Goal: Task Accomplishment & Management: Use online tool/utility

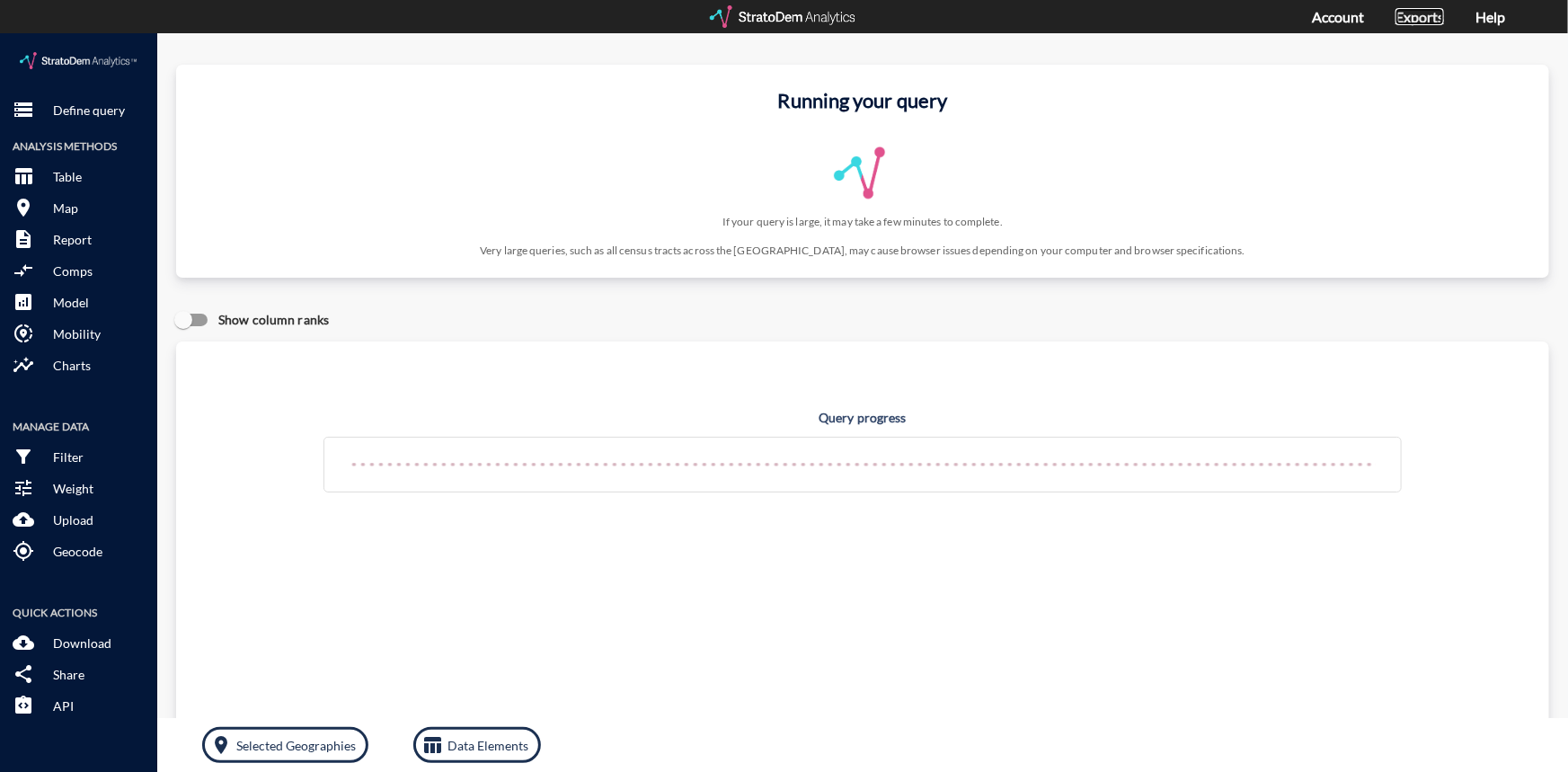
click at [1441, 16] on link "Exports" at bounding box center [1420, 16] width 48 height 17
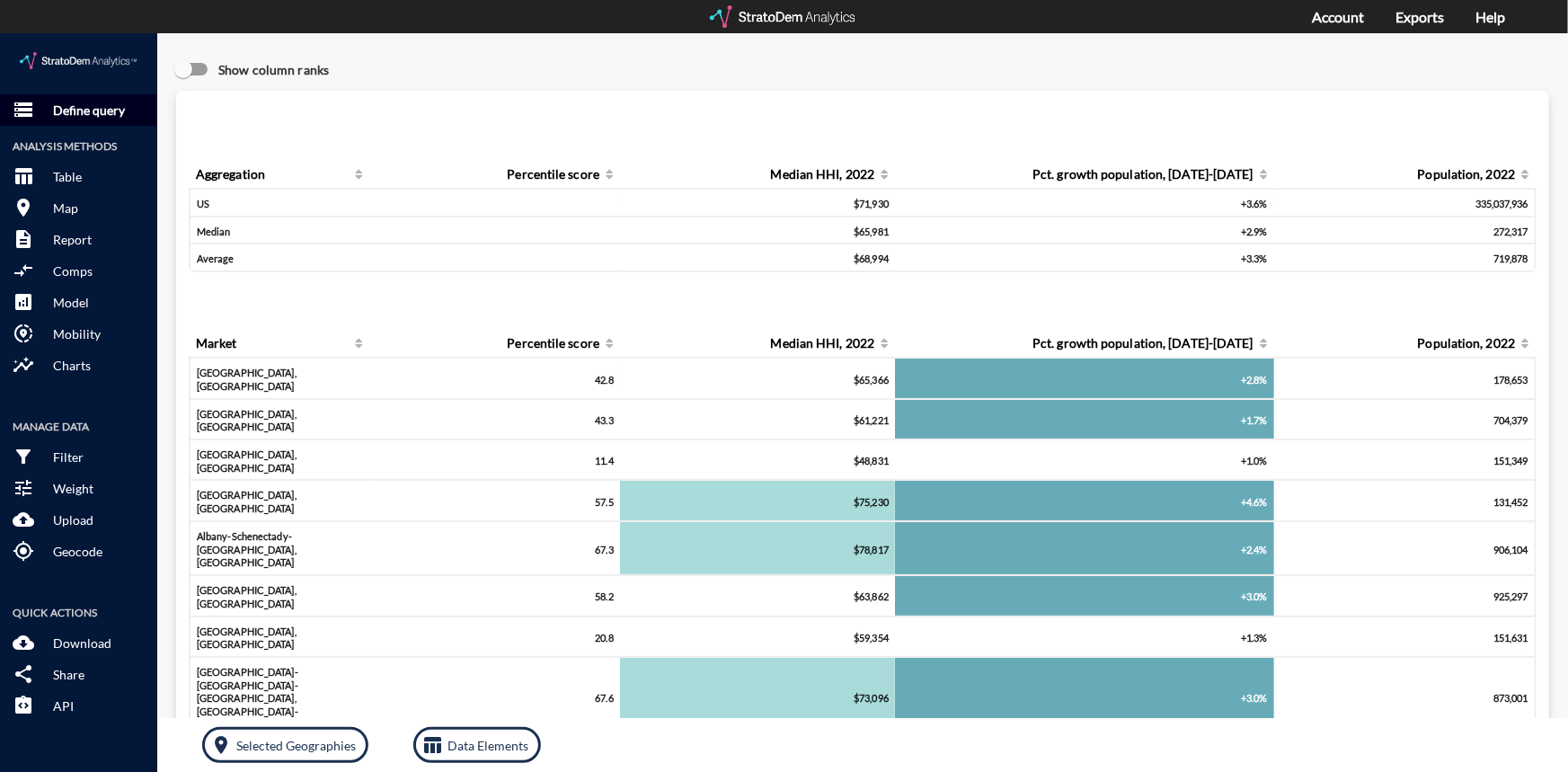
click p "Define query"
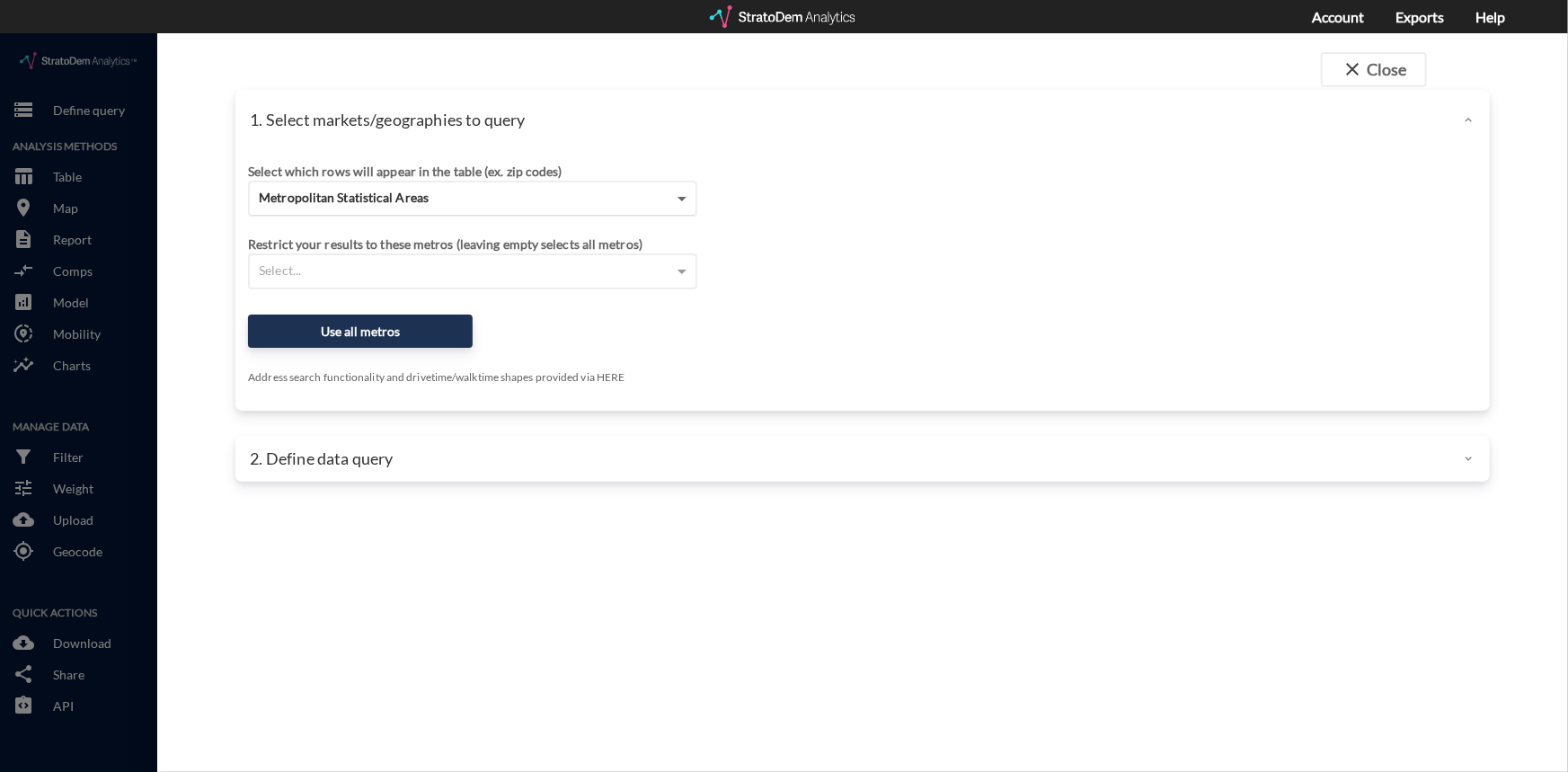
click span
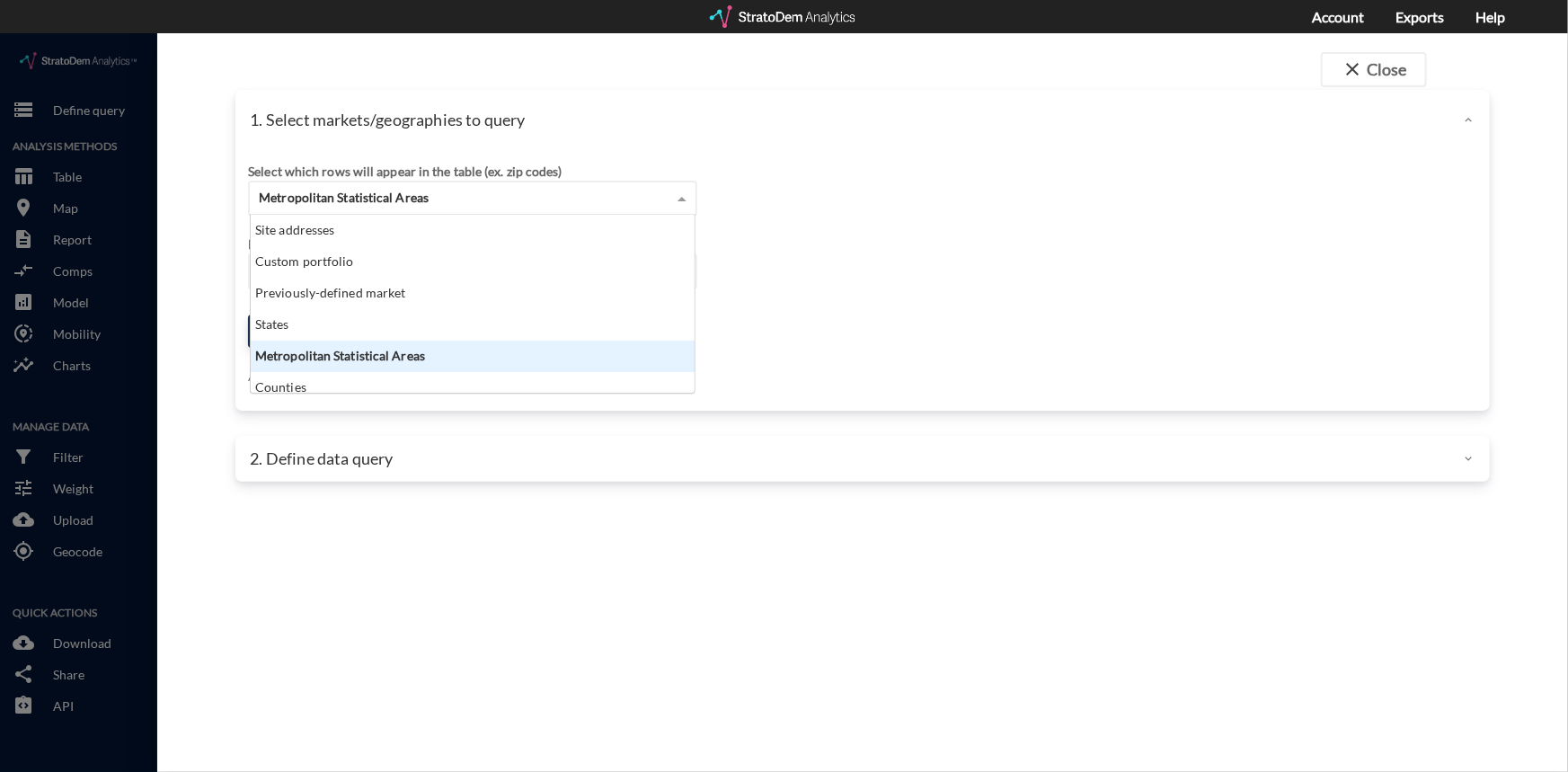
scroll to position [166, 433]
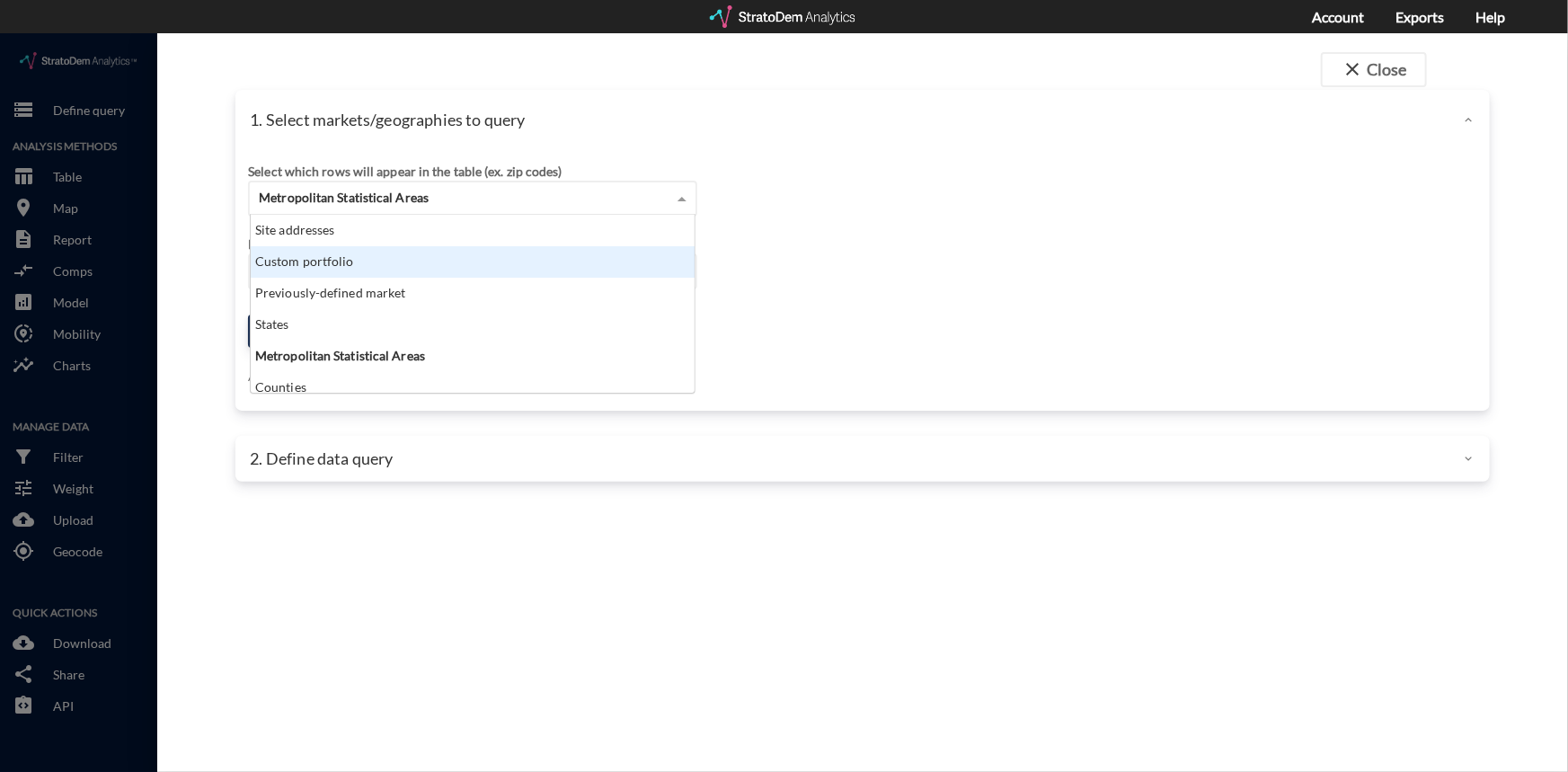
click div "Custom portfolio"
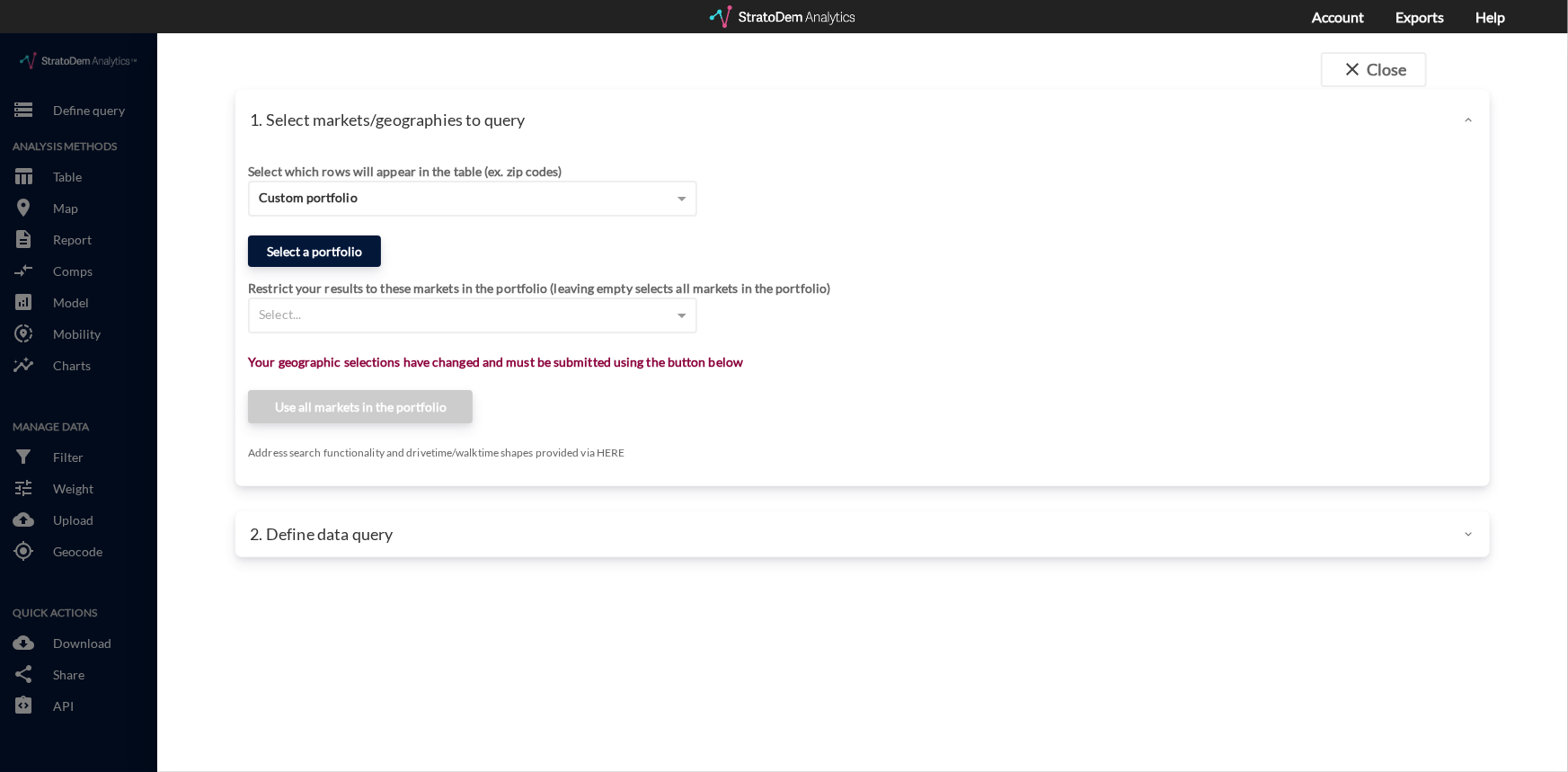
click button "Select a portfolio"
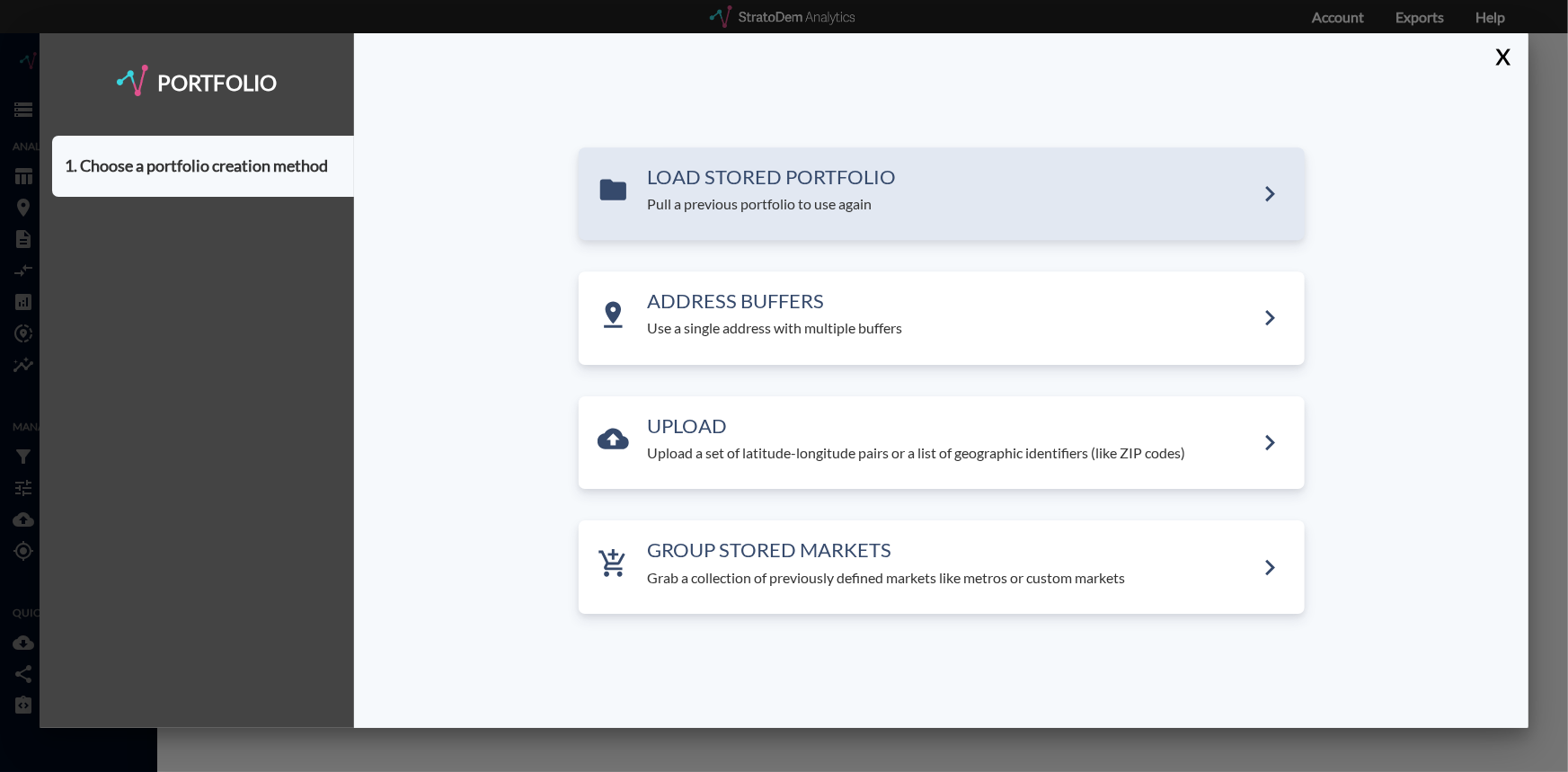
click at [736, 206] on p "Pull a previous portfolio to use again" at bounding box center [952, 204] width 607 height 21
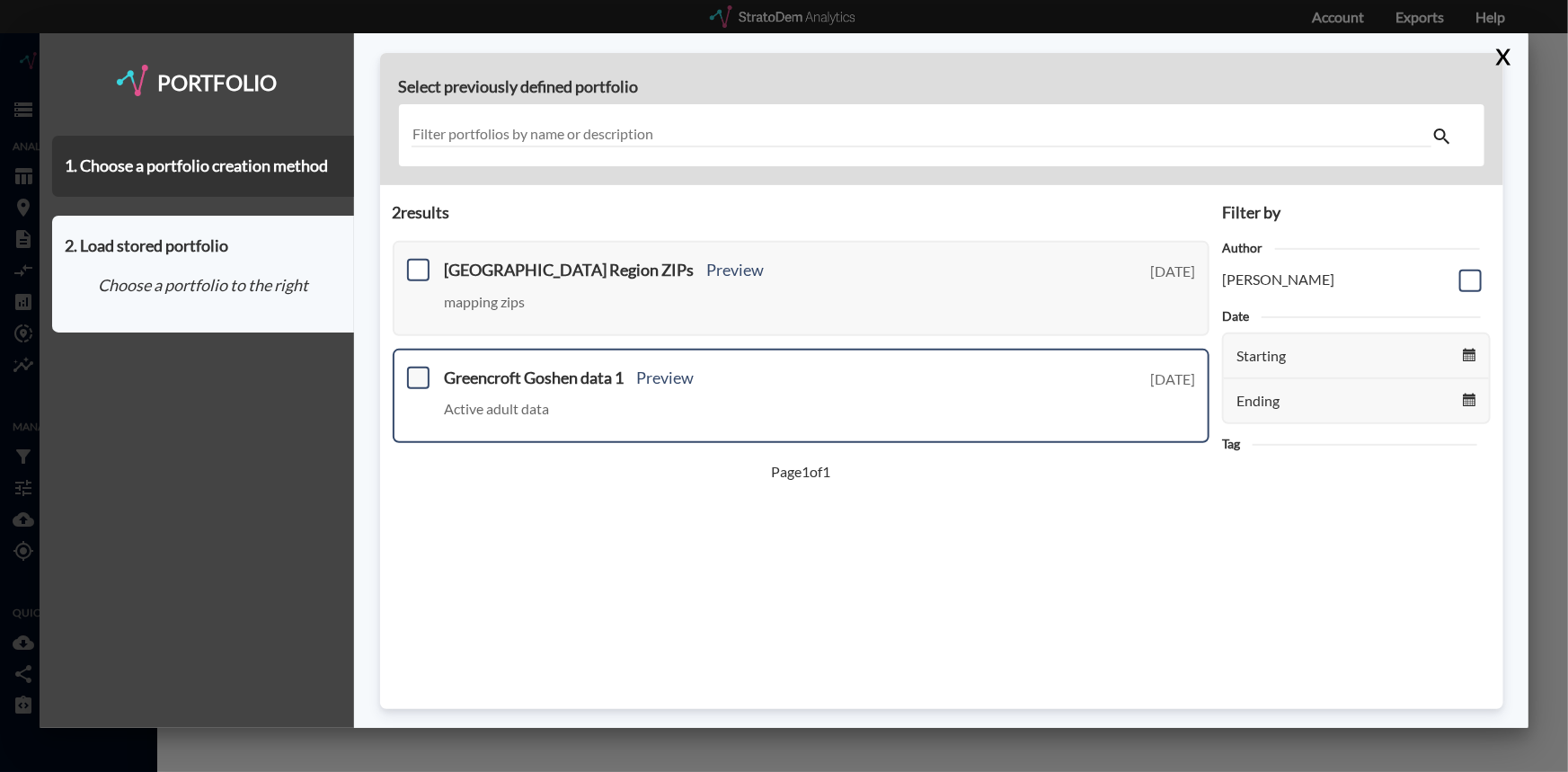
click at [416, 375] on span at bounding box center [418, 378] width 23 height 23
click at [416, 370] on input "checkbox" at bounding box center [416, 370] width 0 height 0
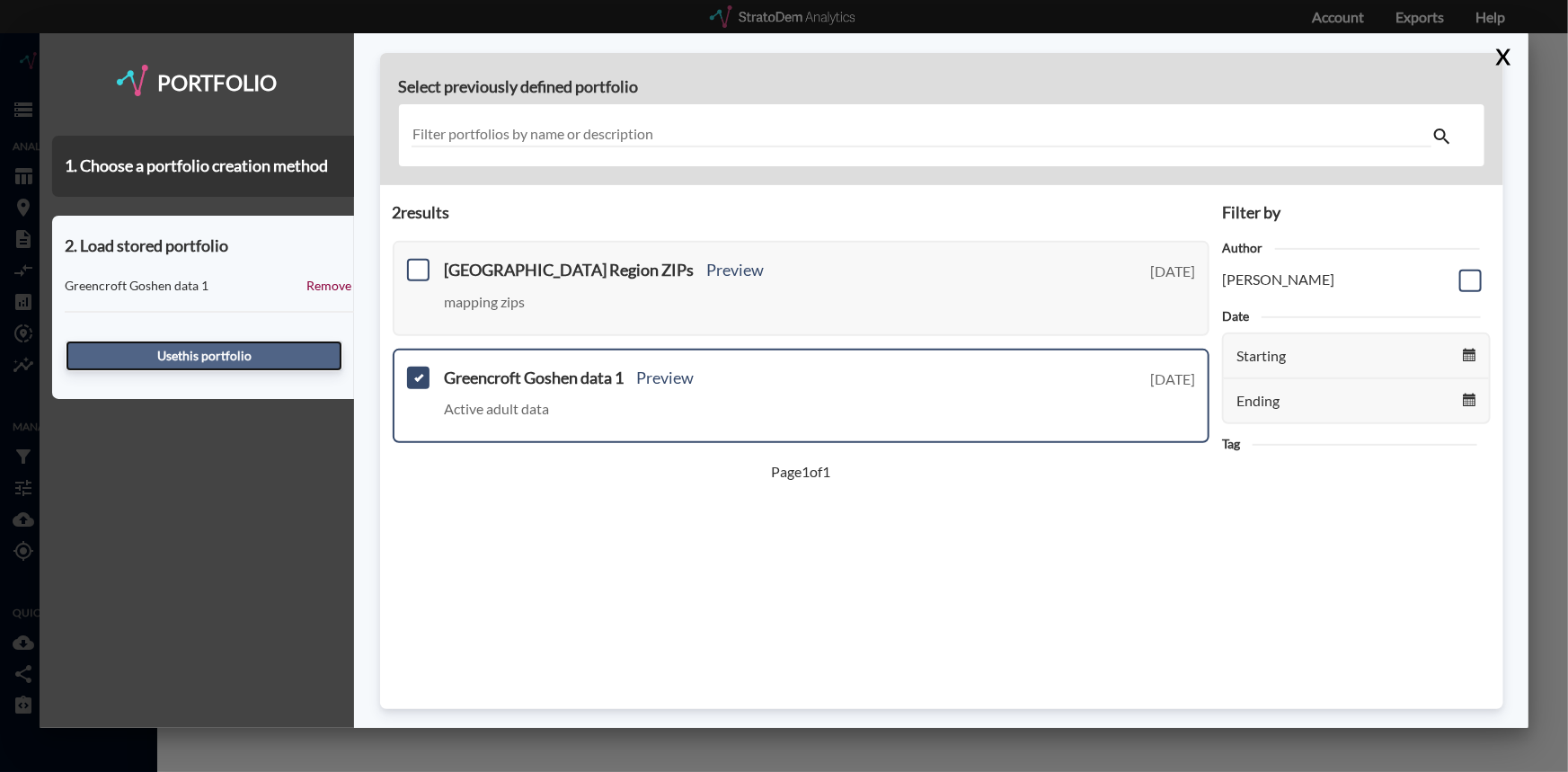
click at [208, 350] on button "Use this portfolio" at bounding box center [204, 356] width 277 height 30
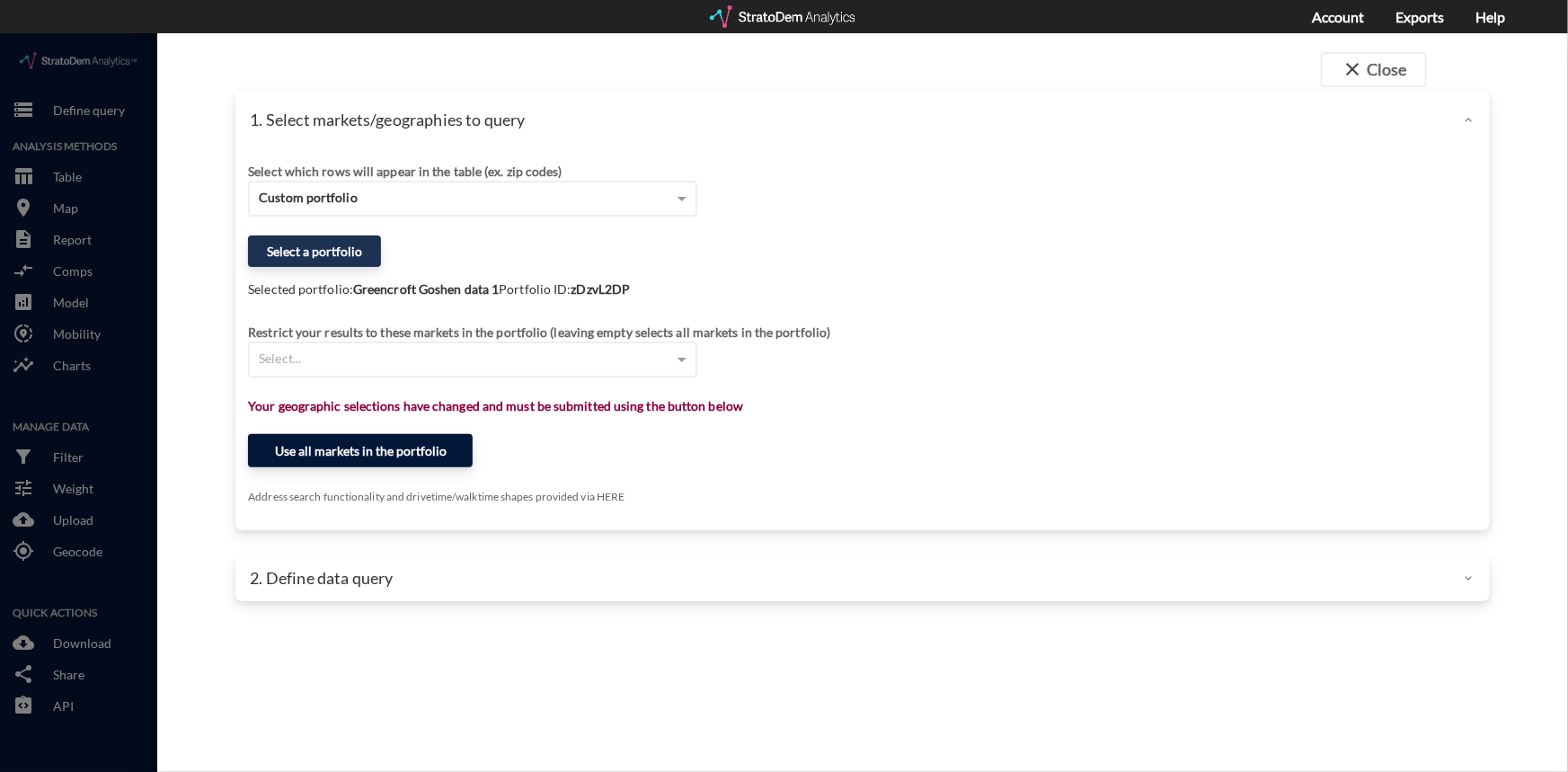
click button "Use all markets in the portfolio"
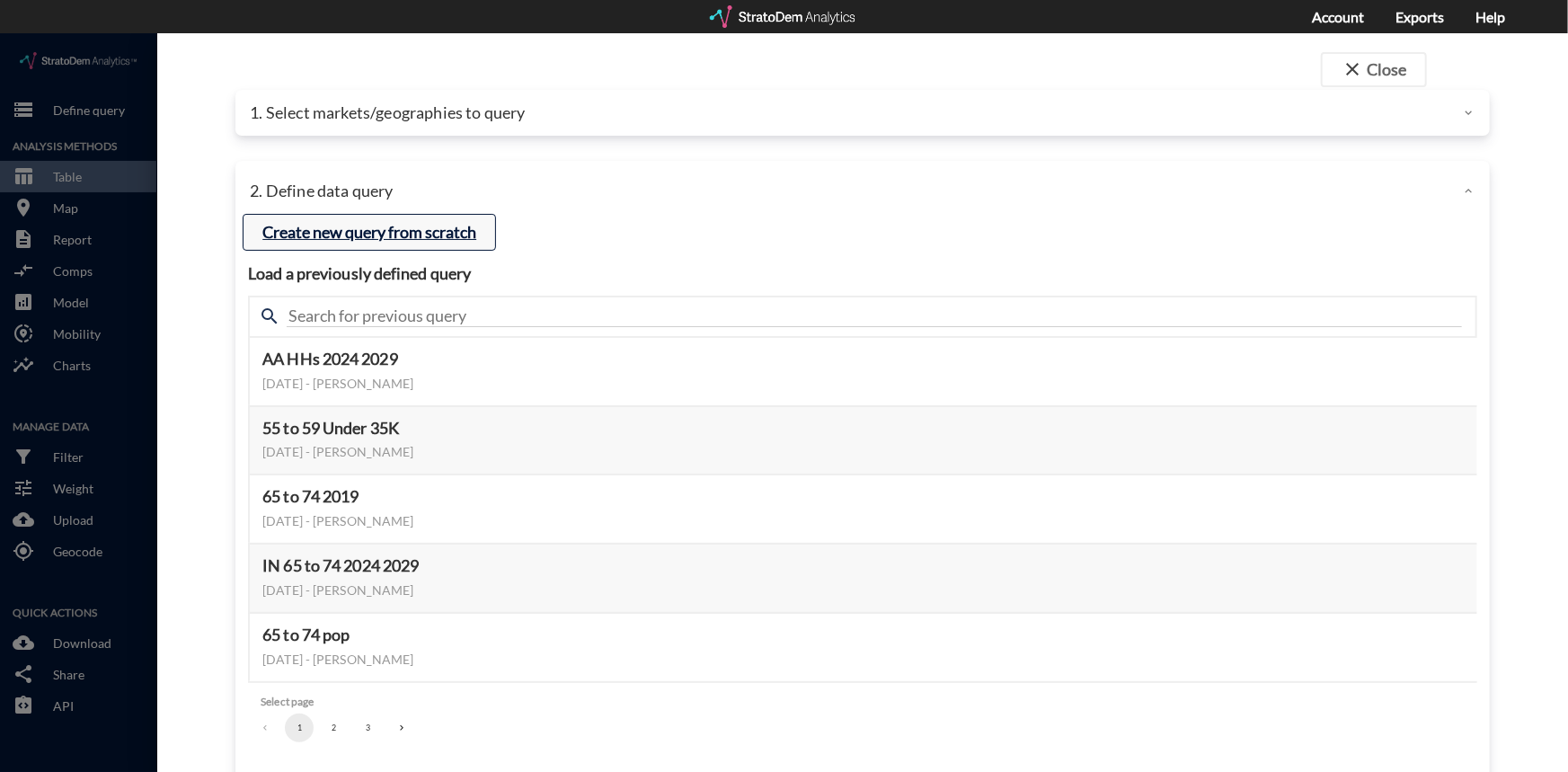
click button "Create new query from scratch"
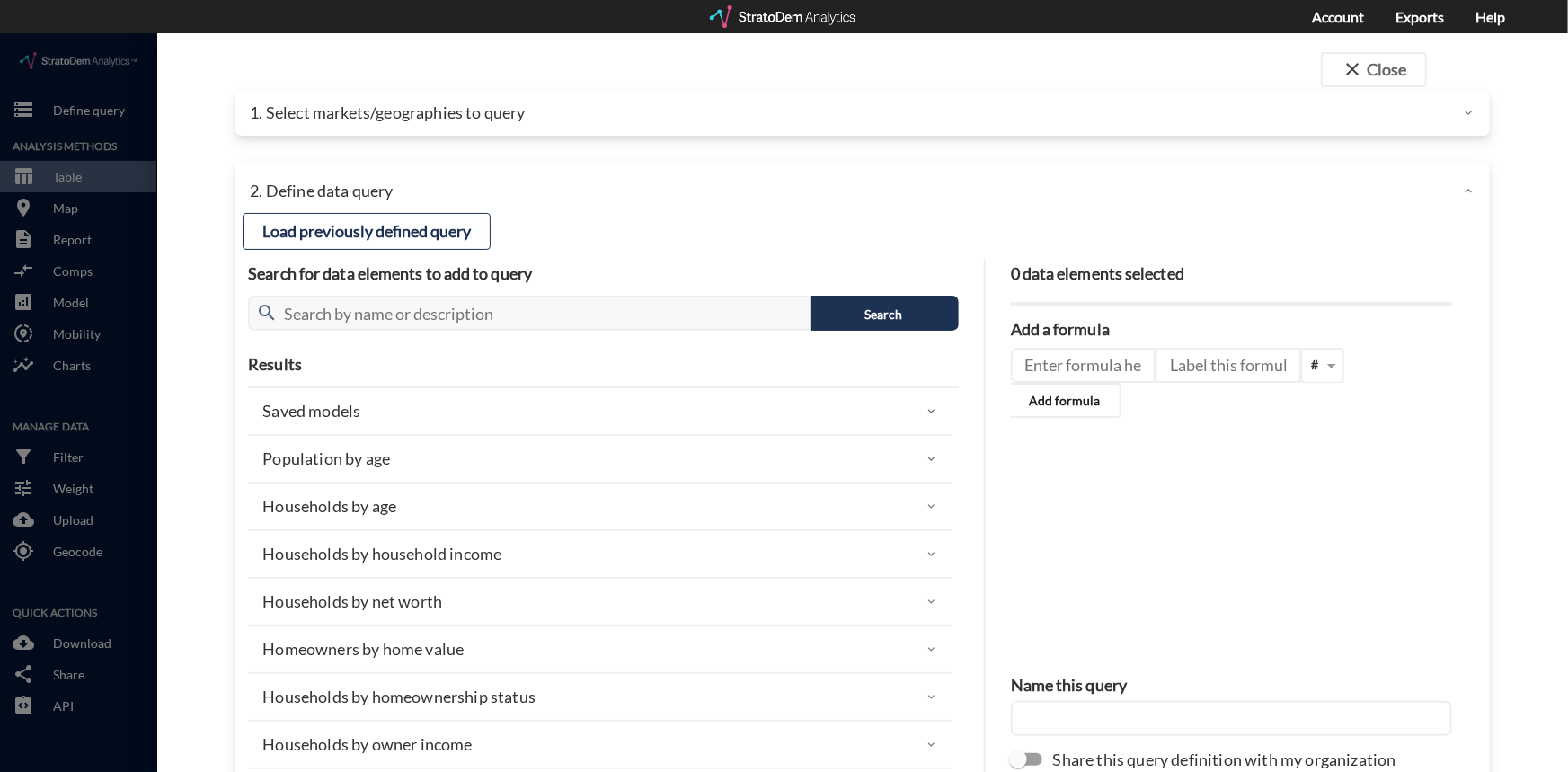
click p "Households by household income"
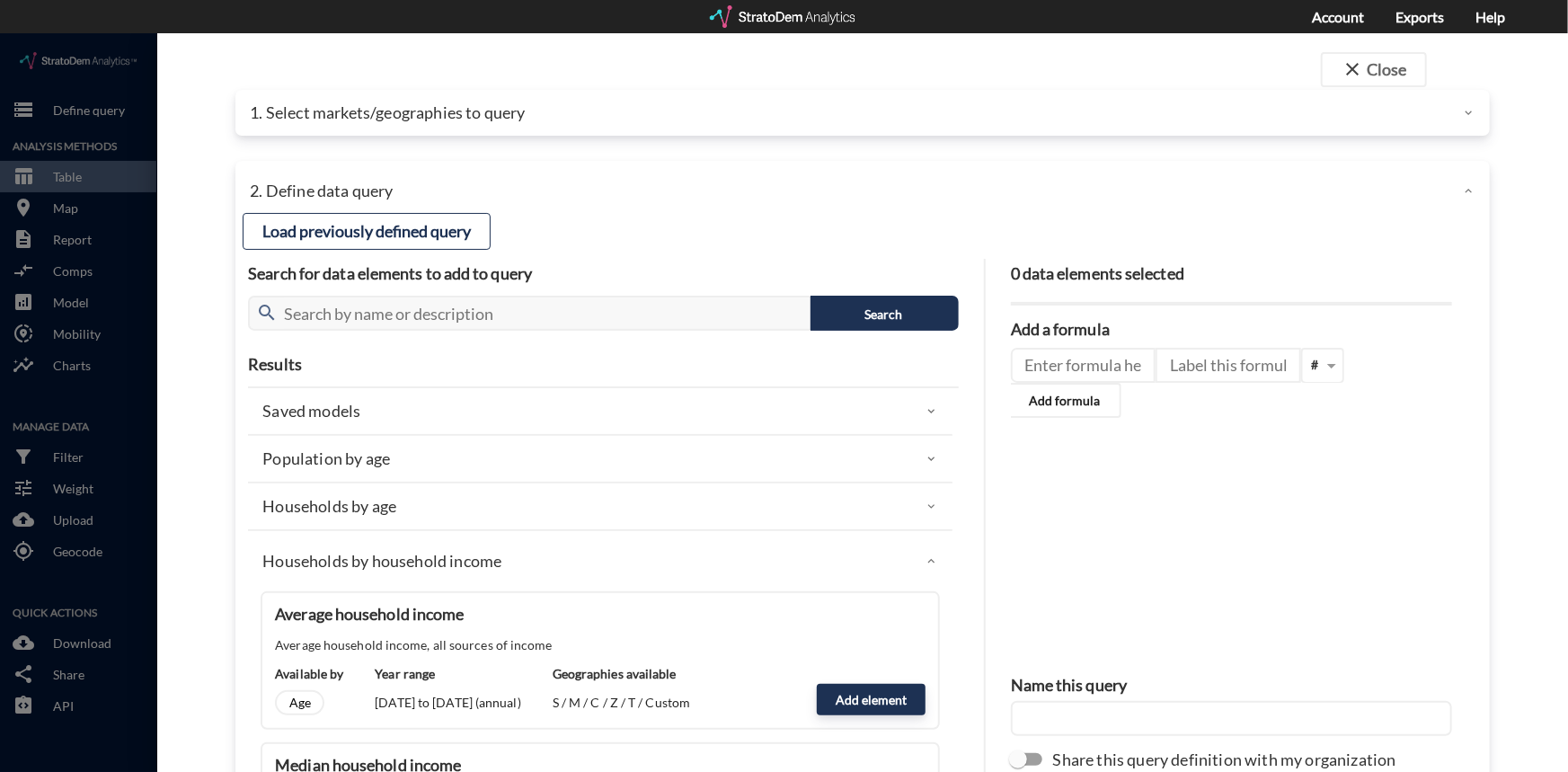
scroll to position [327, 0]
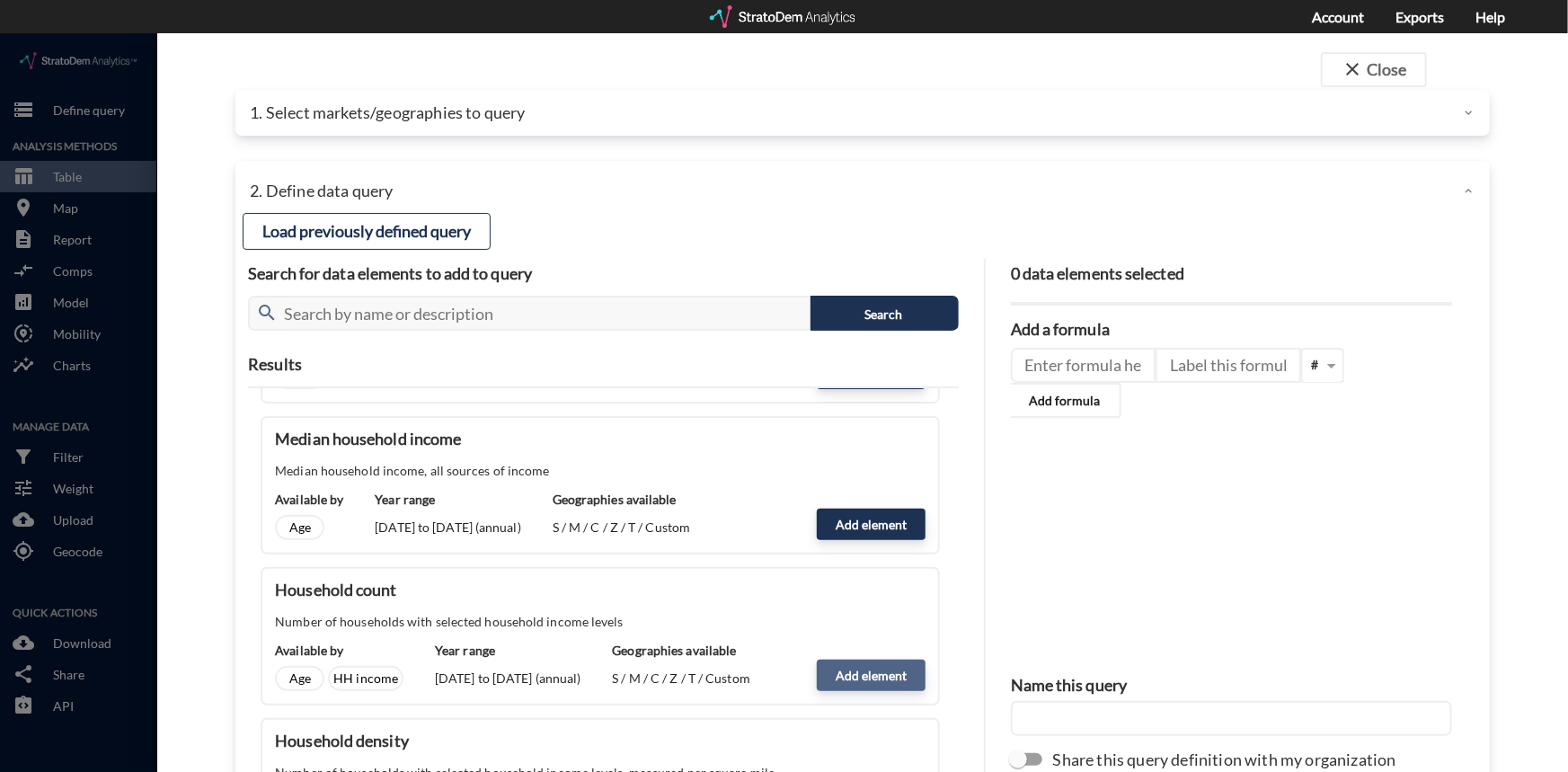
click button "Add element"
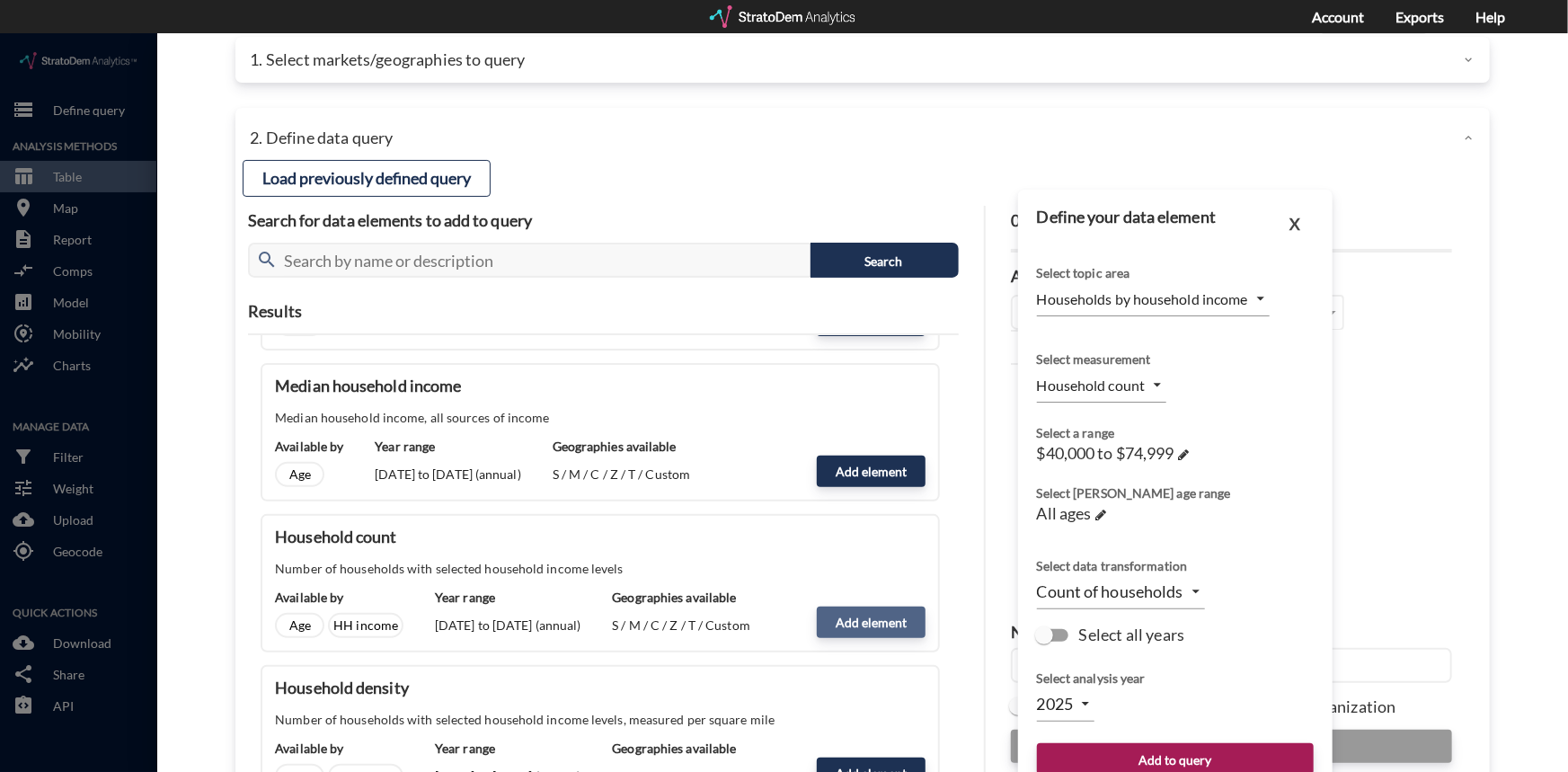
scroll to position [117, 0]
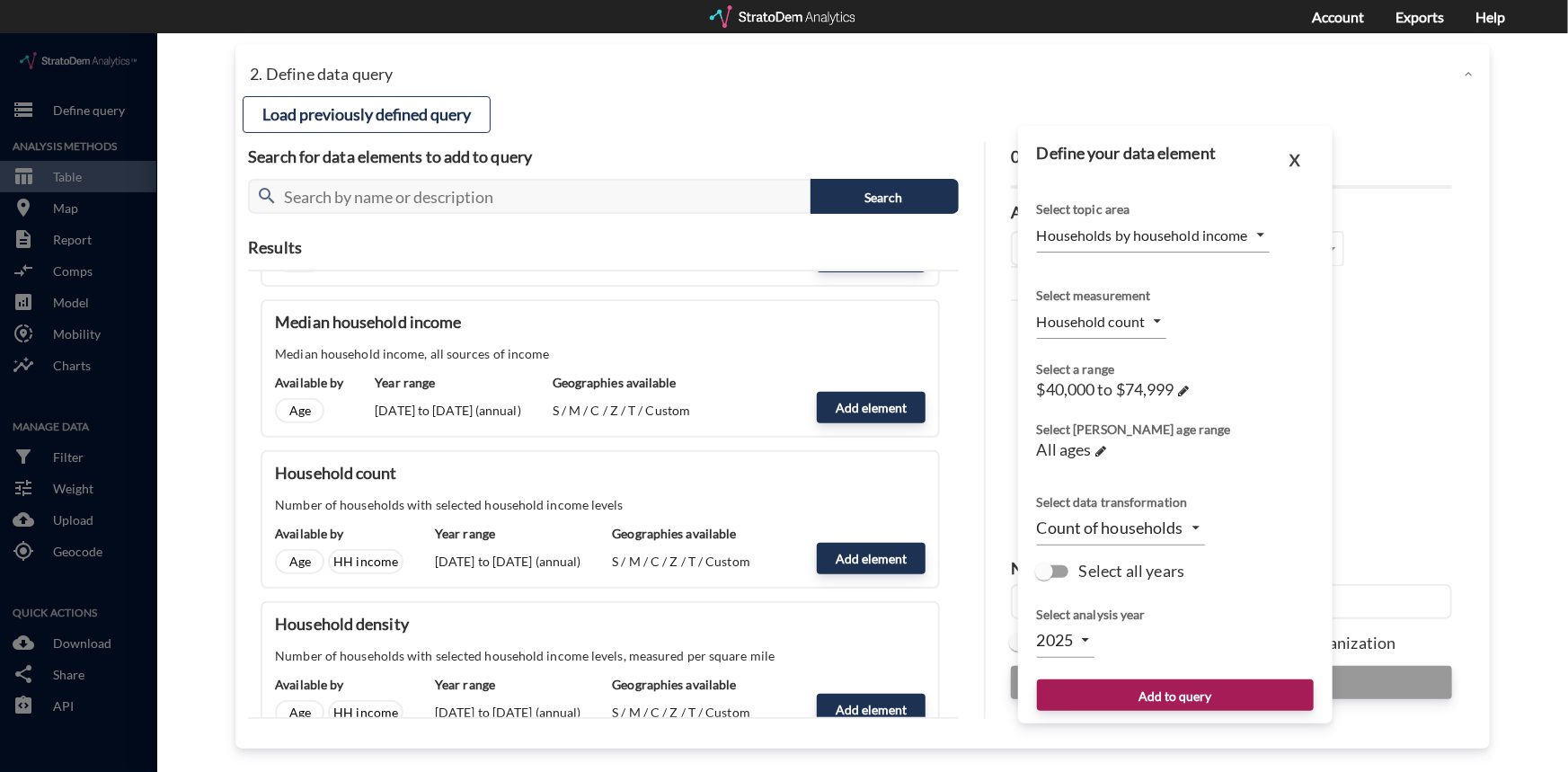
click body "/vantagepoint/us/-1 storage Define query Analysis Methods table_chart Table roo…"
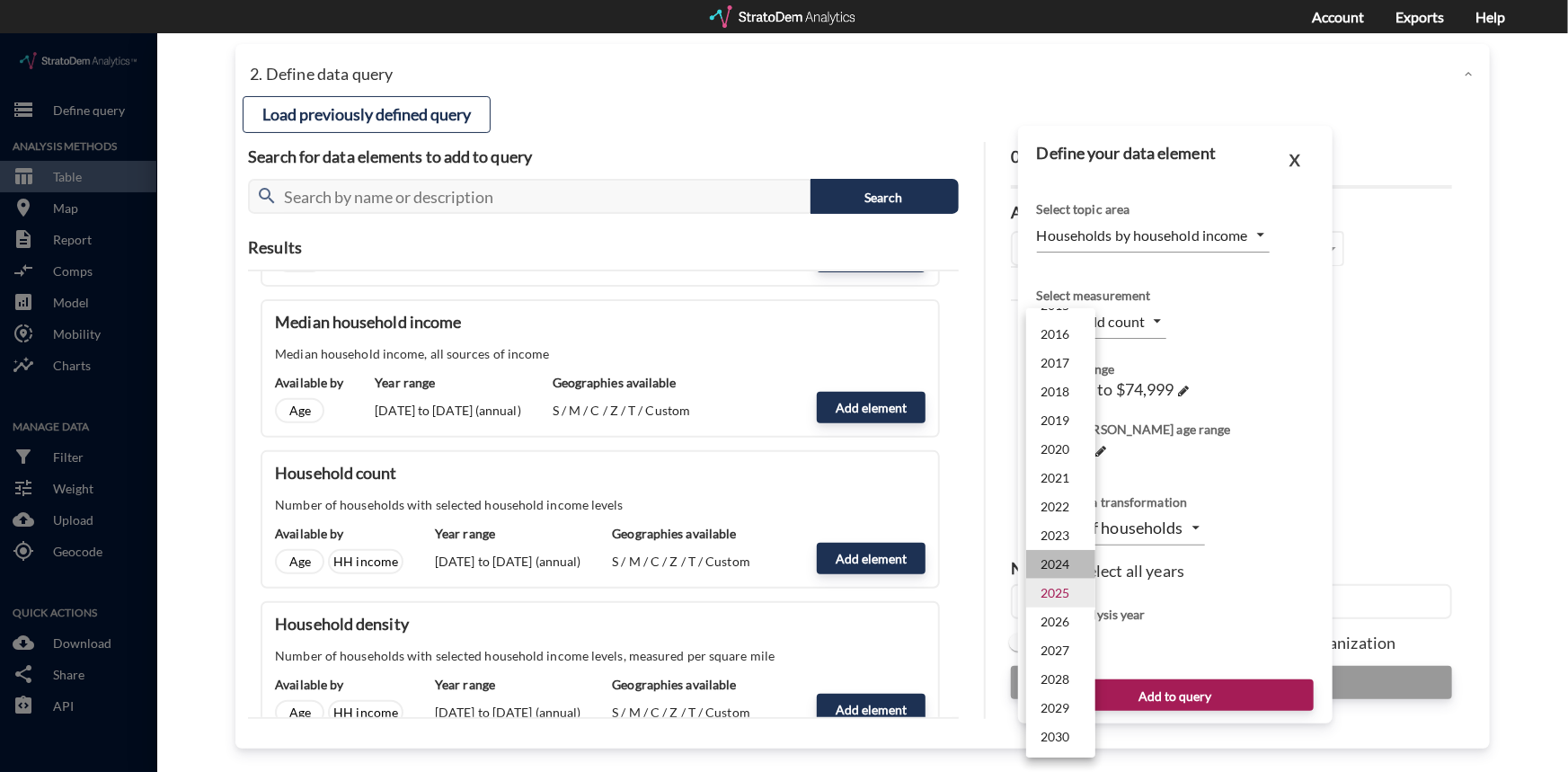
click li "2024"
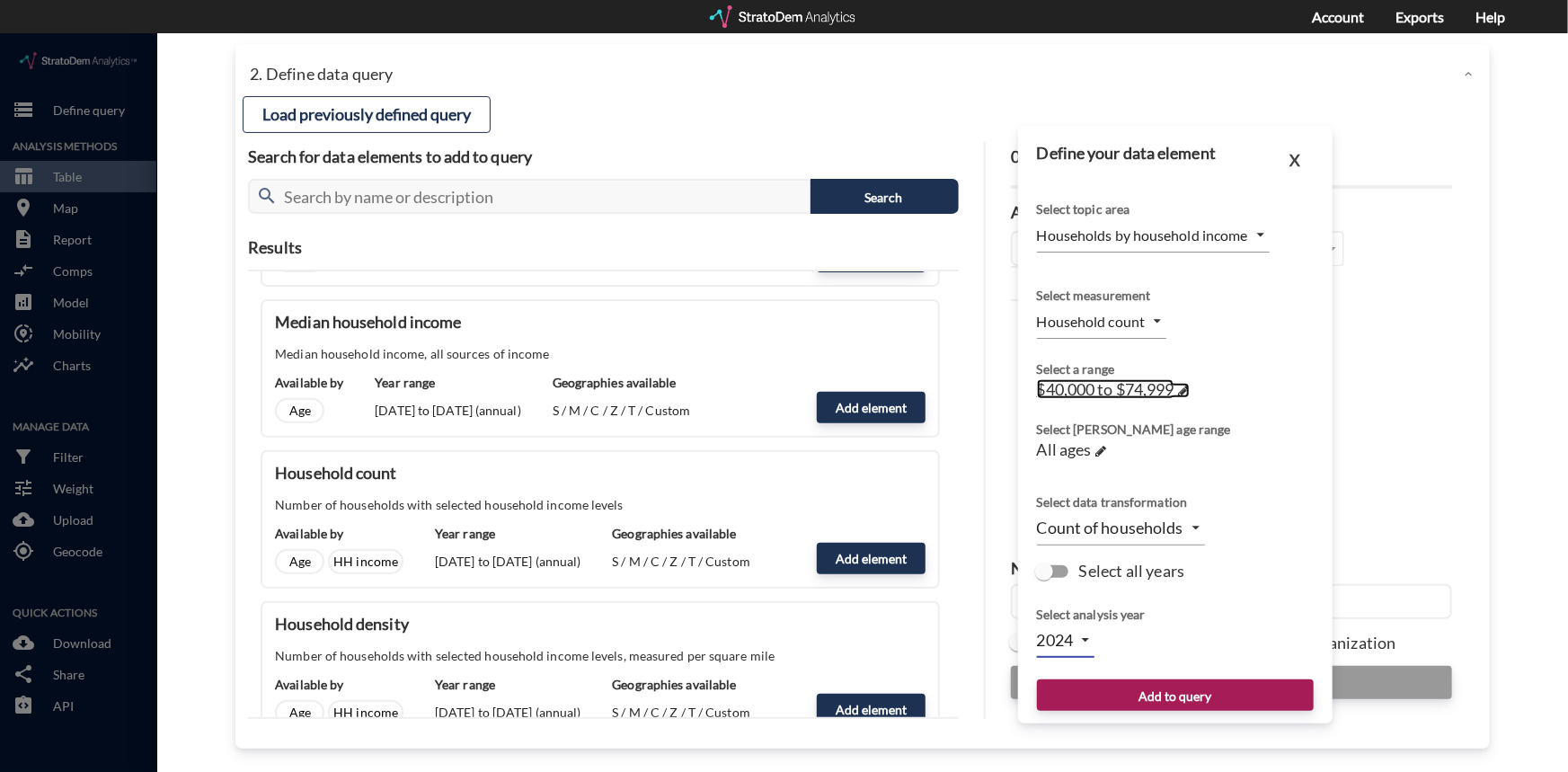
click span
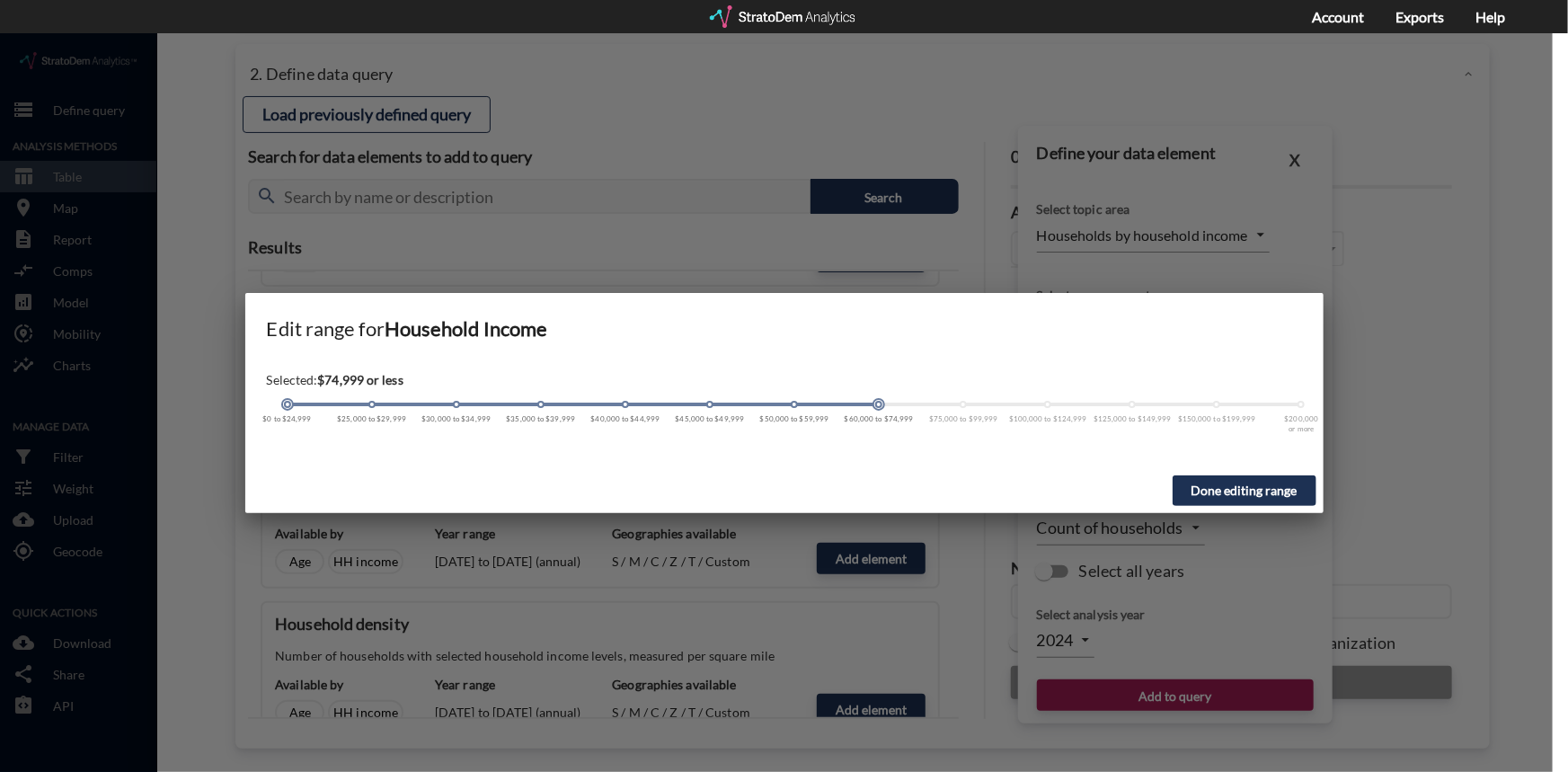
click span
click div "$0 to $24,999 $25,000 to $29,999 $30,000 to $34,999 $35,000 to $39,999 $40,000 …"
click span
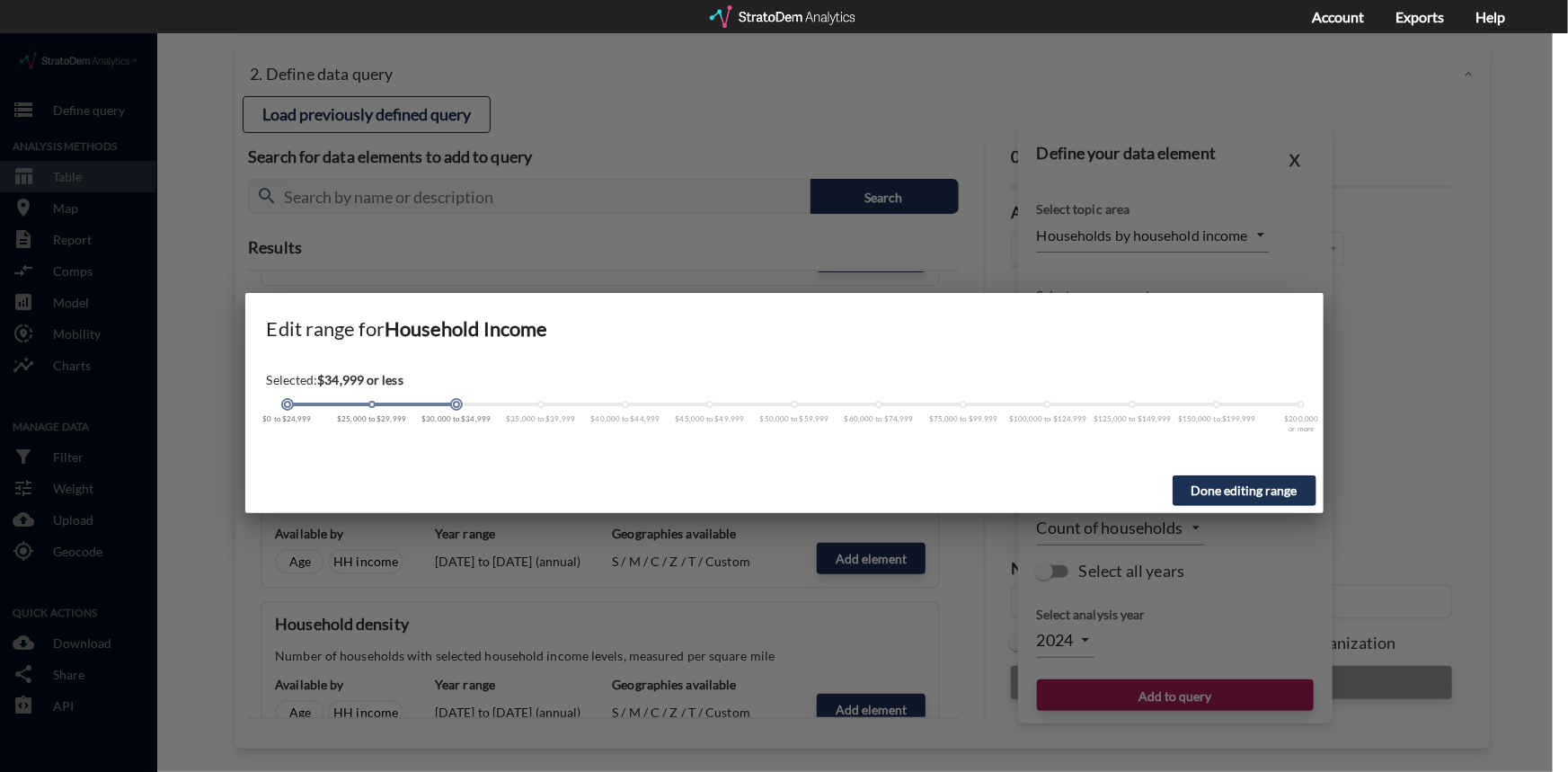
click button "Done editing range"
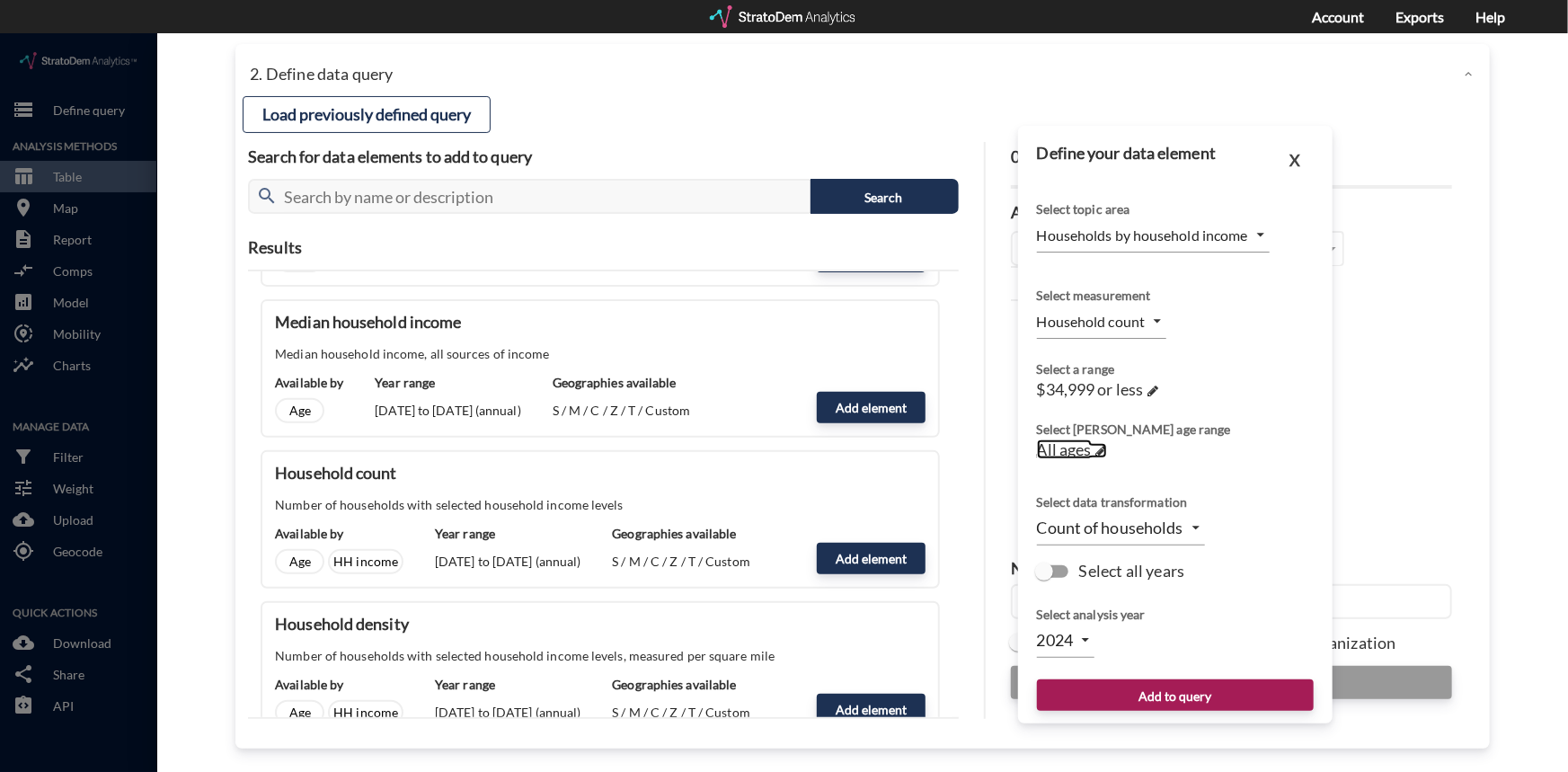
click span
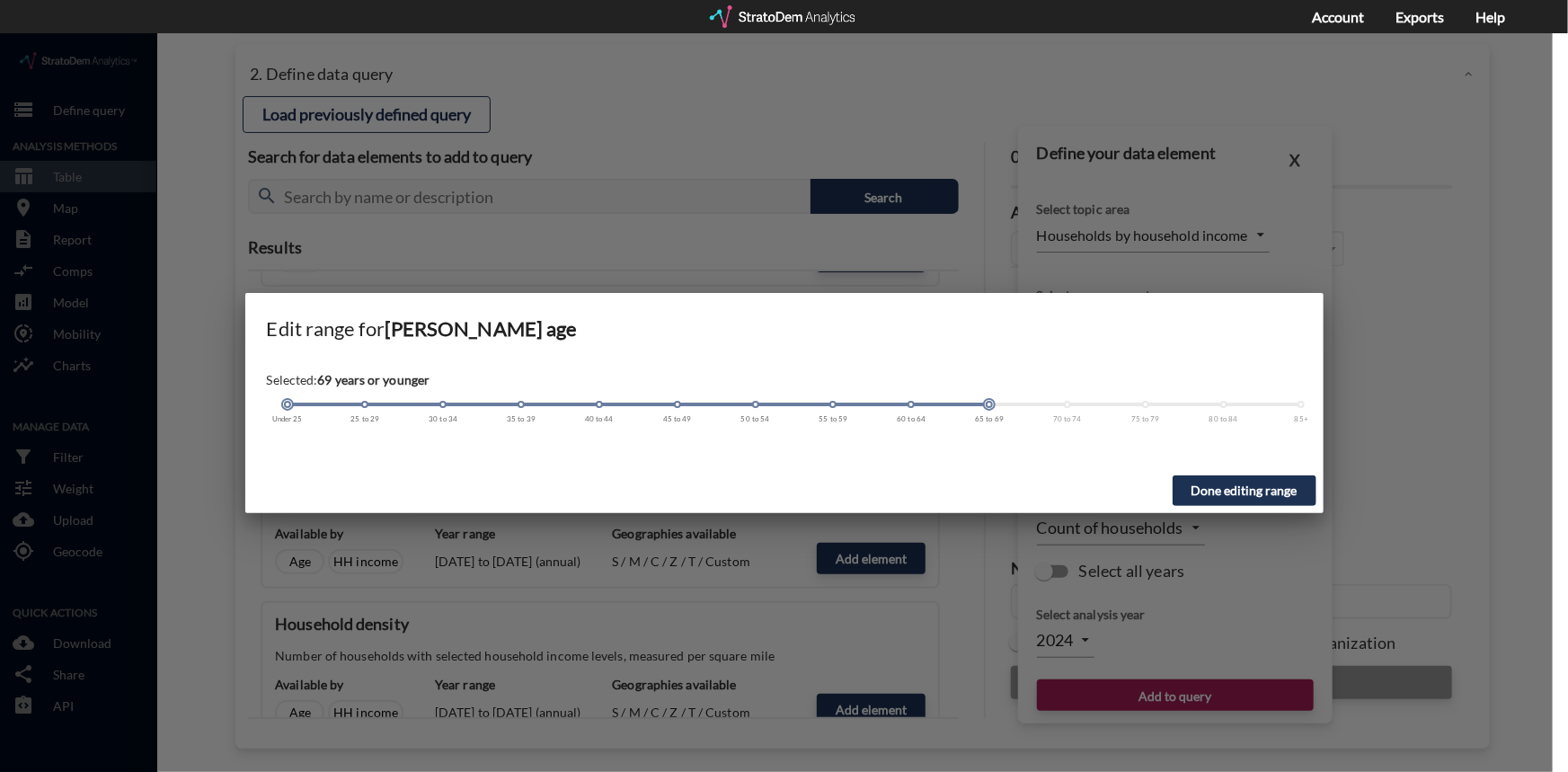
click div
click span
drag, startPoint x: 287, startPoint y: 371, endPoint x: 831, endPoint y: 386, distance: 544.2
click div "Under 25 25 to 29 30 to 34 35 to 39 40 to 44 45 to 49 50 to 54 55 to 59 60 to 6…"
click button "Done editing range"
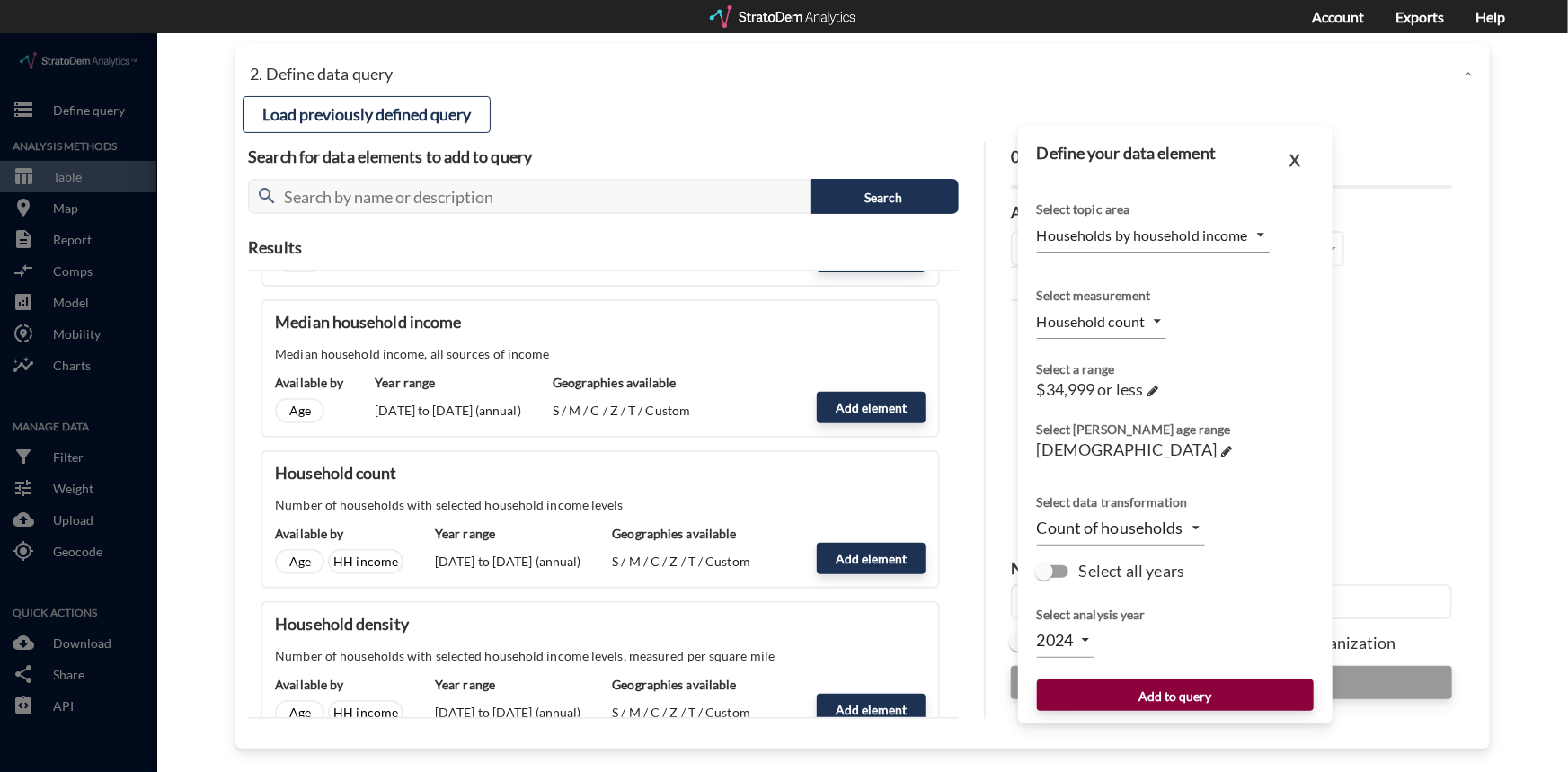
click button "Add to query"
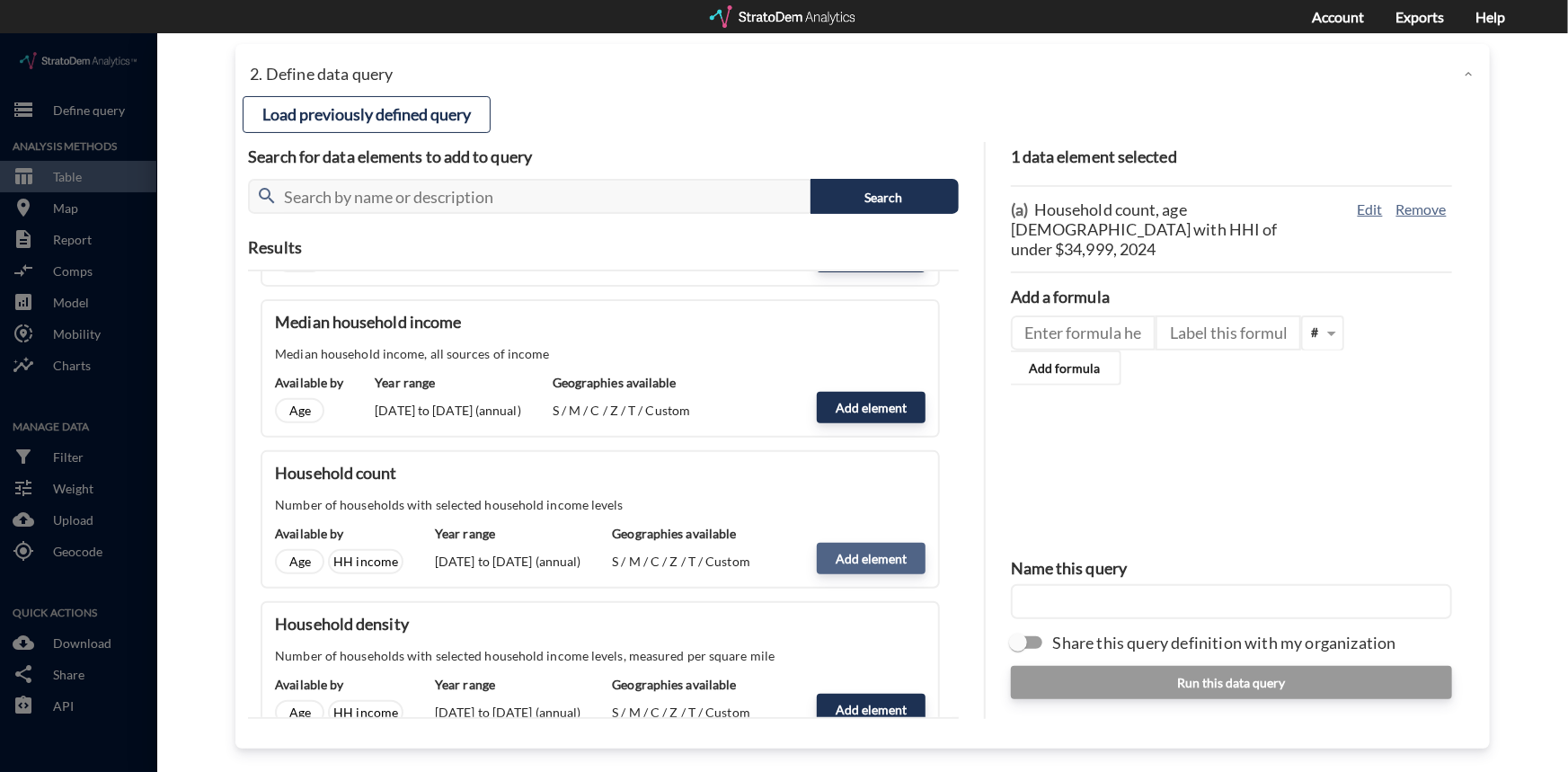
click button "Add element"
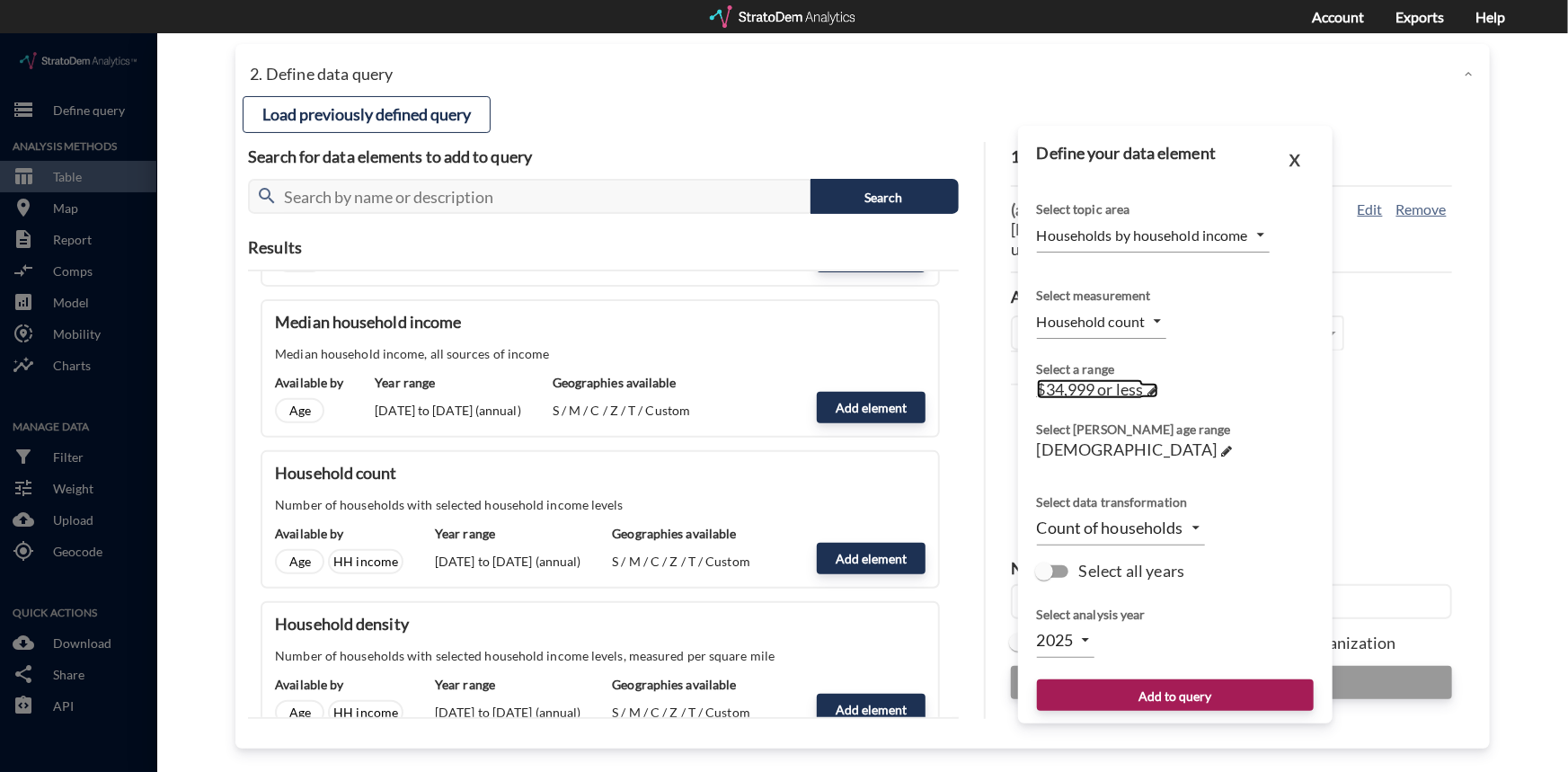
click span
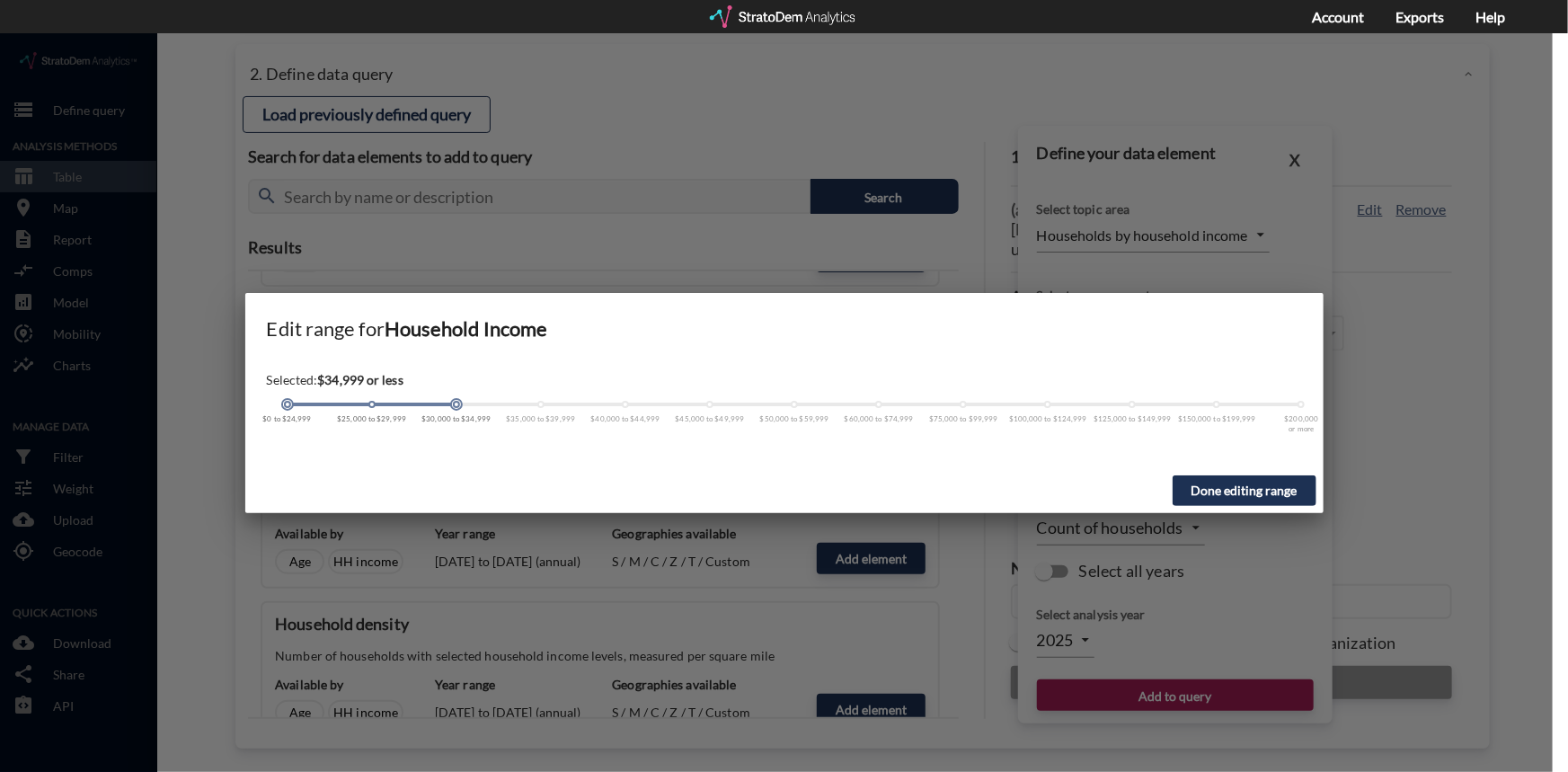
click span
drag, startPoint x: 288, startPoint y: 378, endPoint x: 368, endPoint y: 371, distance: 80.3
click div "Selected: $39,999 or less $0 to $24,999 $25,000 to $29,999 $30,000 to $34,999 $…"
drag, startPoint x: 285, startPoint y: 371, endPoint x: 525, endPoint y: 369, distance: 240.0
click div
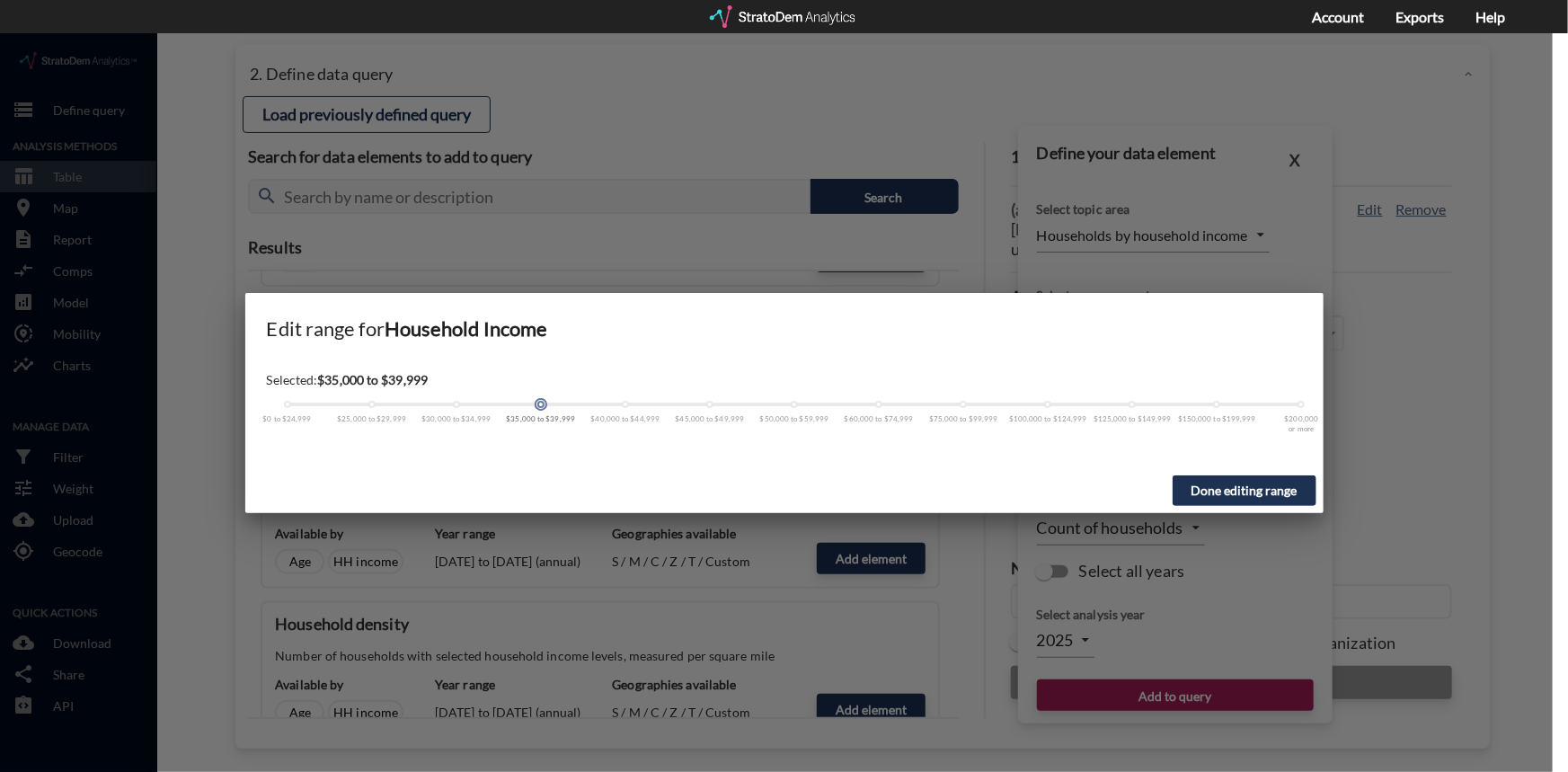
click button "Done editing range"
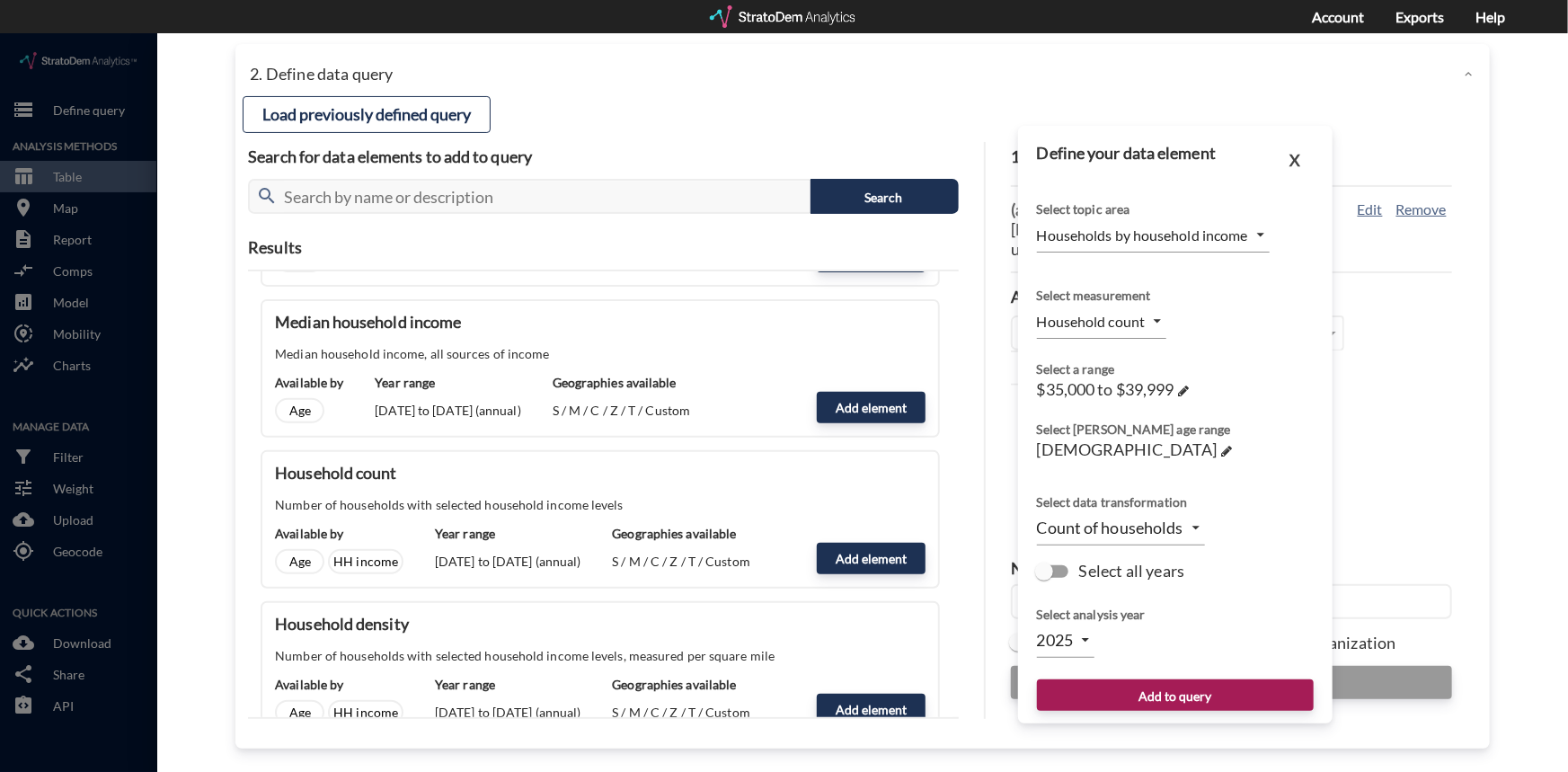
click body "/vantagepoint/us/-1 storage Define query Analysis Methods table_chart Table roo…"
click li "2024"
click button "Add to query"
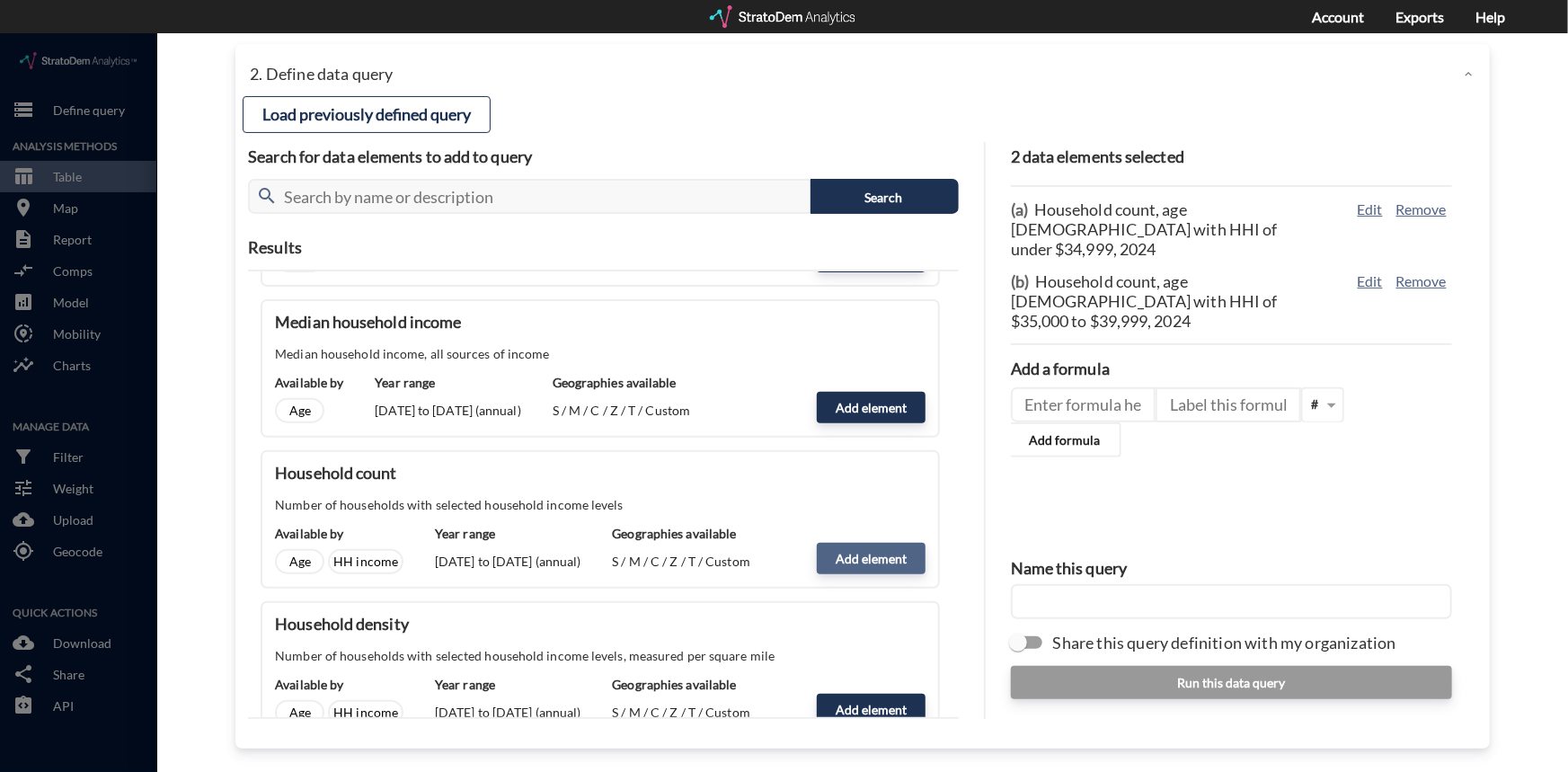
click button "Add element"
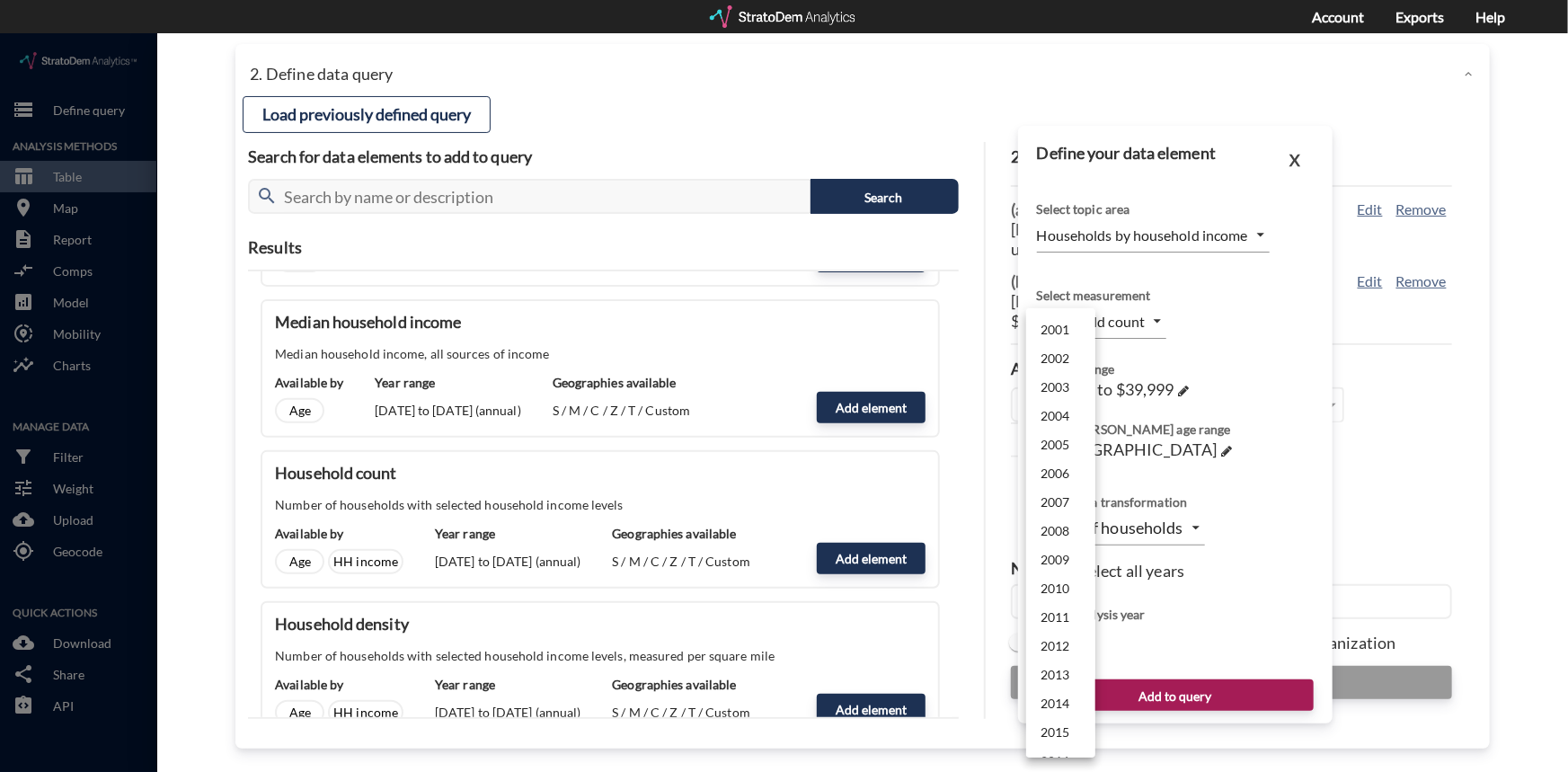
click body "/vantagepoint/us/-1 storage Define query Analysis Methods table_chart Table roo…"
click li "2024"
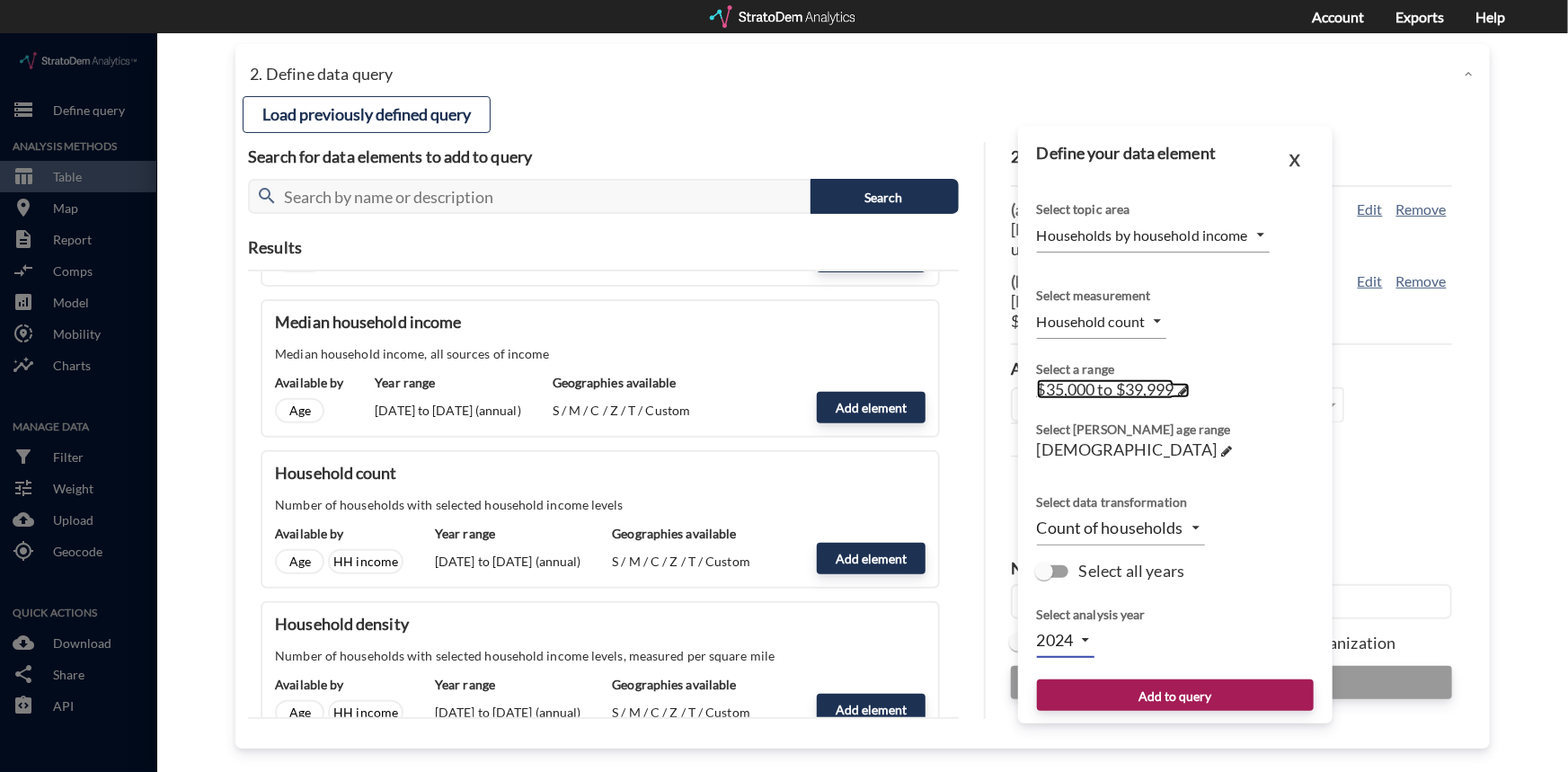
click span
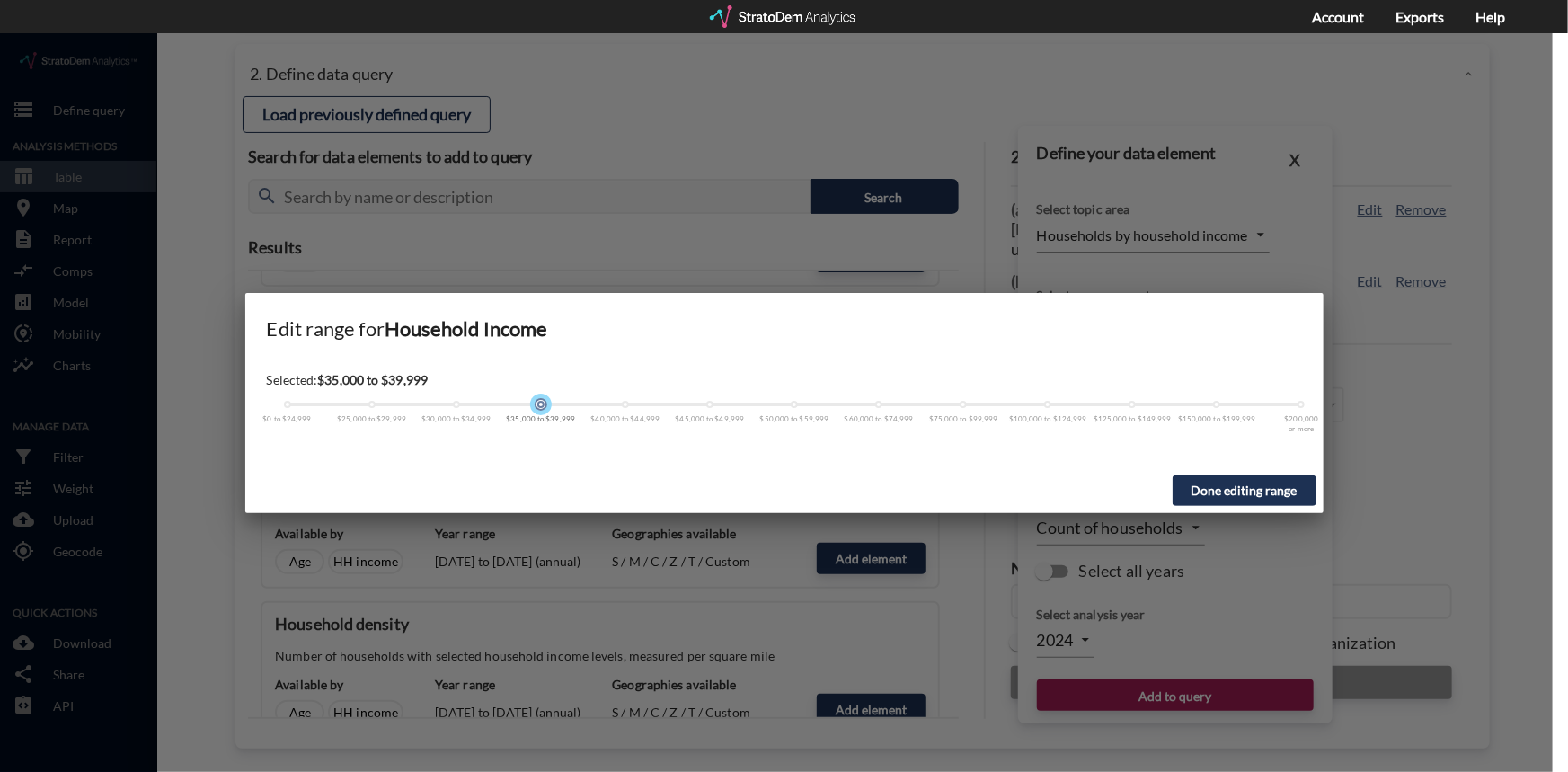
click span
drag, startPoint x: 545, startPoint y: 373, endPoint x: 621, endPoint y: 375, distance: 76.0
click div "$0 to $24,999 $25,000 to $29,999 $30,000 to $34,999 $35,000 to $39,999 $40,000 …"
drag, startPoint x: 539, startPoint y: 370, endPoint x: 623, endPoint y: 370, distance: 84.0
click div
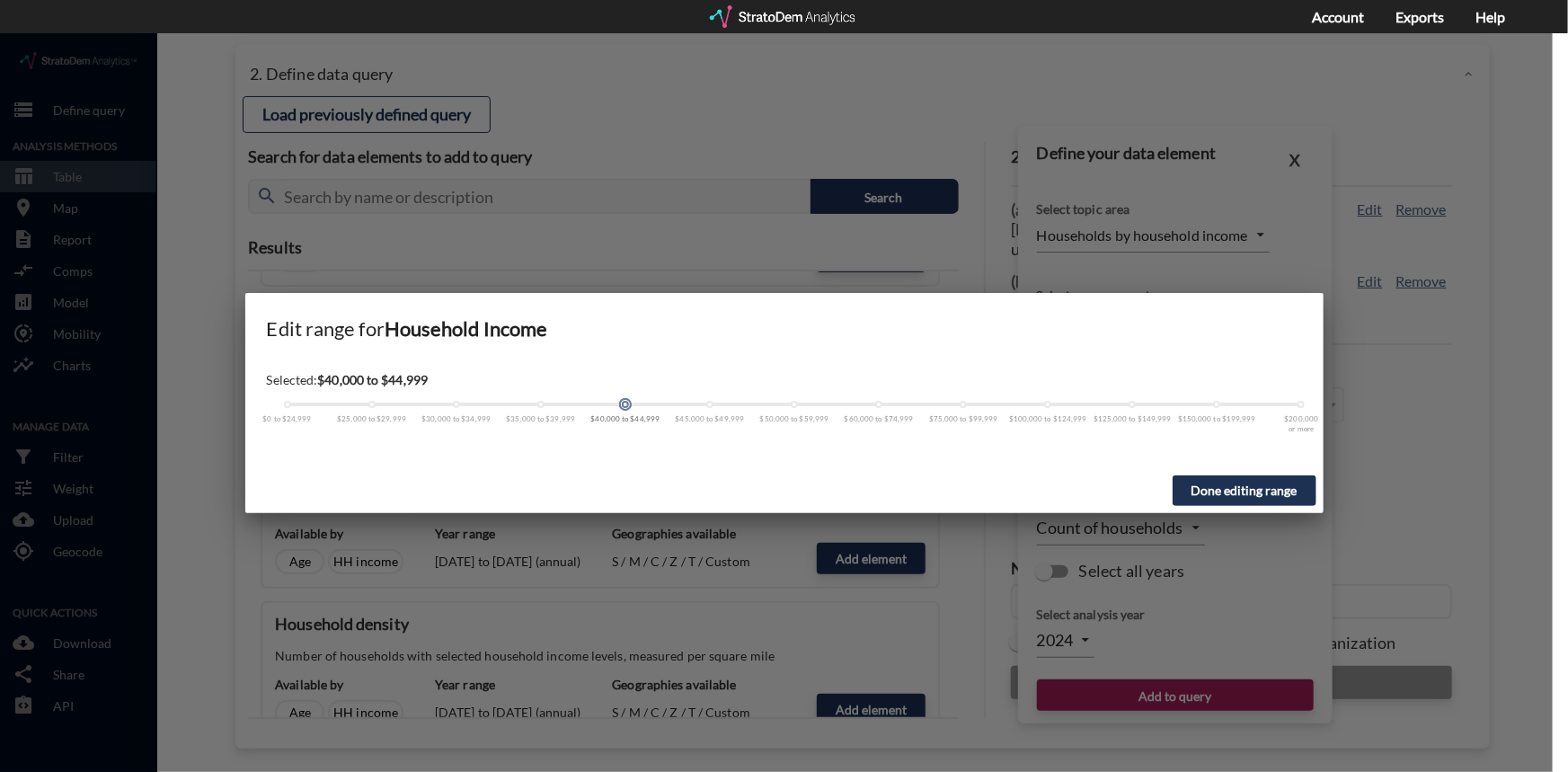
click button "Done editing range"
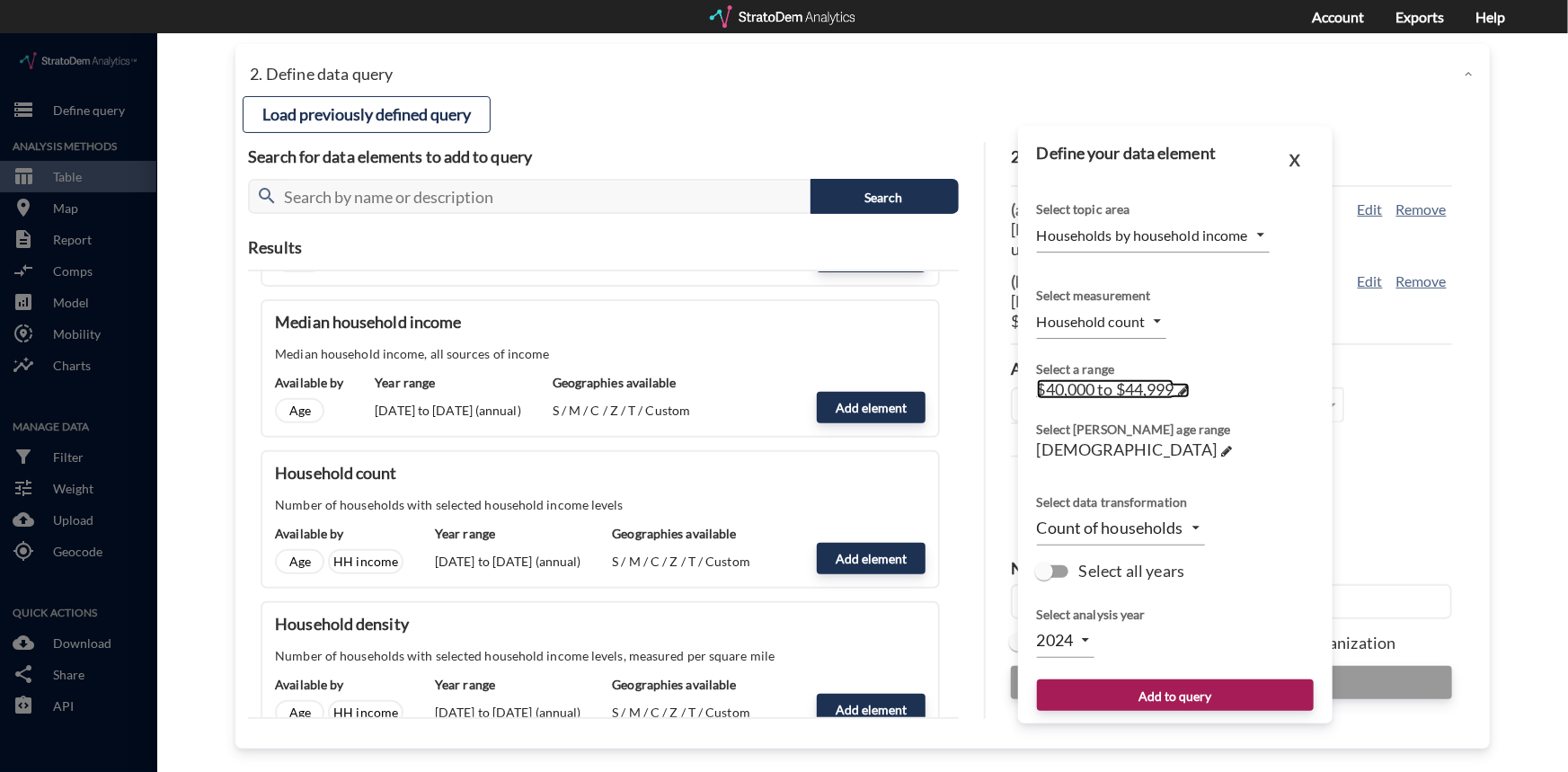
click link "$40,000 to $44,999 →"
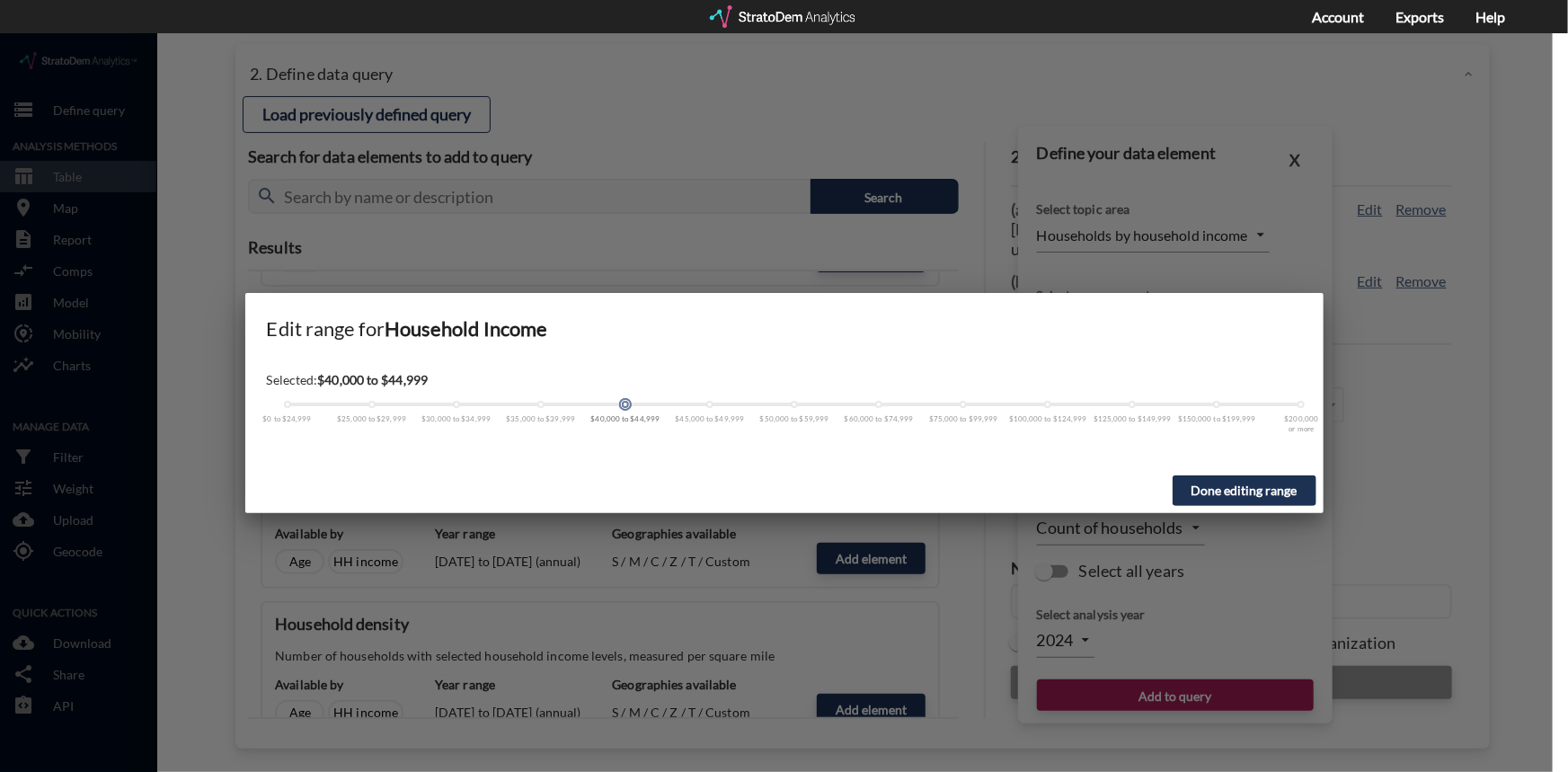
click span
drag, startPoint x: 628, startPoint y: 372, endPoint x: 697, endPoint y: 374, distance: 69.0
click div "$0 to $24,999 $25,000 to $29,999 $30,000 to $34,999 $35,000 to $39,999 $40,000 …"
click button "Done editing range"
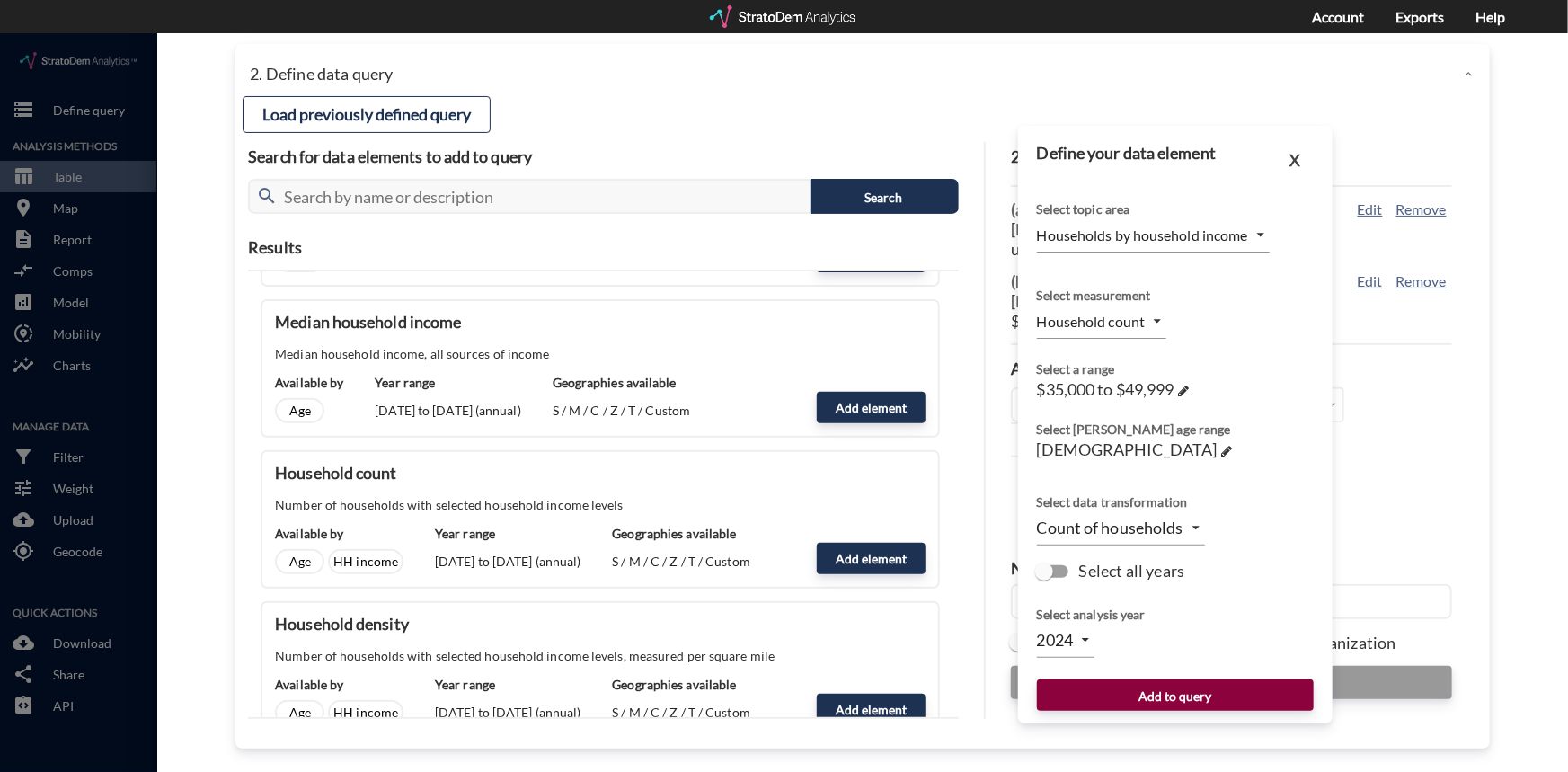
click button "Add to query"
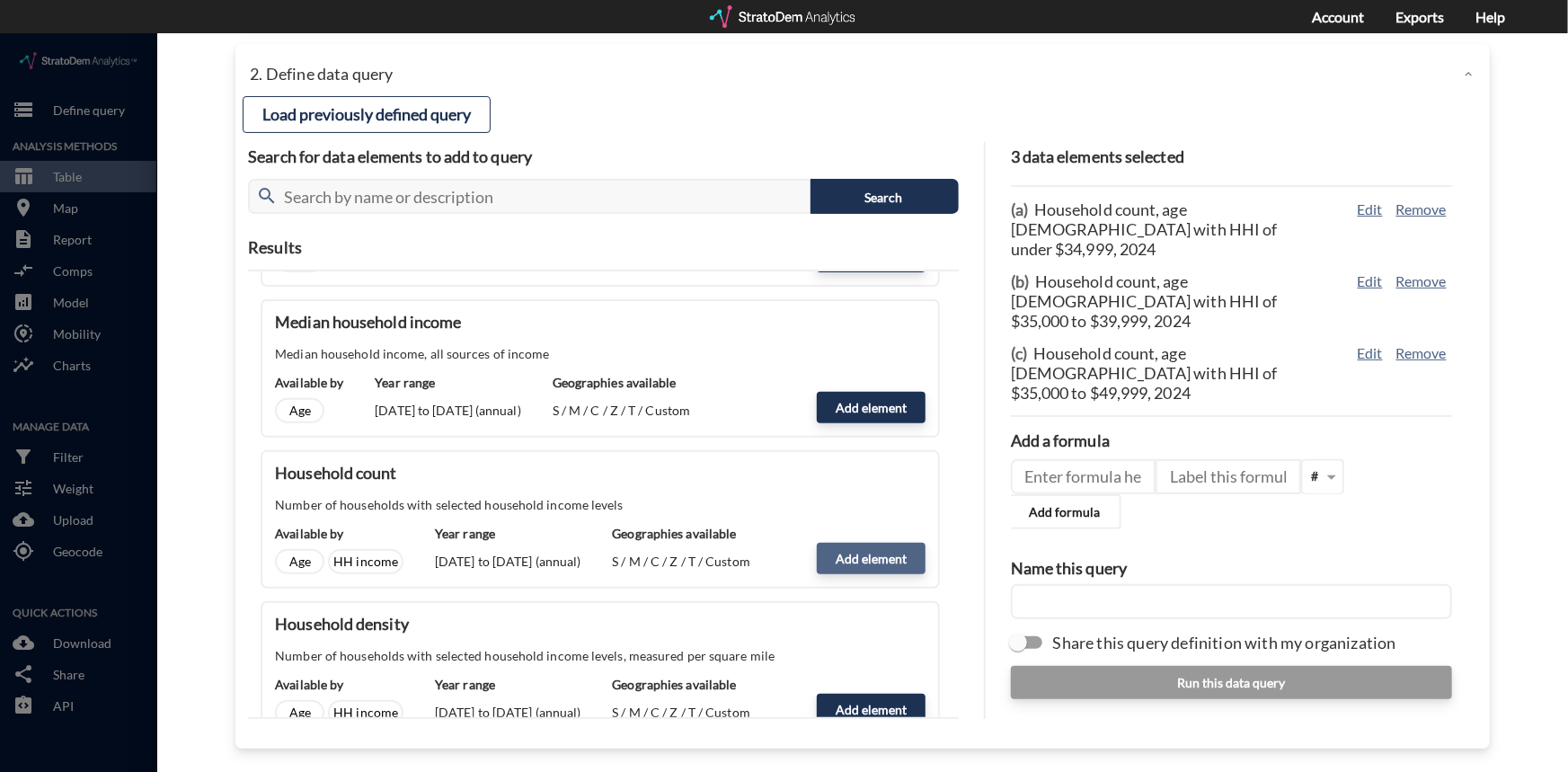
click button "Add element"
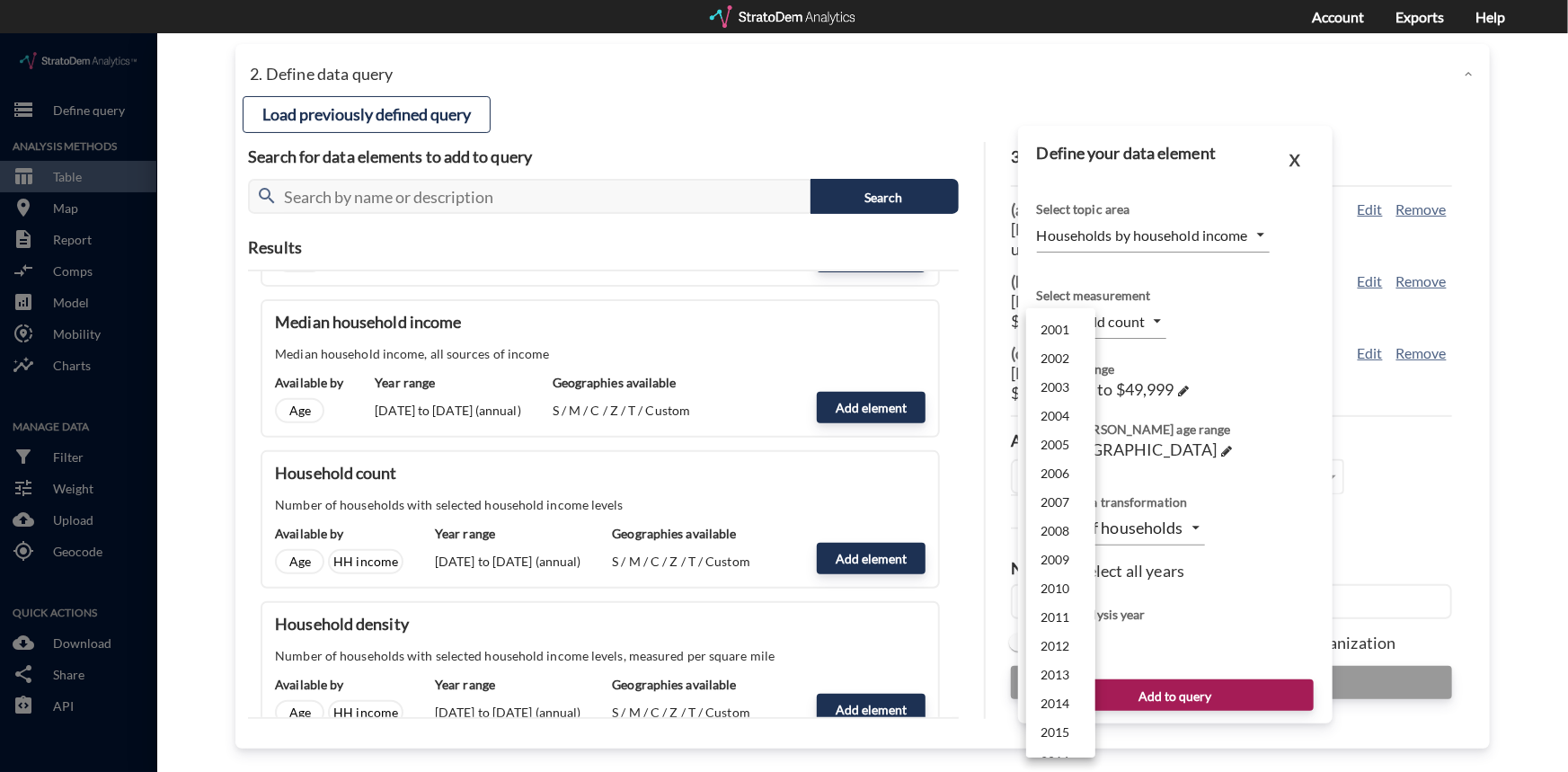
click body "/vantagepoint/us/-1 storage Define query Analysis Methods table_chart Table roo…"
click li "2024"
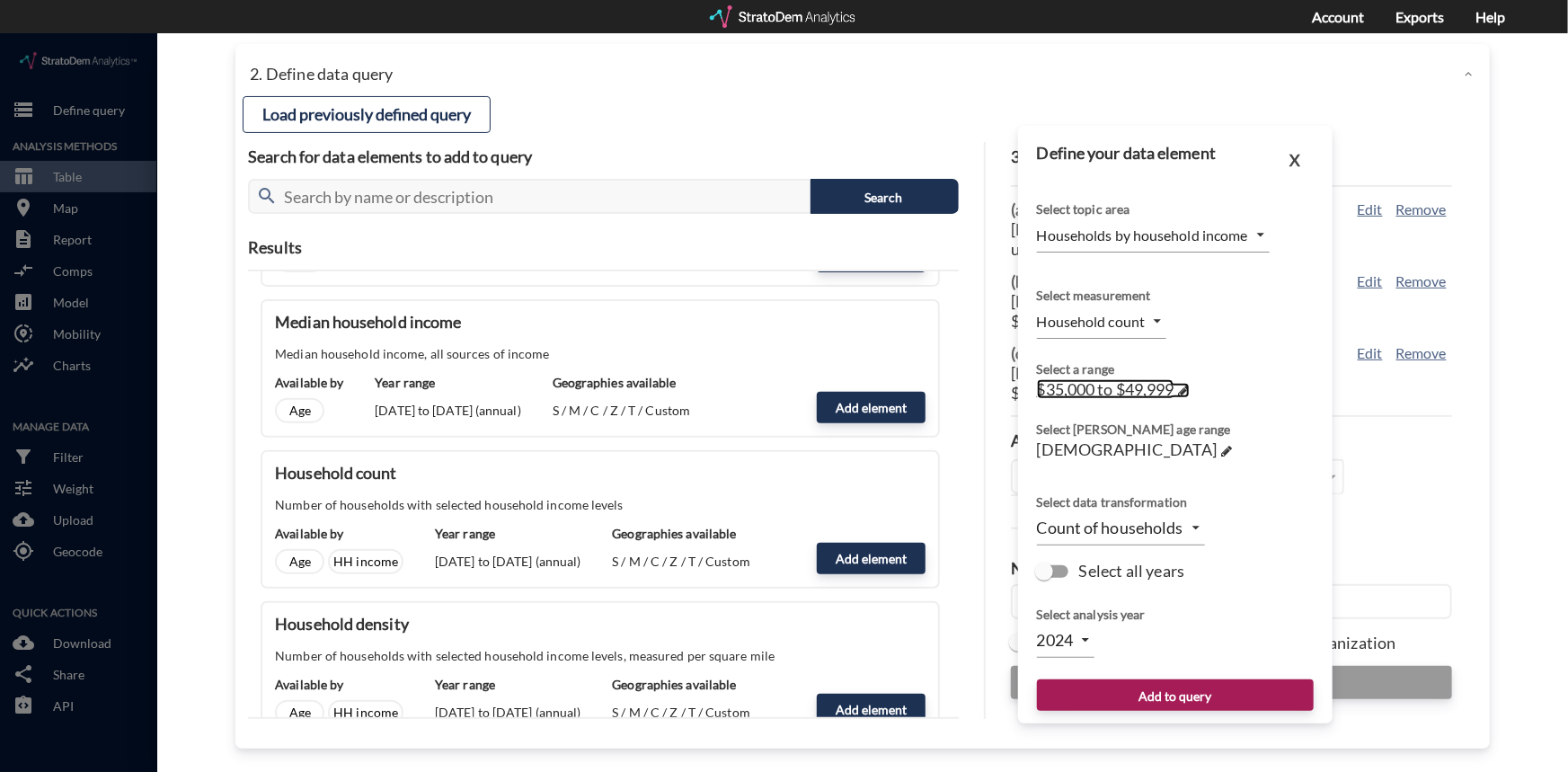
click span
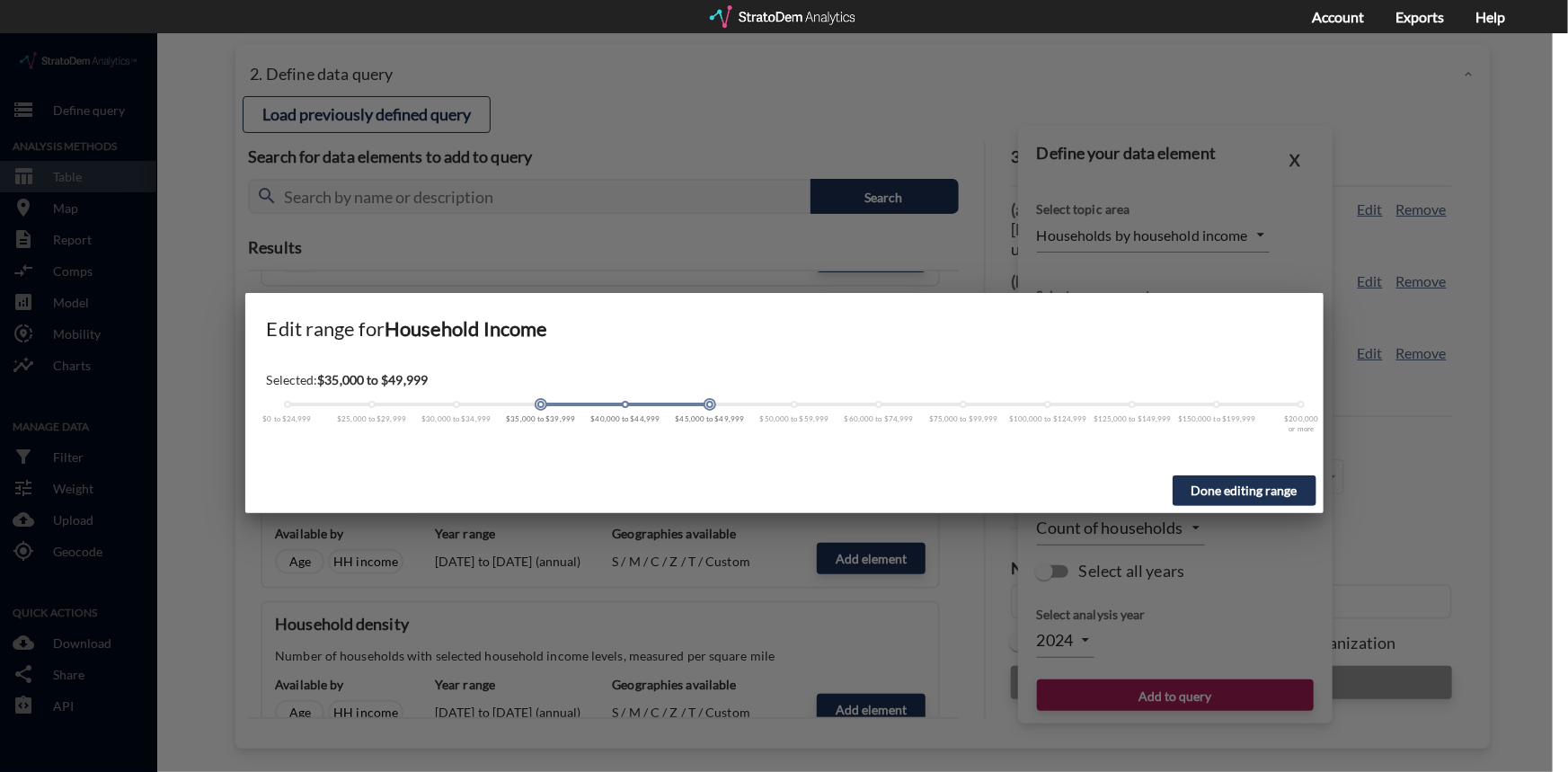
click span
drag, startPoint x: 543, startPoint y: 375, endPoint x: 760, endPoint y: 370, distance: 217.1
click div "$0 to $24,999 $25,000 to $29,999 $30,000 to $34,999 $35,000 to $39,999 $40,000 …"
click button "Done editing range"
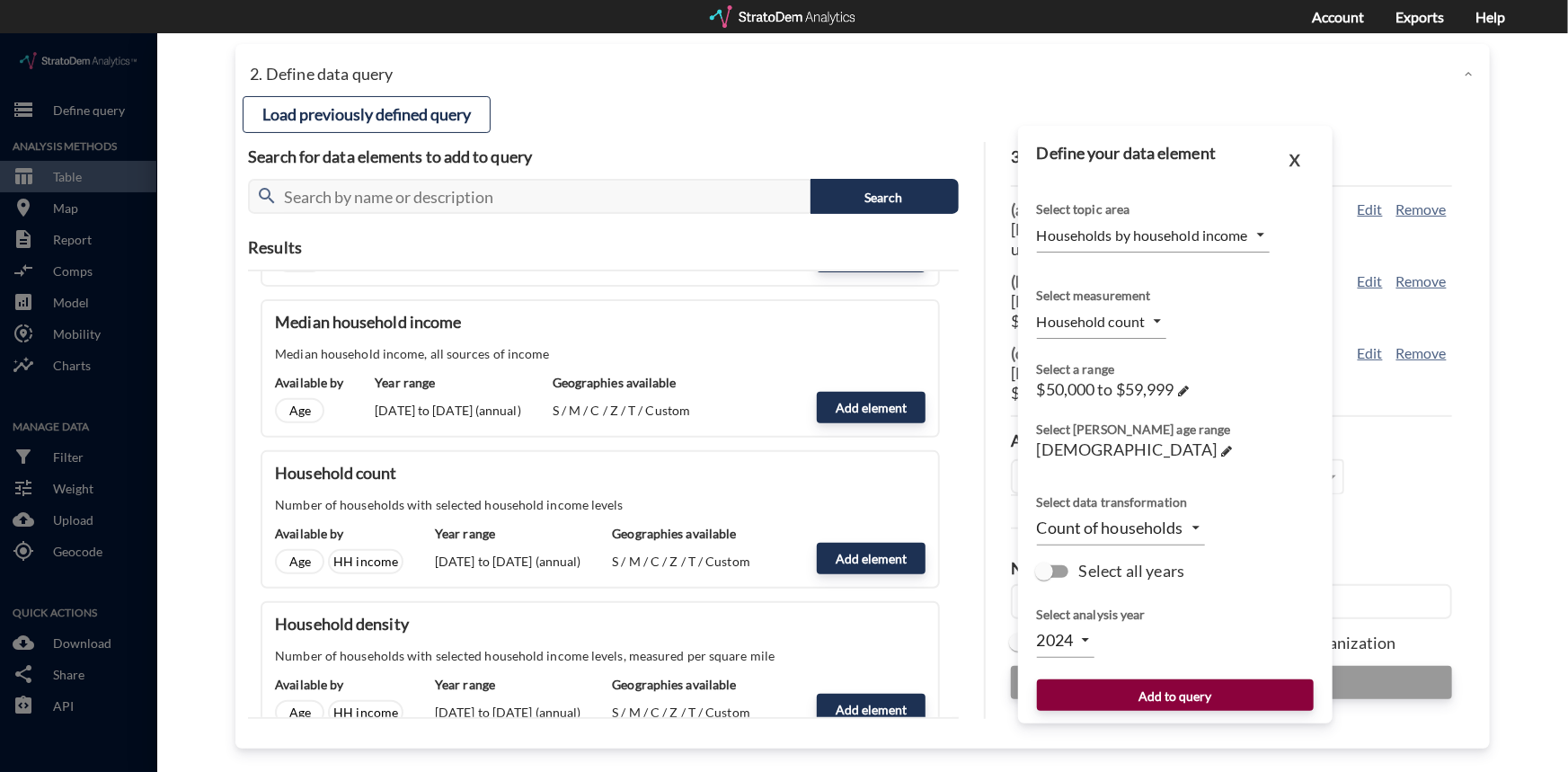
click button "Add to query"
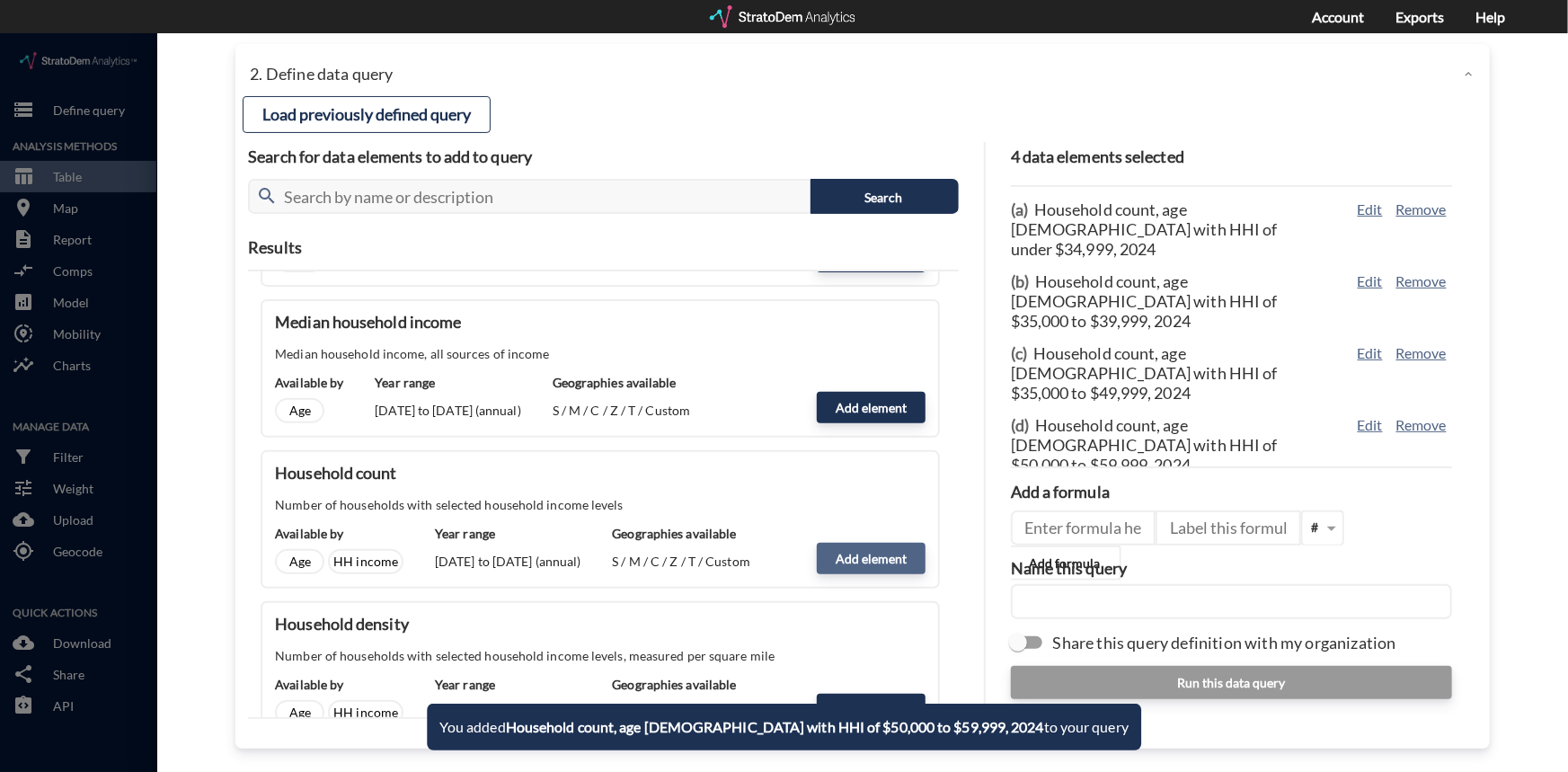
click button "Add element"
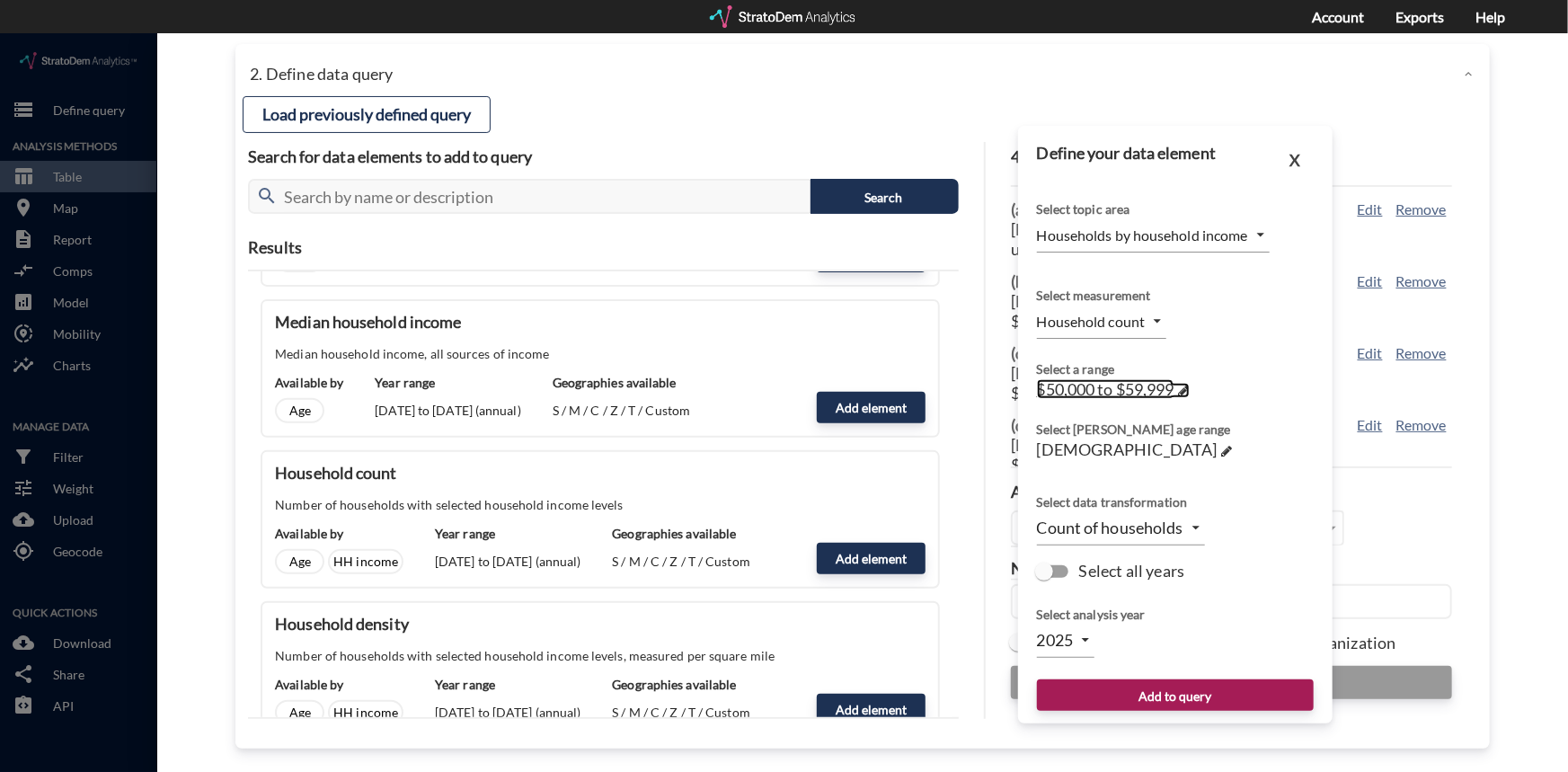
click span
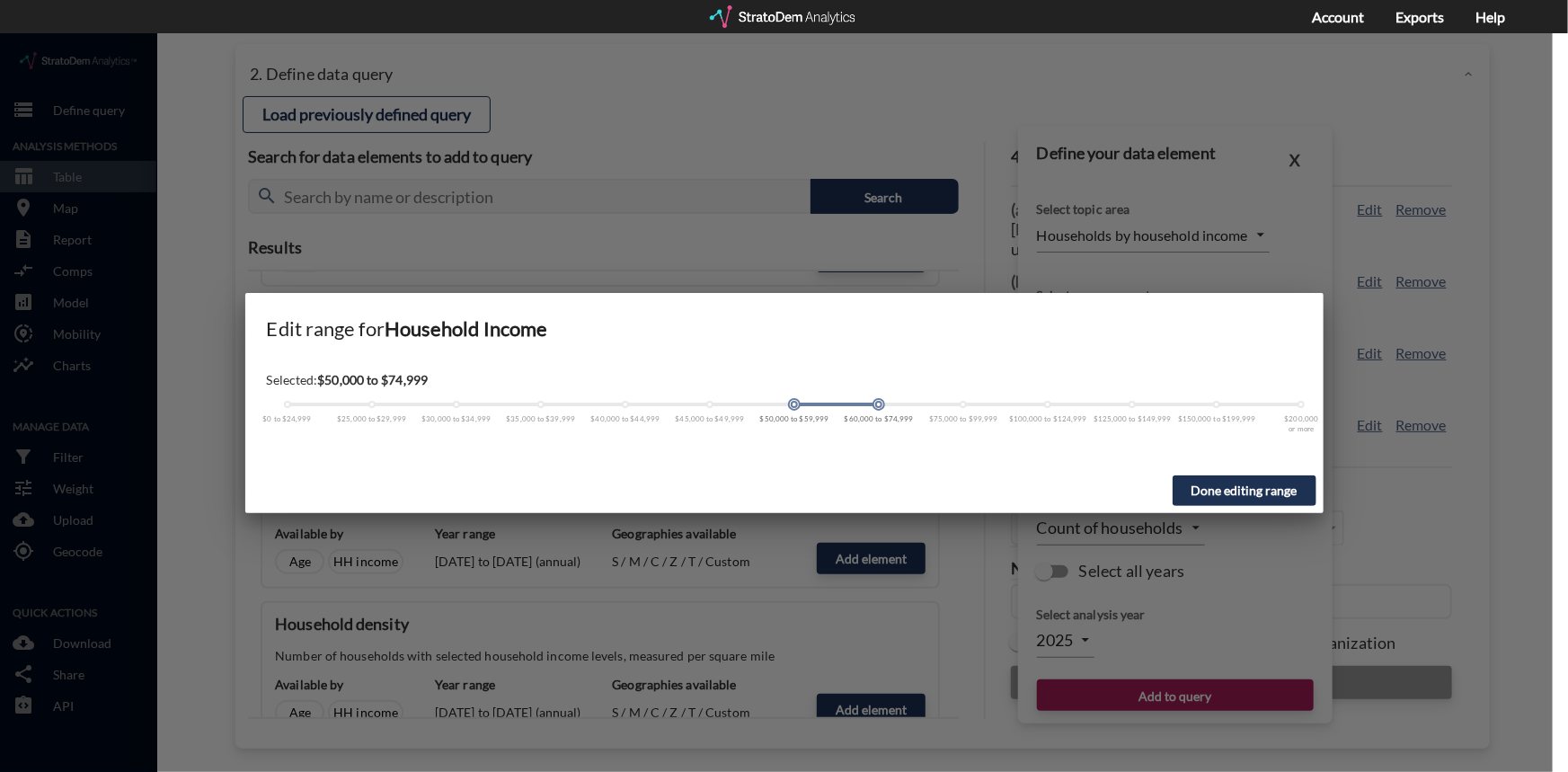
click span
drag, startPoint x: 795, startPoint y: 370, endPoint x: 884, endPoint y: 368, distance: 89.0
click div "$0 to $24,999 $25,000 to $29,999 $30,000 to $34,999 $35,000 to $39,999 $40,000 …"
click button "Done editing range"
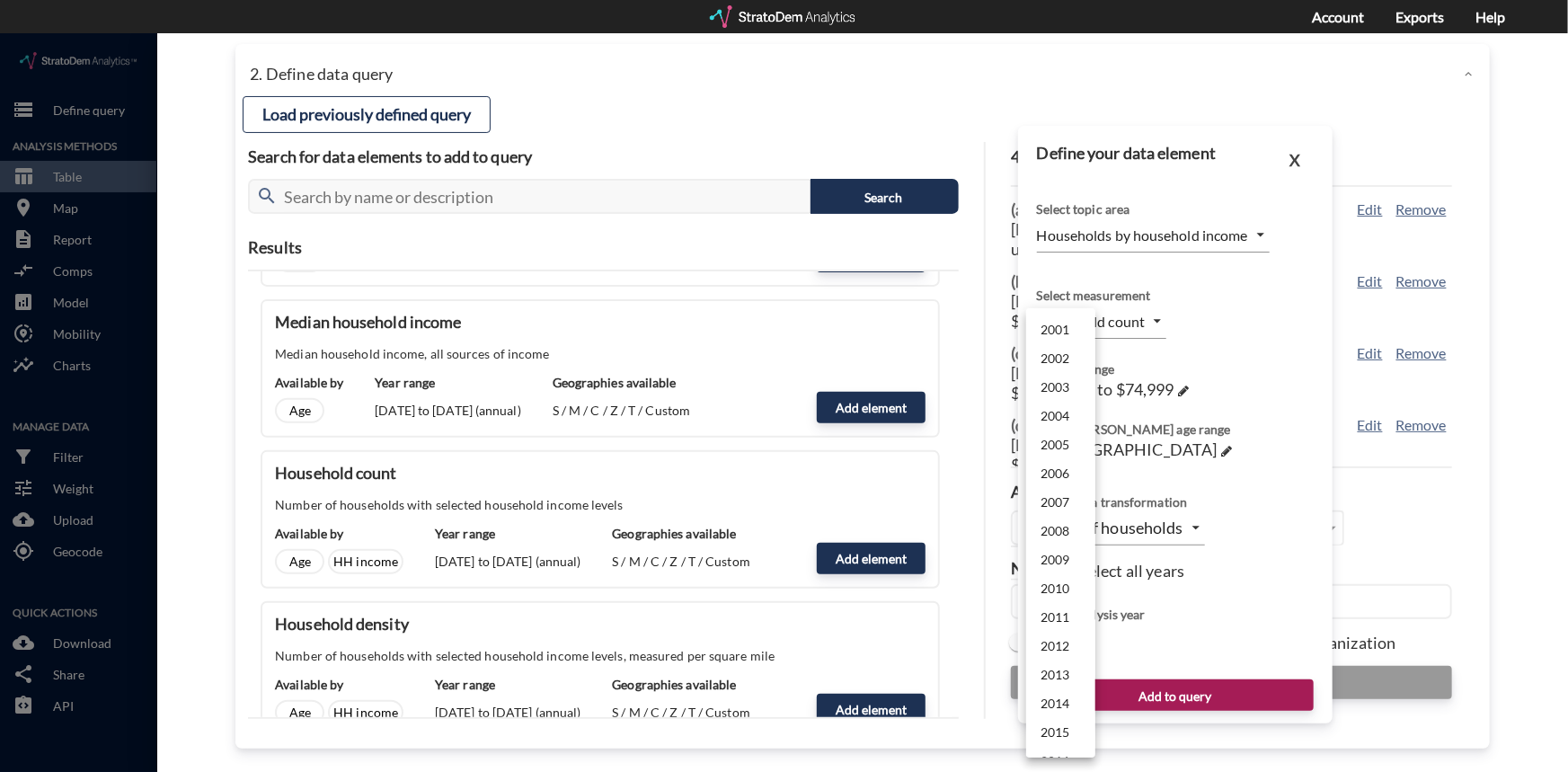
click body "/vantagepoint/us/-1 storage Define query Analysis Methods table_chart Table roo…"
click li "2024"
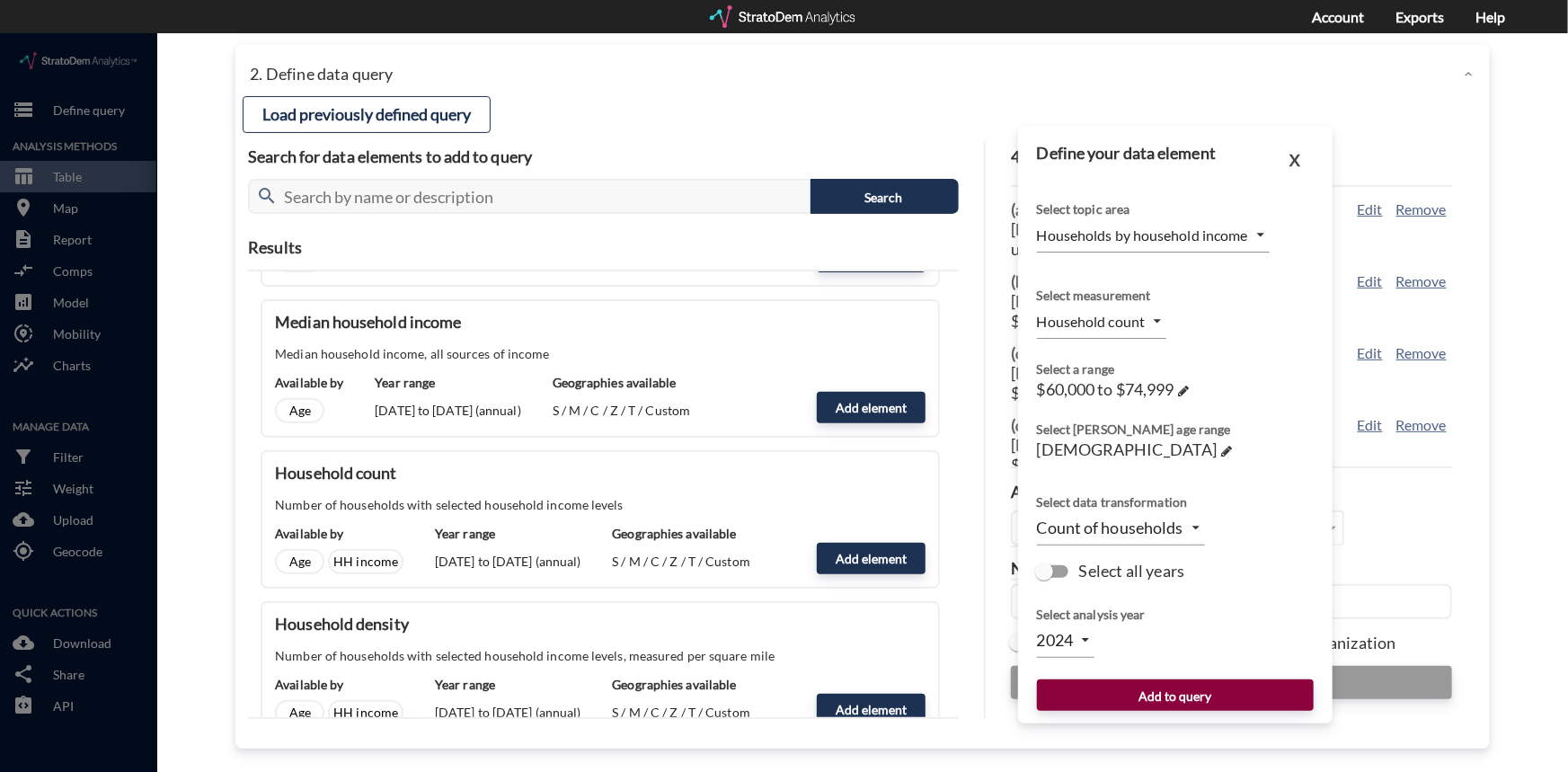
click button "Add to query"
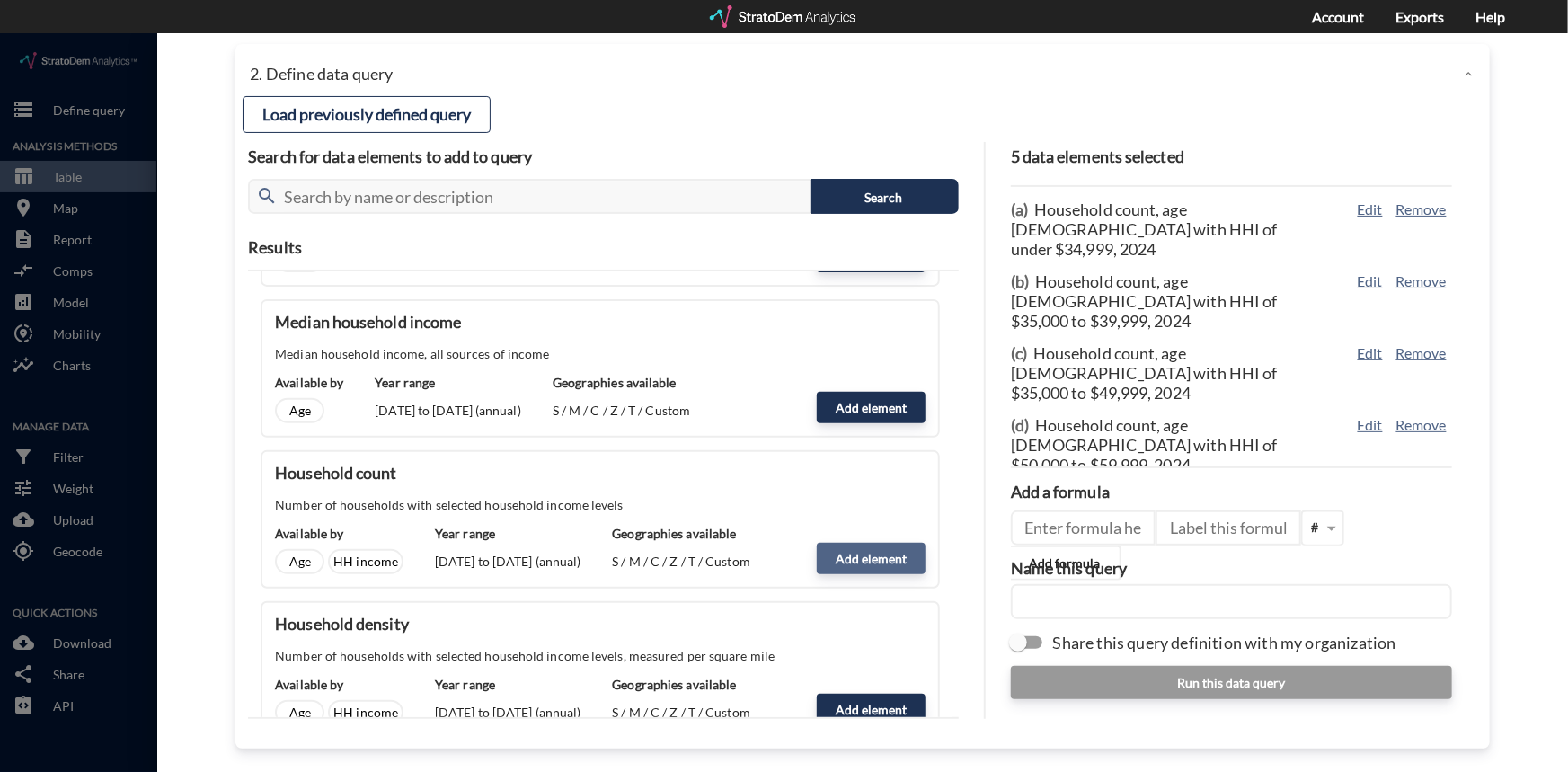
click button "Add element"
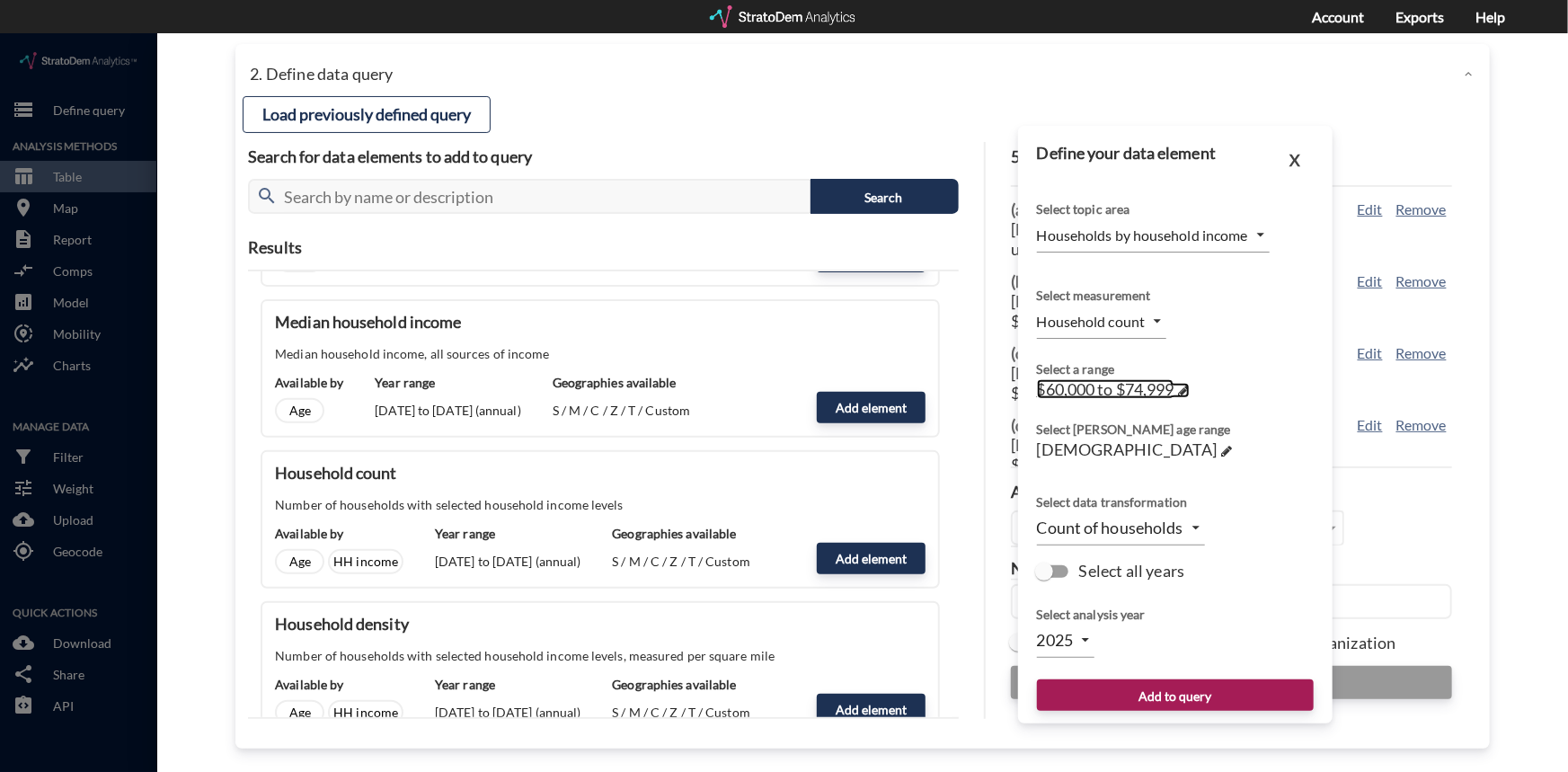
click span
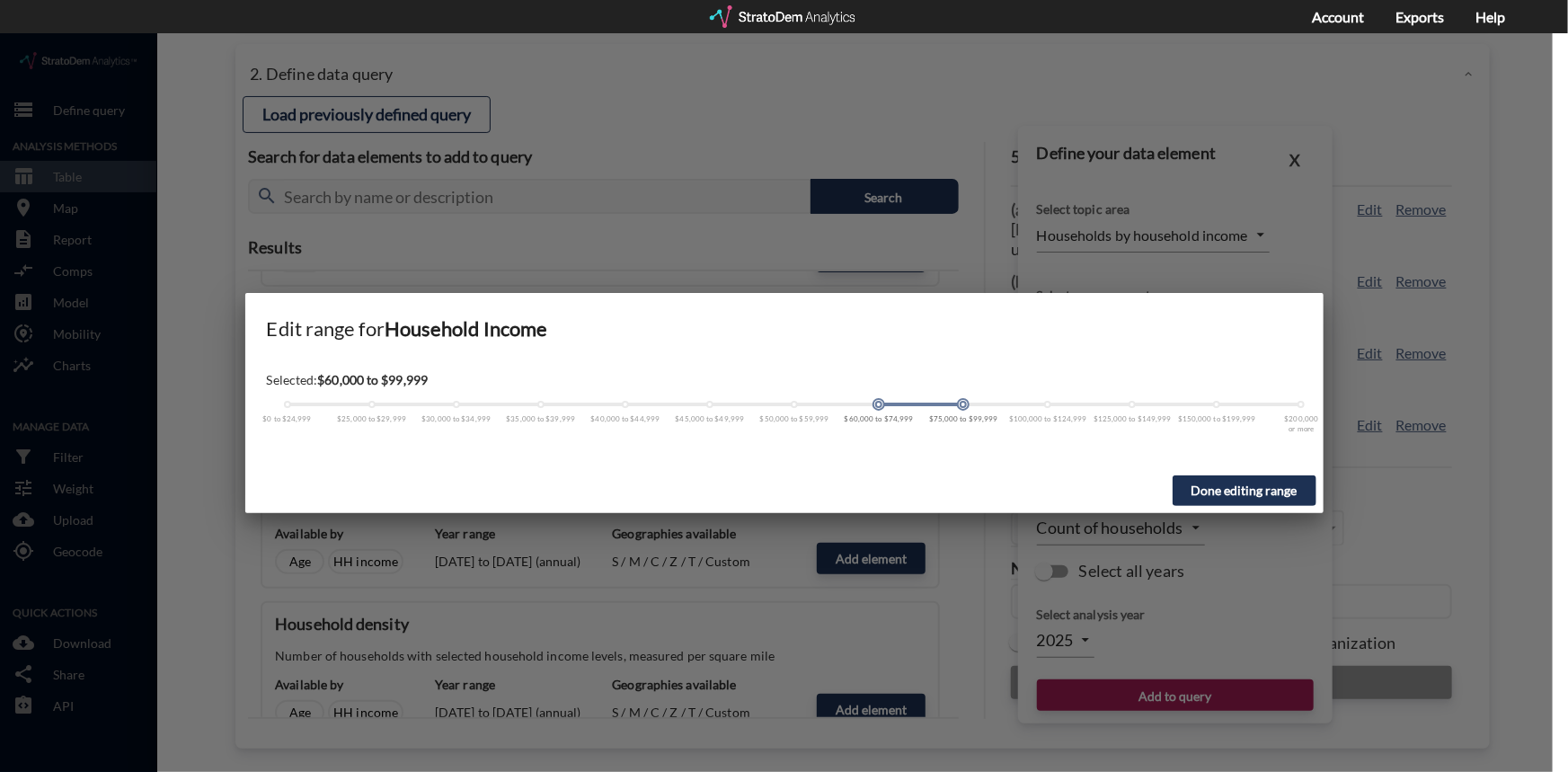
click span
drag, startPoint x: 879, startPoint y: 375, endPoint x: 932, endPoint y: 377, distance: 53.0
click div "$0 to $24,999 $25,000 to $29,999 $30,000 to $34,999 $35,000 to $39,999 $40,000 …"
drag, startPoint x: 880, startPoint y: 369, endPoint x: 965, endPoint y: 372, distance: 85.1
click div
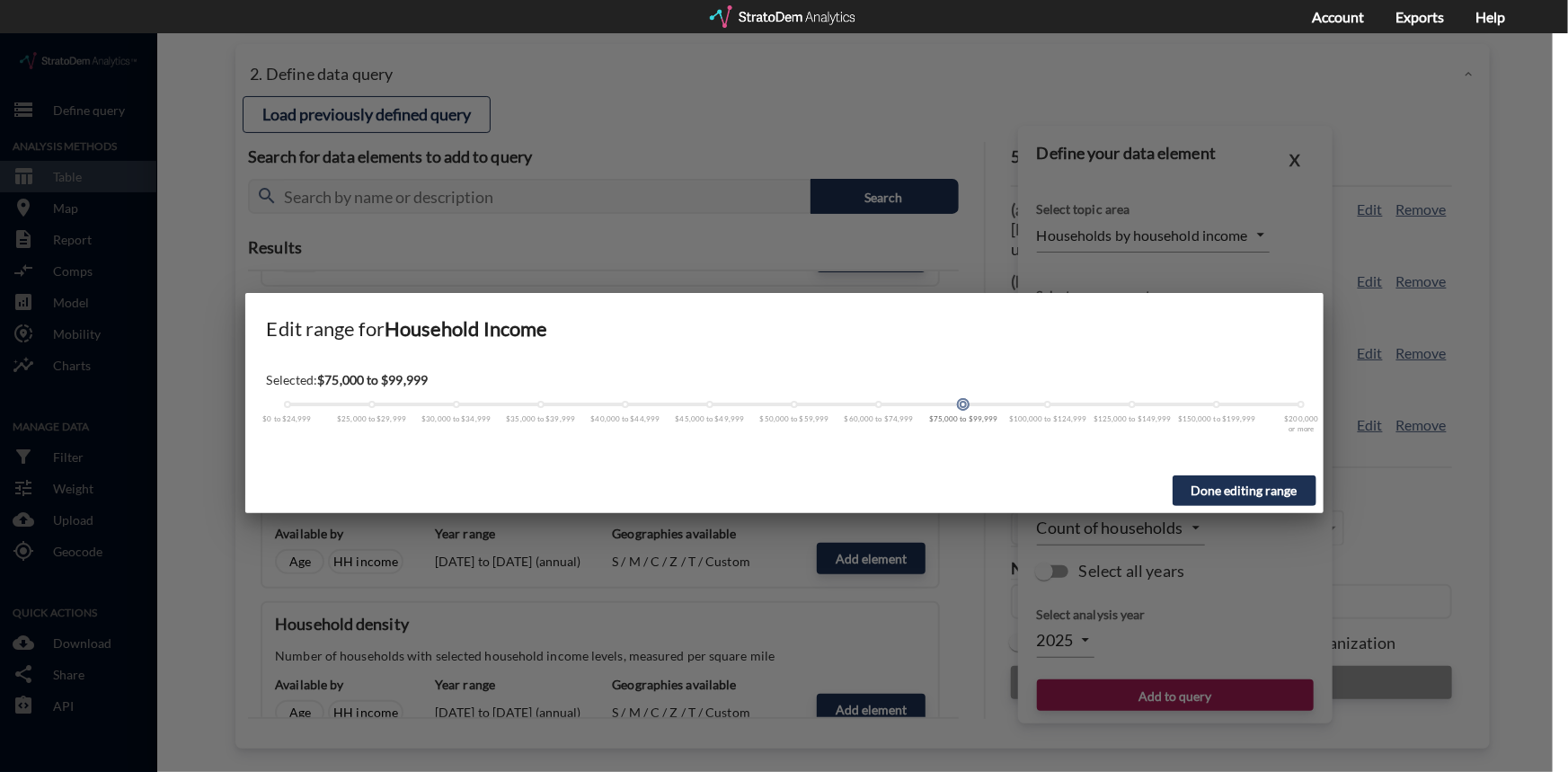
click button "Done editing range"
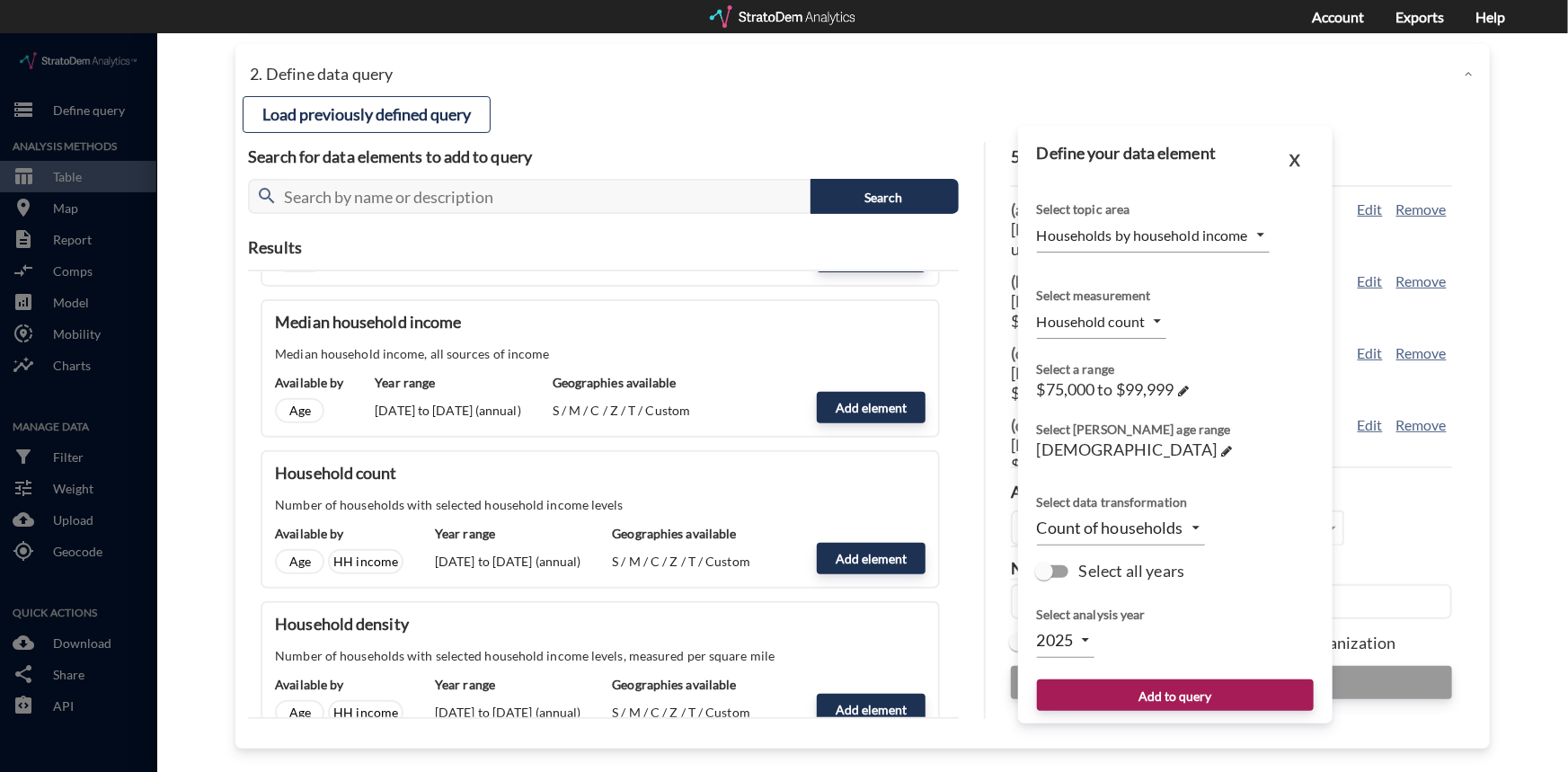
click body "/vantagepoint/us/-1 storage Define query Analysis Methods table_chart Table roo…"
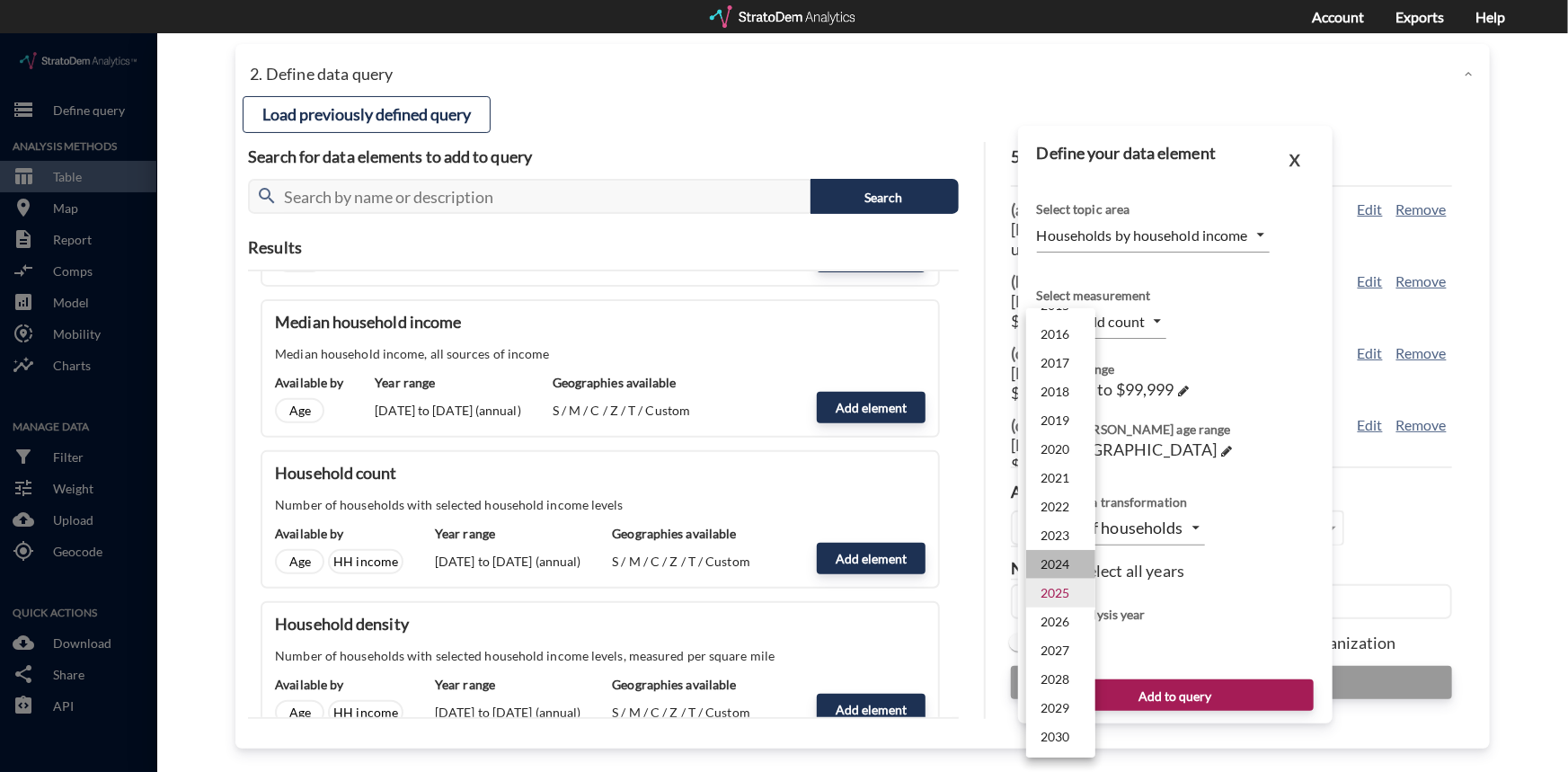
click li "2024"
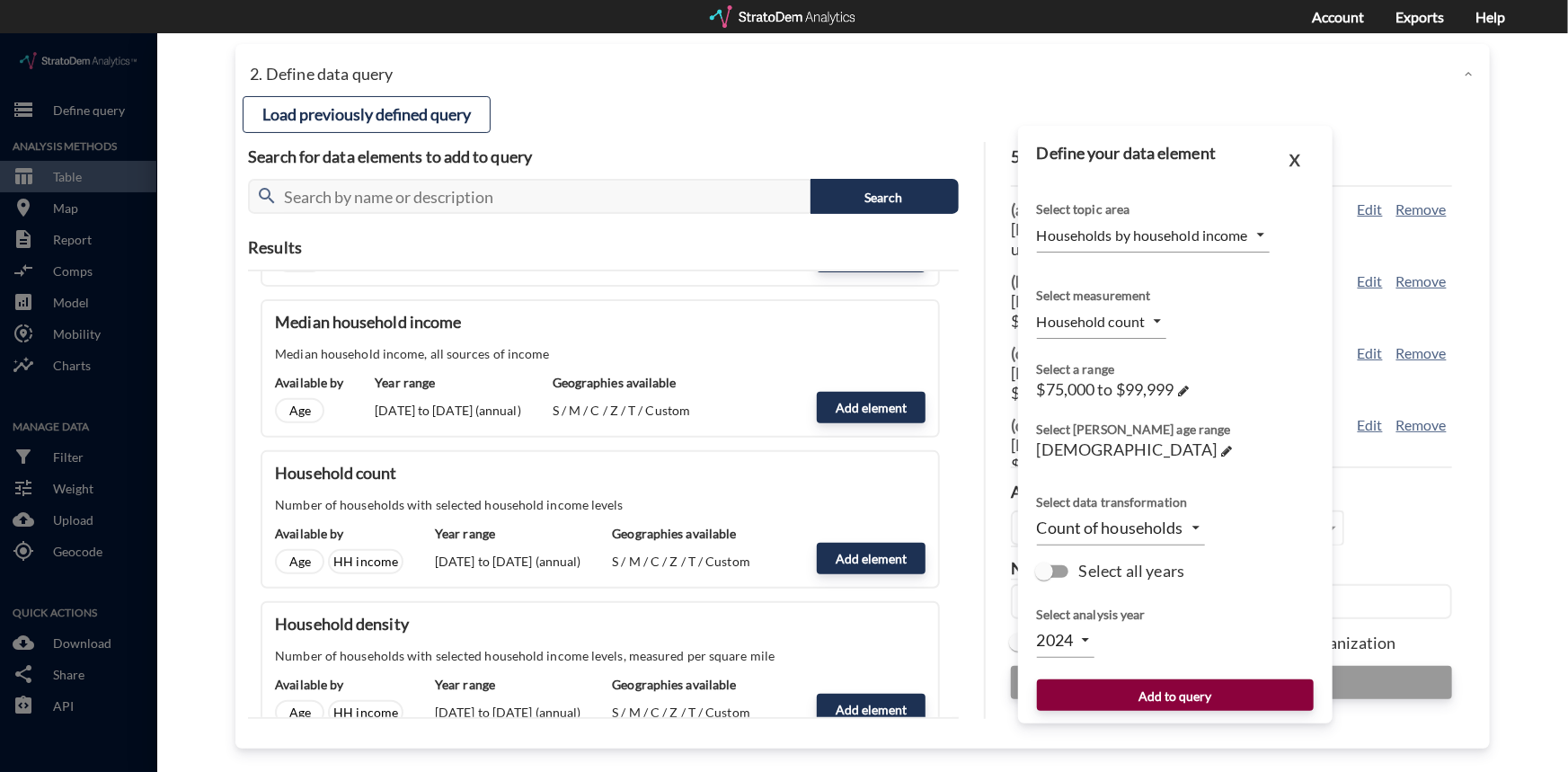
click button "Add to query"
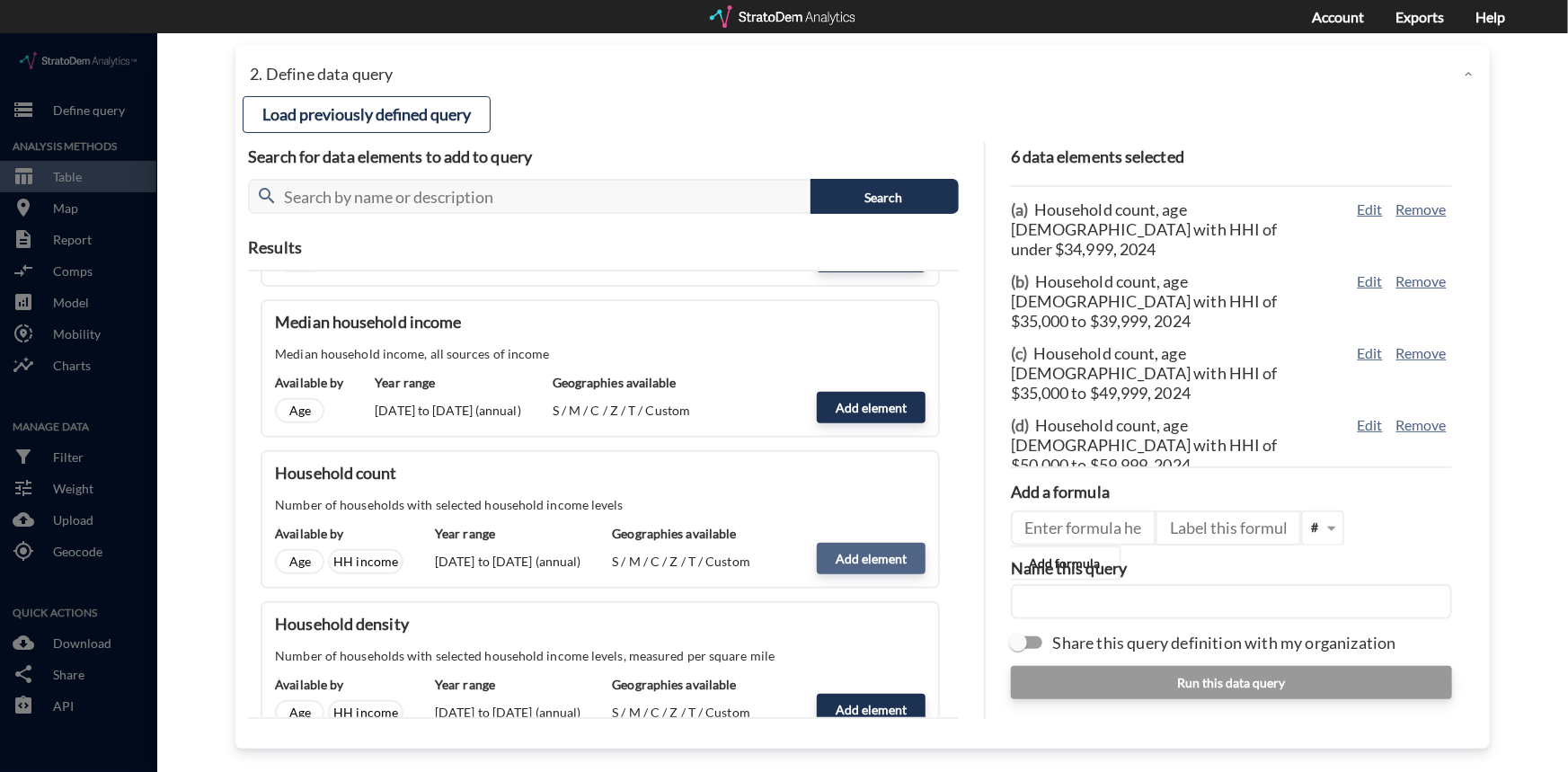
click button "Add element"
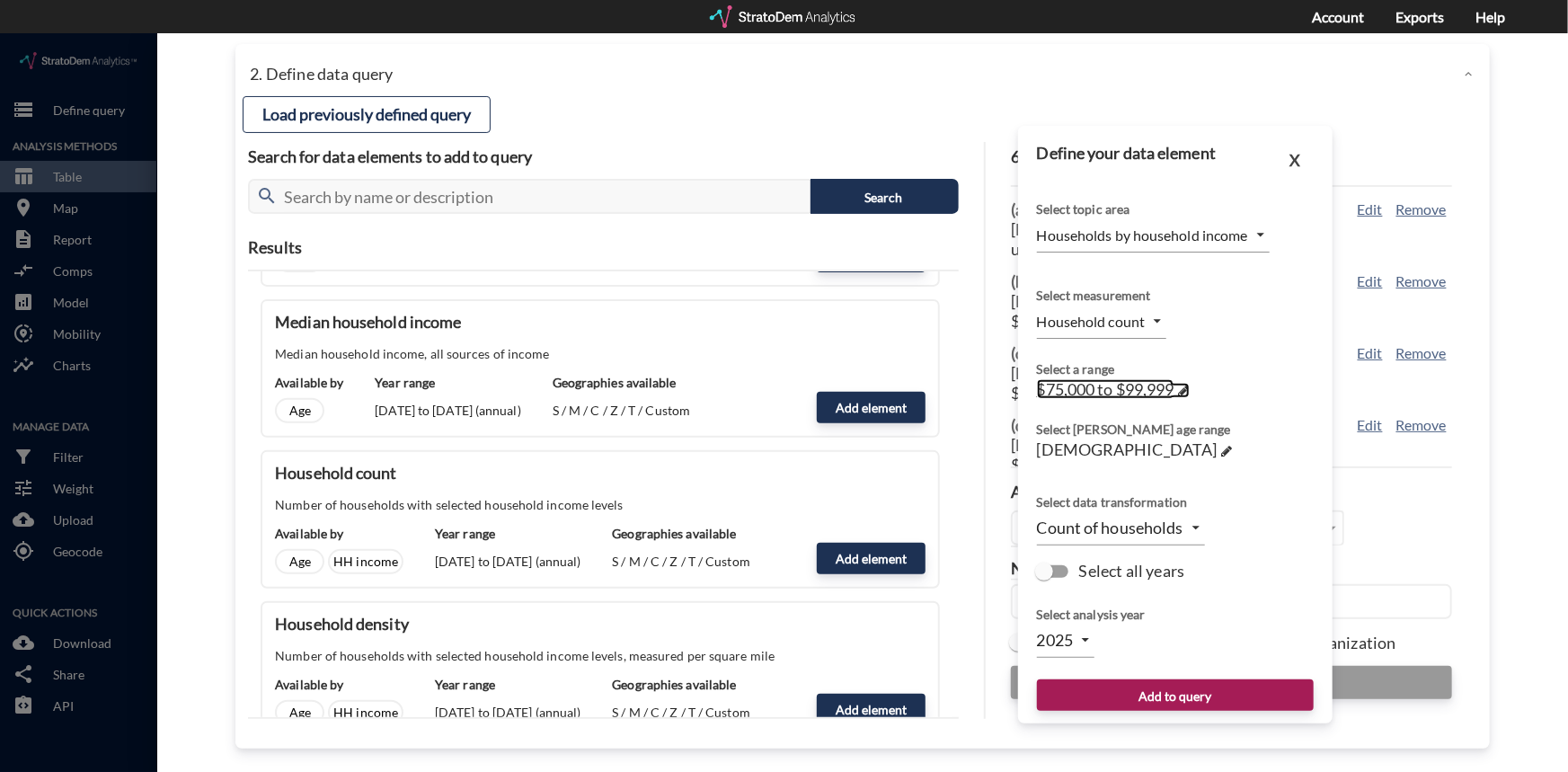
click span
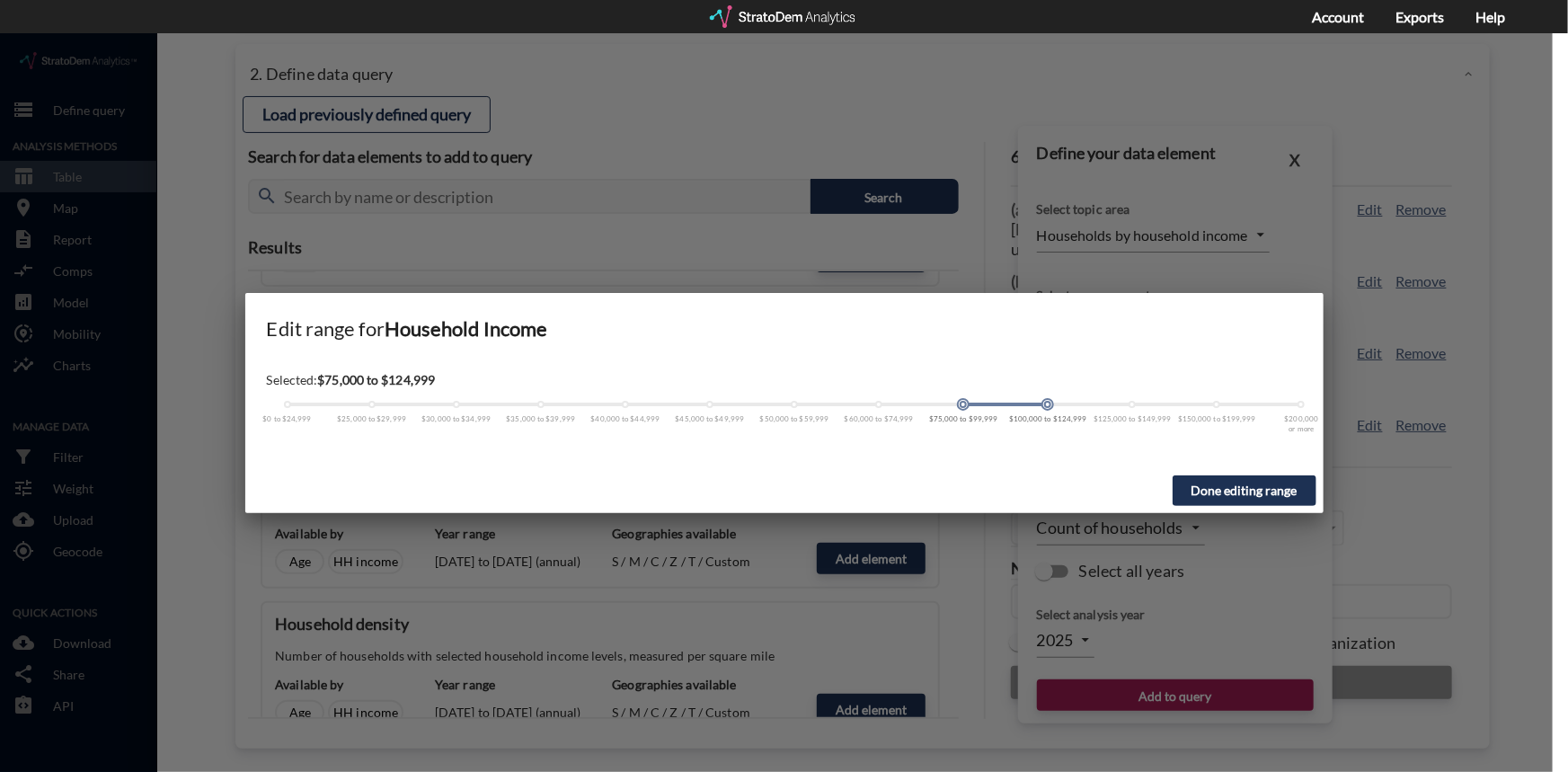
click span
drag, startPoint x: 963, startPoint y: 375, endPoint x: 1051, endPoint y: 373, distance: 88.0
click div "$0 to $24,999 $25,000 to $29,999 $30,000 to $34,999 $35,000 to $39,999 $40,000 …"
drag, startPoint x: 965, startPoint y: 372, endPoint x: 1051, endPoint y: 368, distance: 86.1
click div
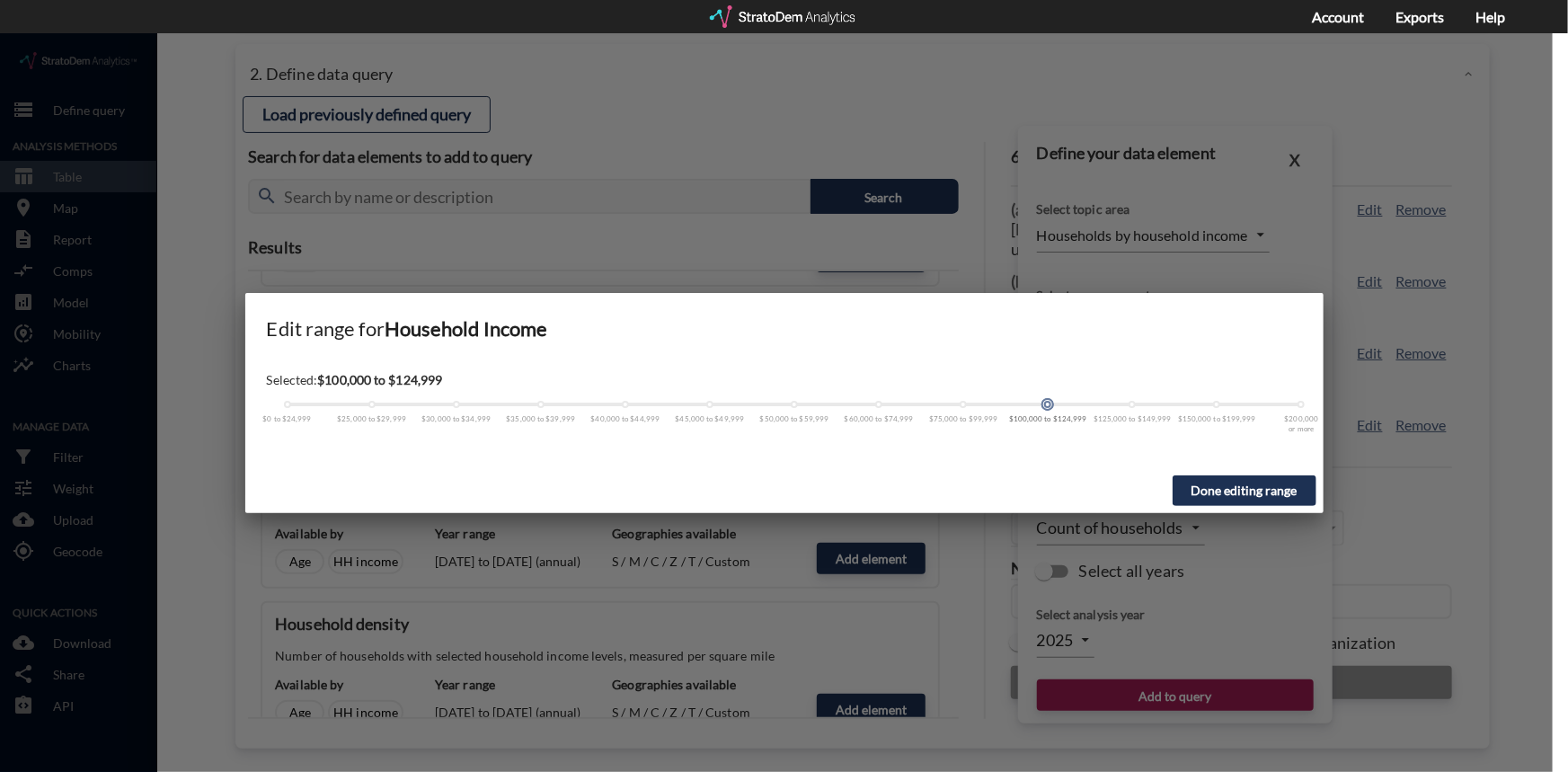
click button "Done editing range"
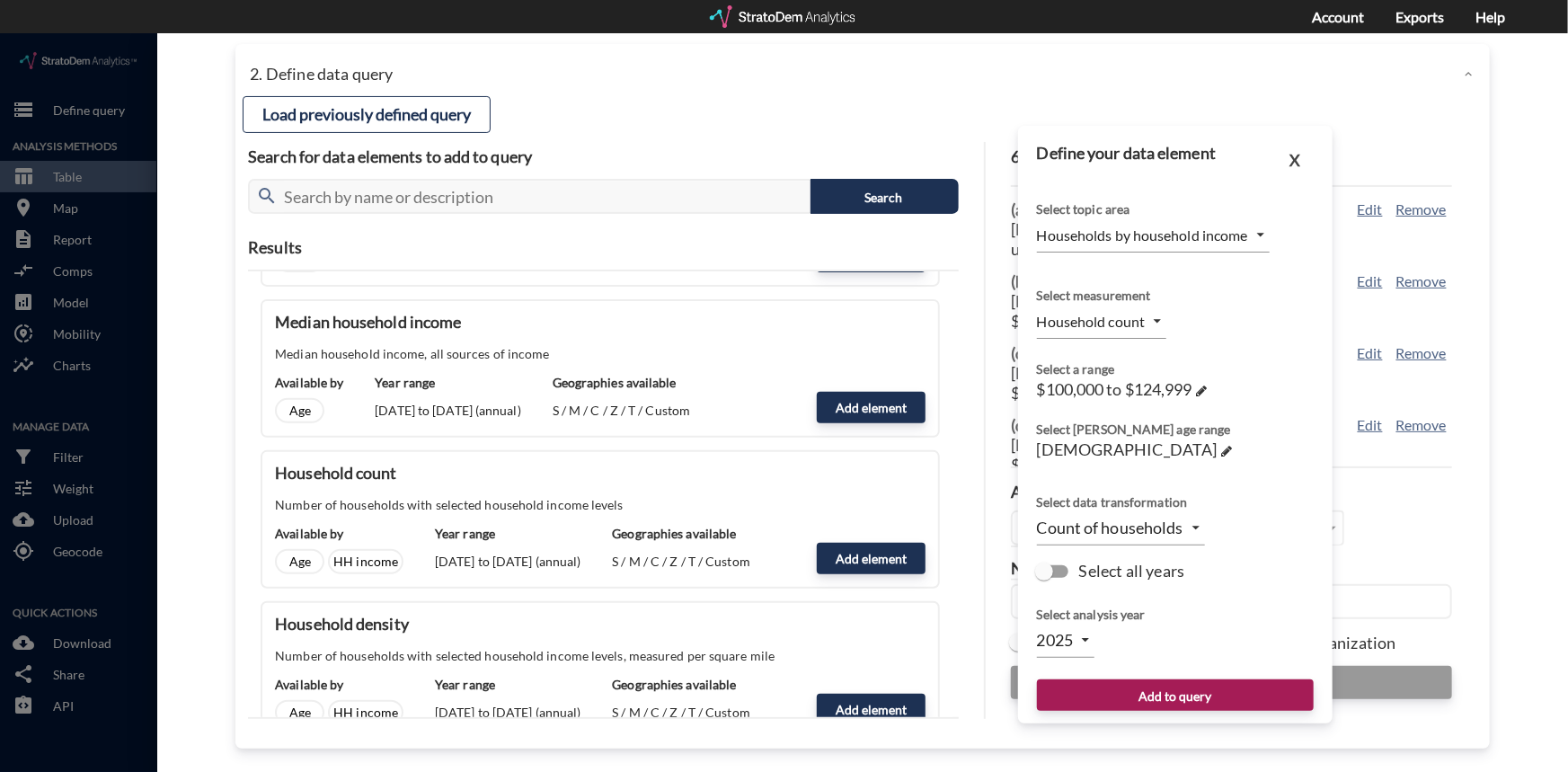
click body "/vantagepoint/us/-1 storage Define query Analysis Methods table_chart Table roo…"
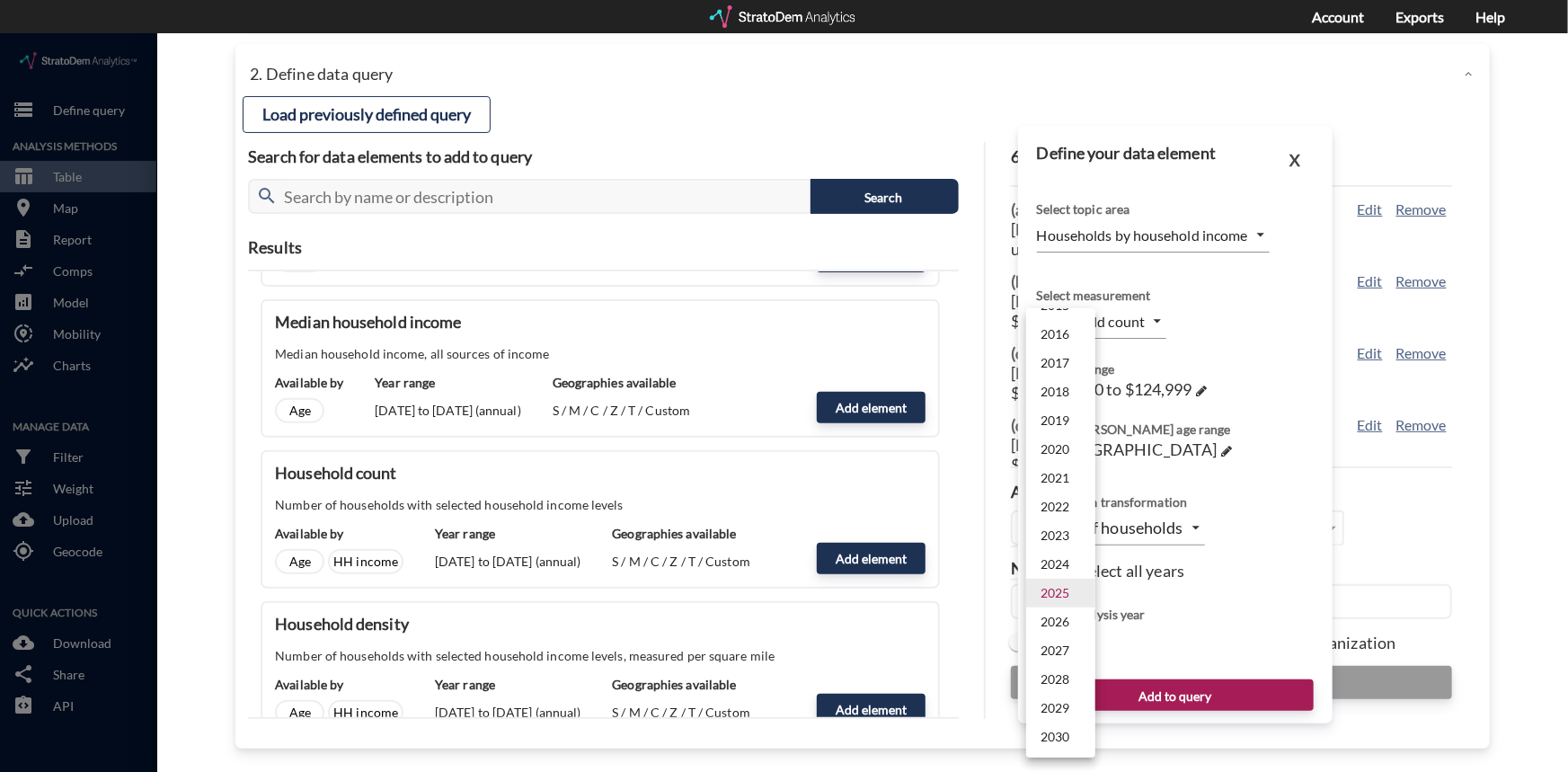
click li "2024"
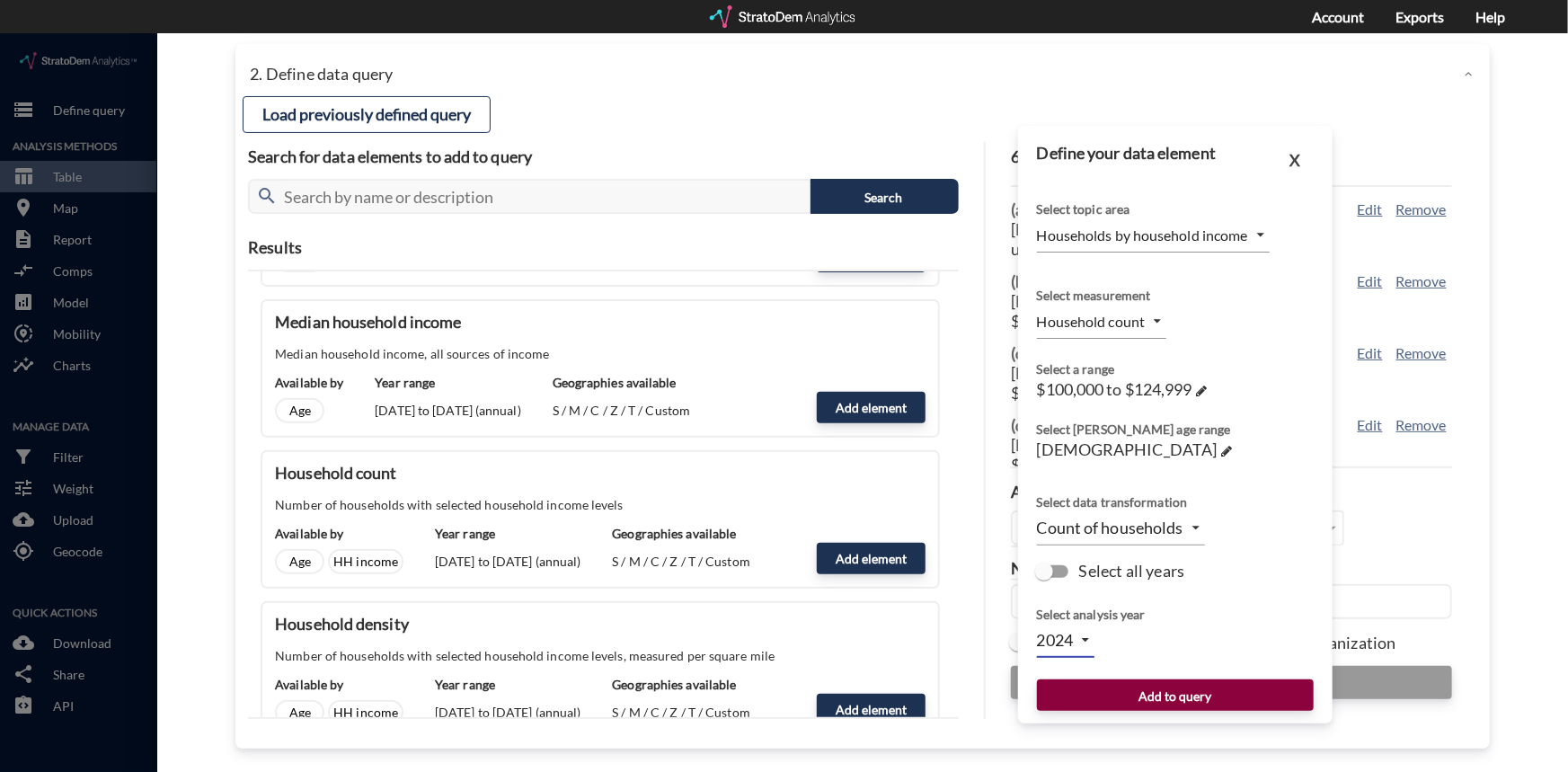
click button "Add to query"
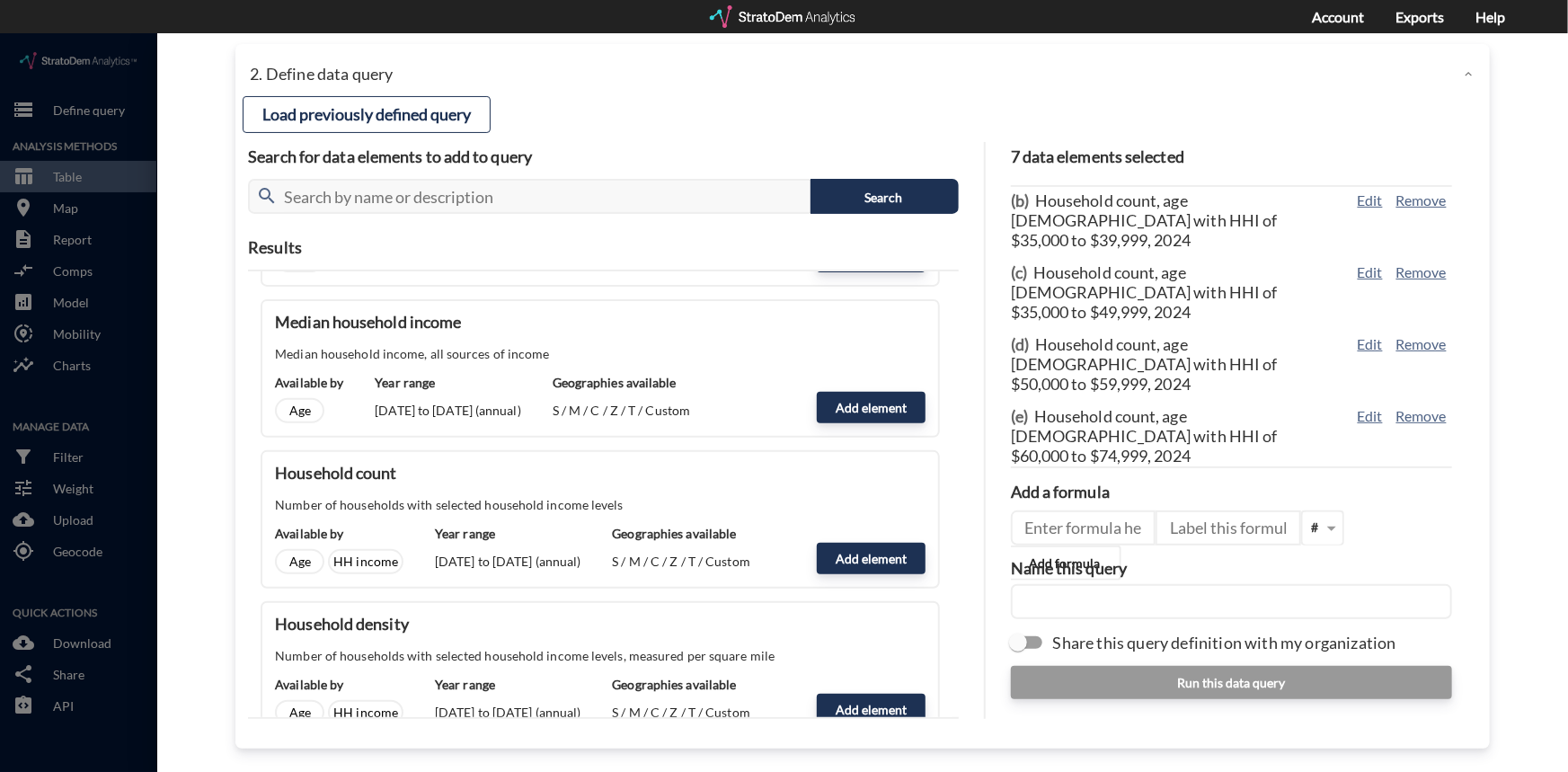
scroll to position [97, 0]
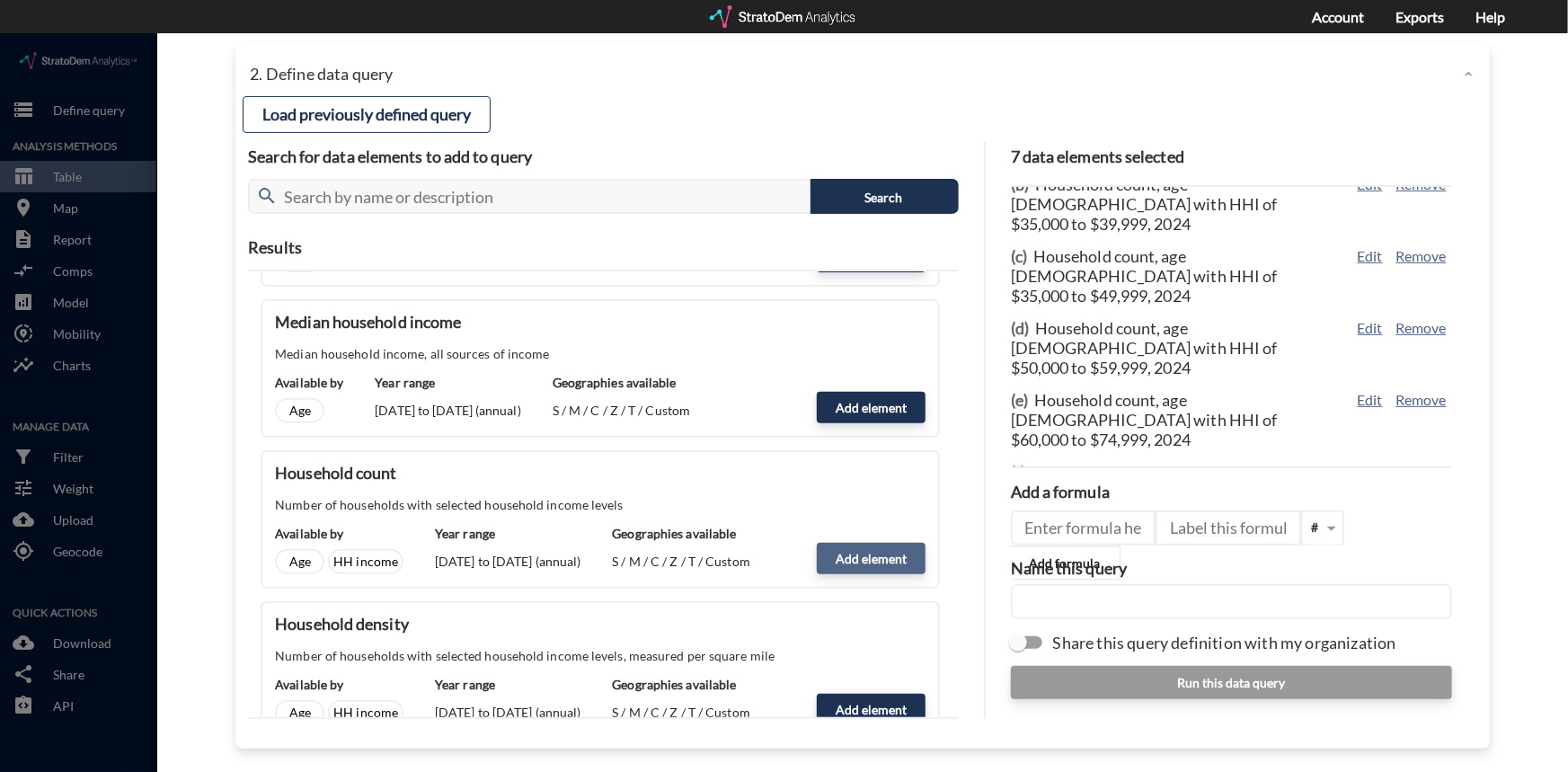
click button "Add element"
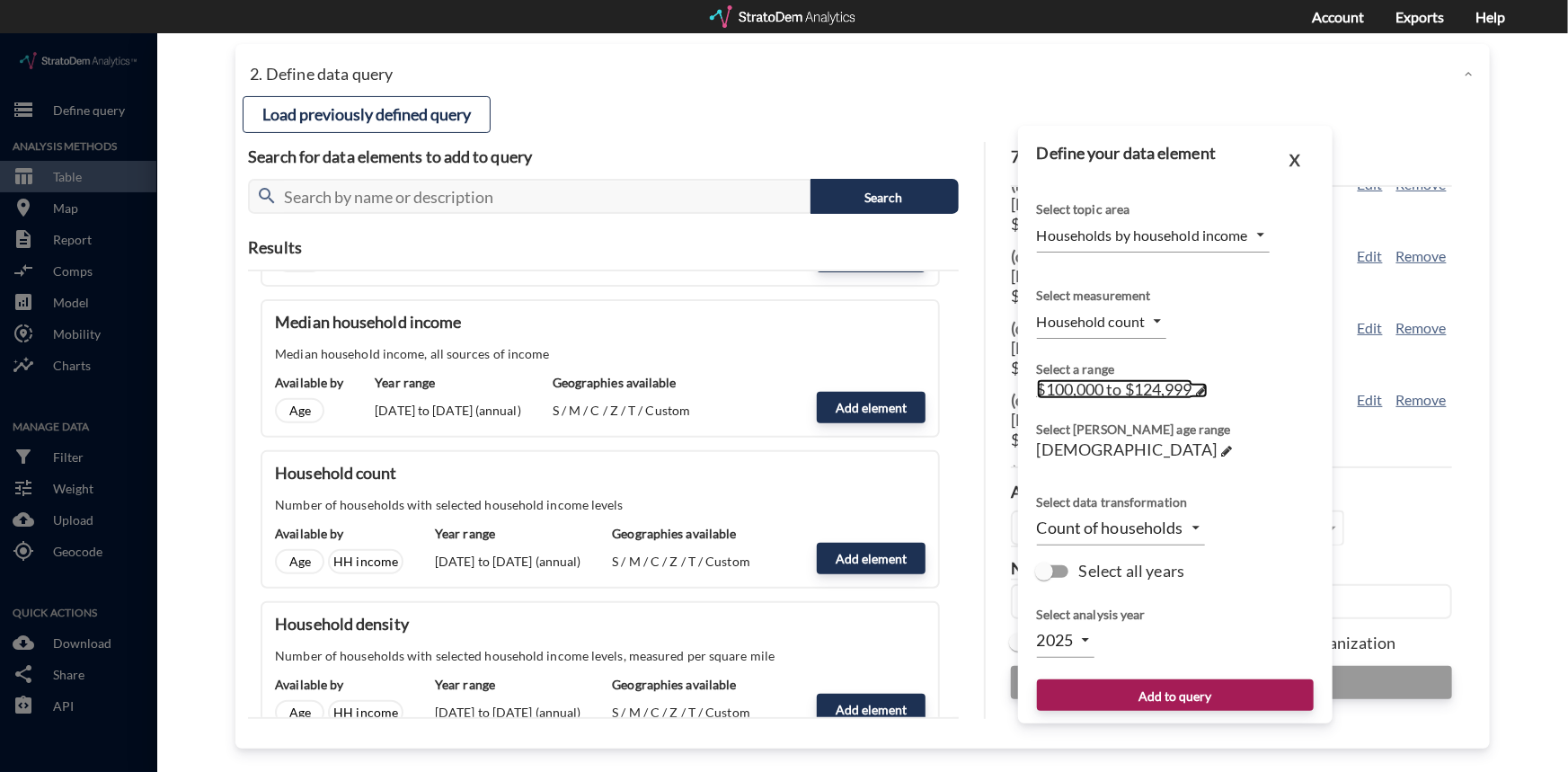
click span
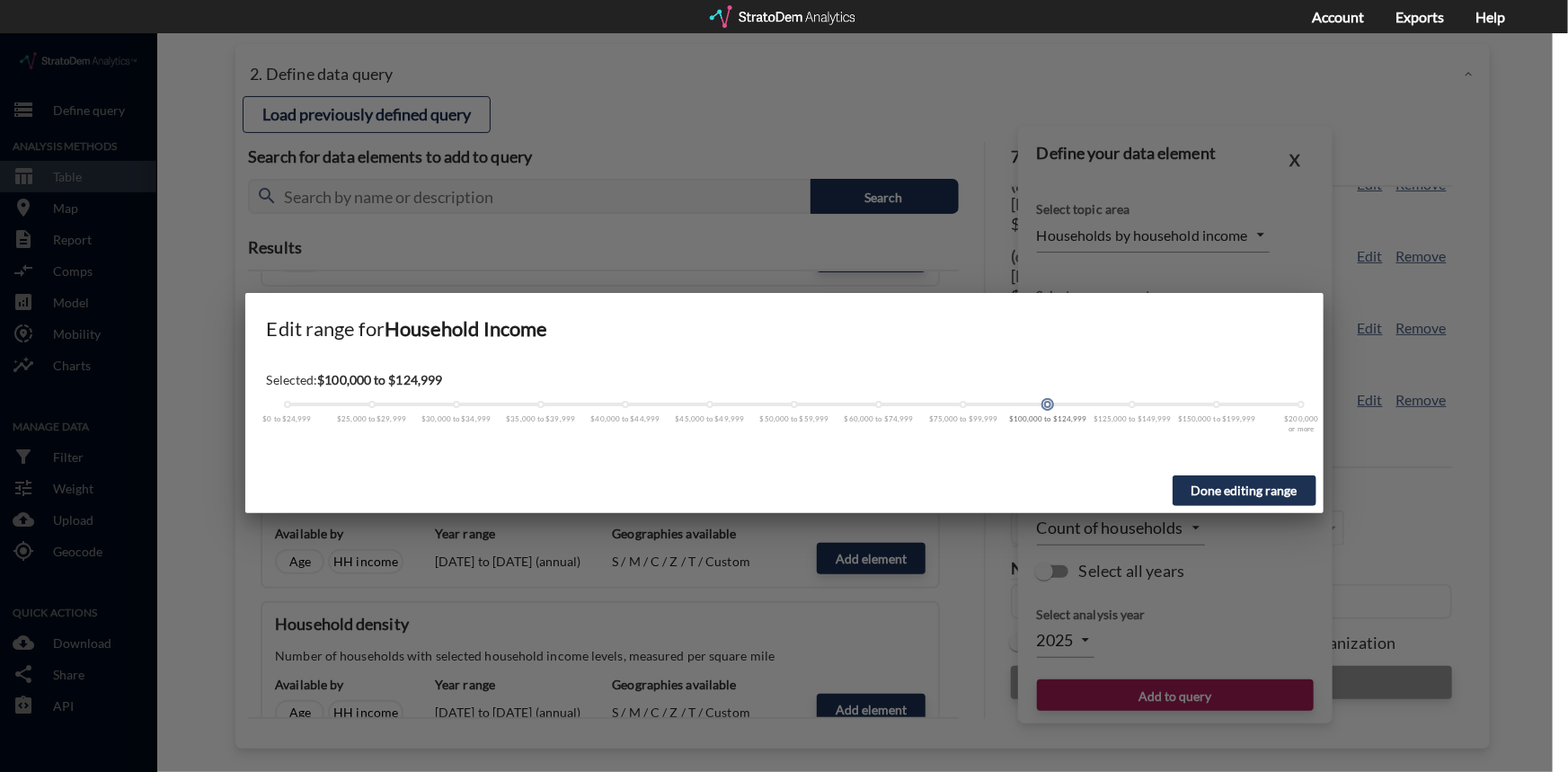
click span
drag, startPoint x: 1051, startPoint y: 374, endPoint x: 1074, endPoint y: 371, distance: 23.2
click div "$0 to $24,999 $25,000 to $29,999 $30,000 to $34,999 $35,000 to $39,999 $40,000 …"
drag, startPoint x: 1051, startPoint y: 371, endPoint x: 1127, endPoint y: 371, distance: 76.0
click div
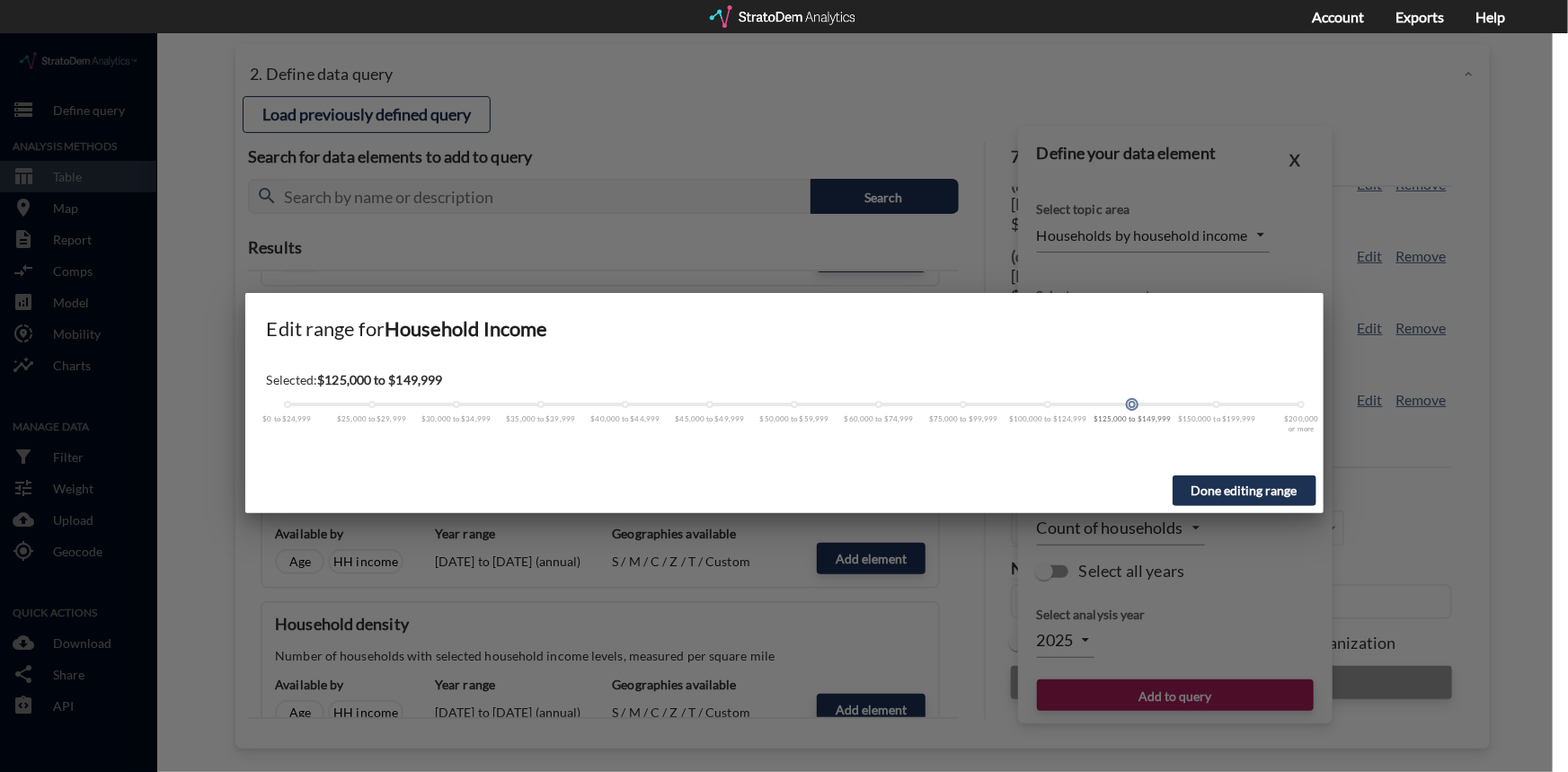
click button "Done editing range"
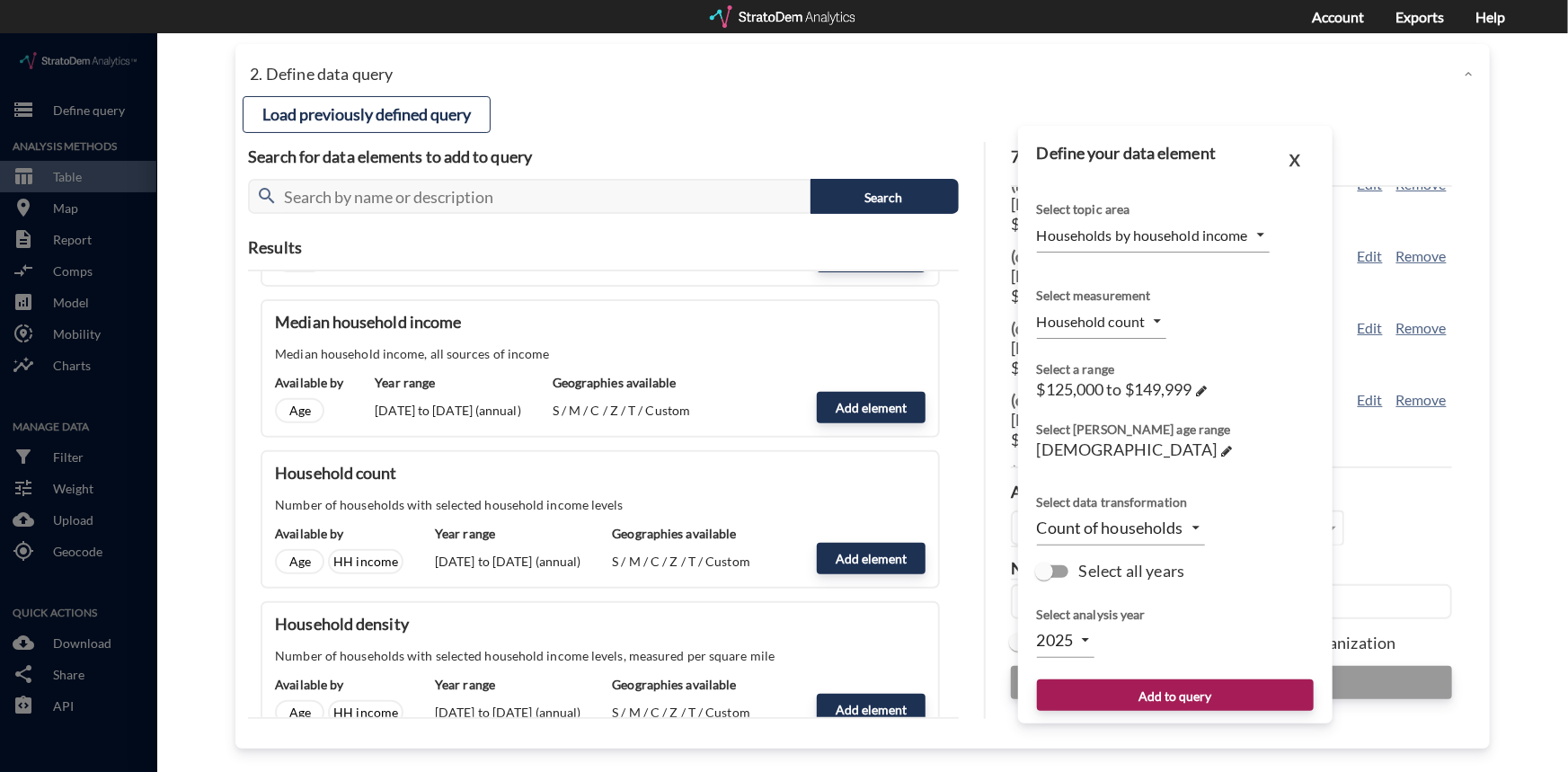
click body "/vantagepoint/us/-1 storage Define query Analysis Methods table_chart Table roo…"
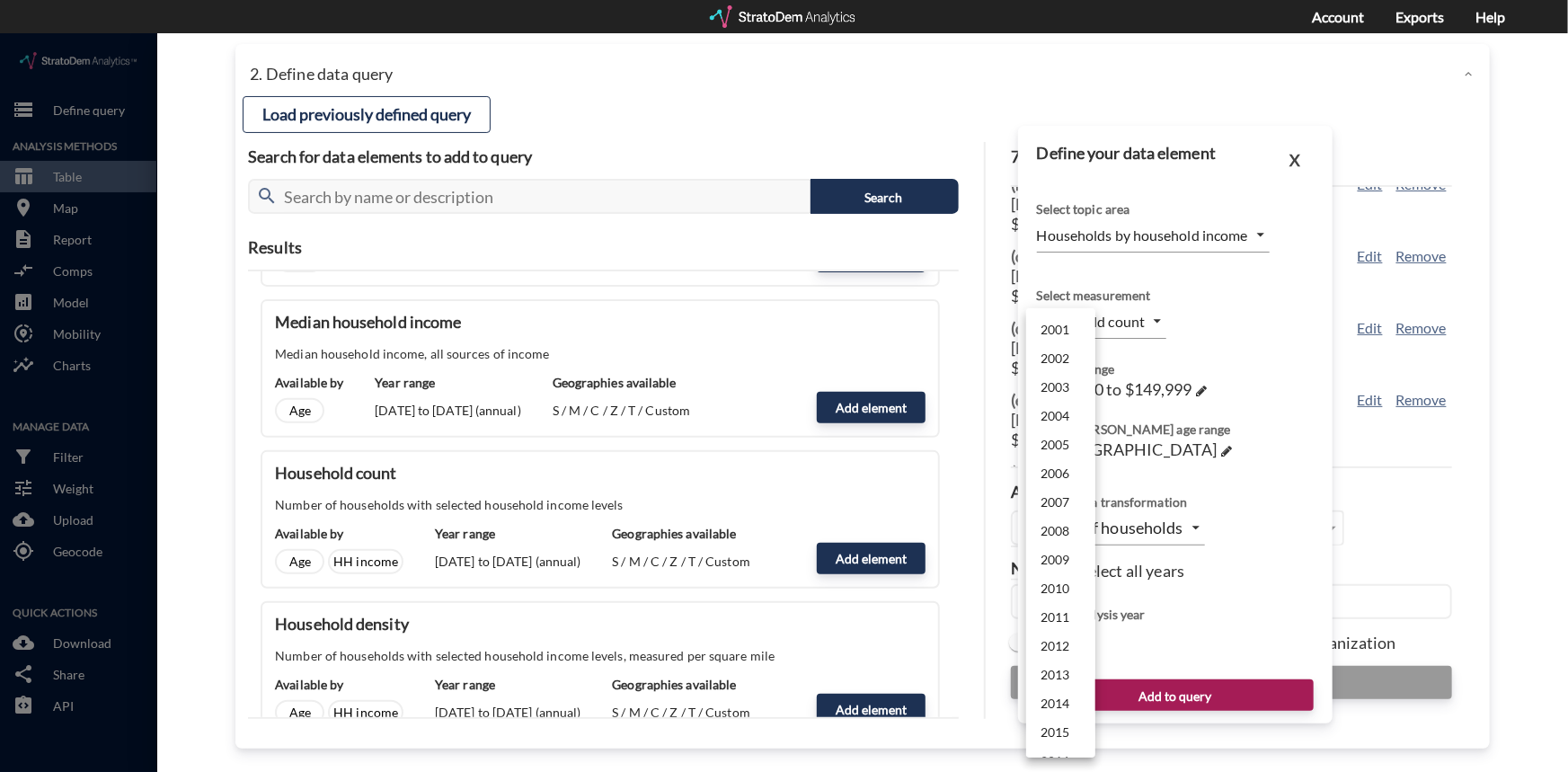
scroll to position [427, 0]
click li "2024"
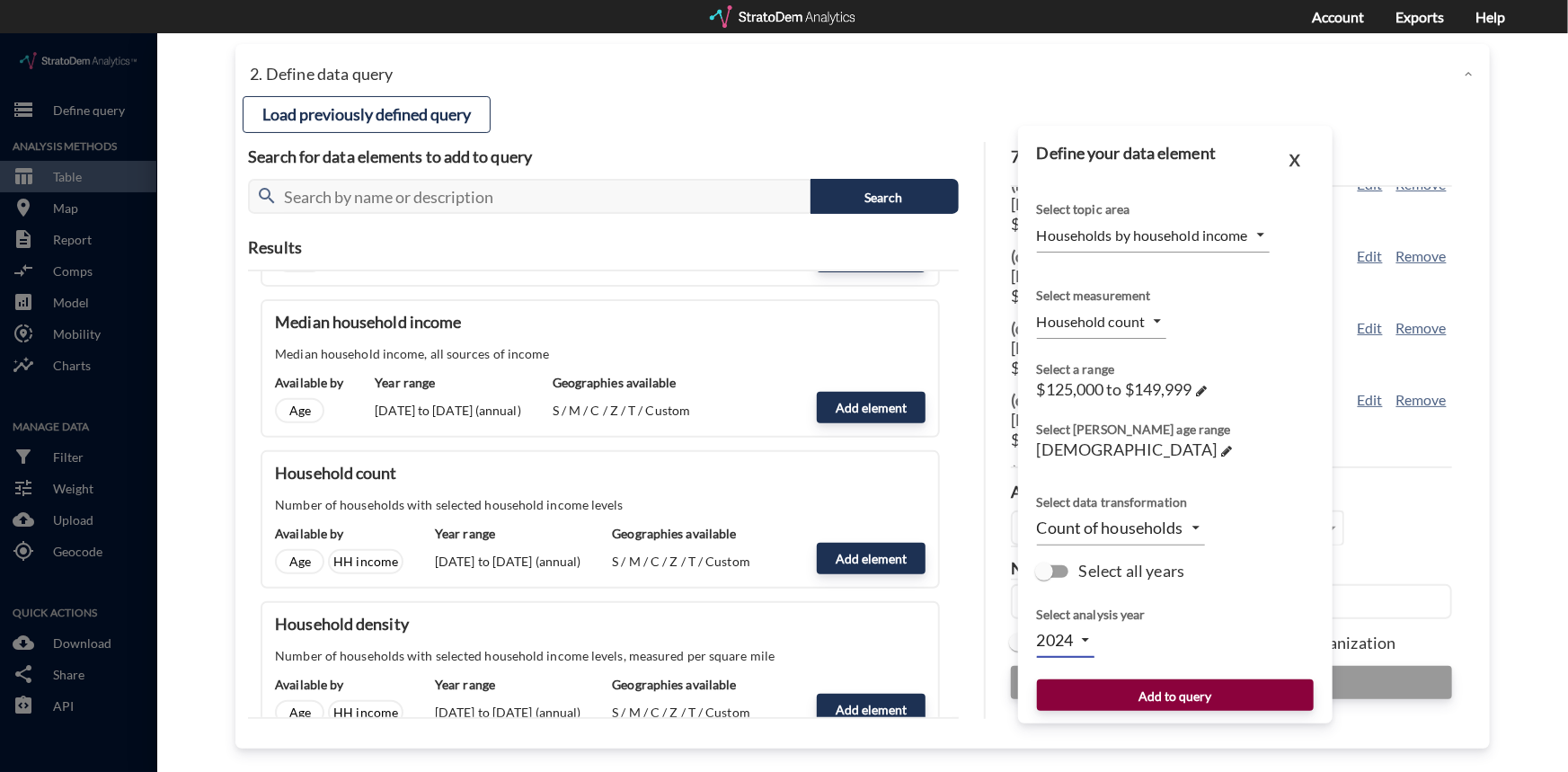
click button "Add to query"
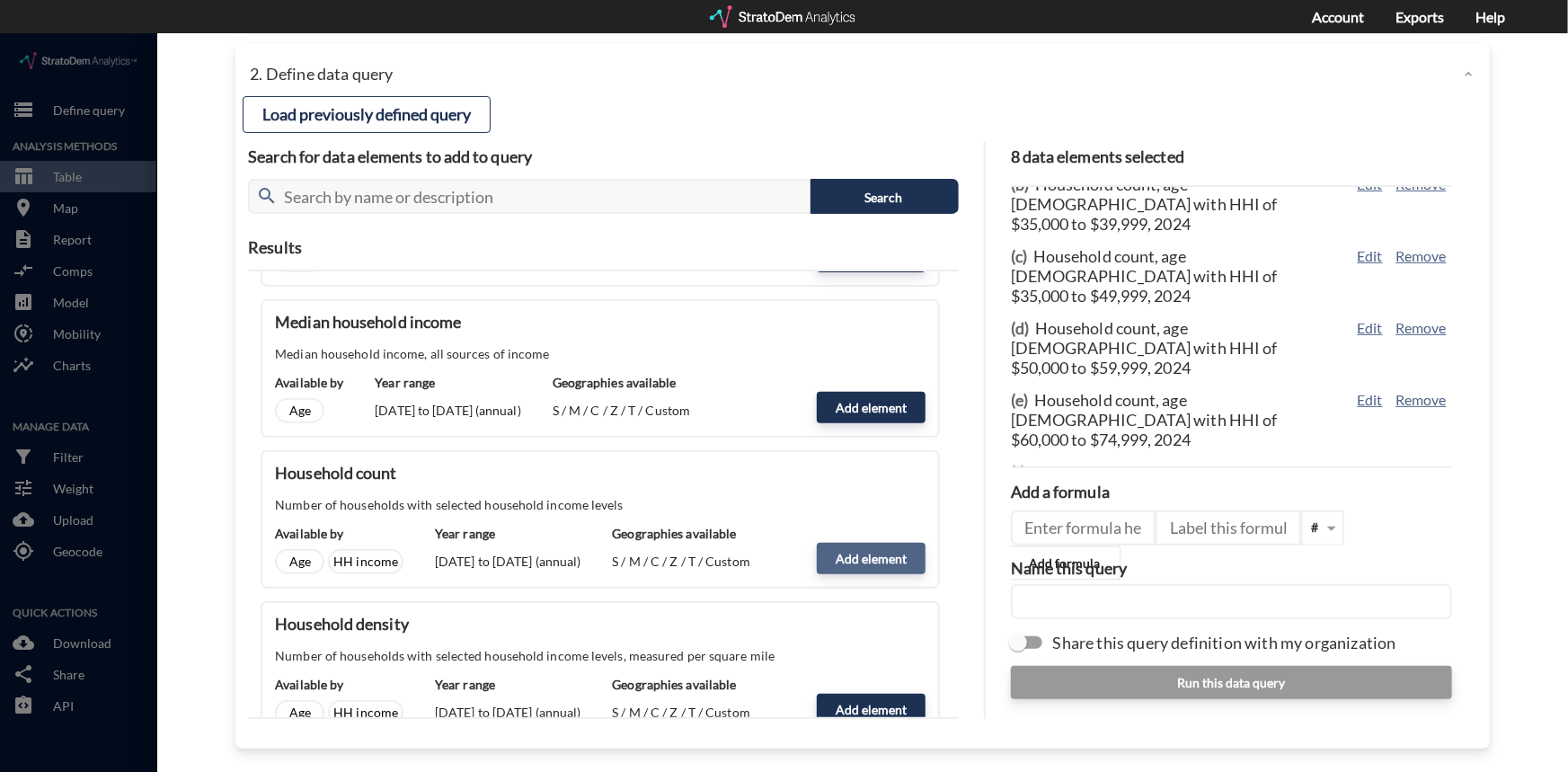
click button "Add element"
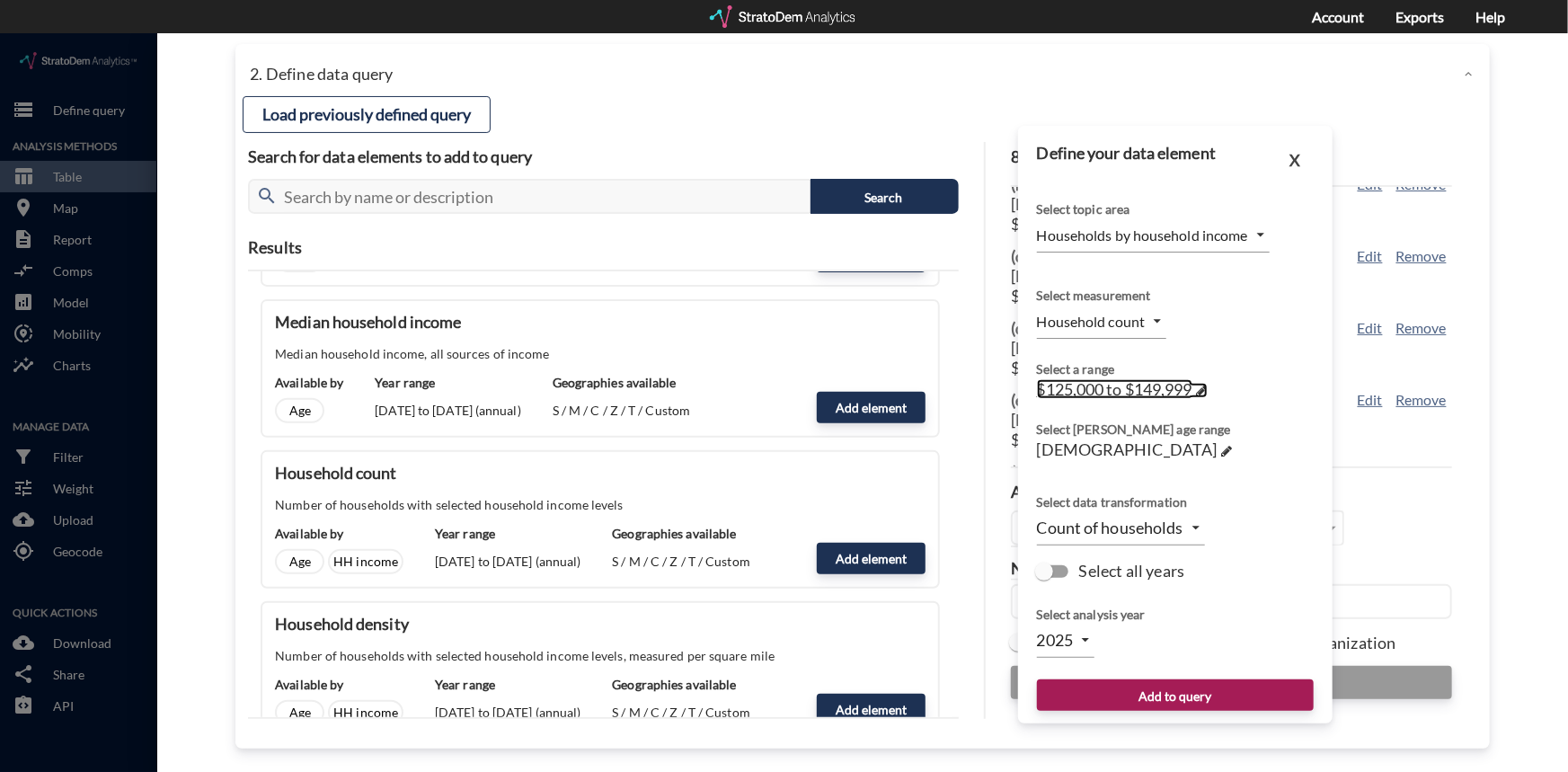
click span
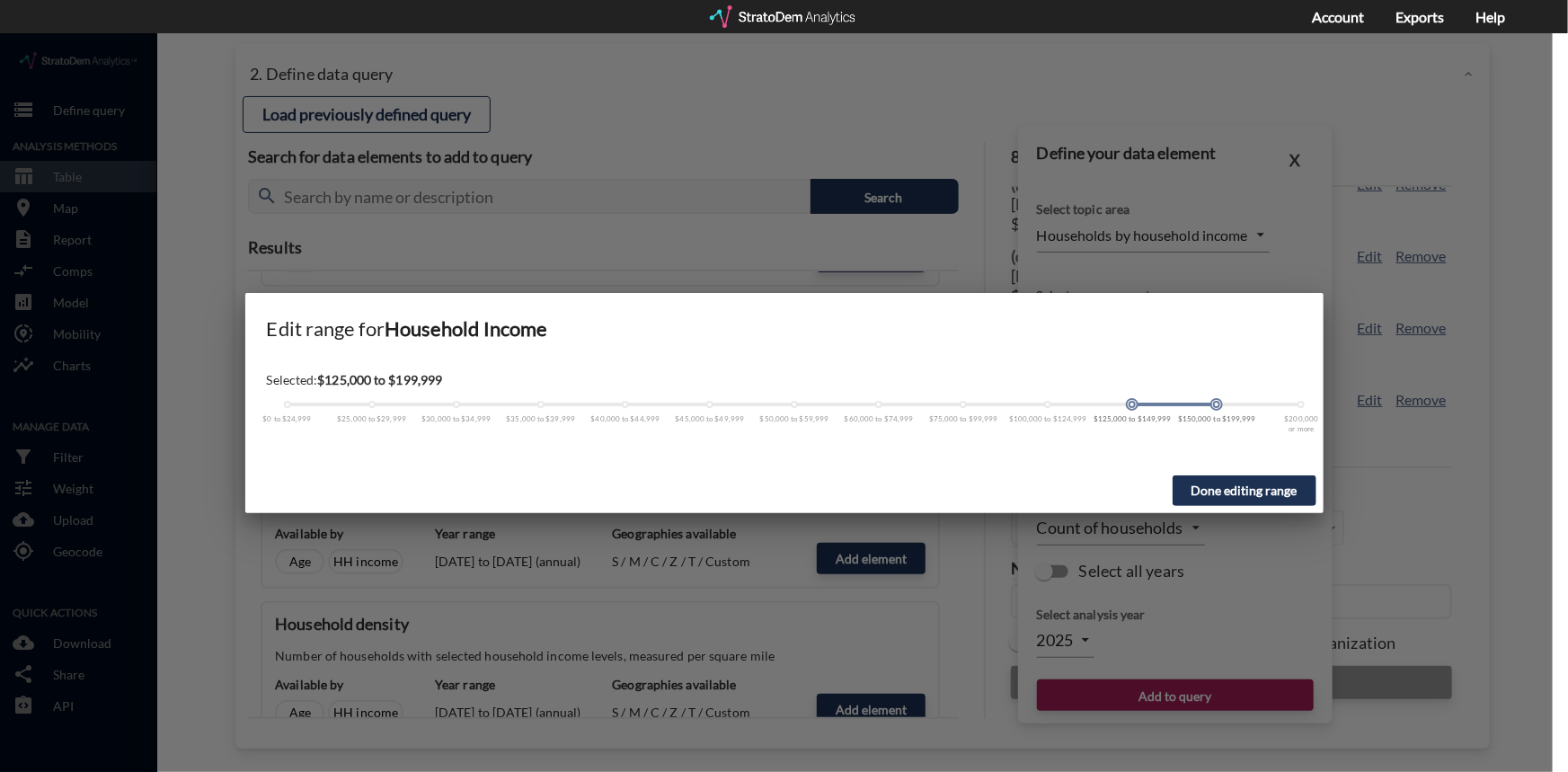
click span
drag, startPoint x: 1135, startPoint y: 370, endPoint x: 1207, endPoint y: 370, distance: 72.0
click div
click button "Done editing range"
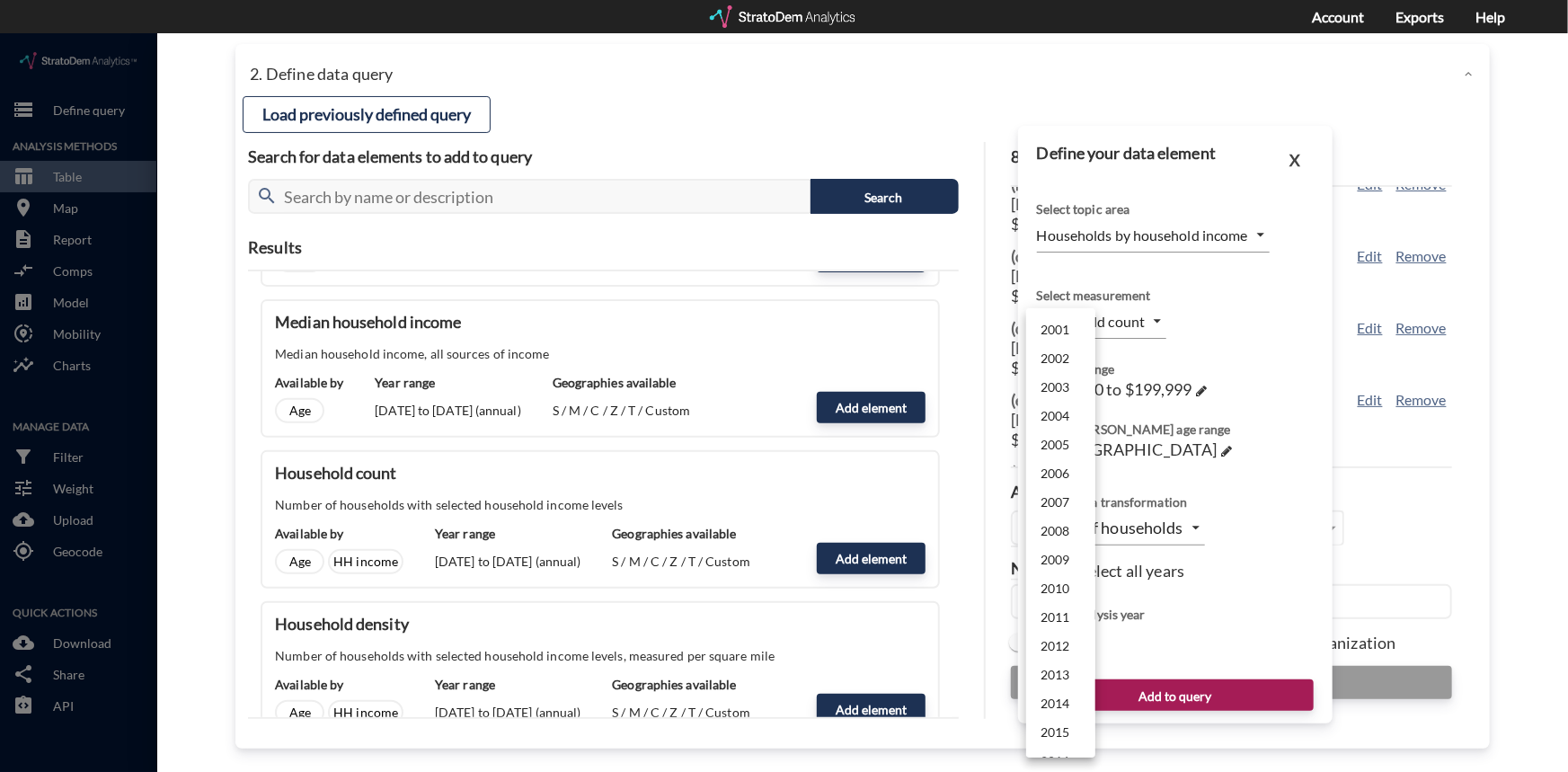
click body "/vantagepoint/us/-1 storage Define query Analysis Methods table_chart Table roo…"
click li "2024"
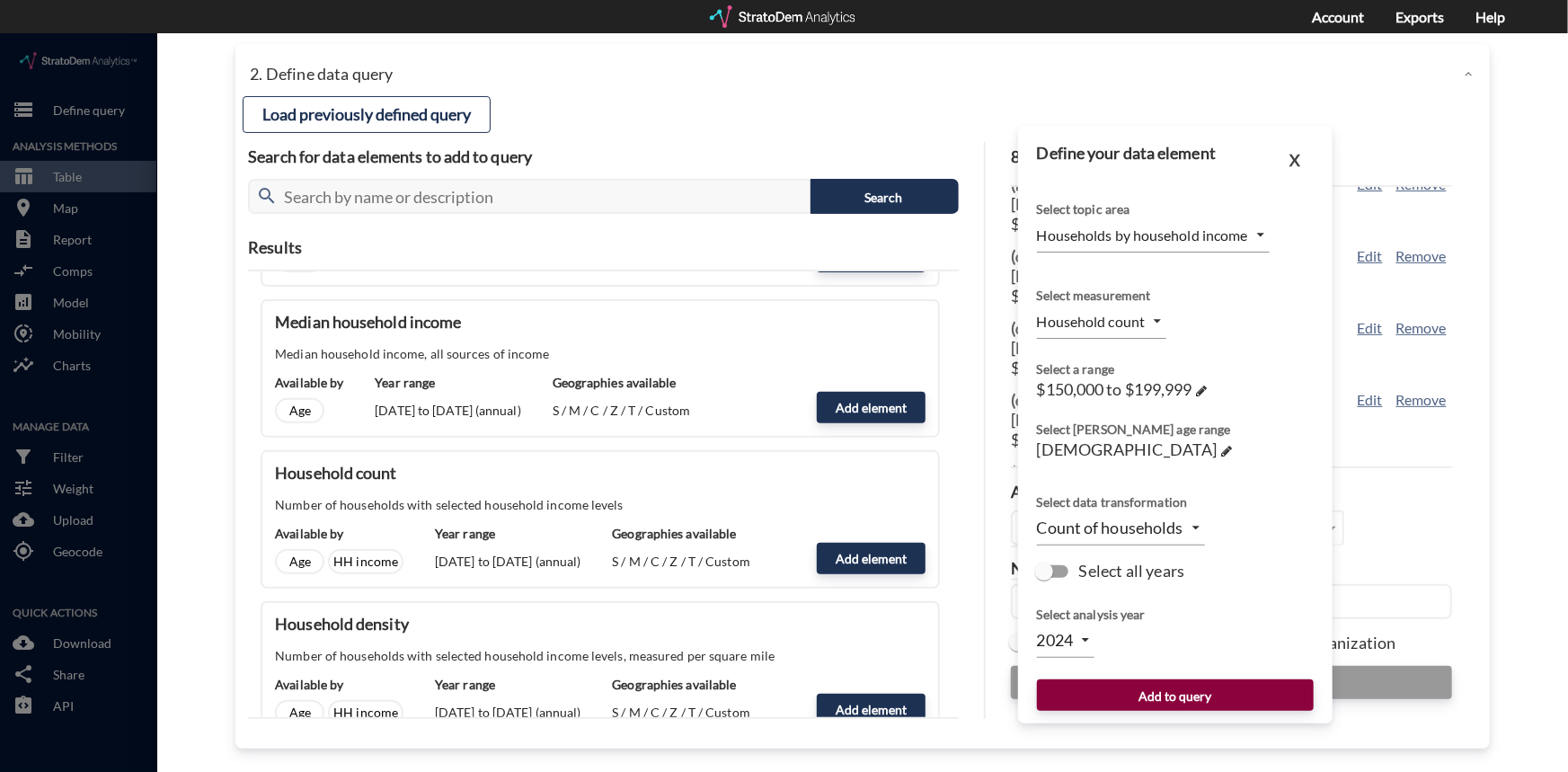
click button "Add to query"
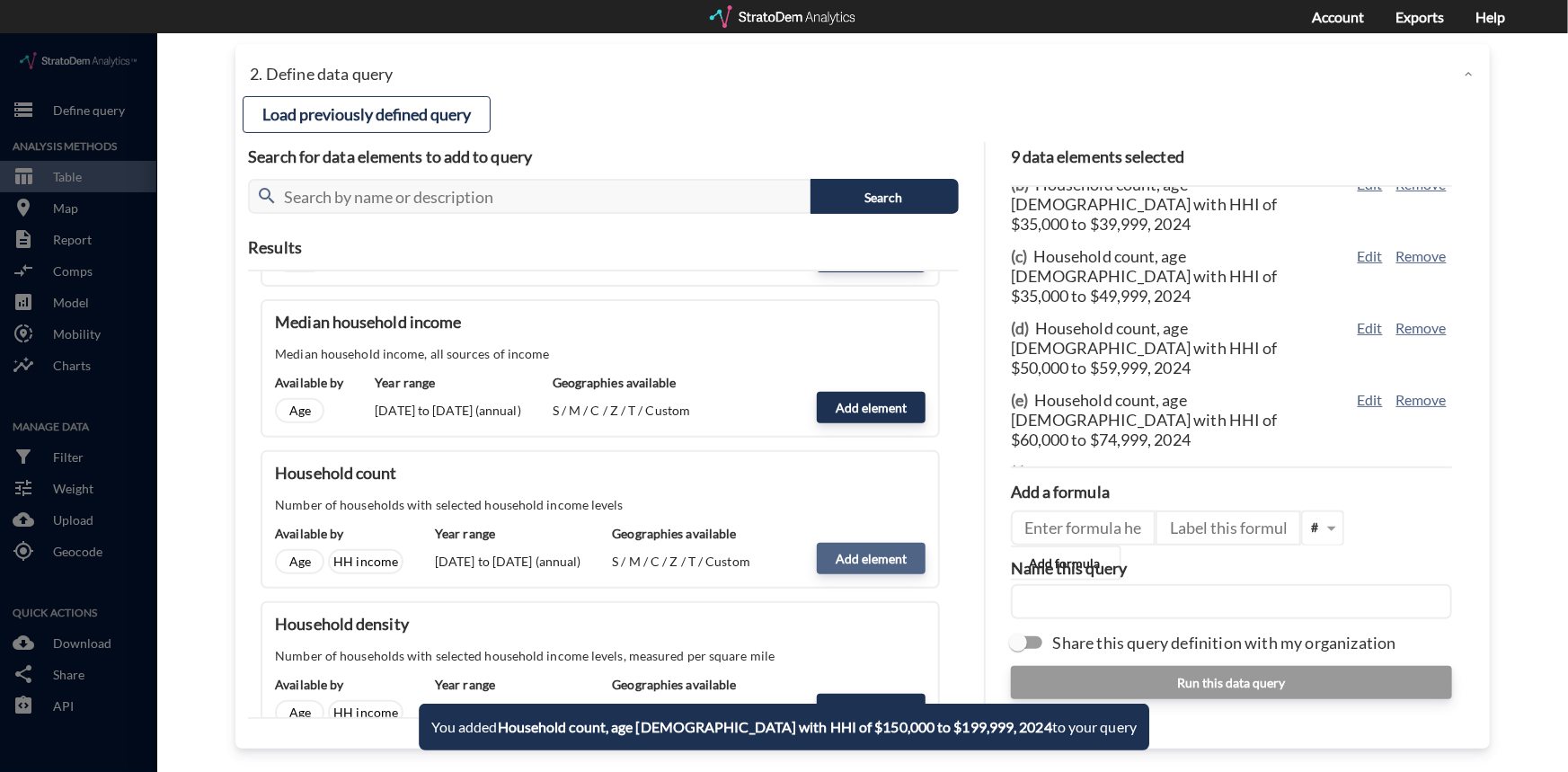
click button "Add element"
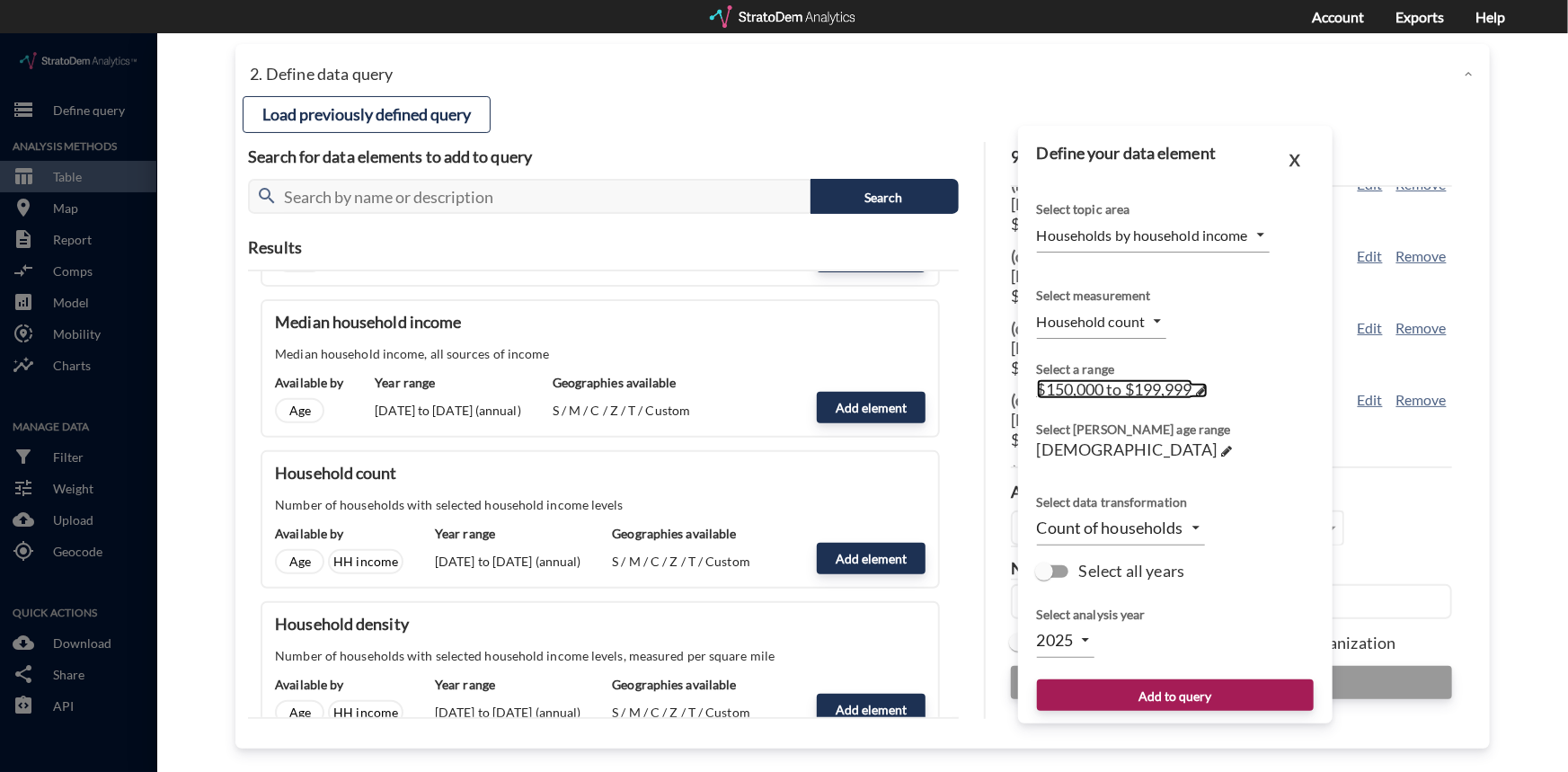
click span
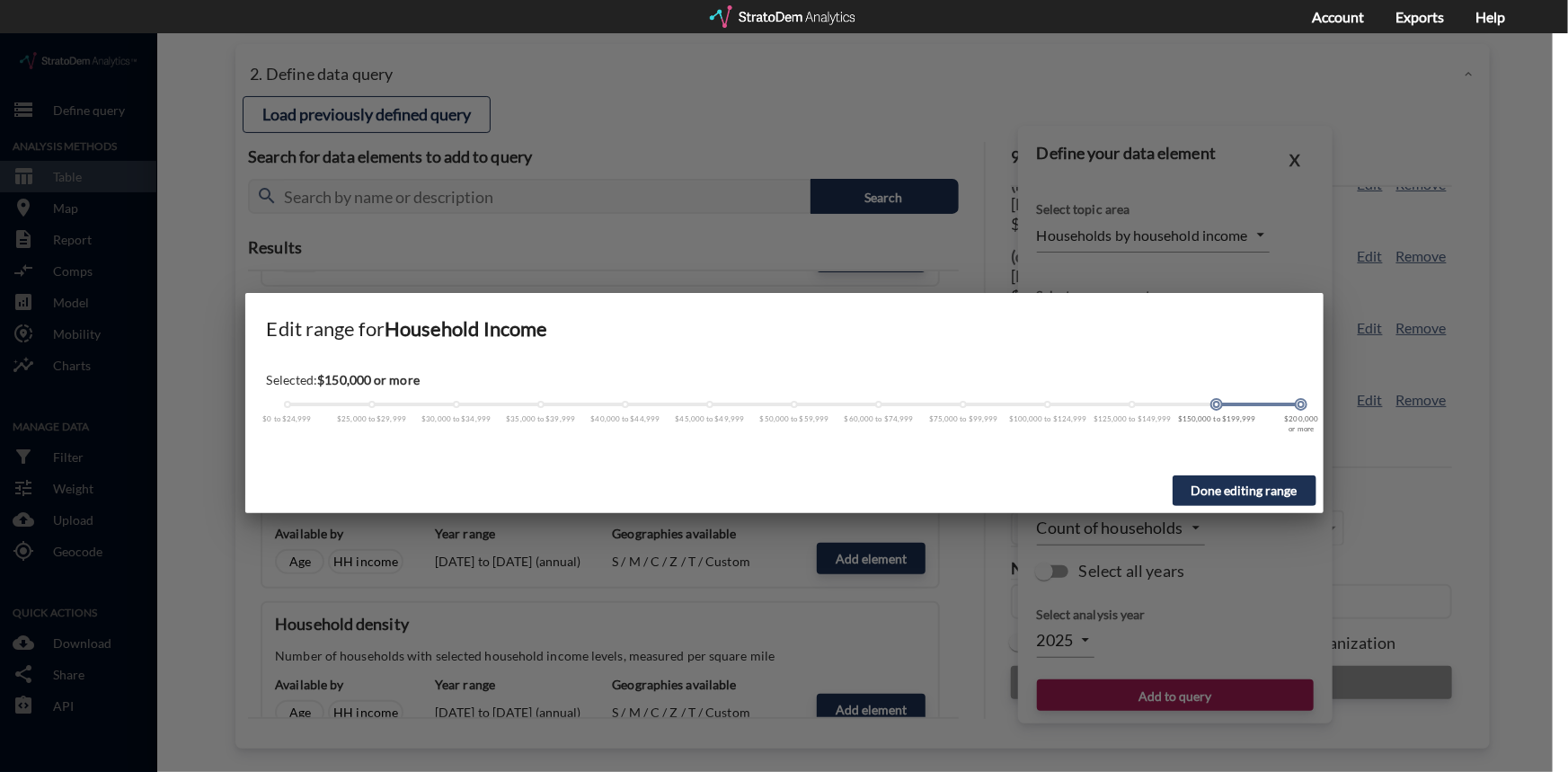
click span
drag, startPoint x: 1218, startPoint y: 369, endPoint x: 1292, endPoint y: 364, distance: 74.2
click div "$0 to $24,999 $25,000 to $29,999 $30,000 to $34,999 $35,000 to $39,999 $40,000 …"
click button "Done editing range"
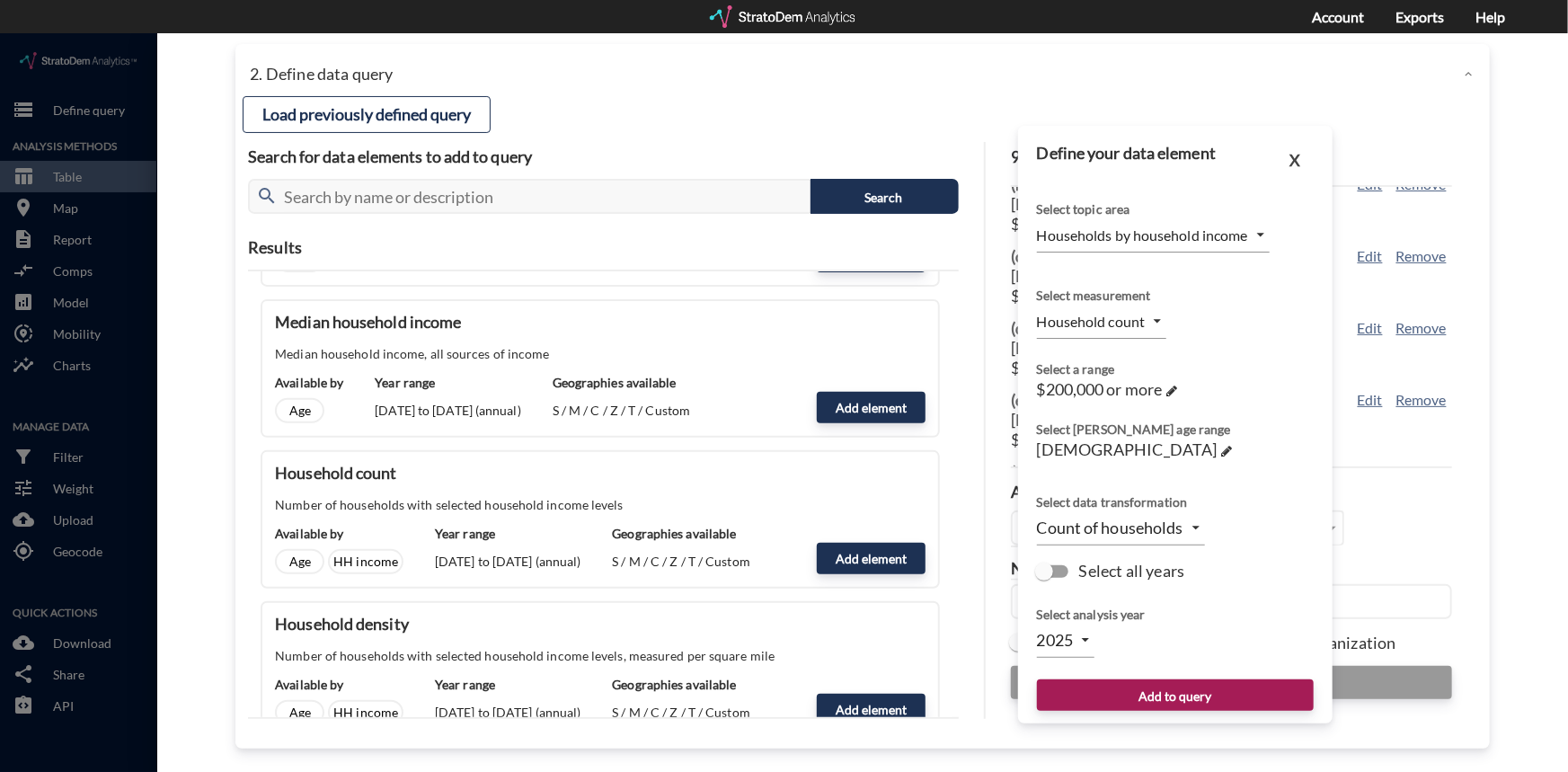
click body "/vantagepoint/us/-1 storage Define query Analysis Methods table_chart Table roo…"
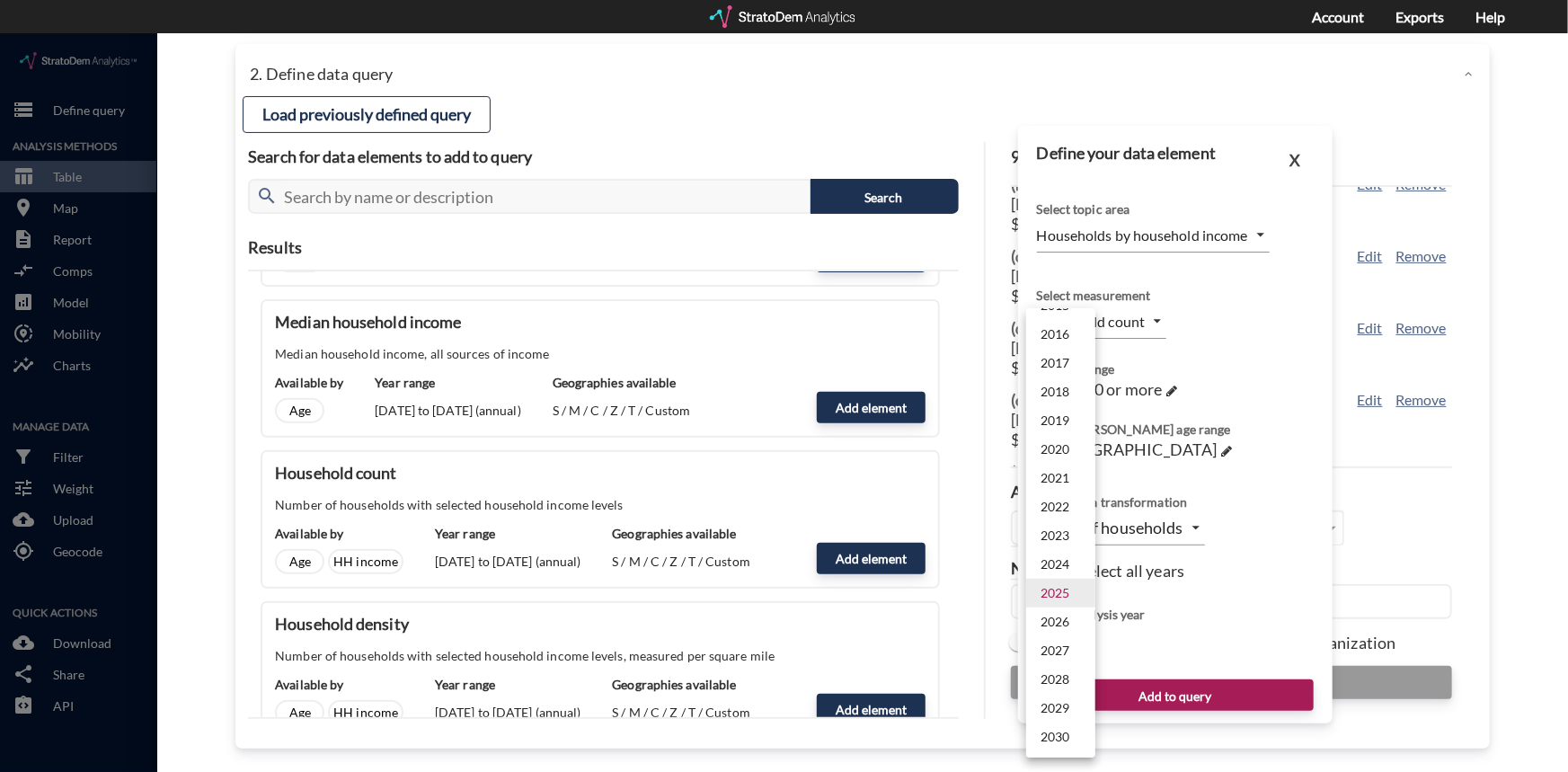
click li "2024"
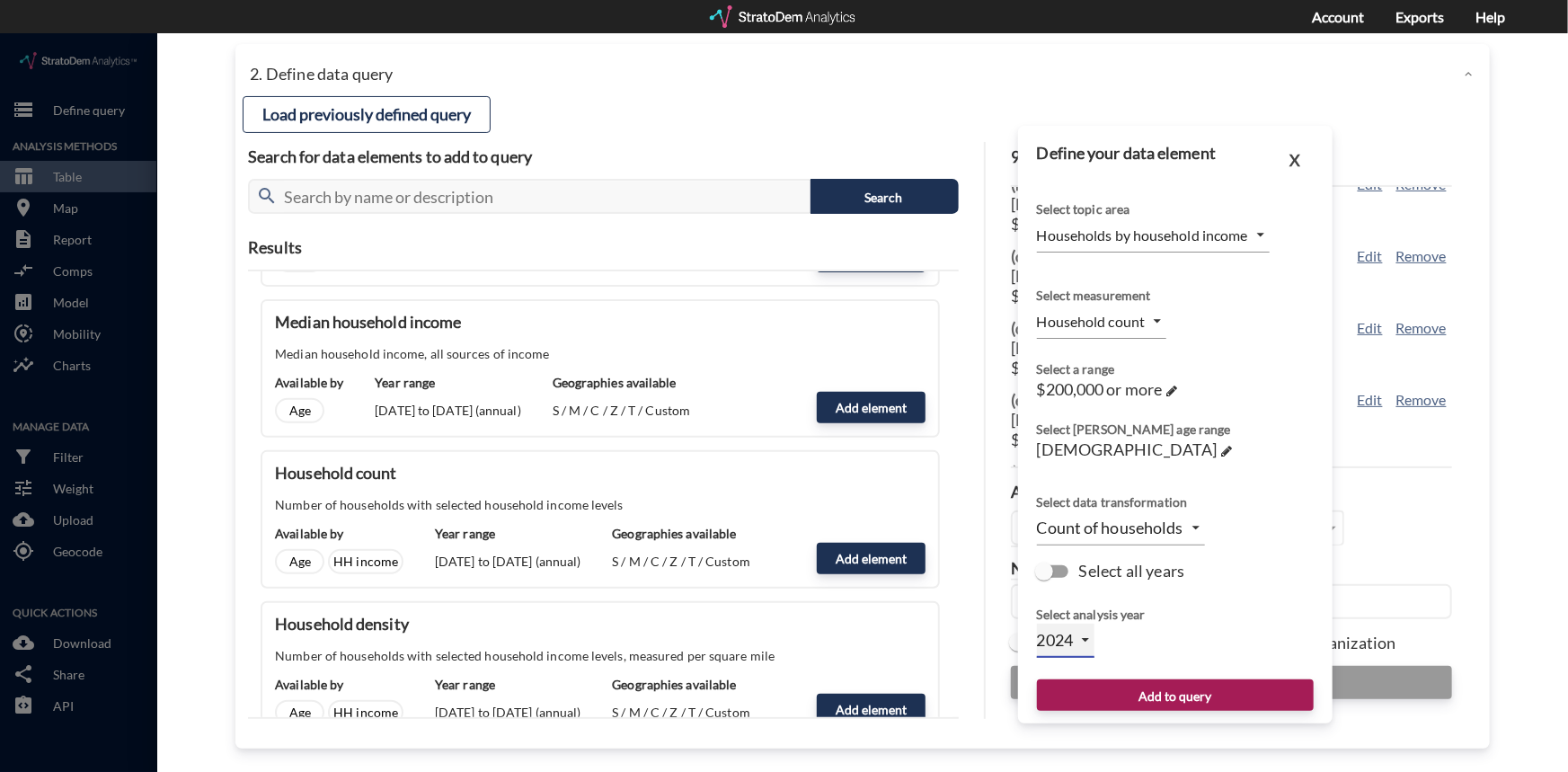
type input "2024"
click button "Add to query"
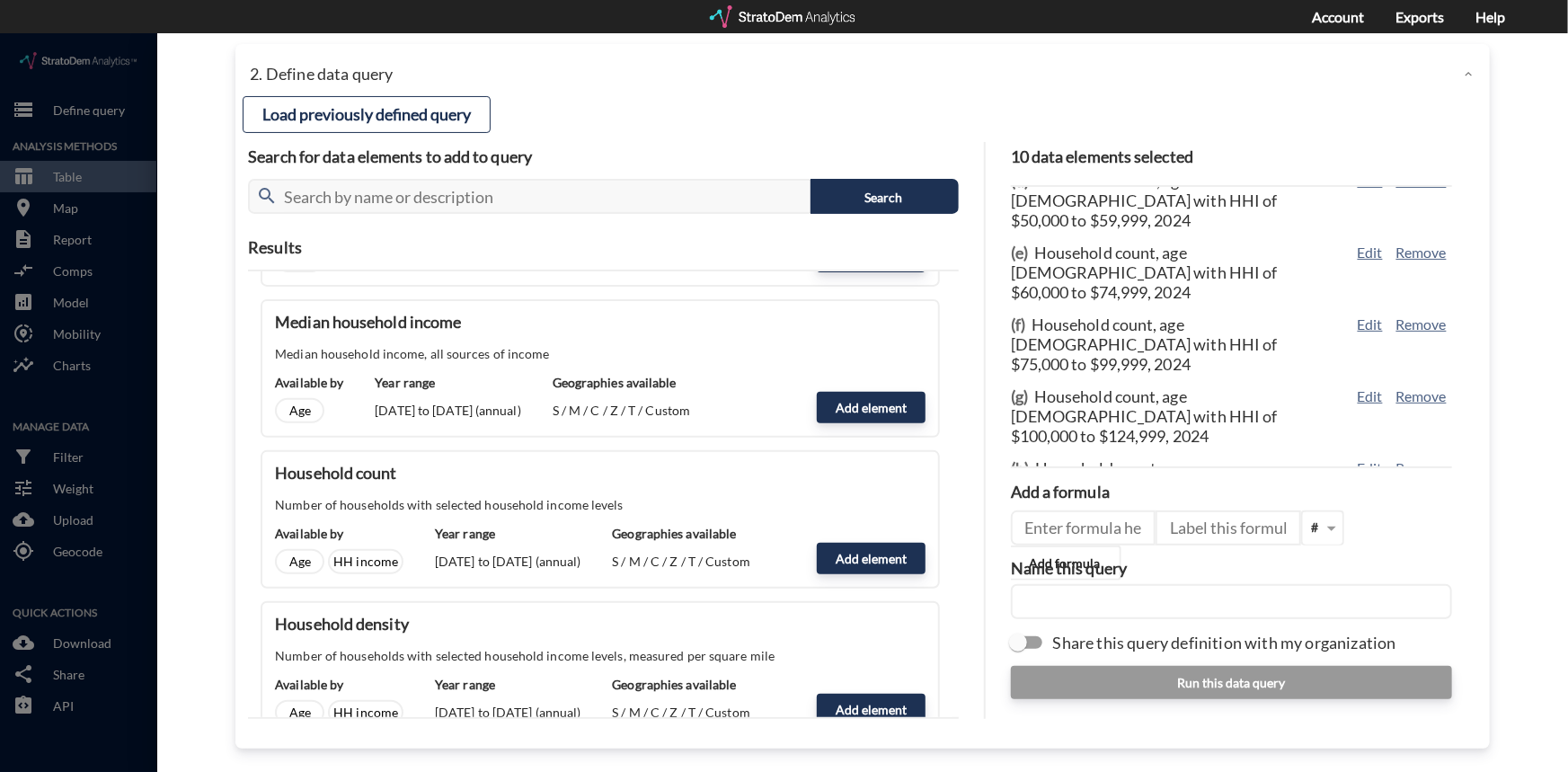
scroll to position [252, 0]
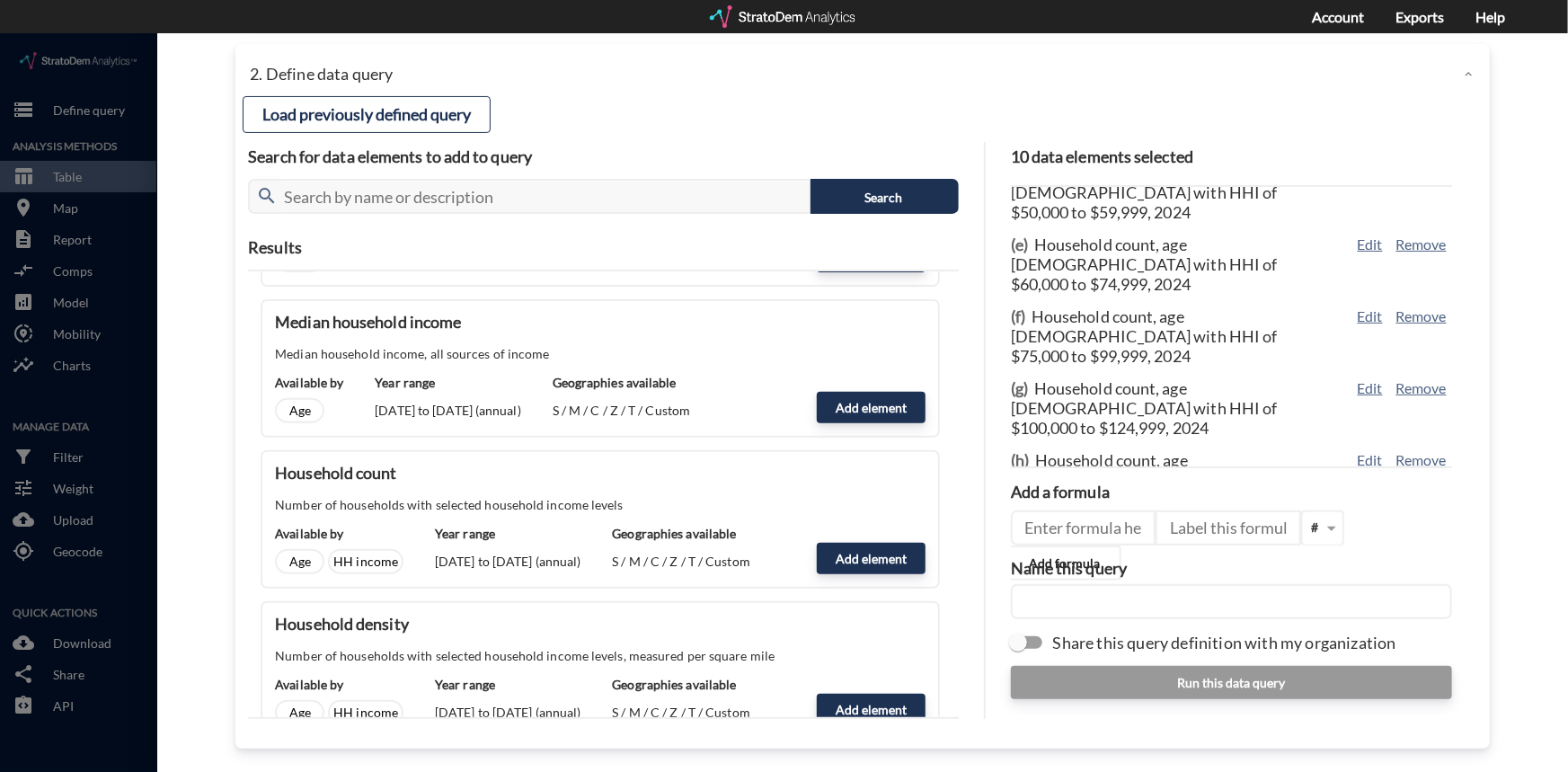
click input "text"
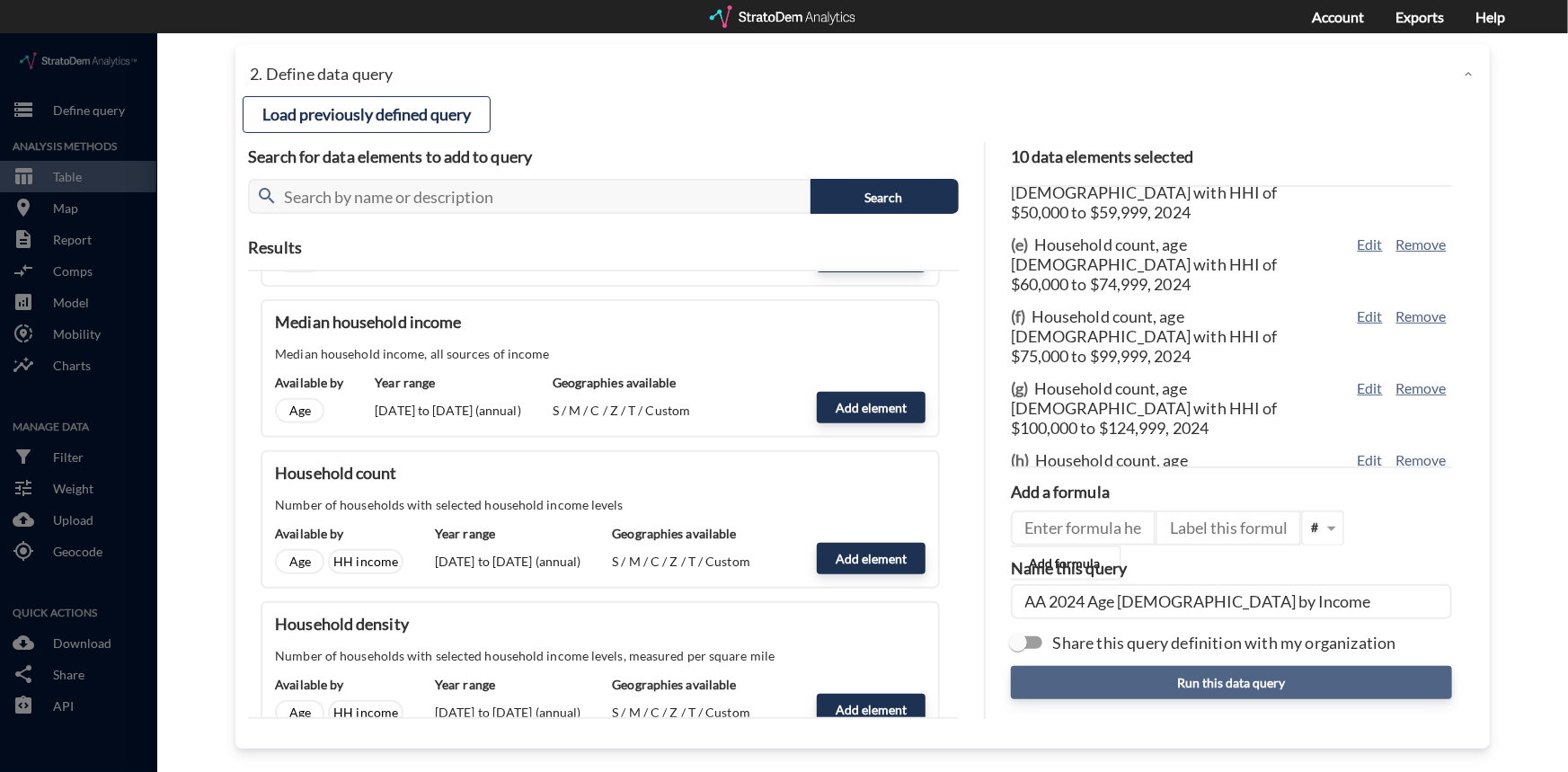
type input "AA 2024 Age 55 to 59 by Income"
click button "Run this data query"
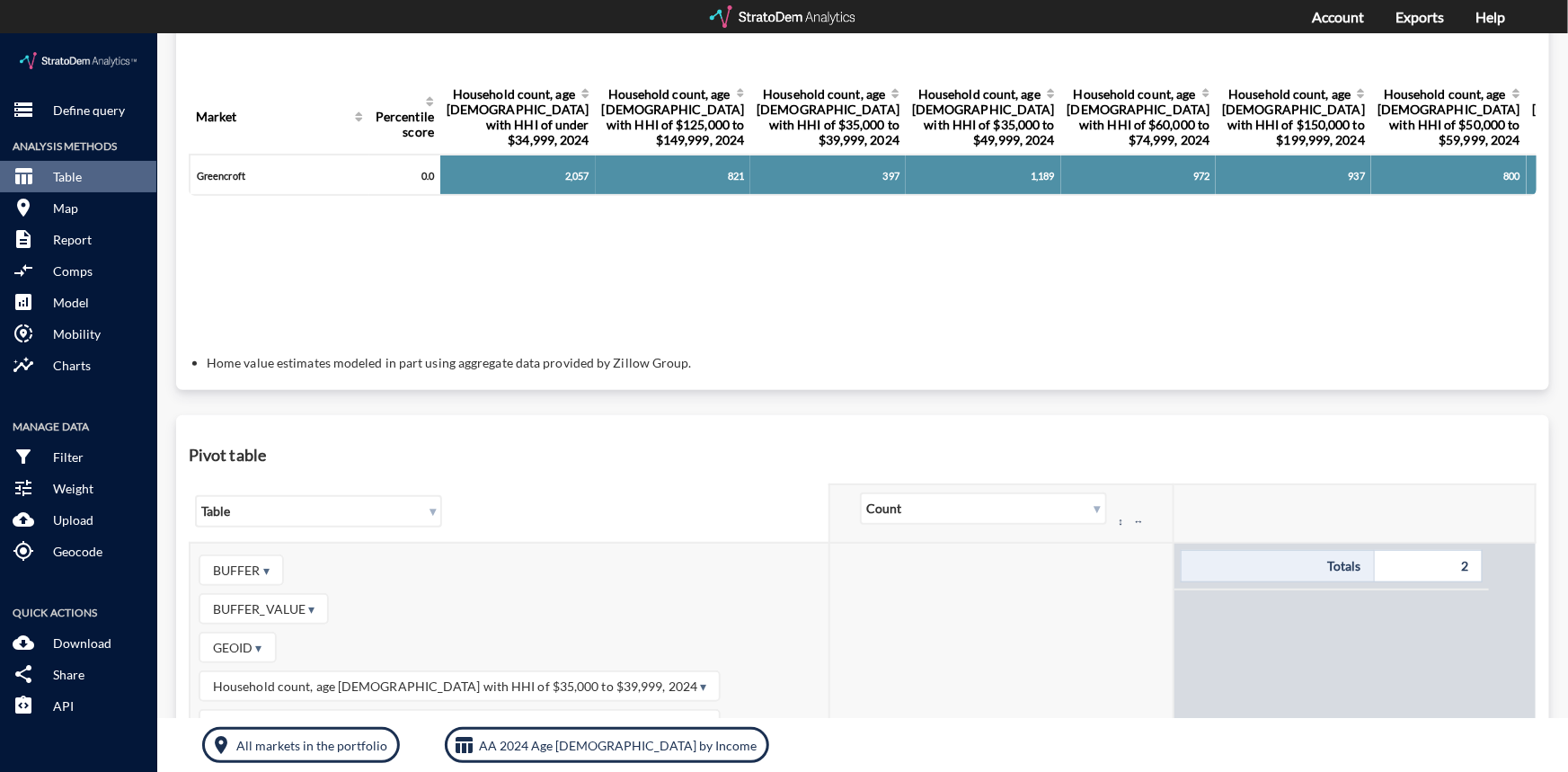
scroll to position [0, 0]
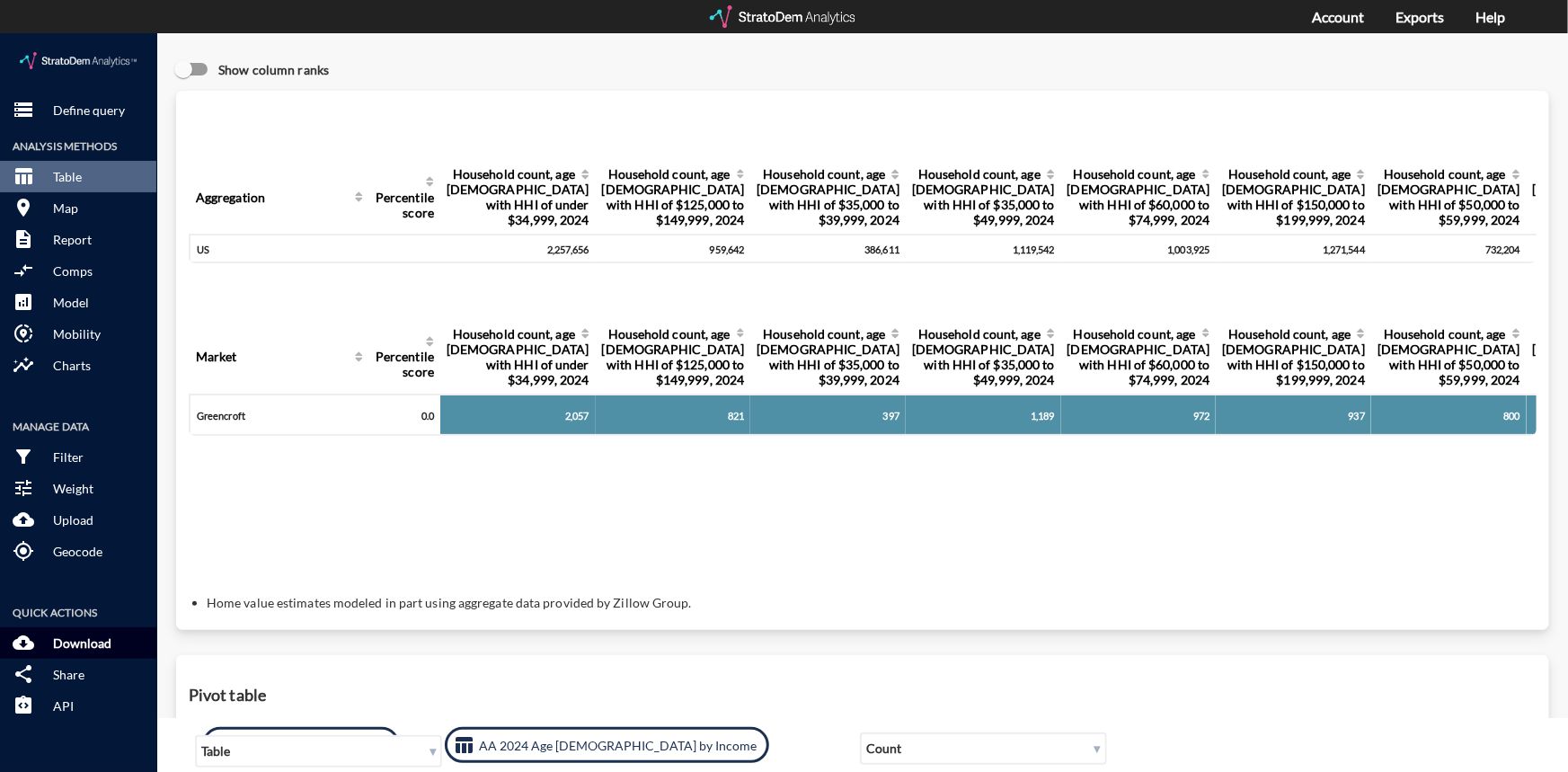
click p "Download"
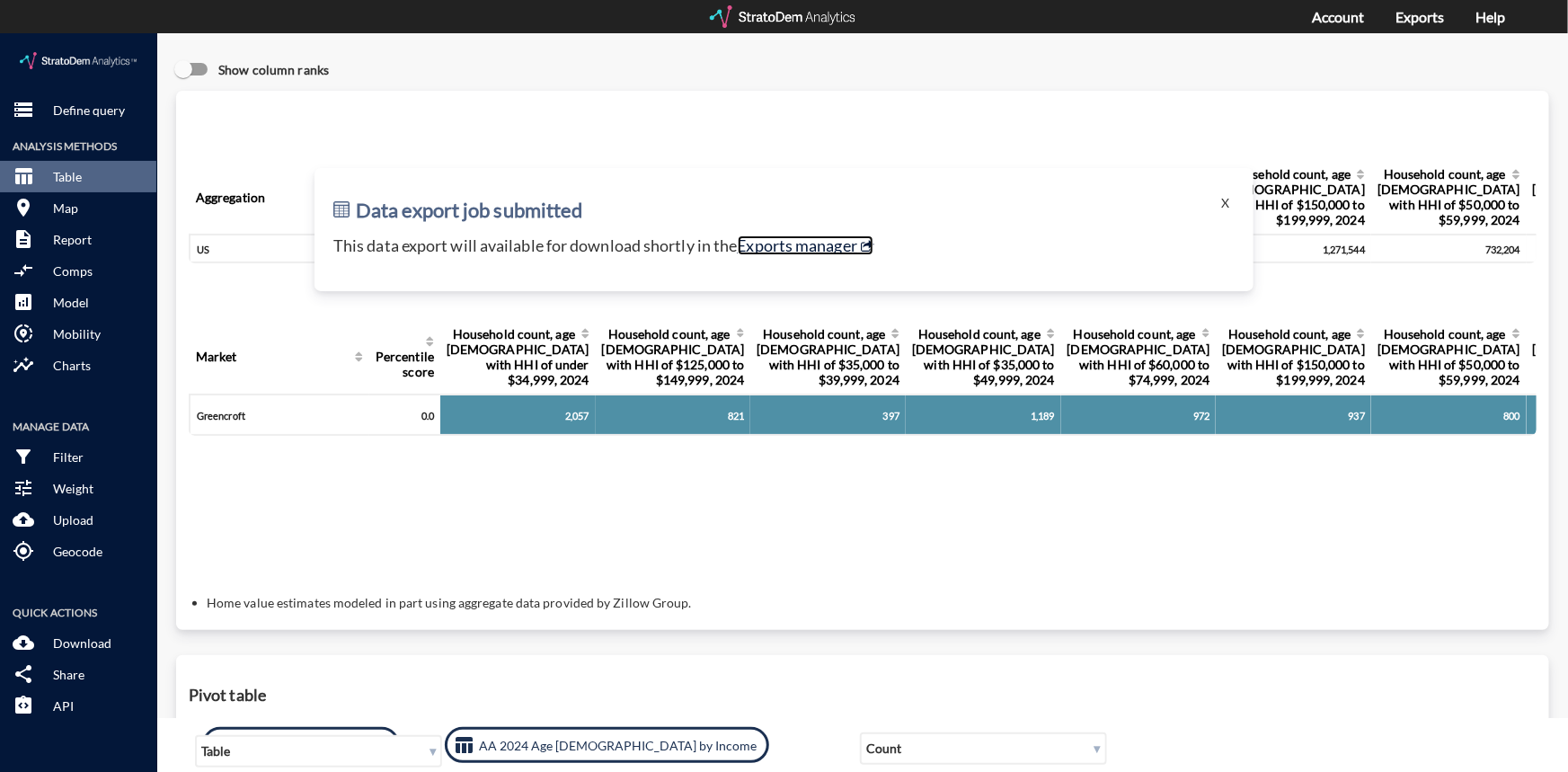
click link "Exports manager"
click button "X"
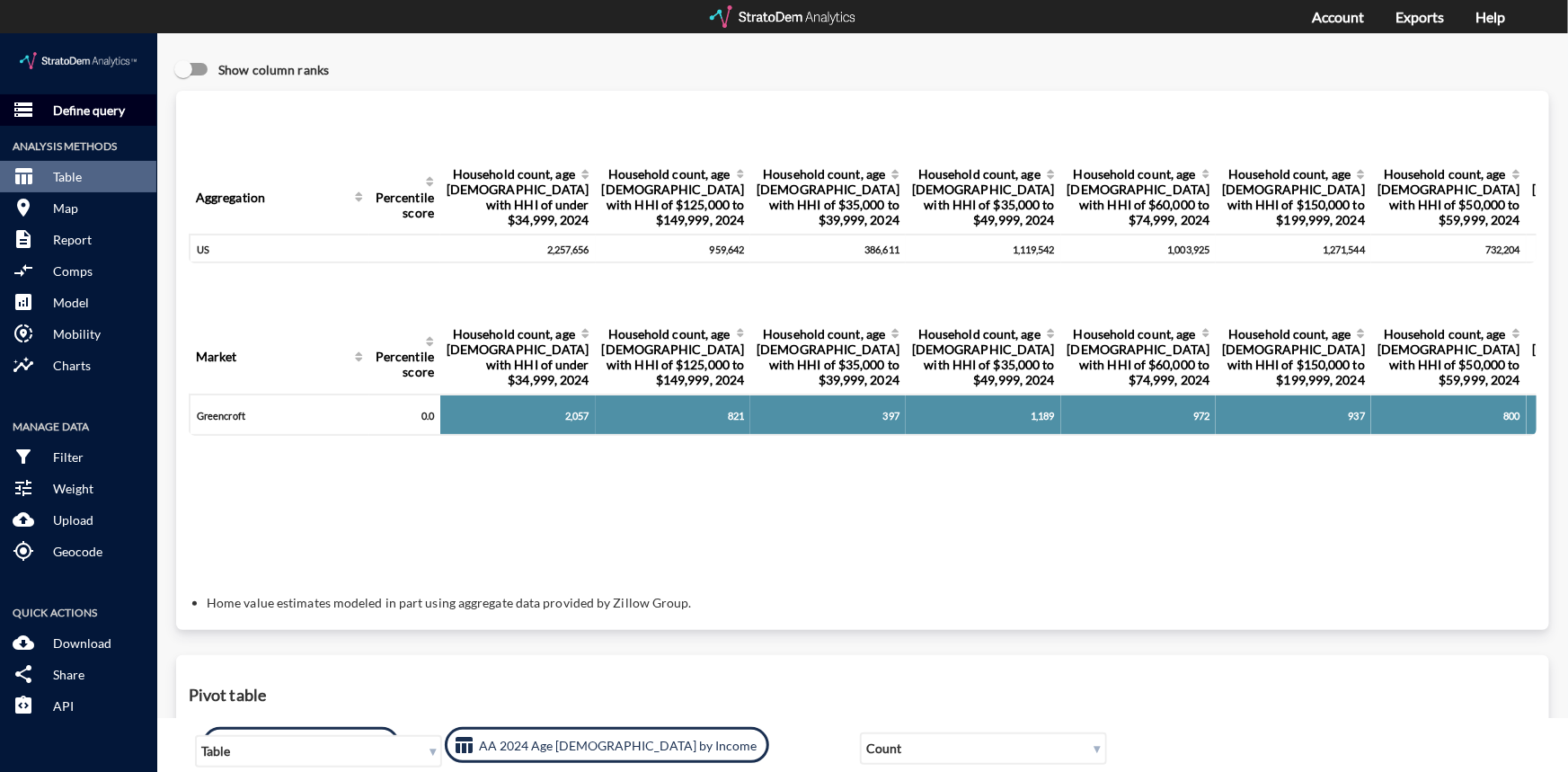
click p "Define query"
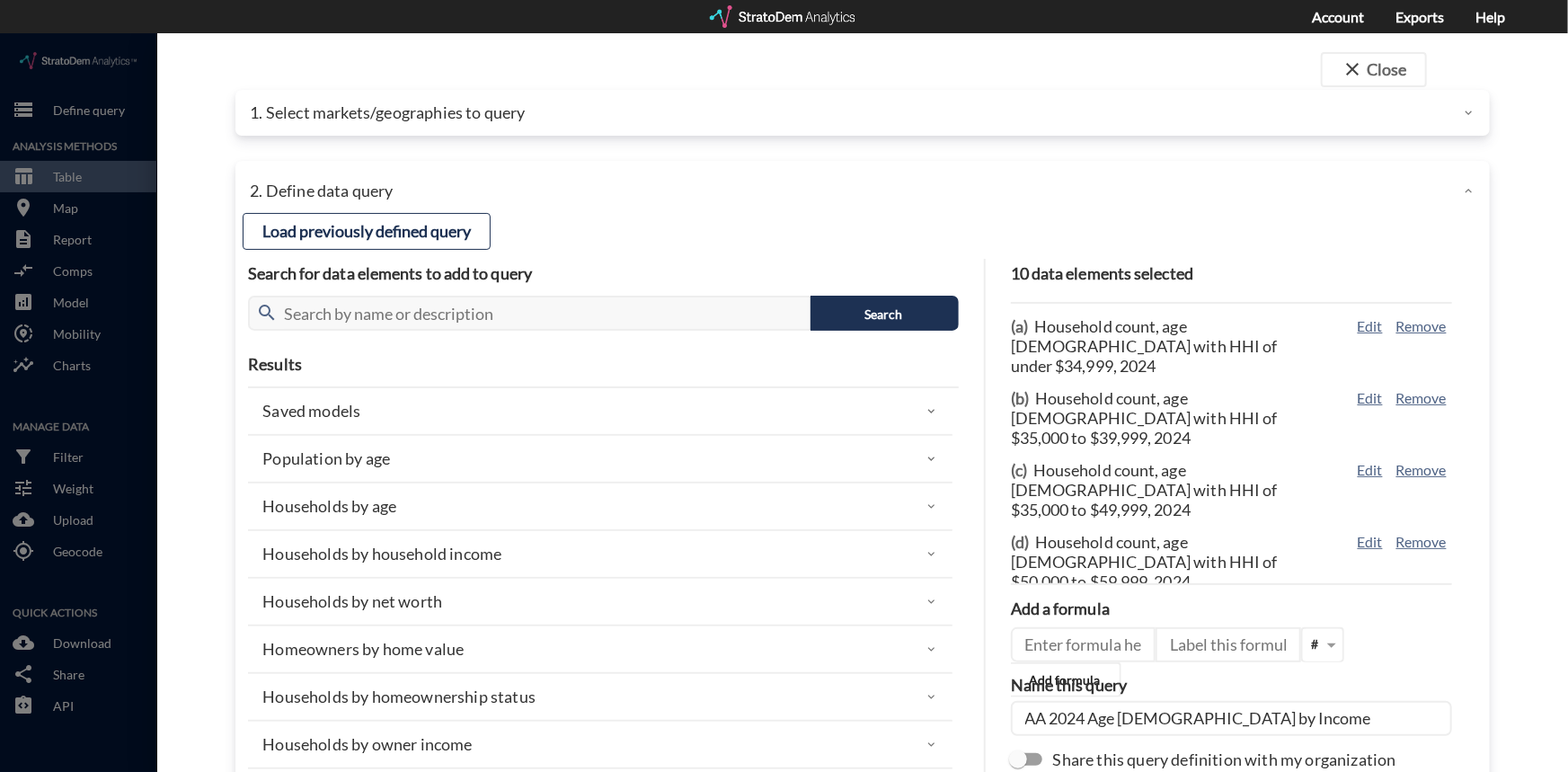
click p "1. Select markets/geographies to query"
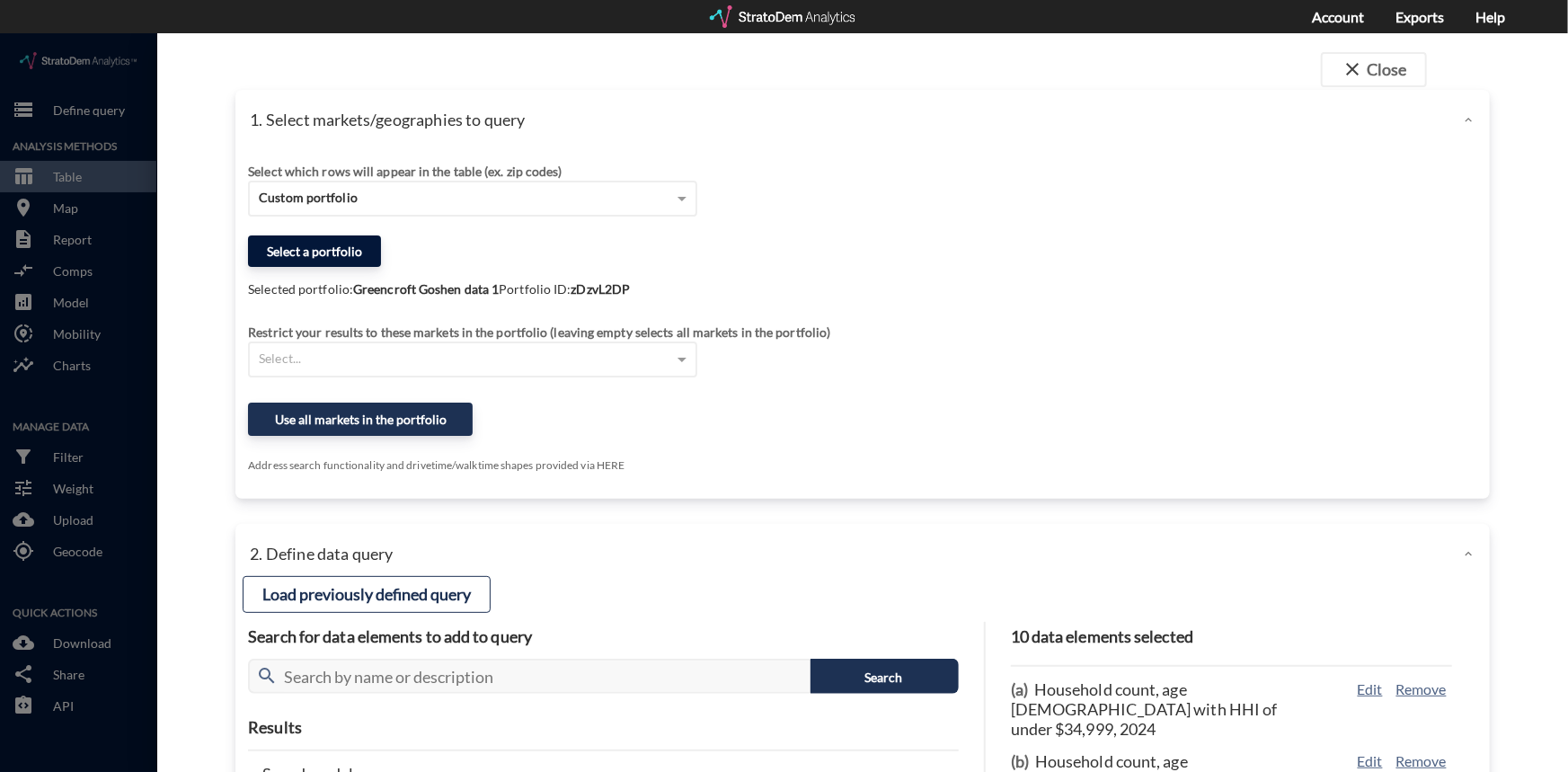
click button "Select a portfolio"
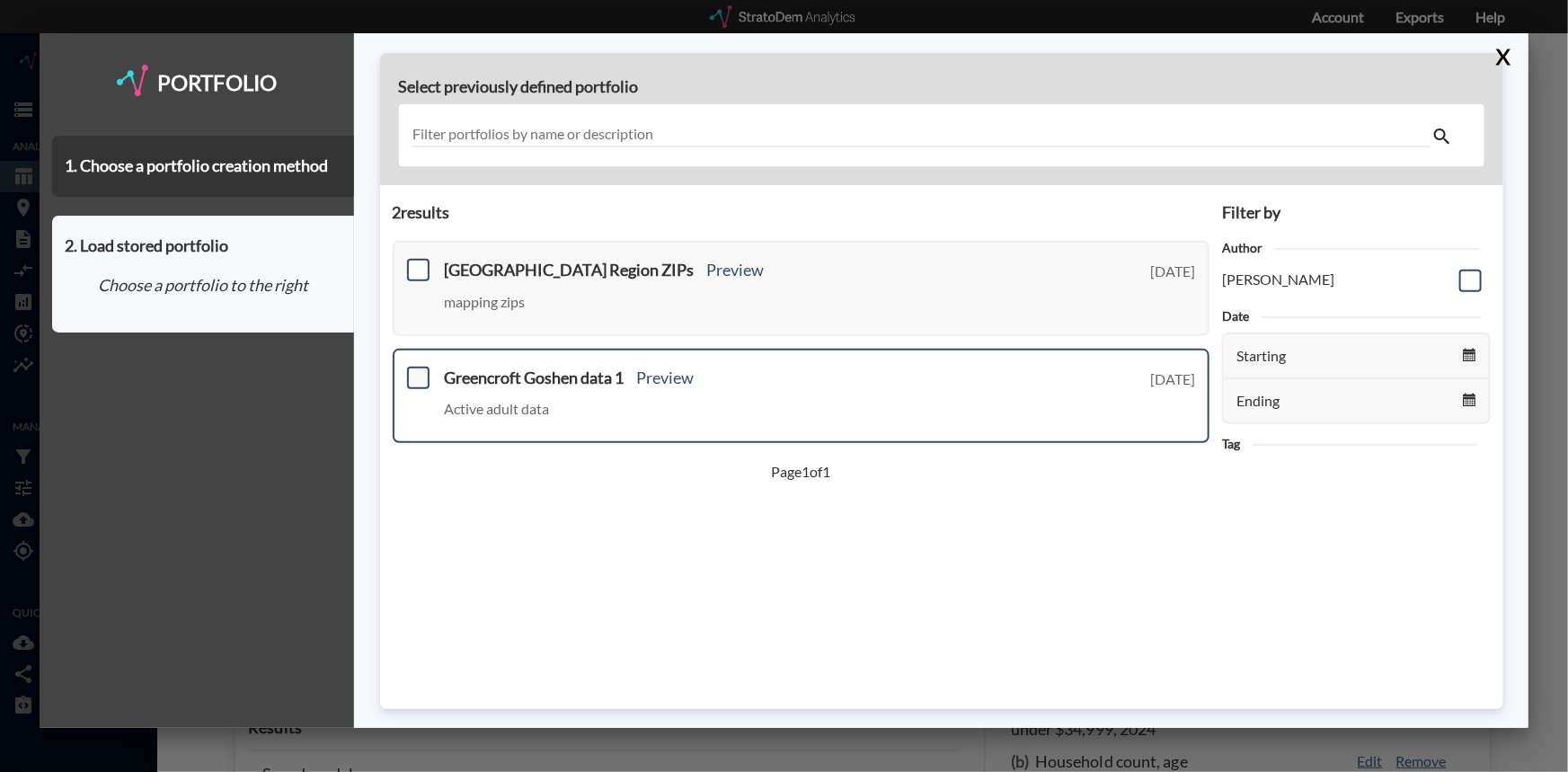
click at [422, 374] on span at bounding box center [418, 378] width 23 height 23
click at [416, 370] on input "checkbox" at bounding box center [416, 370] width 0 height 0
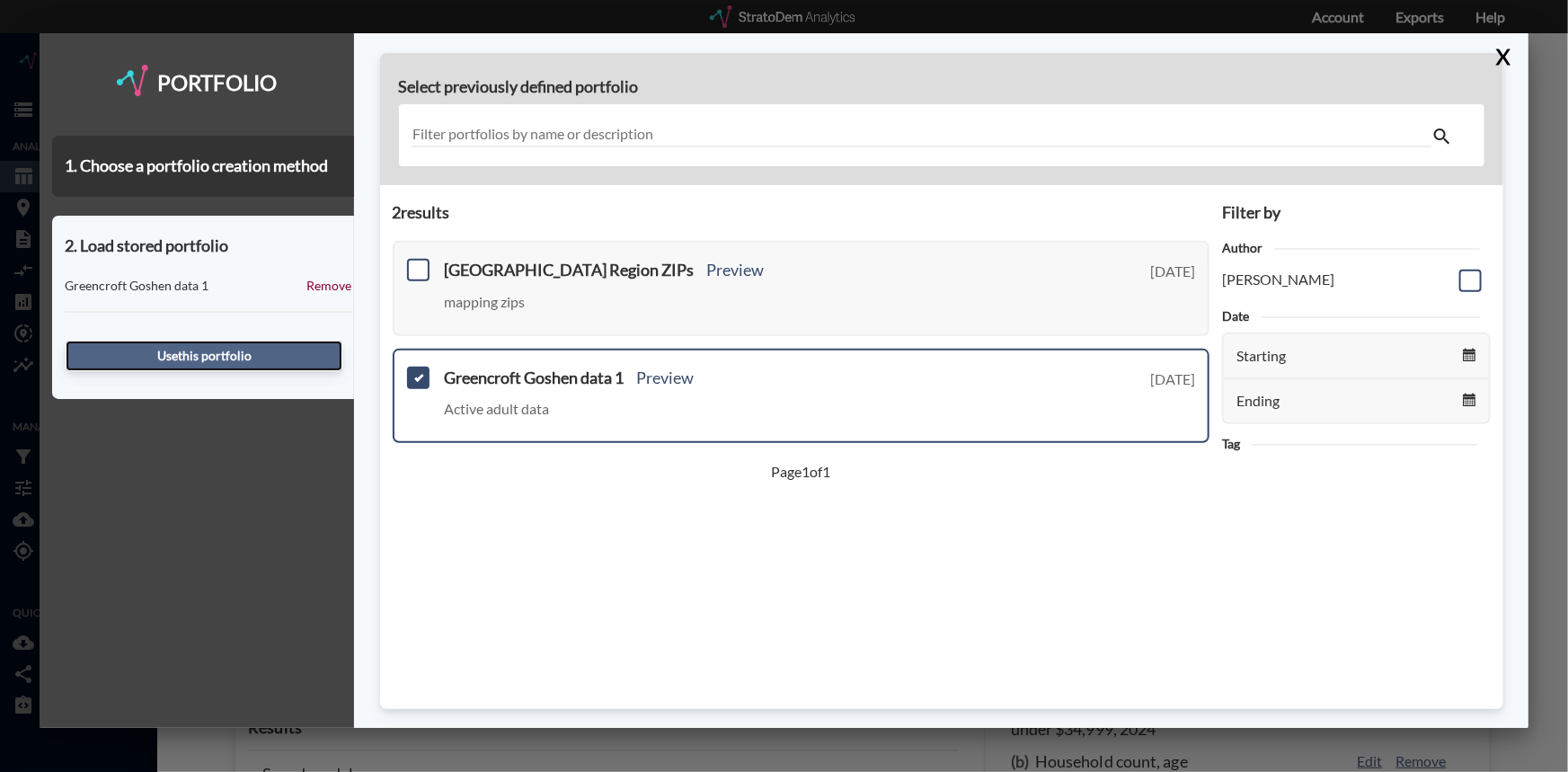
click at [221, 354] on button "Use this portfolio" at bounding box center [204, 356] width 277 height 30
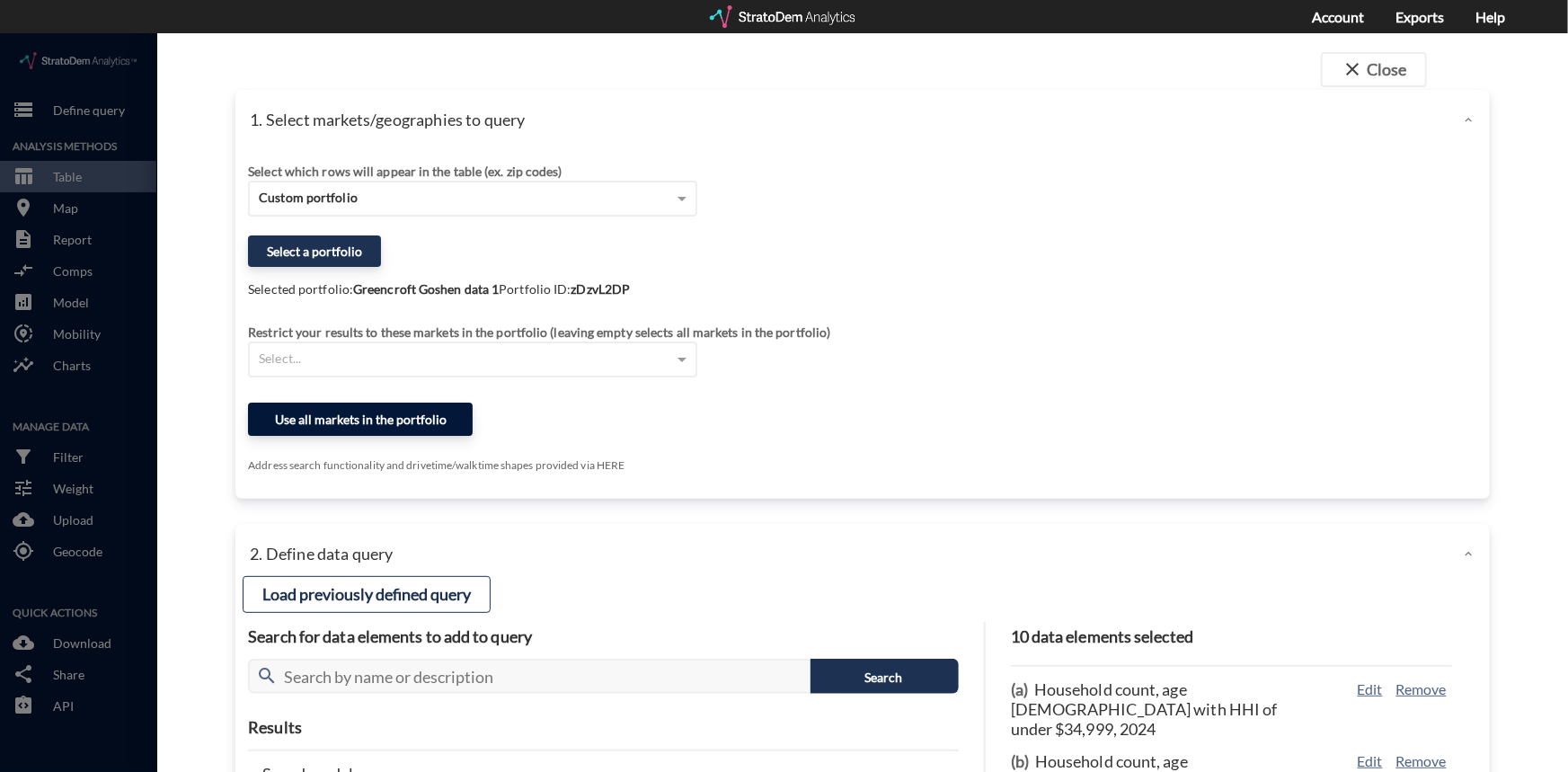
click button "Use all markets in the portfolio"
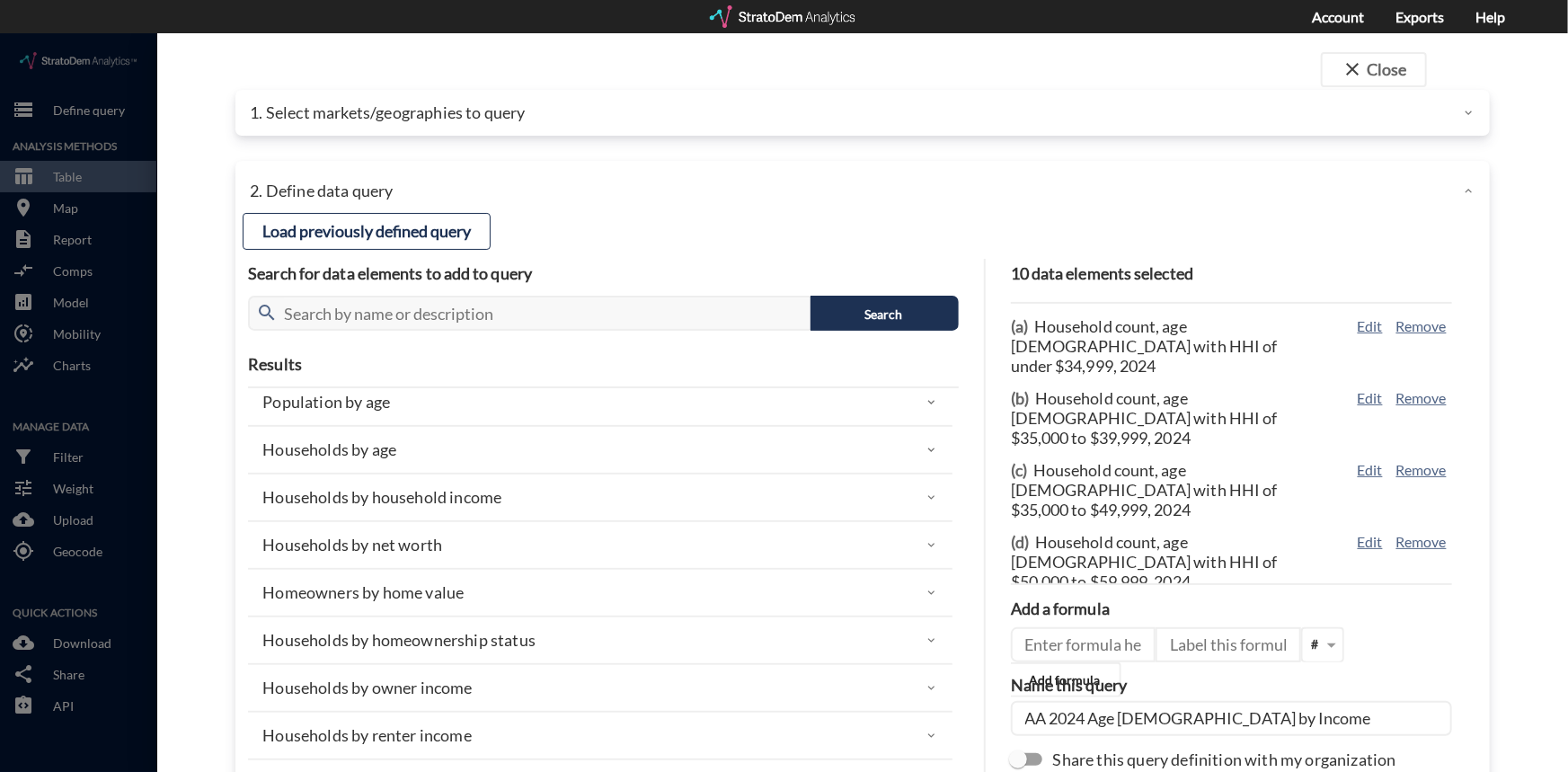
scroll to position [80, 0]
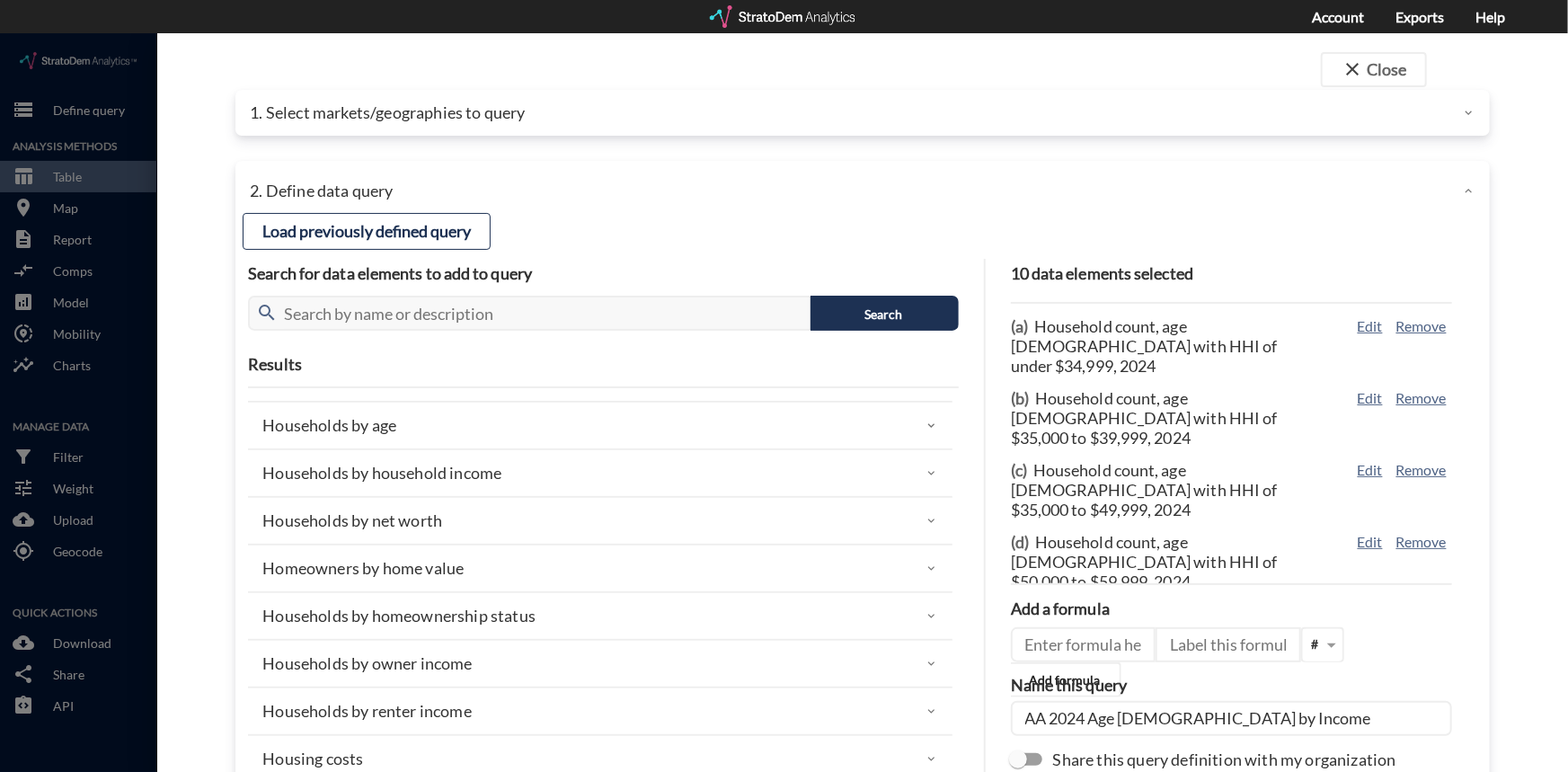
click p "Households by household income"
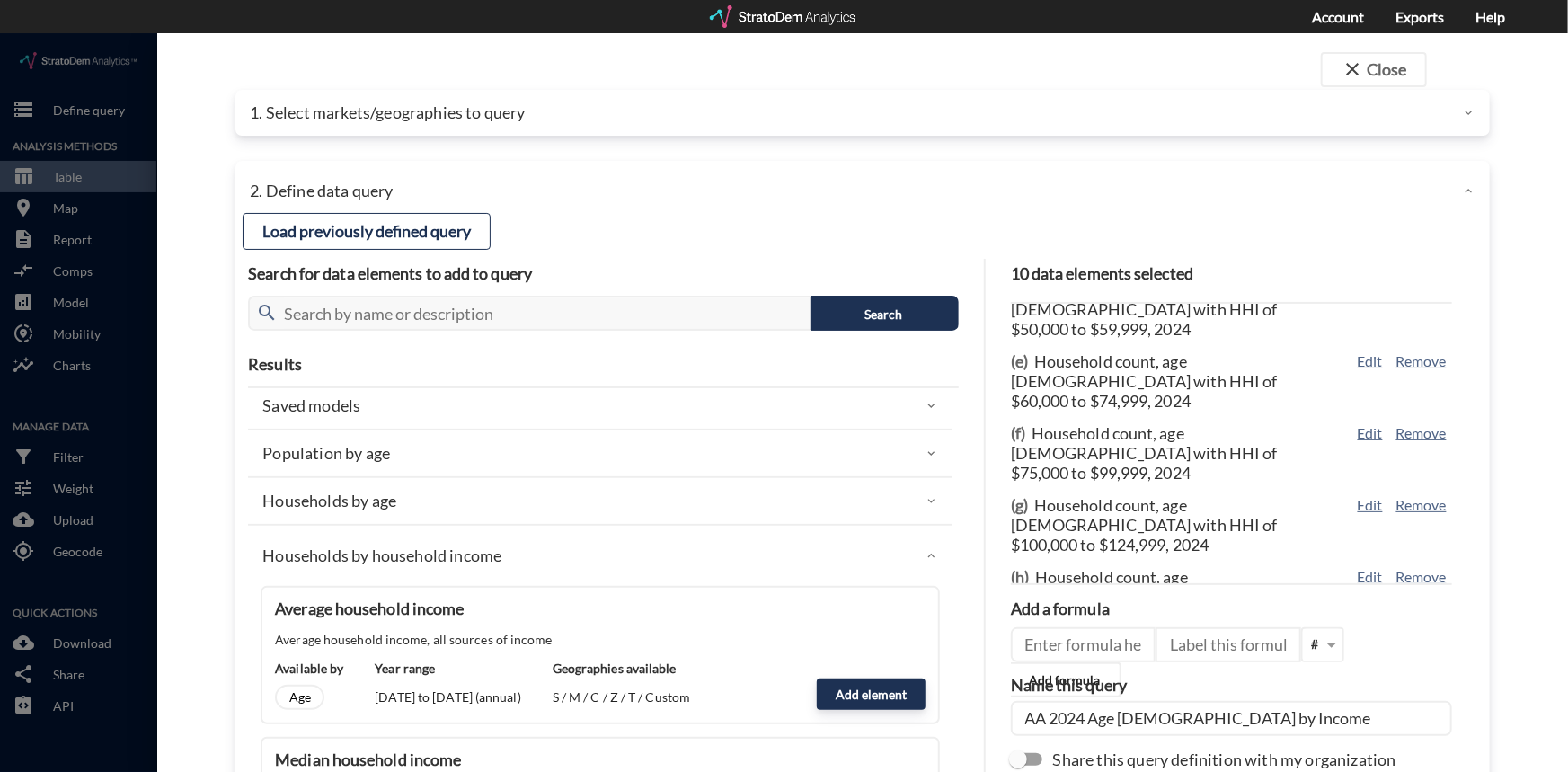
scroll to position [0, 0]
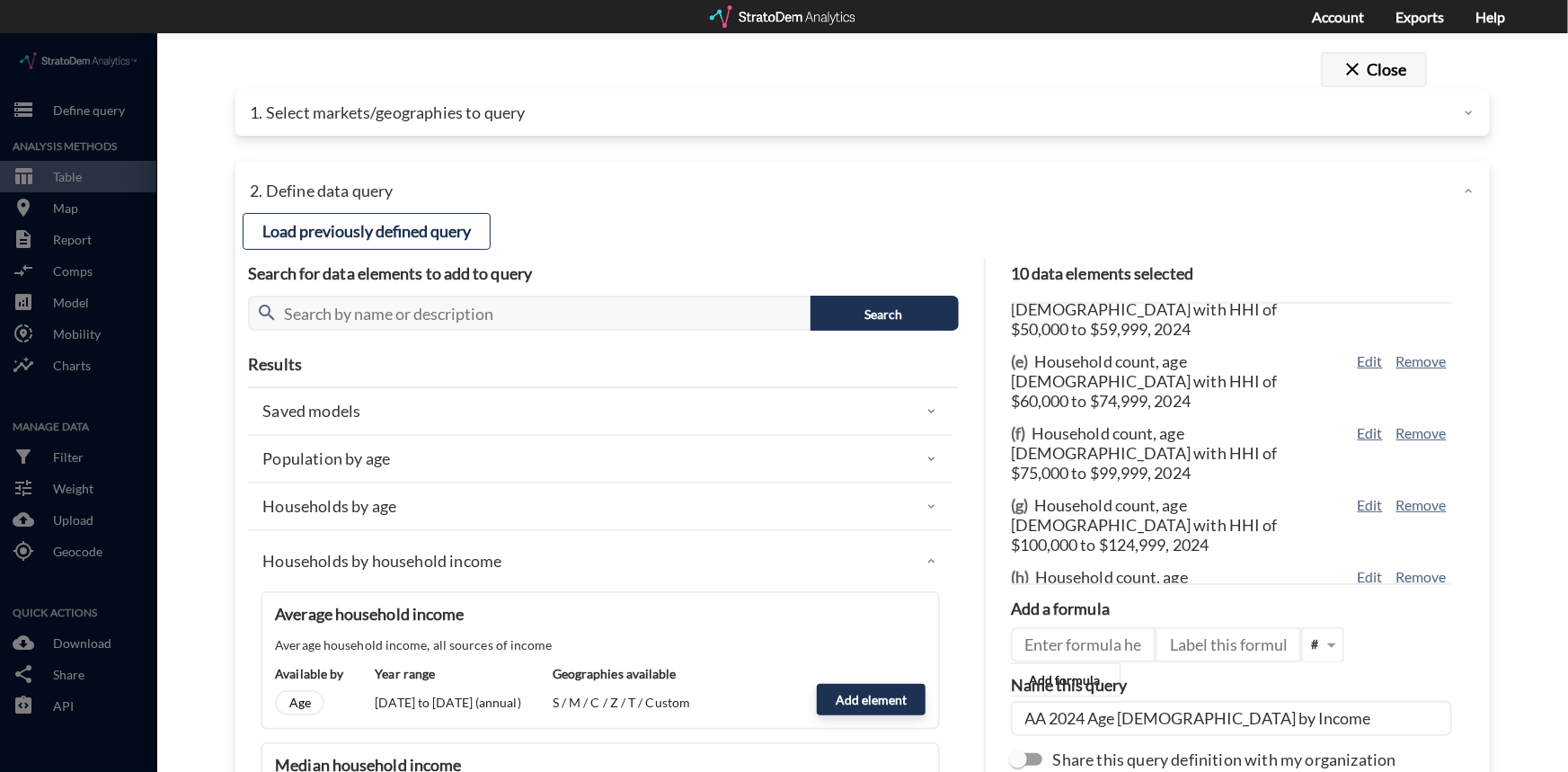
click button "close Close"
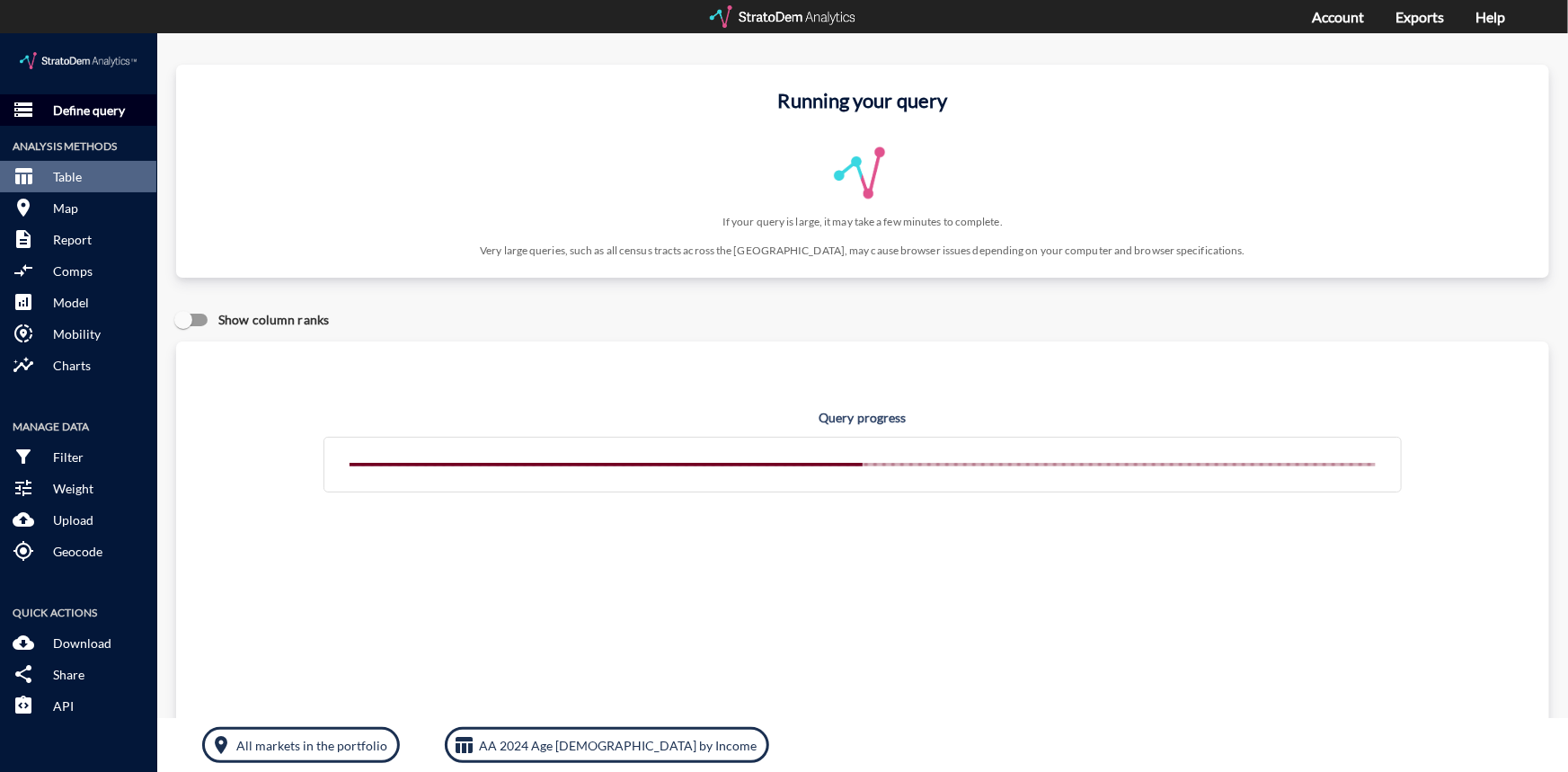
click p "Define query"
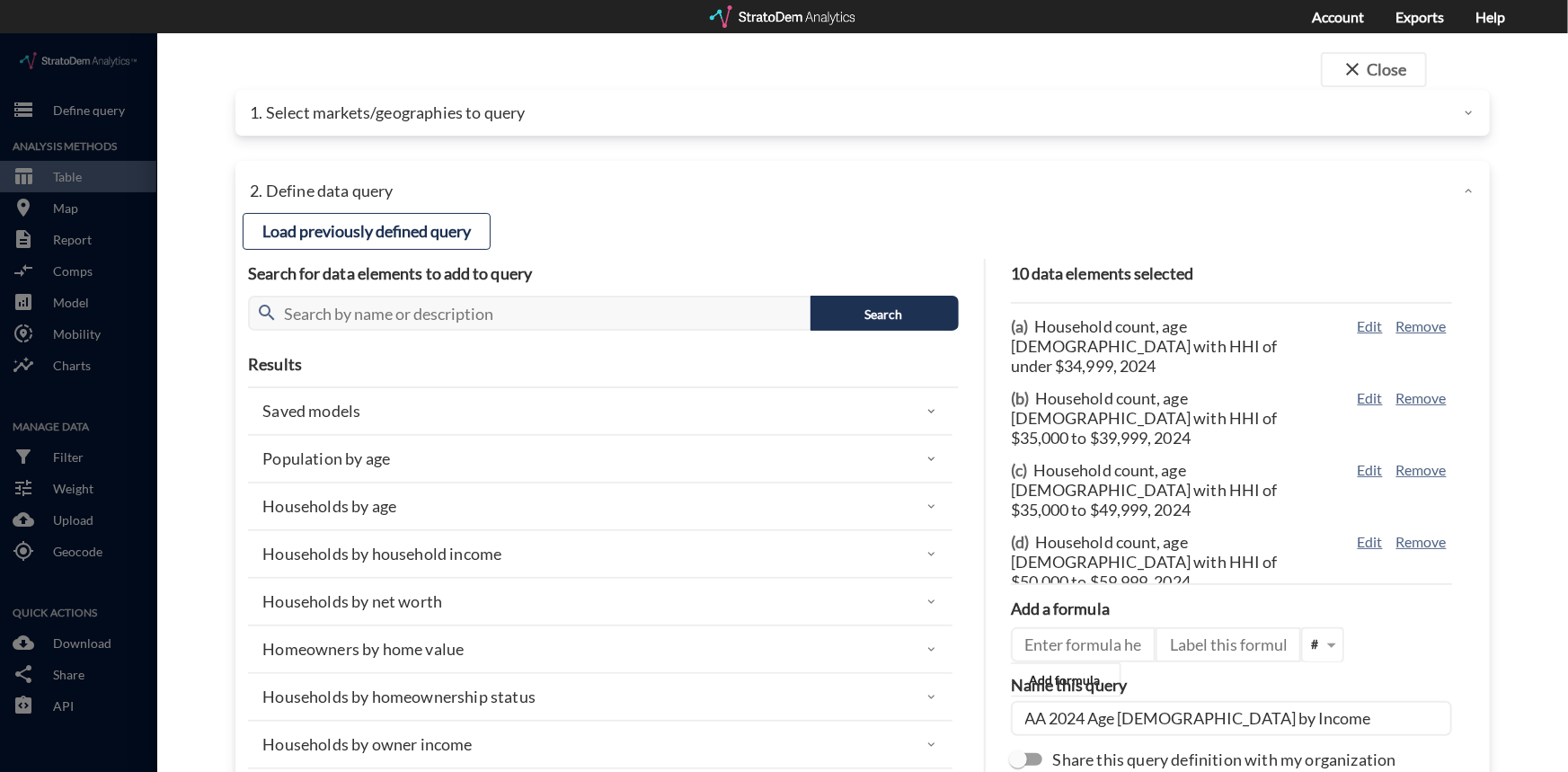
click p "1. Select markets/geographies to query"
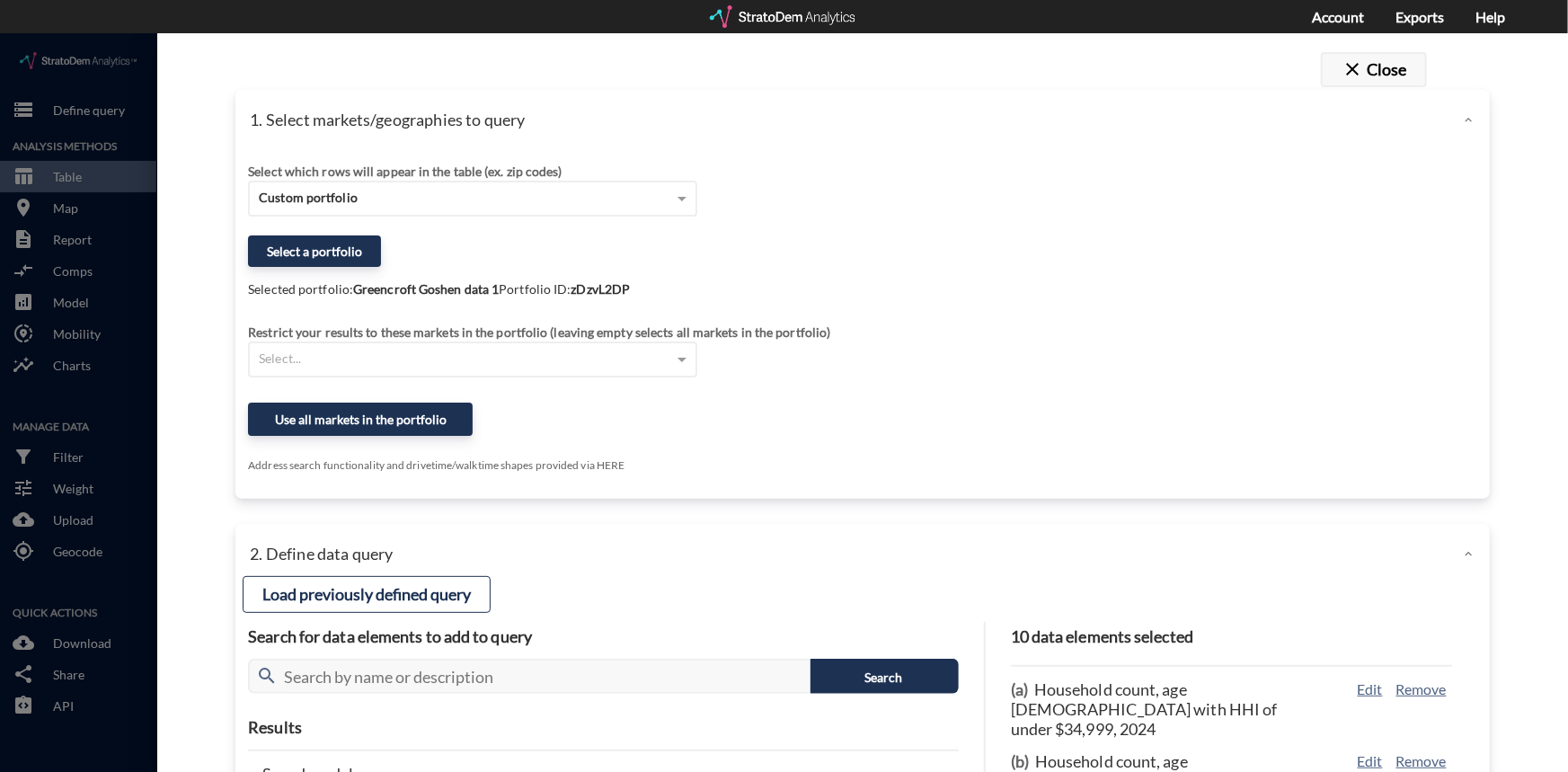
click button "close Close"
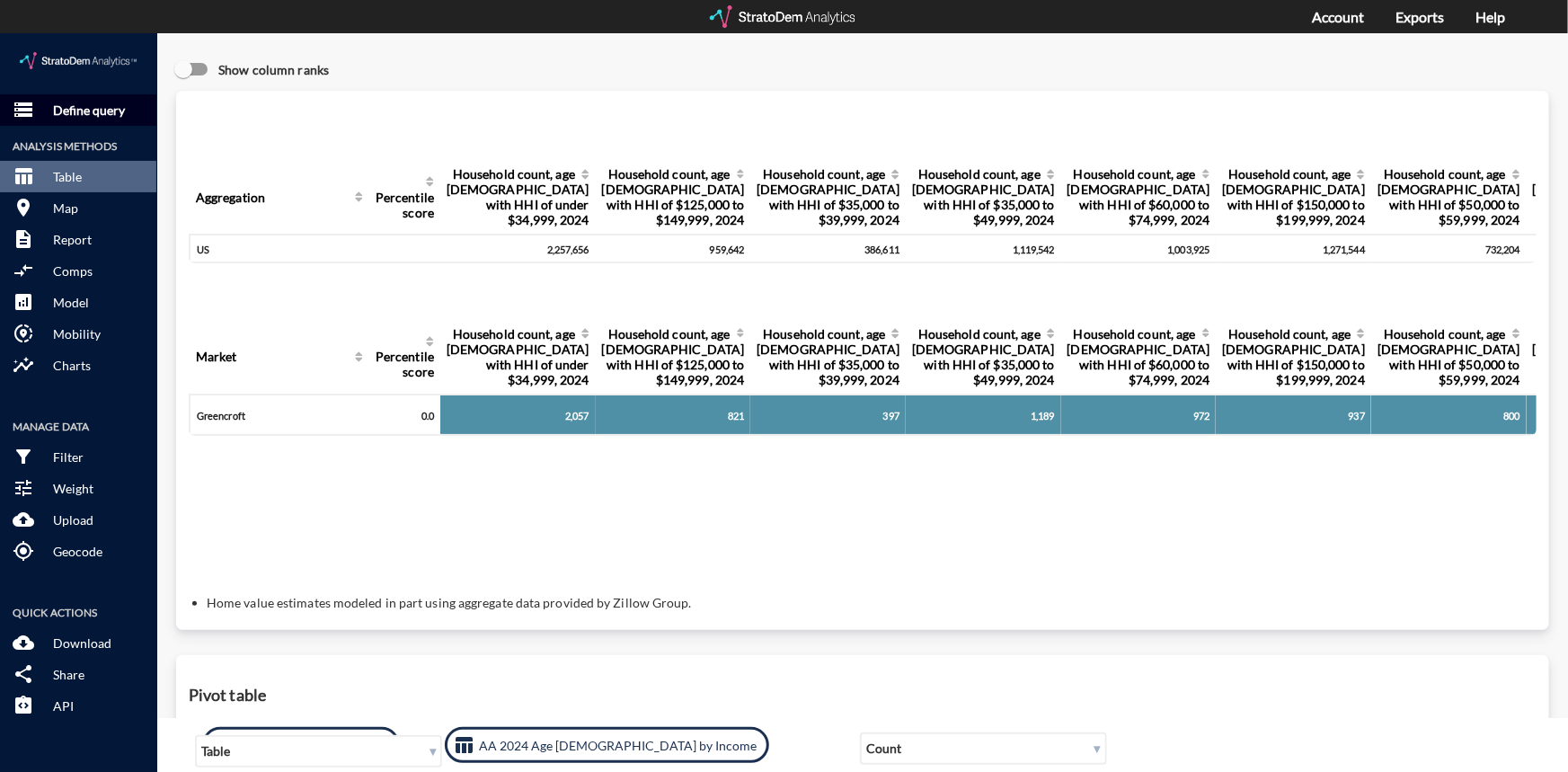
click p "Define query"
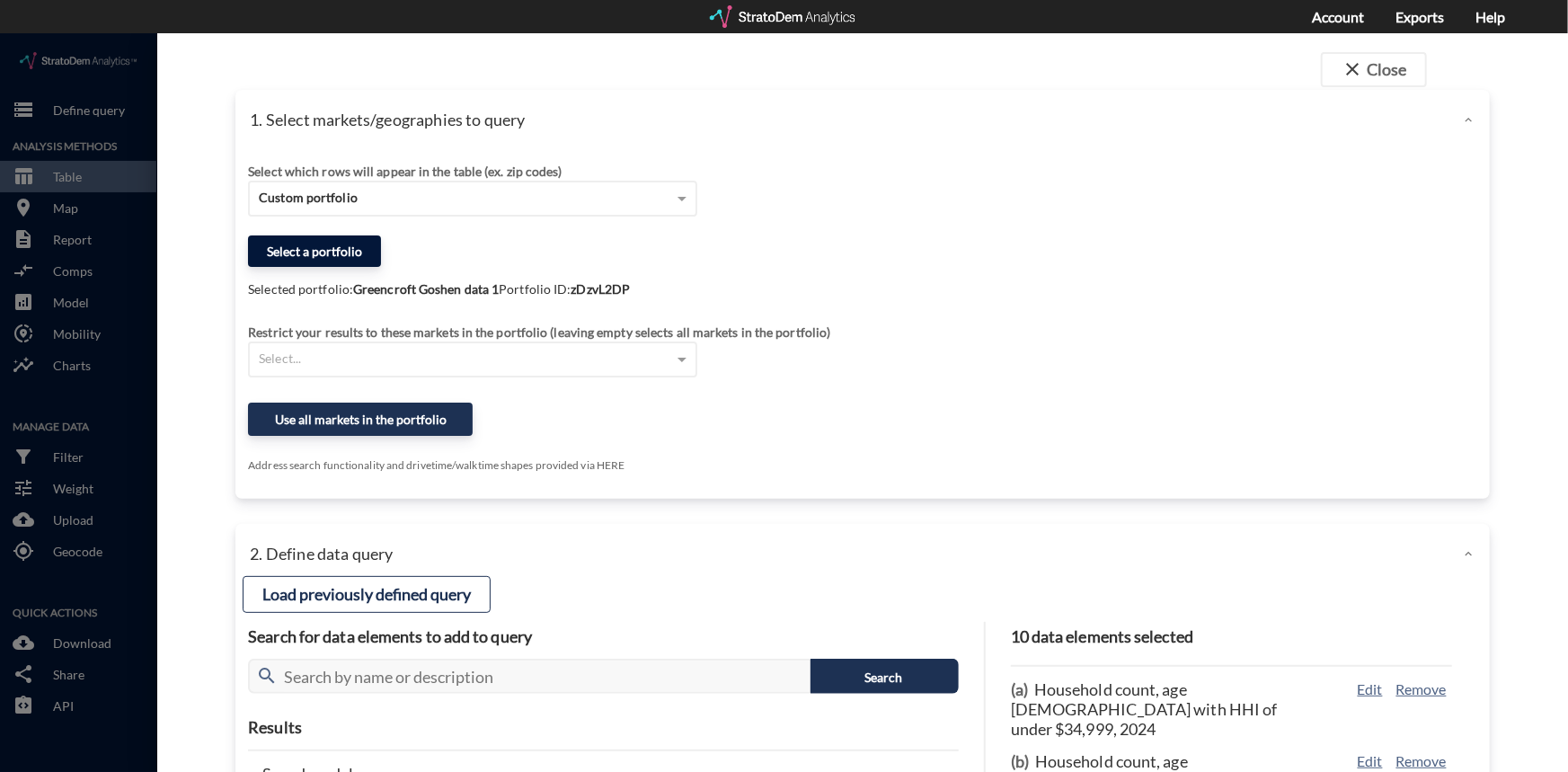
click button "Select a portfolio"
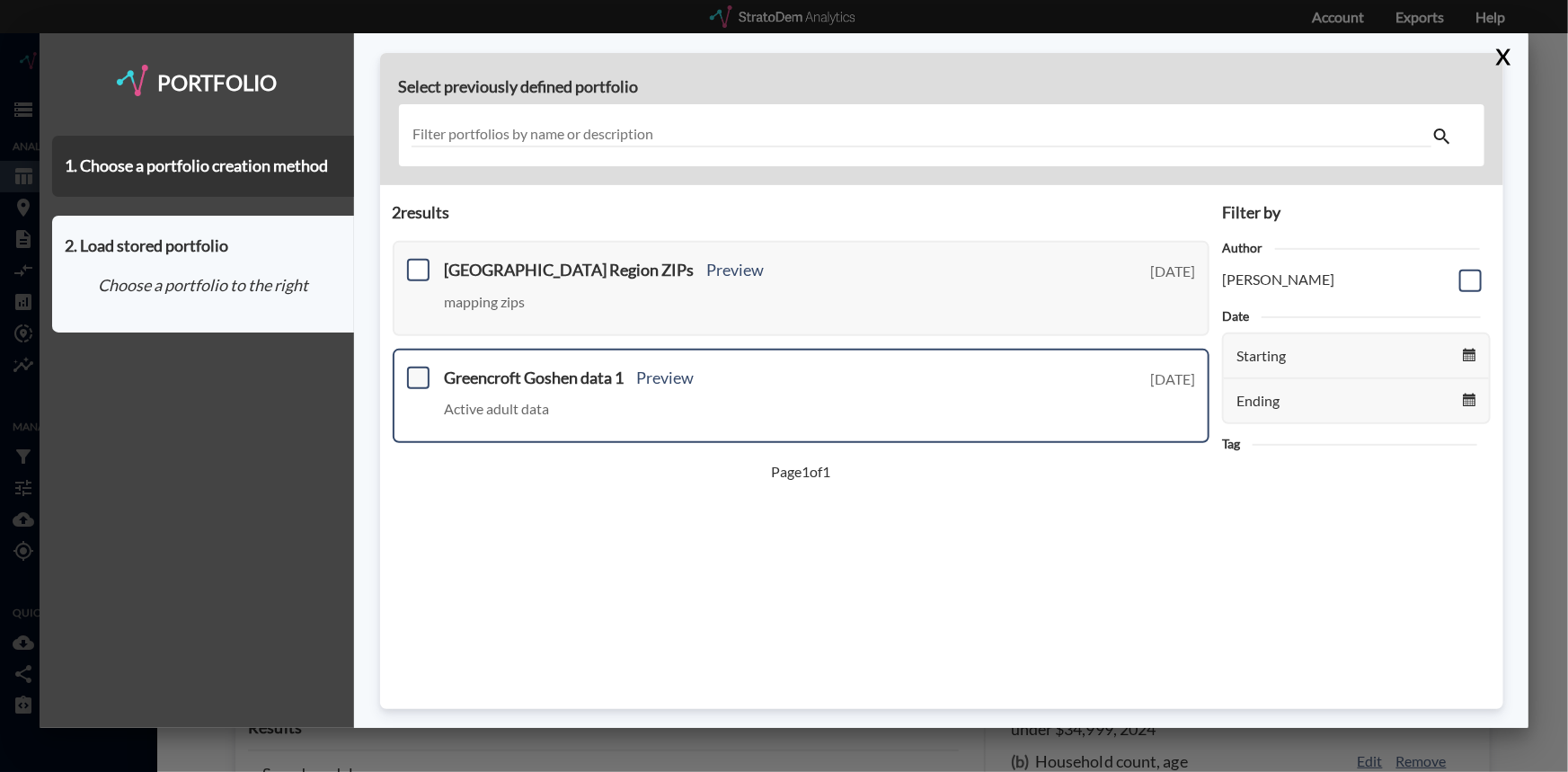
click at [423, 377] on span at bounding box center [418, 378] width 23 height 23
click at [416, 370] on input "checkbox" at bounding box center [416, 370] width 0 height 0
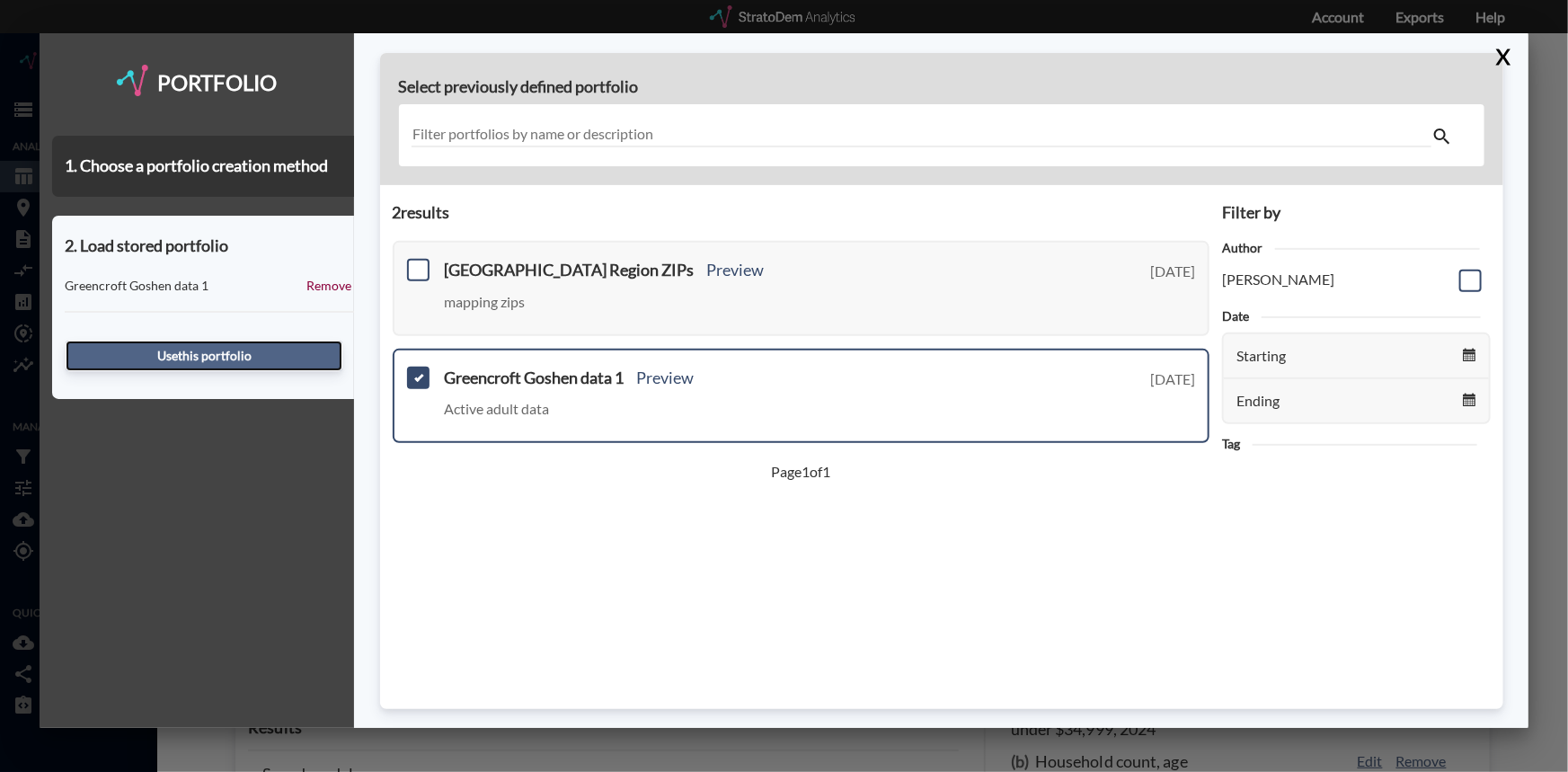
click at [244, 357] on button "Use this portfolio" at bounding box center [204, 356] width 277 height 30
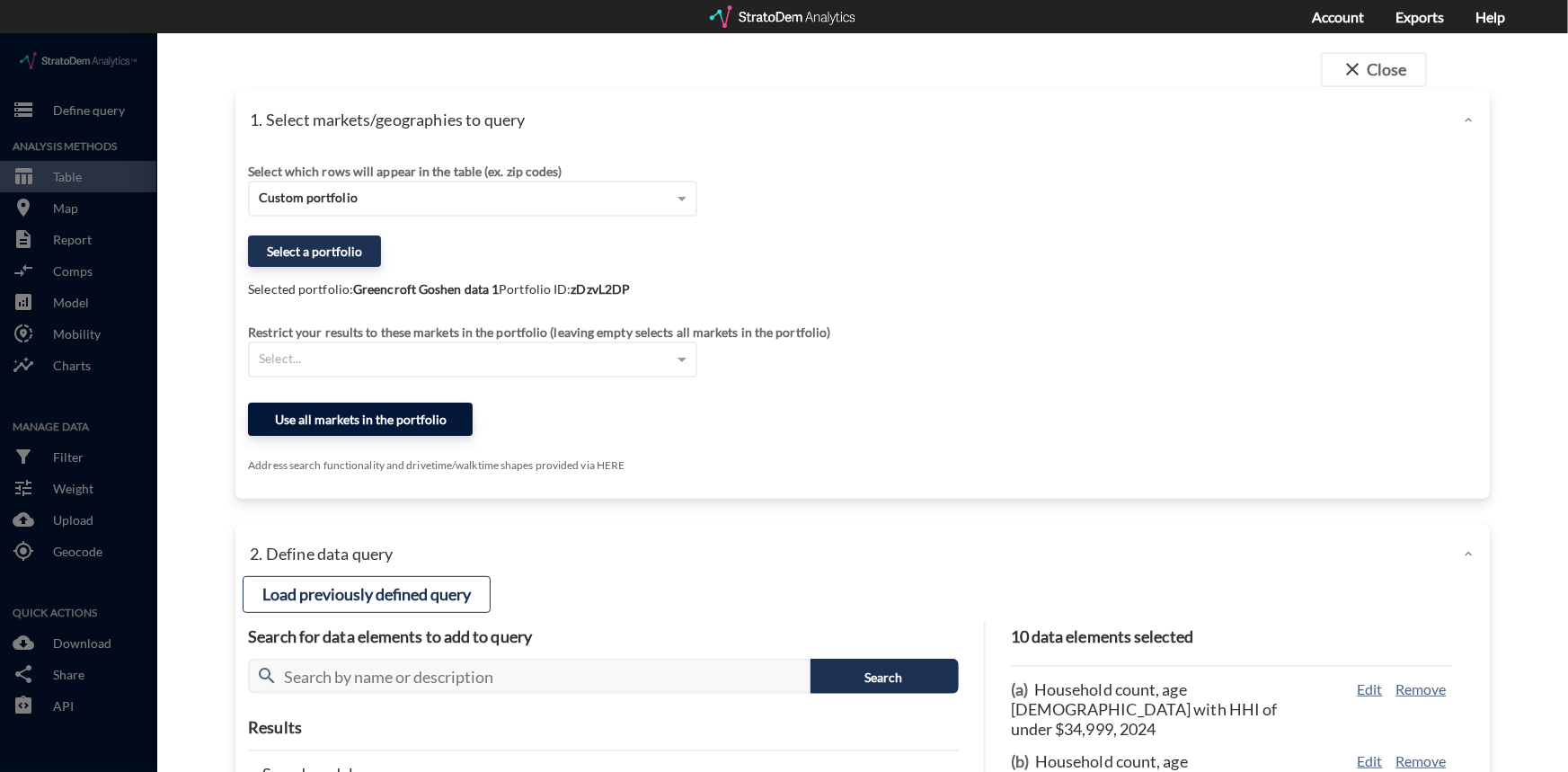
click button "Use all markets in the portfolio"
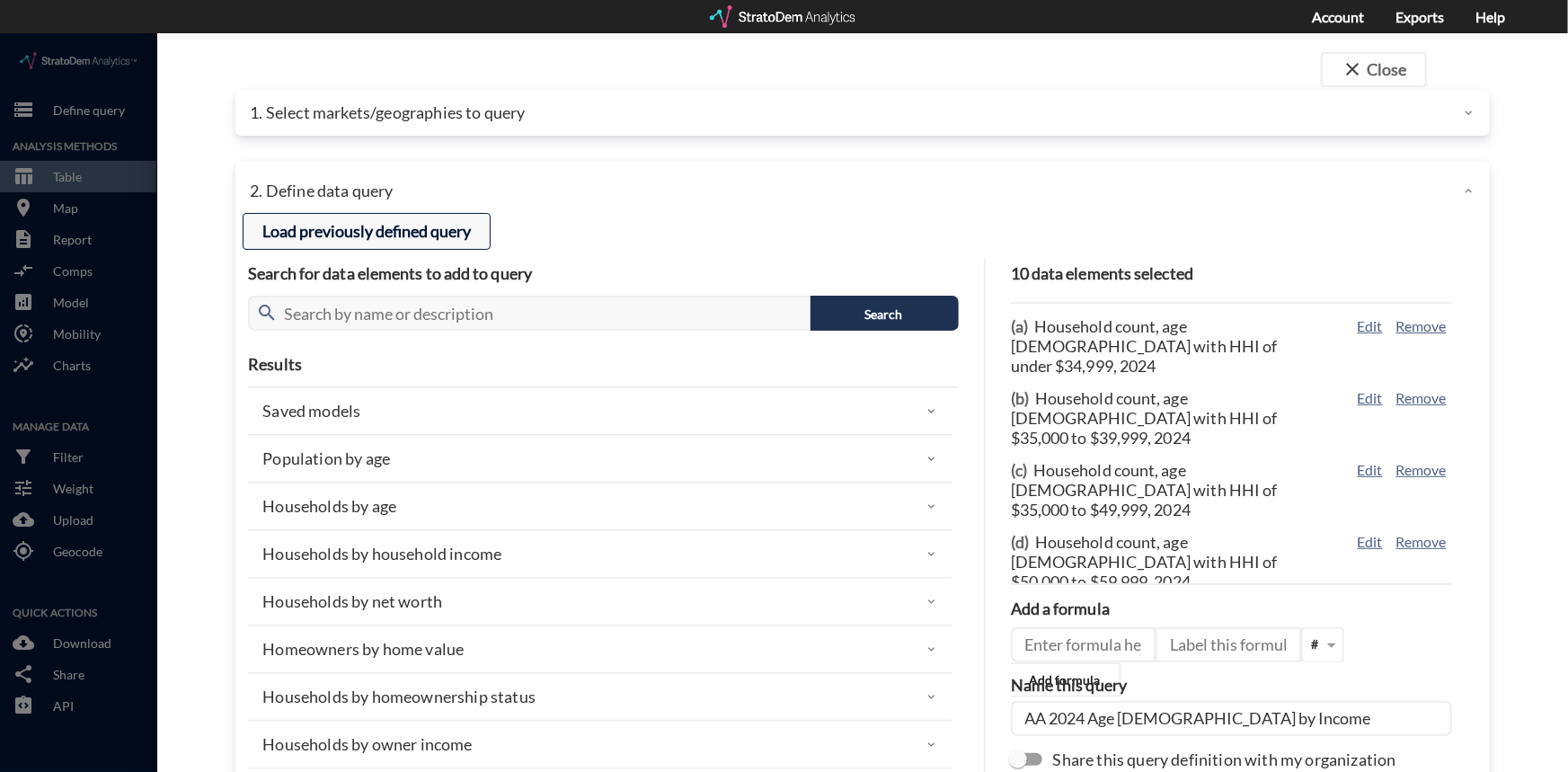
click button "Load previously defined query"
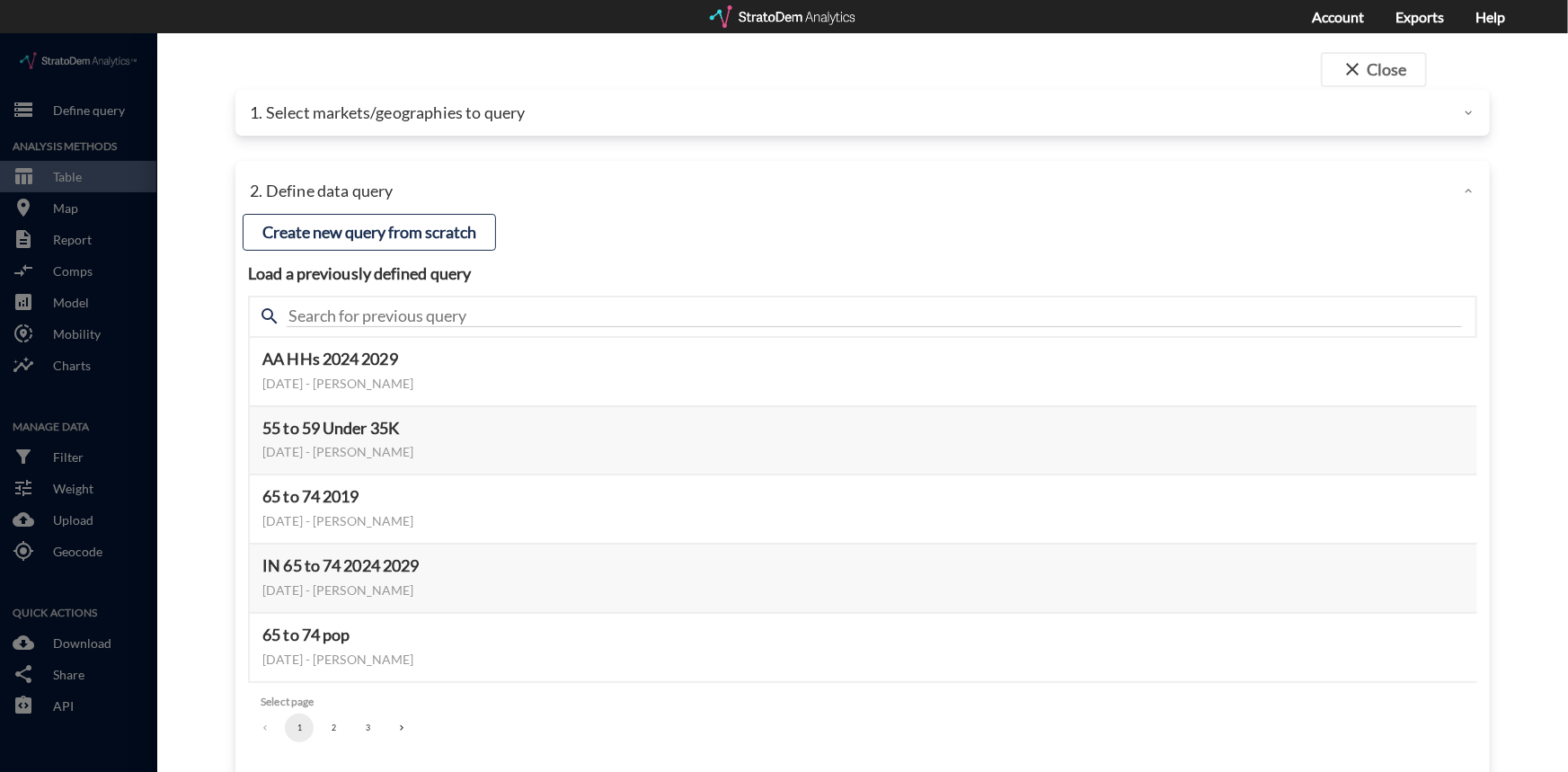
click button "Create new query from scratch"
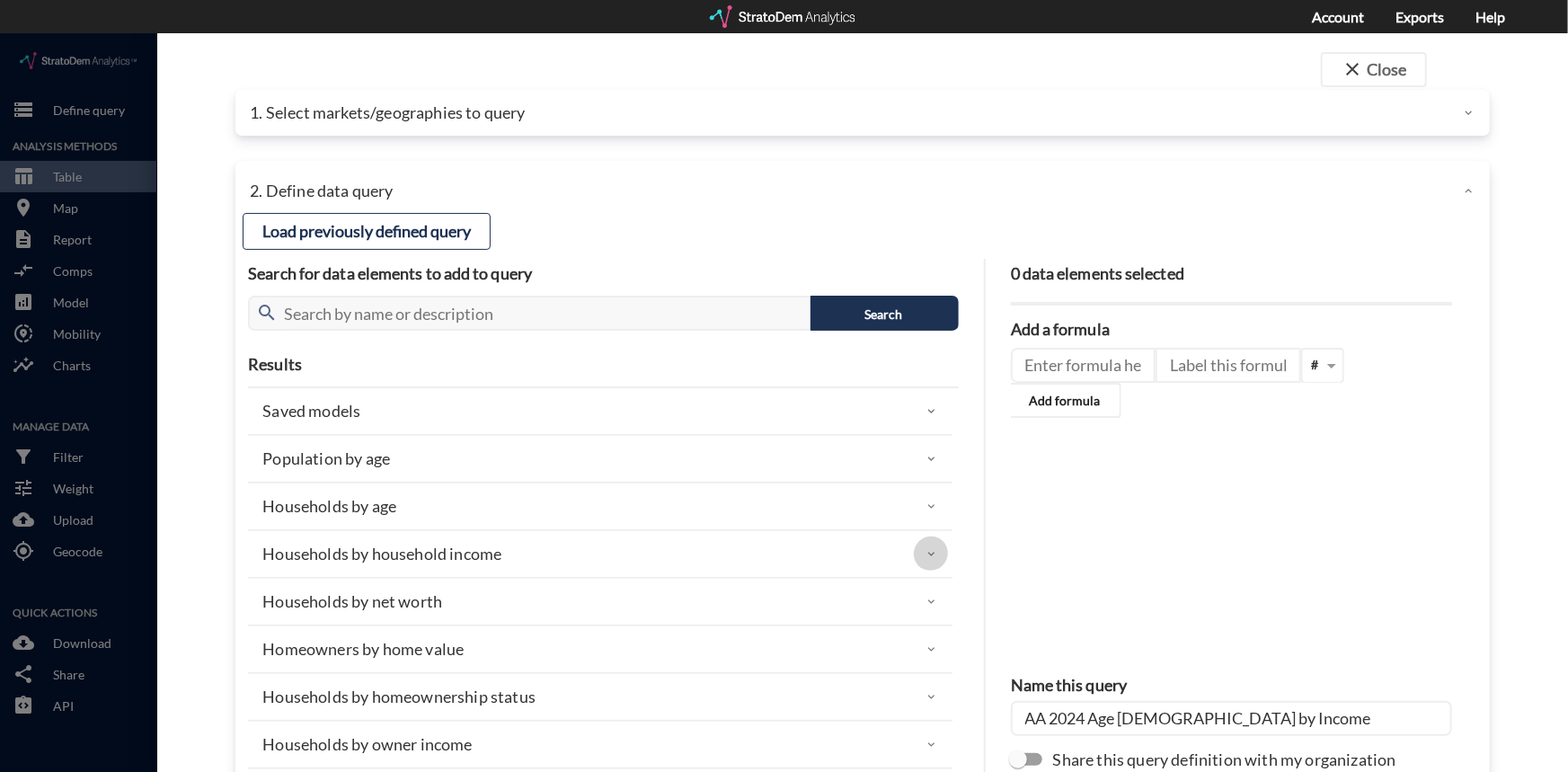
click icon
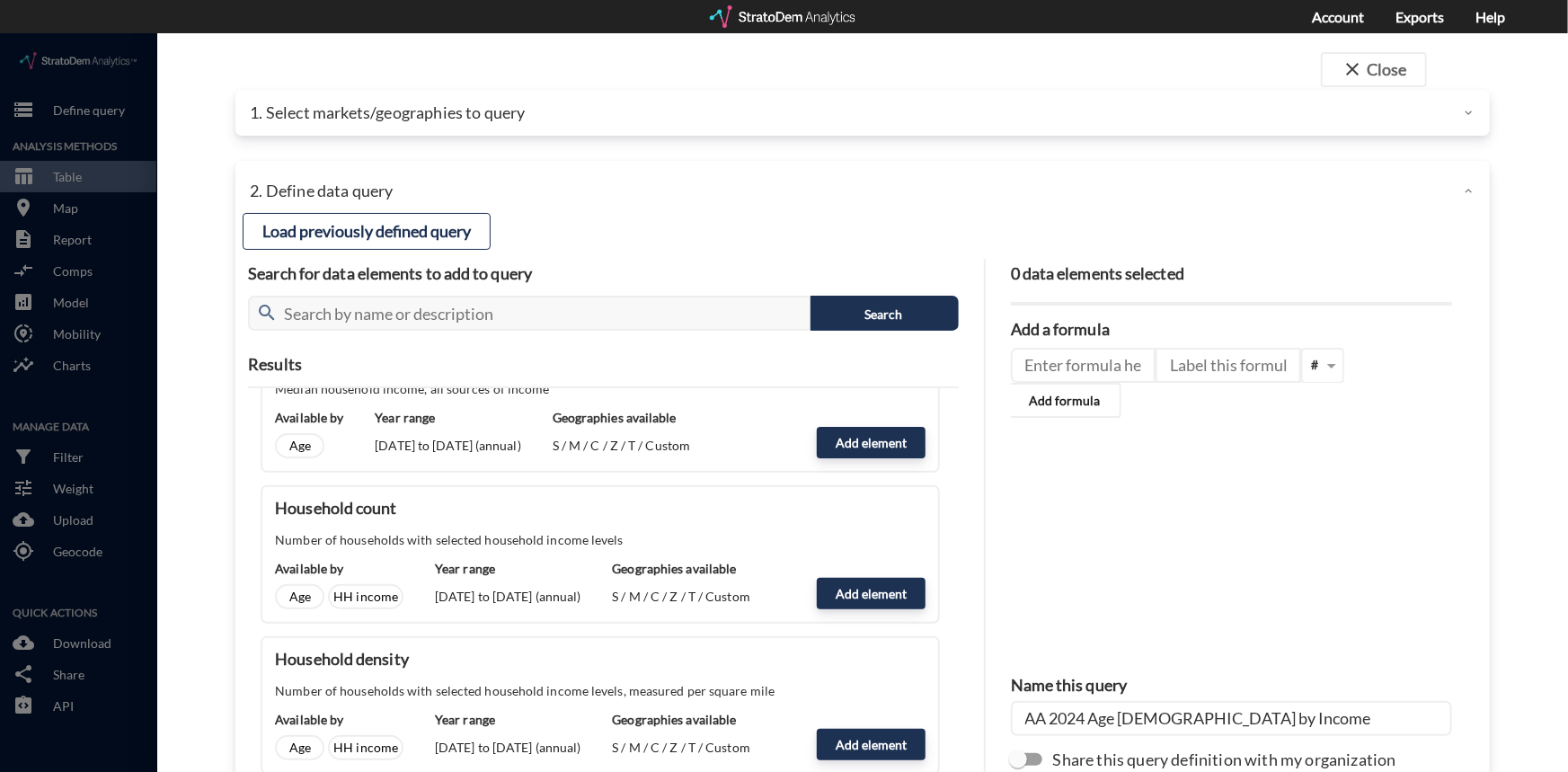
scroll to position [490, 0]
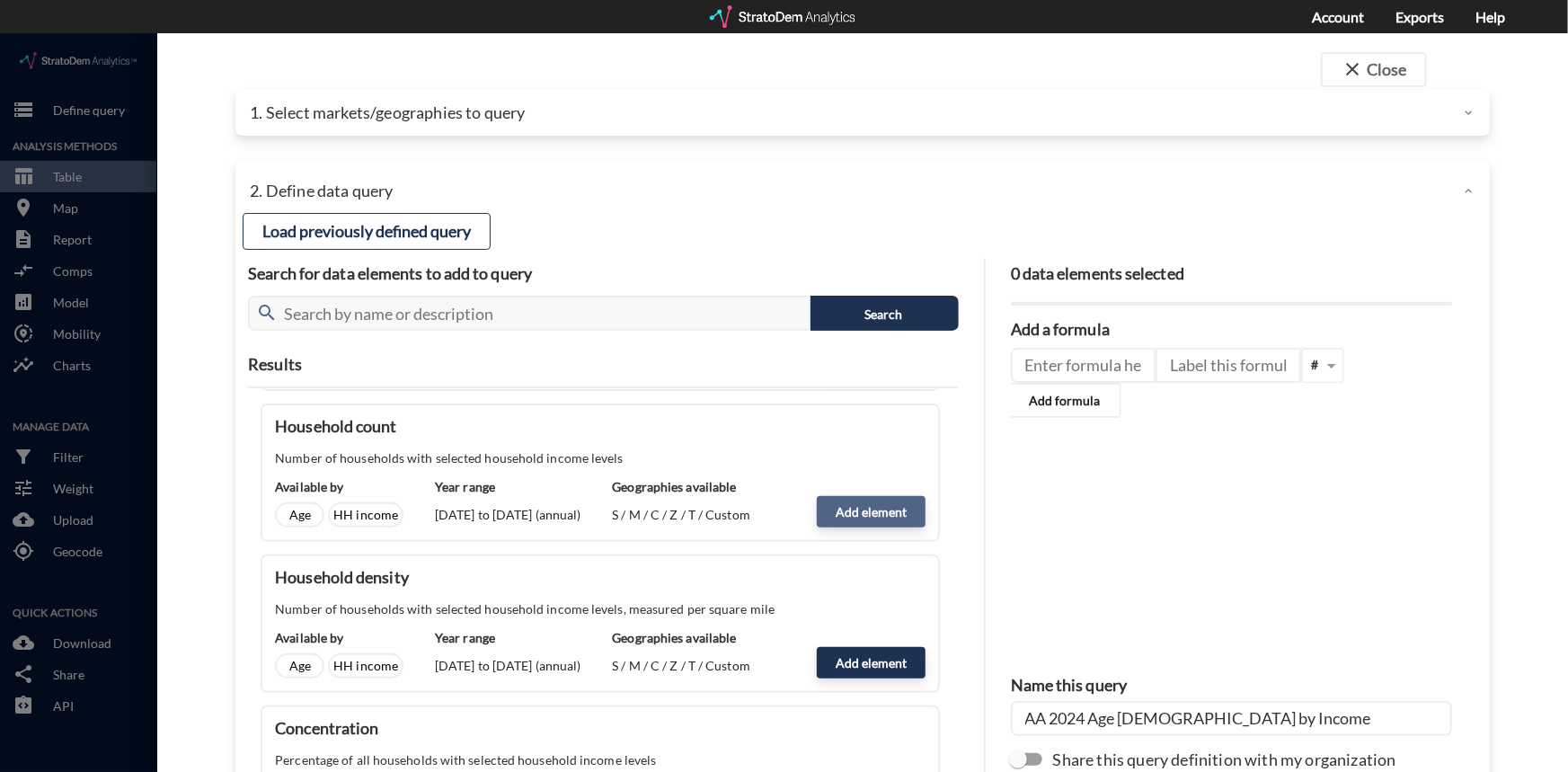
click button "Add element"
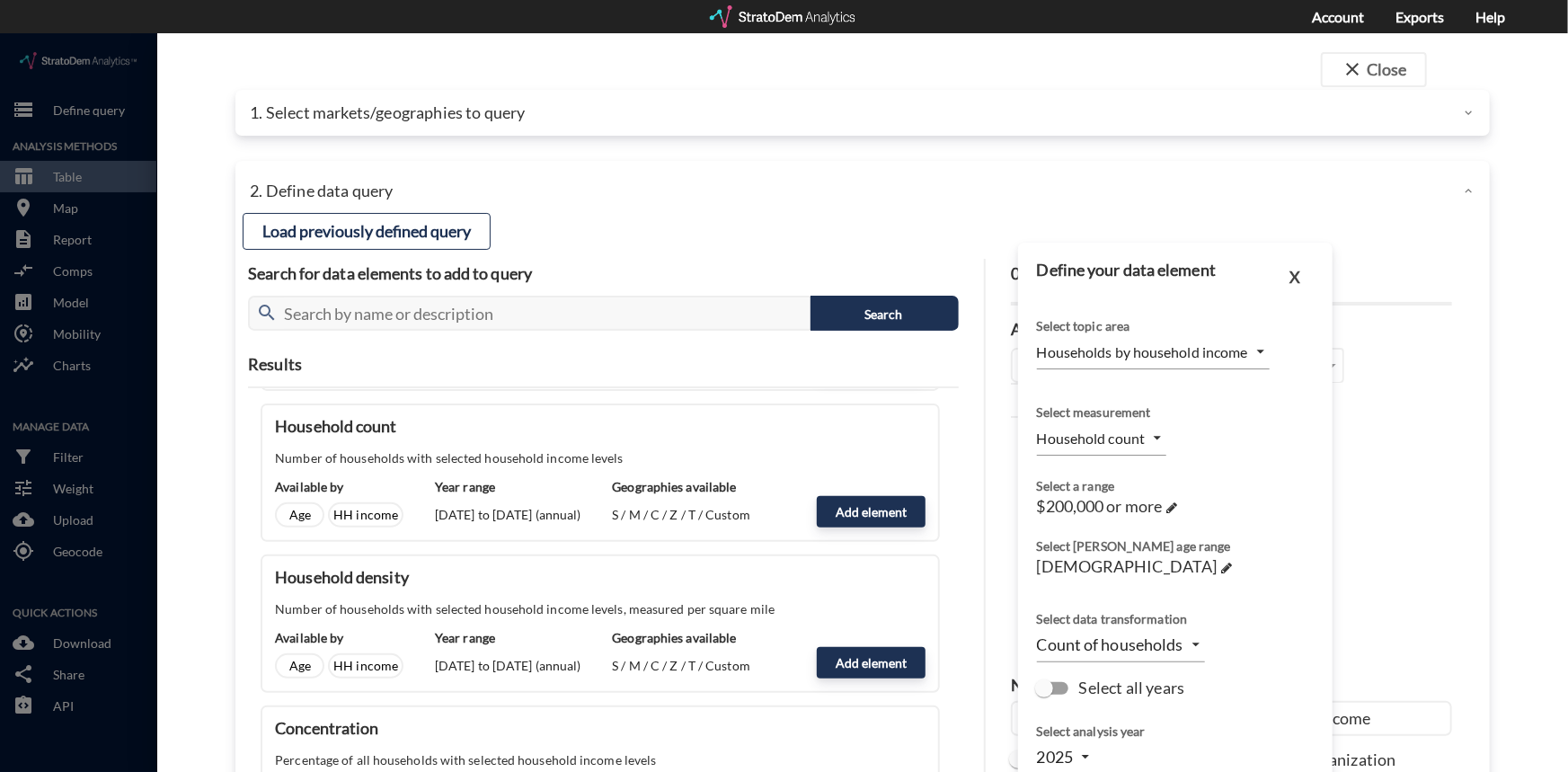
click body "/vantagepoint/us/-1 storage Define query Analysis Methods table_chart Table roo…"
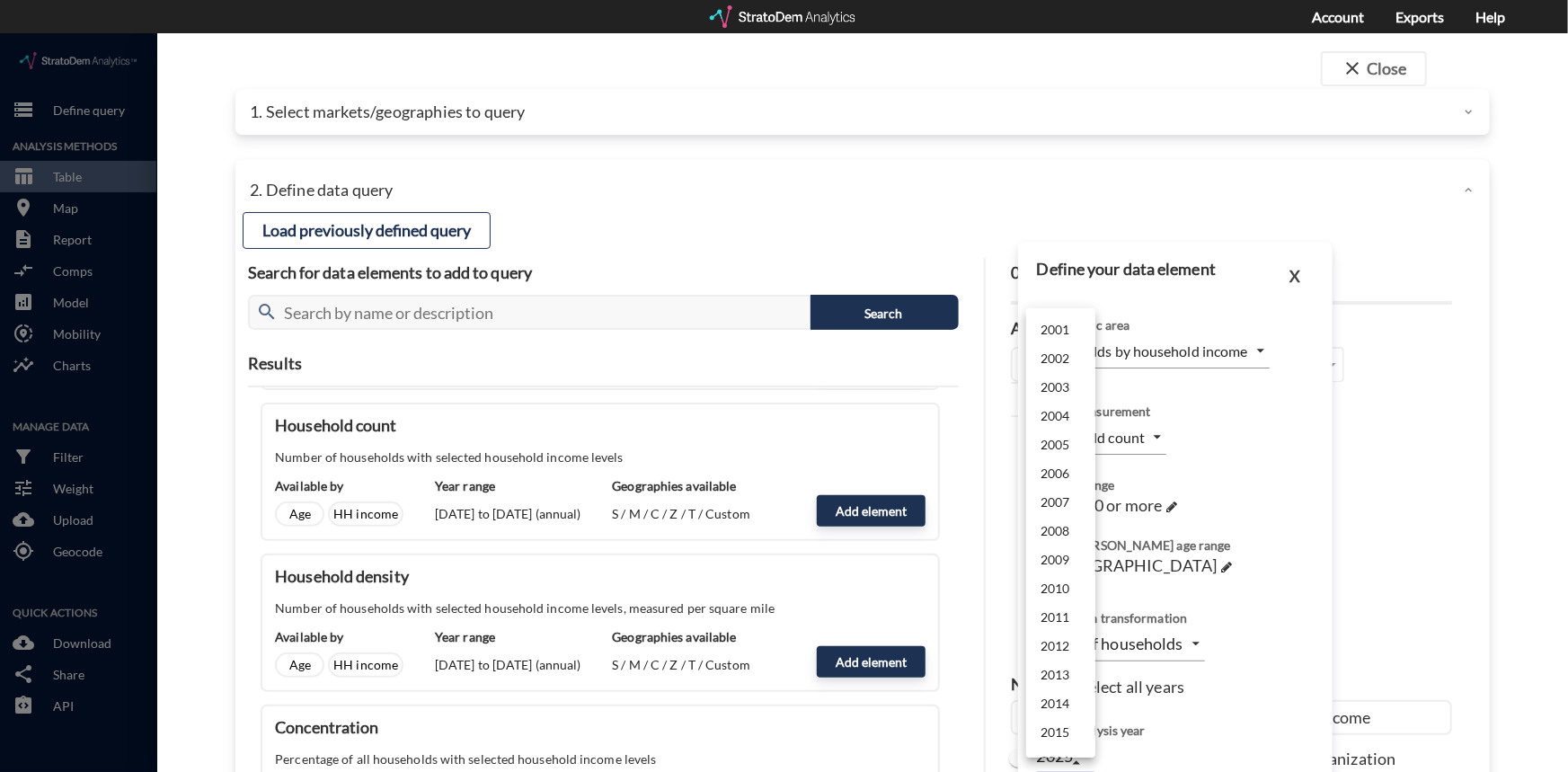
scroll to position [427, 0]
click li "2024"
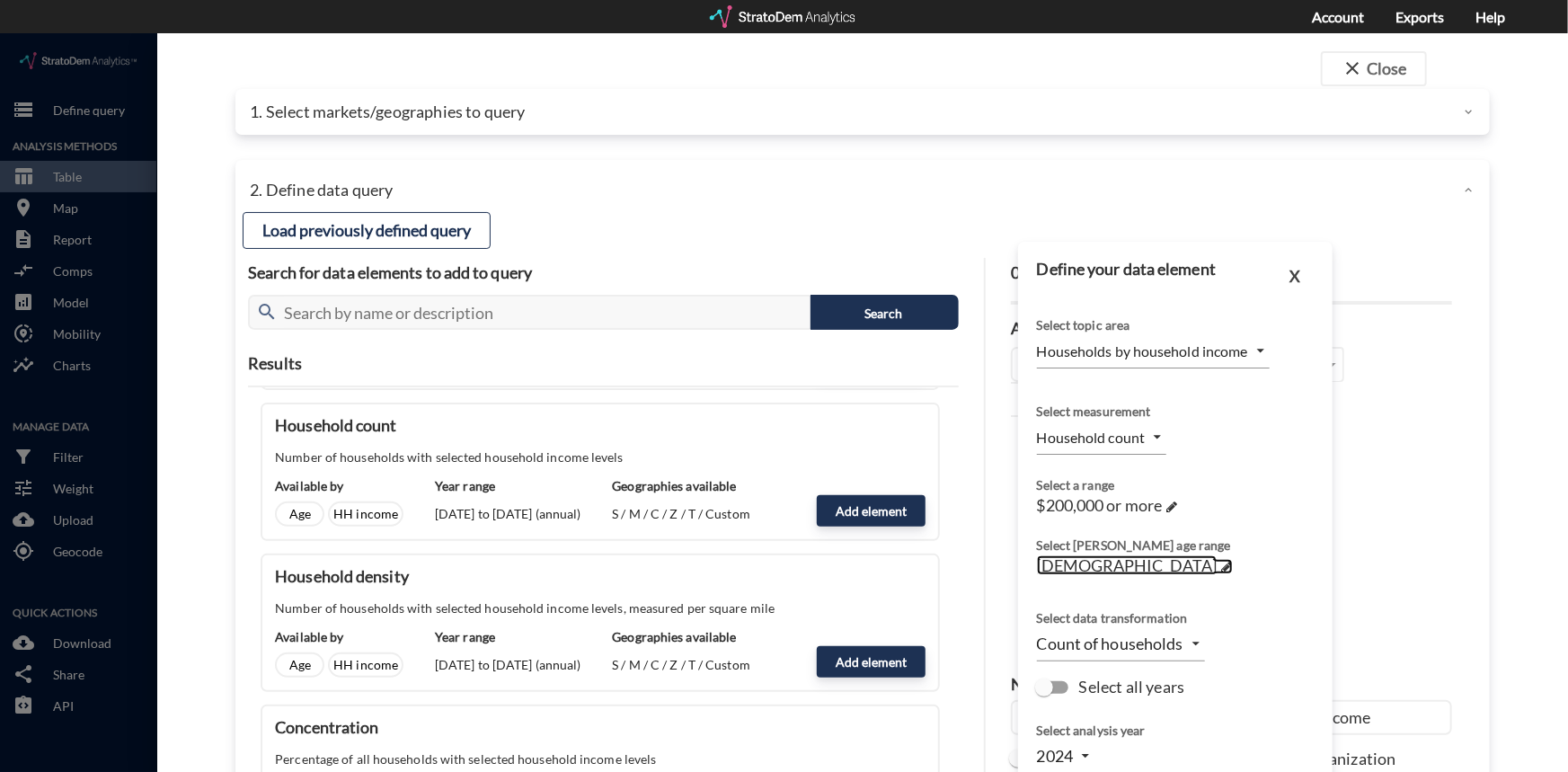
click span
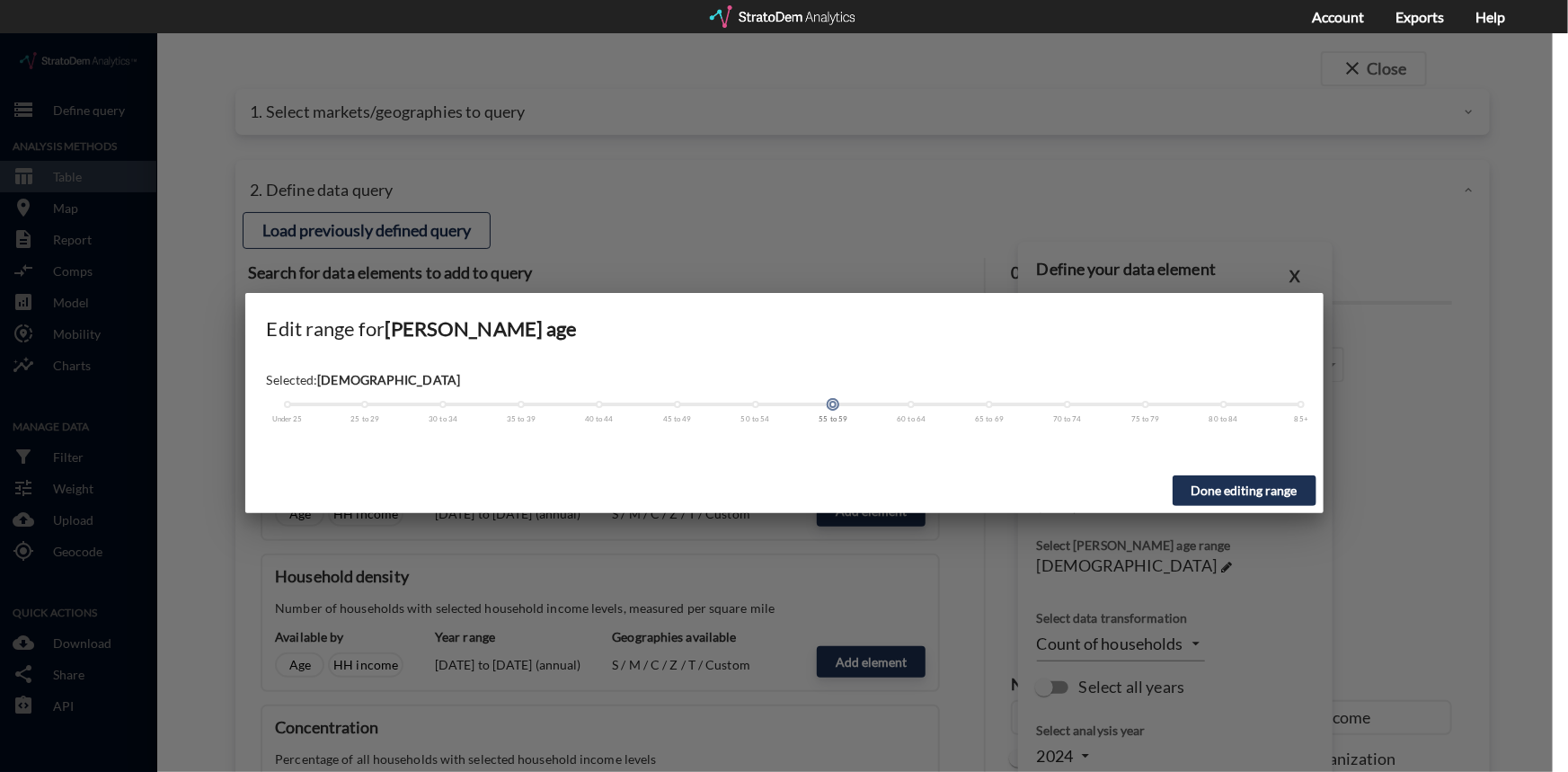
click span
drag, startPoint x: 835, startPoint y: 367, endPoint x: 900, endPoint y: 367, distance: 65.0
click div "Under 25 25 to 29 30 to 34 35 to 39 40 to 44 45 to 49 50 to 54 55 to 59 60 to 6…"
click button "Done editing range"
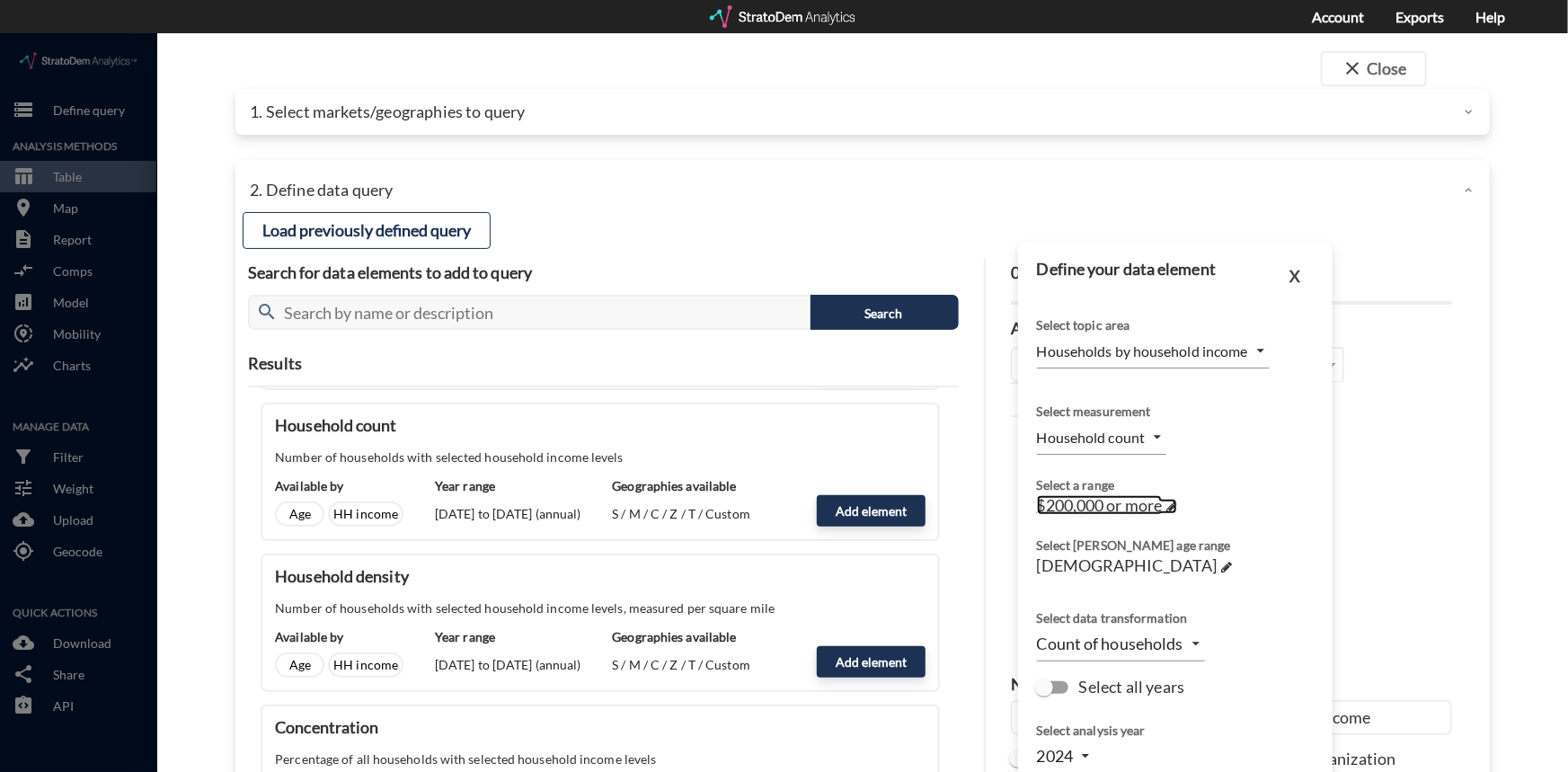
click span "$200,000 or more"
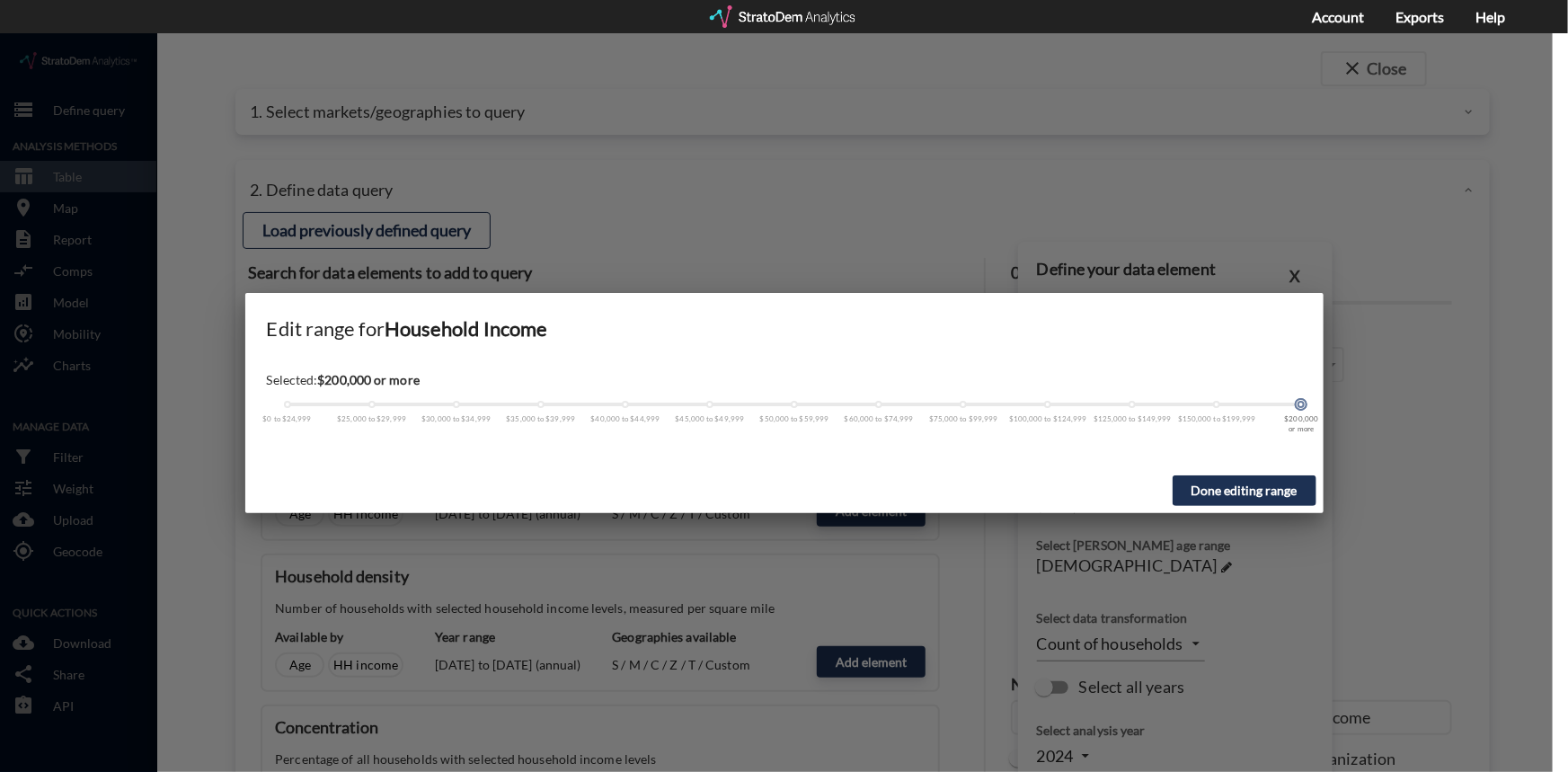
click div "$0 to $24,999 $25,000 to $29,999 $30,000 to $34,999 $35,000 to $39,999 $40,000 …"
drag, startPoint x: 1303, startPoint y: 371, endPoint x: 465, endPoint y: 377, distance: 838.0
click div "$0 to $24,999 $25,000 to $29,999 $30,000 to $34,999 $35,000 to $39,999 $40,000 …"
click button "Done editing range"
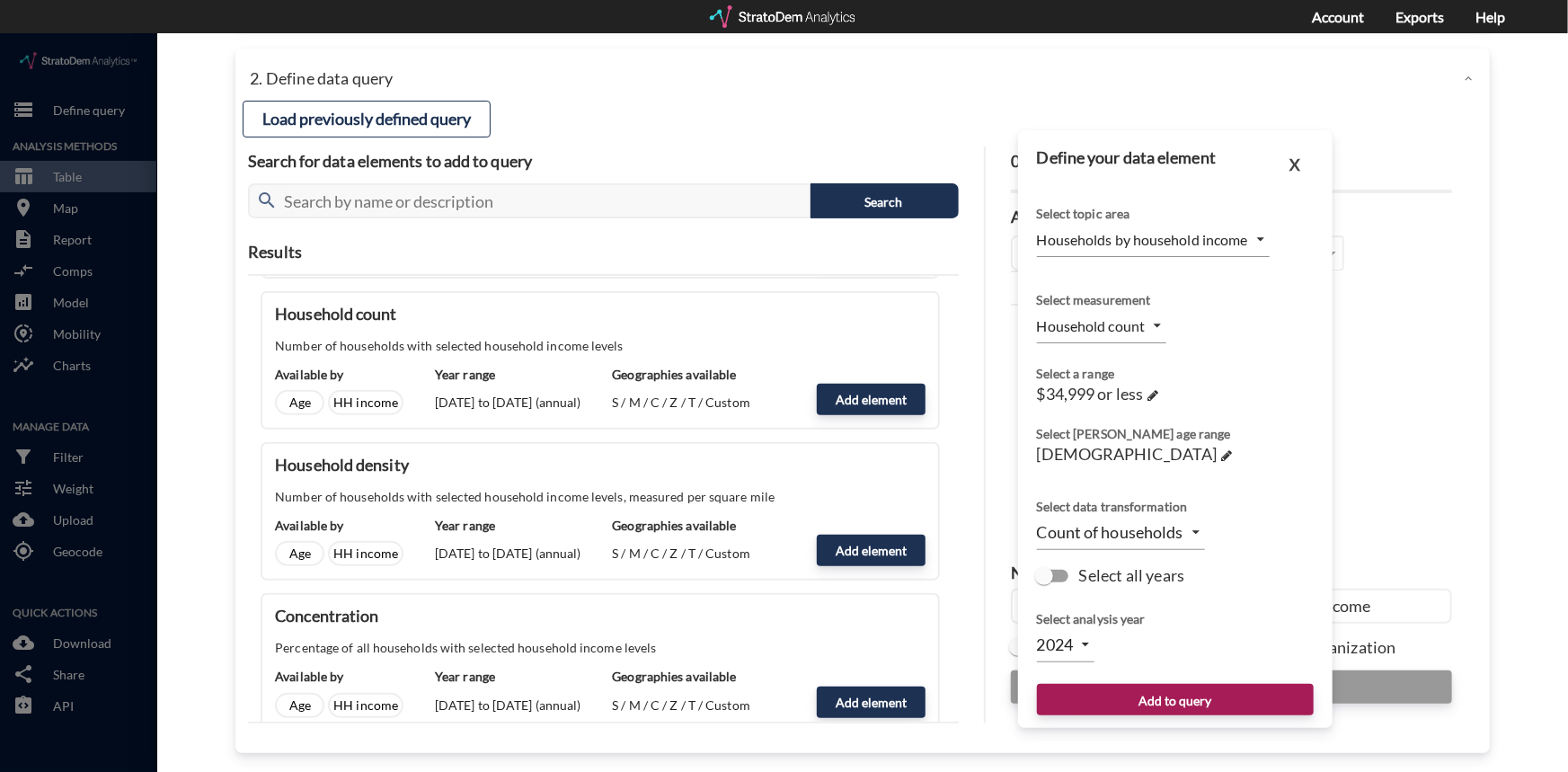
scroll to position [117, 0]
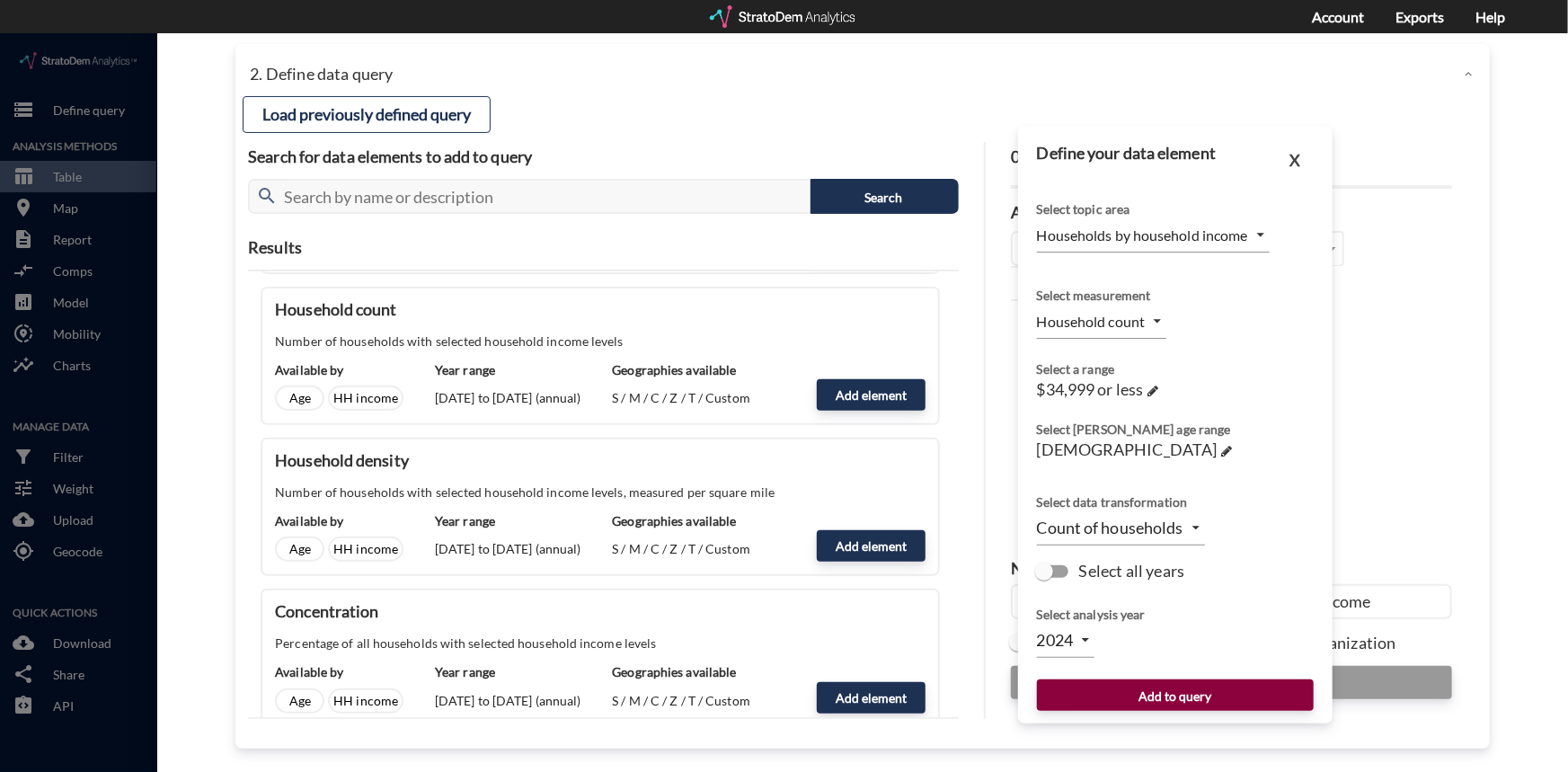
click button "Add to query"
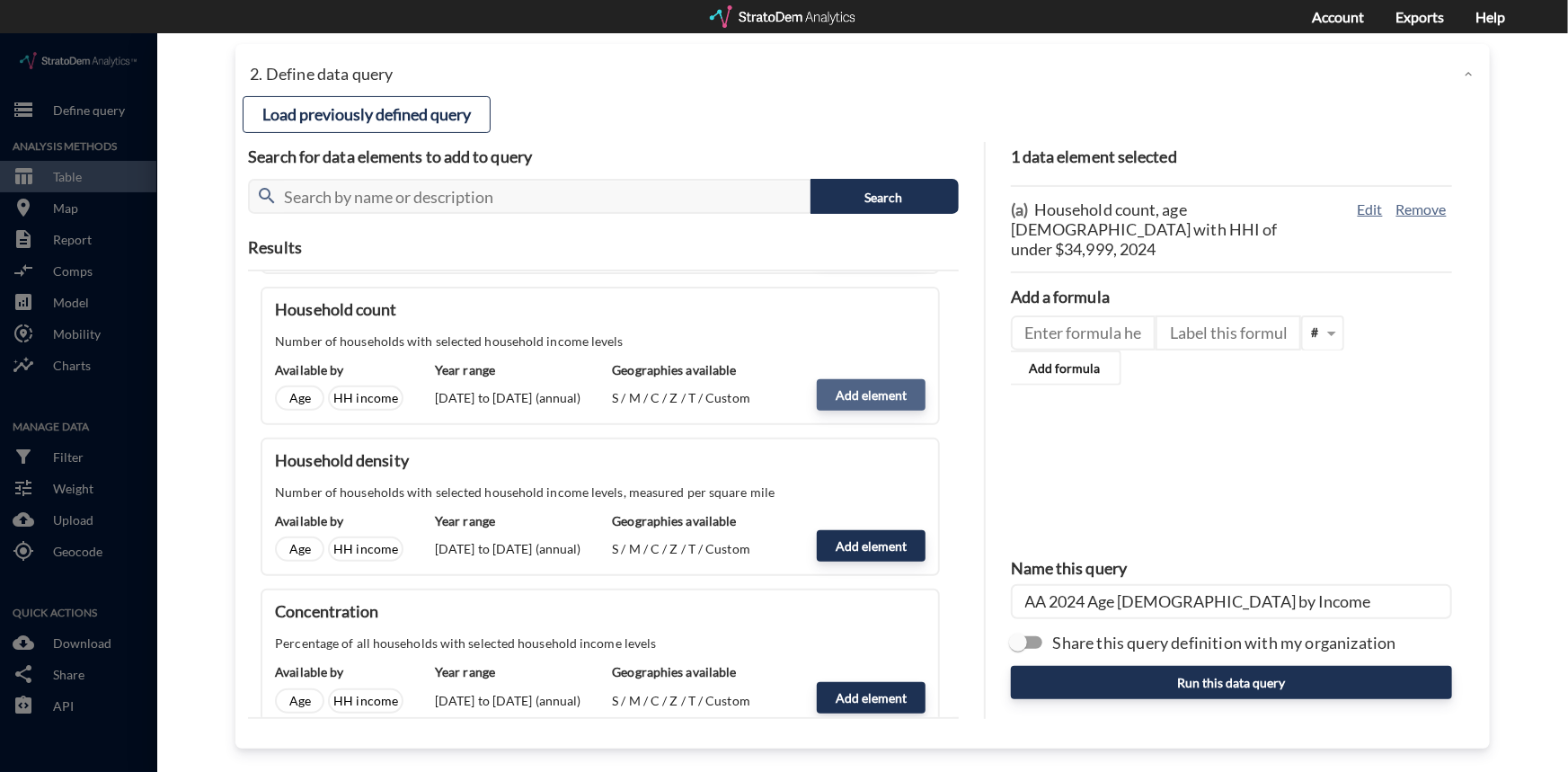
click button "Add element"
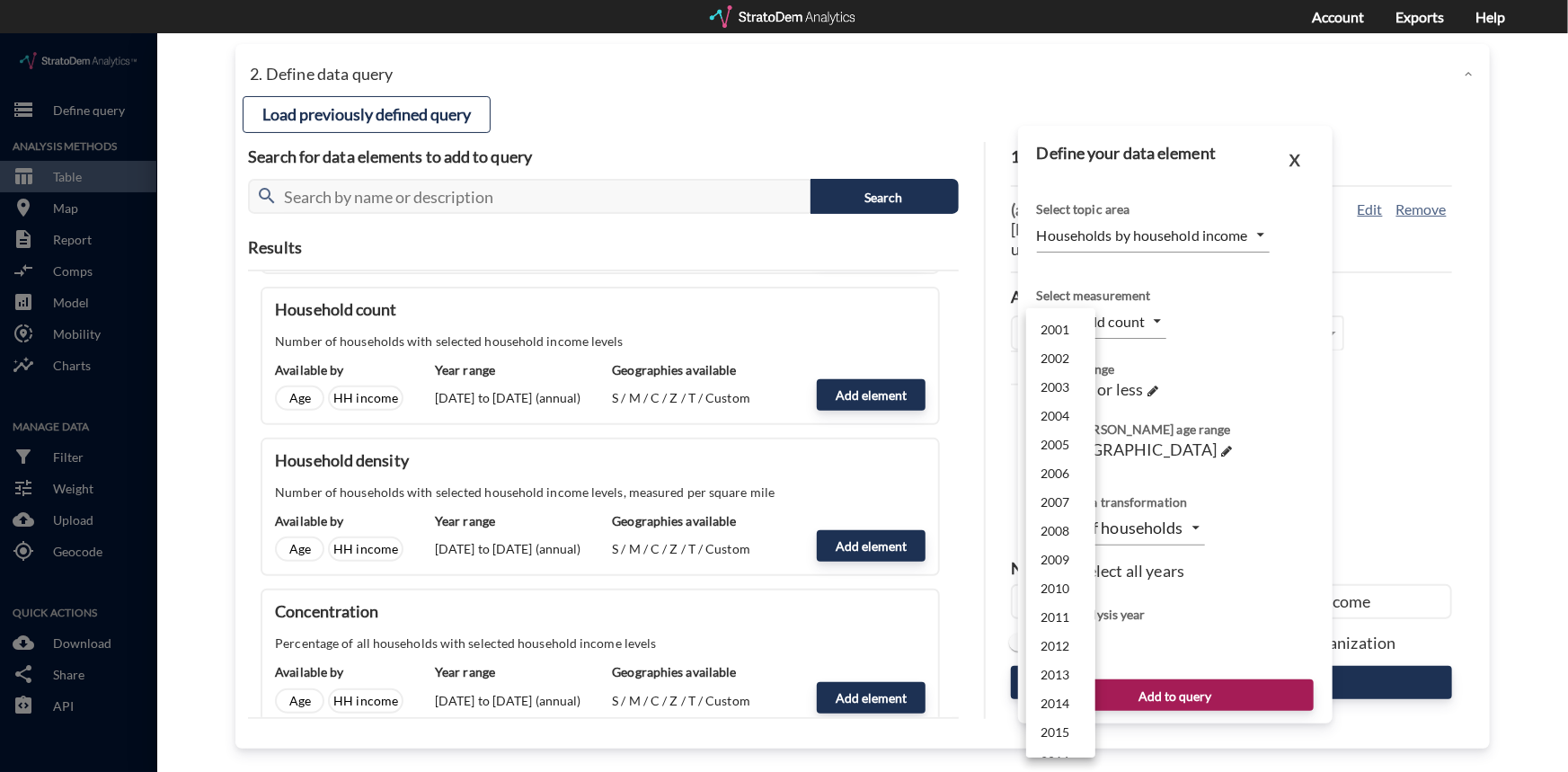
click body "/vantagepoint/us/-1 storage Define query Analysis Methods table_chart Table roo…"
click li "2024"
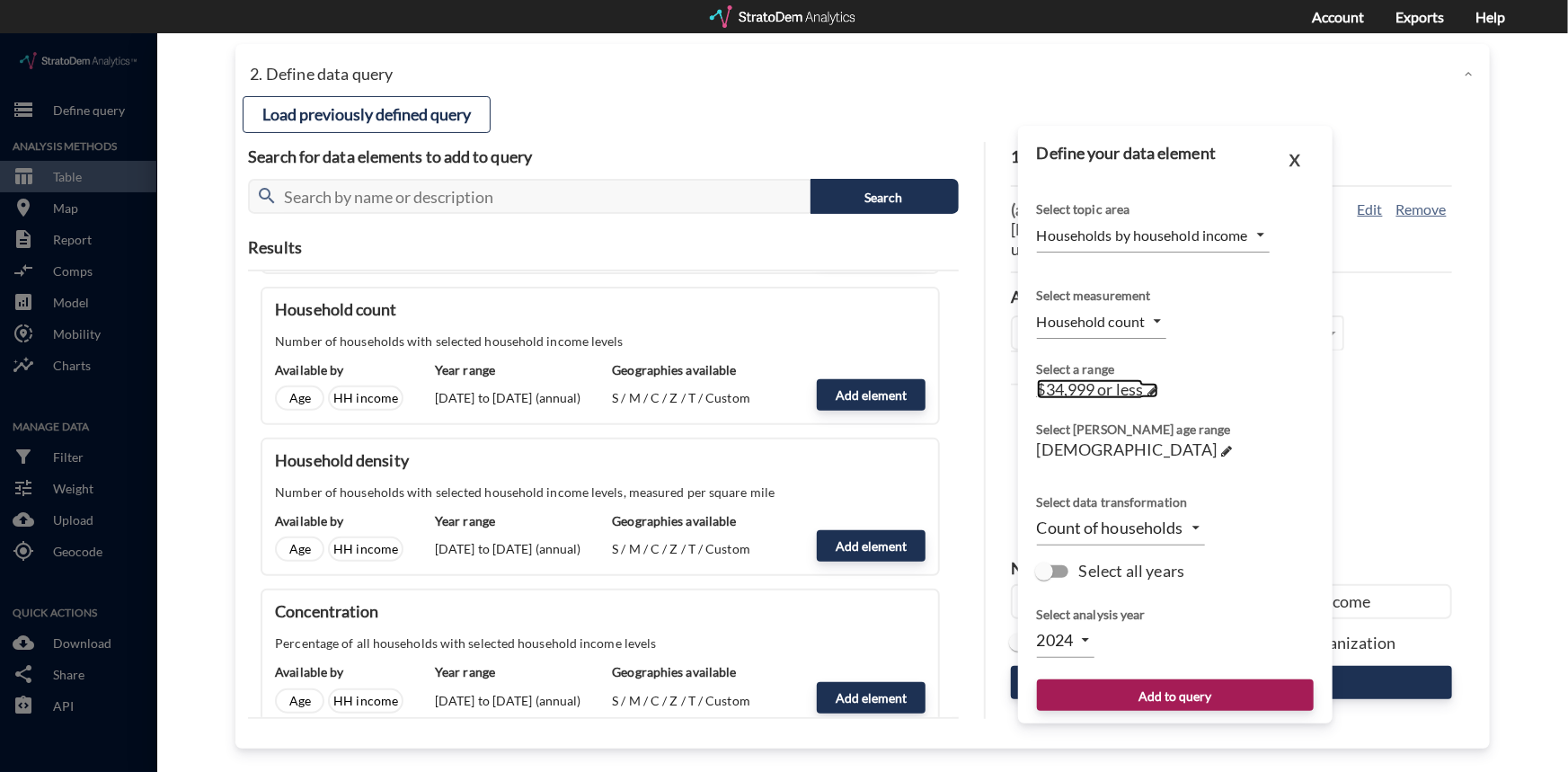
click span
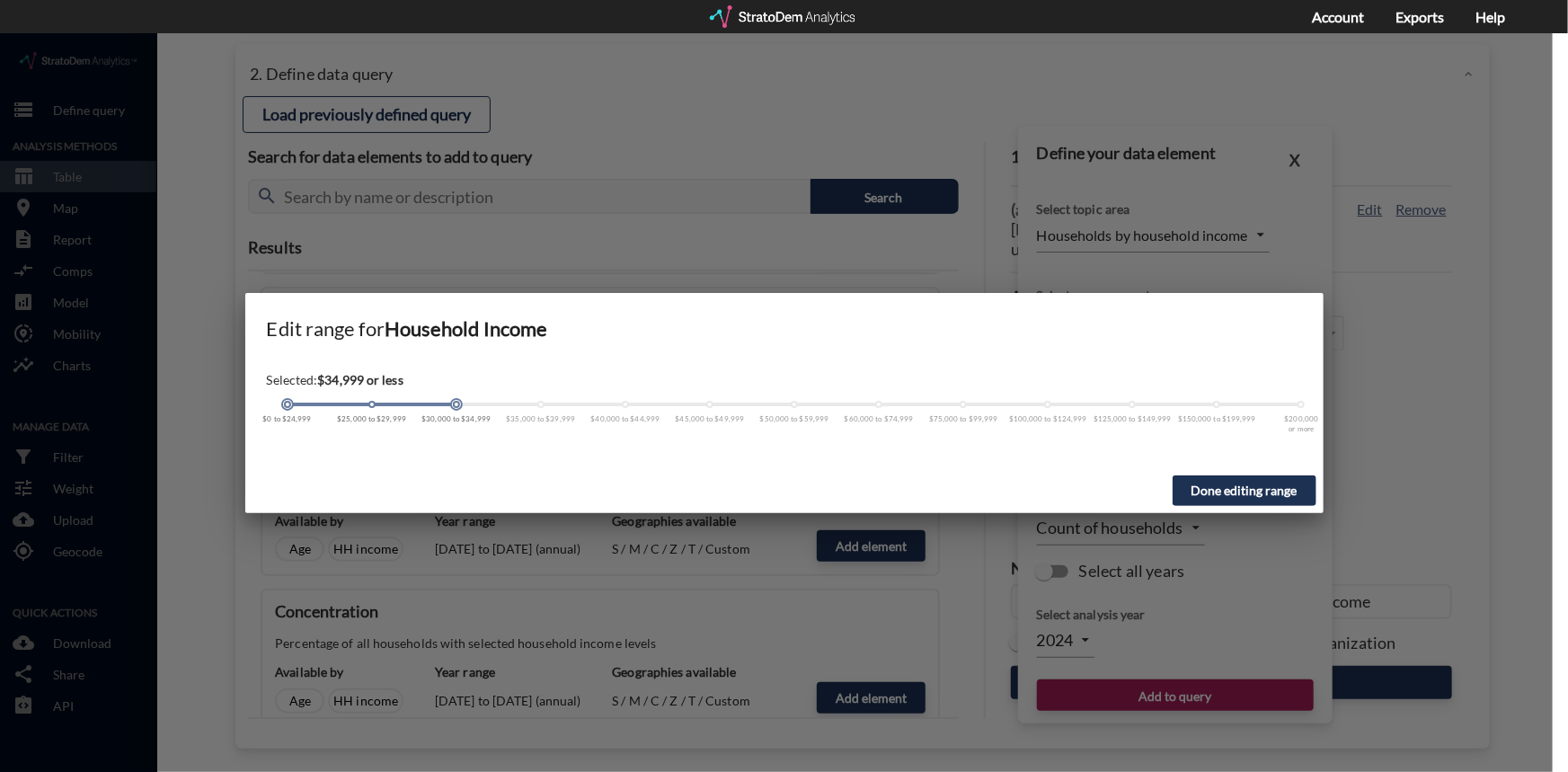
click span
click div
drag, startPoint x: 288, startPoint y: 375, endPoint x: 297, endPoint y: 376, distance: 9.1
click div "$0 to $24,999 $25,000 to $29,999 $30,000 to $34,999 $35,000 to $39,999 $40,000 …"
drag, startPoint x: 288, startPoint y: 371, endPoint x: 528, endPoint y: 385, distance: 240.4
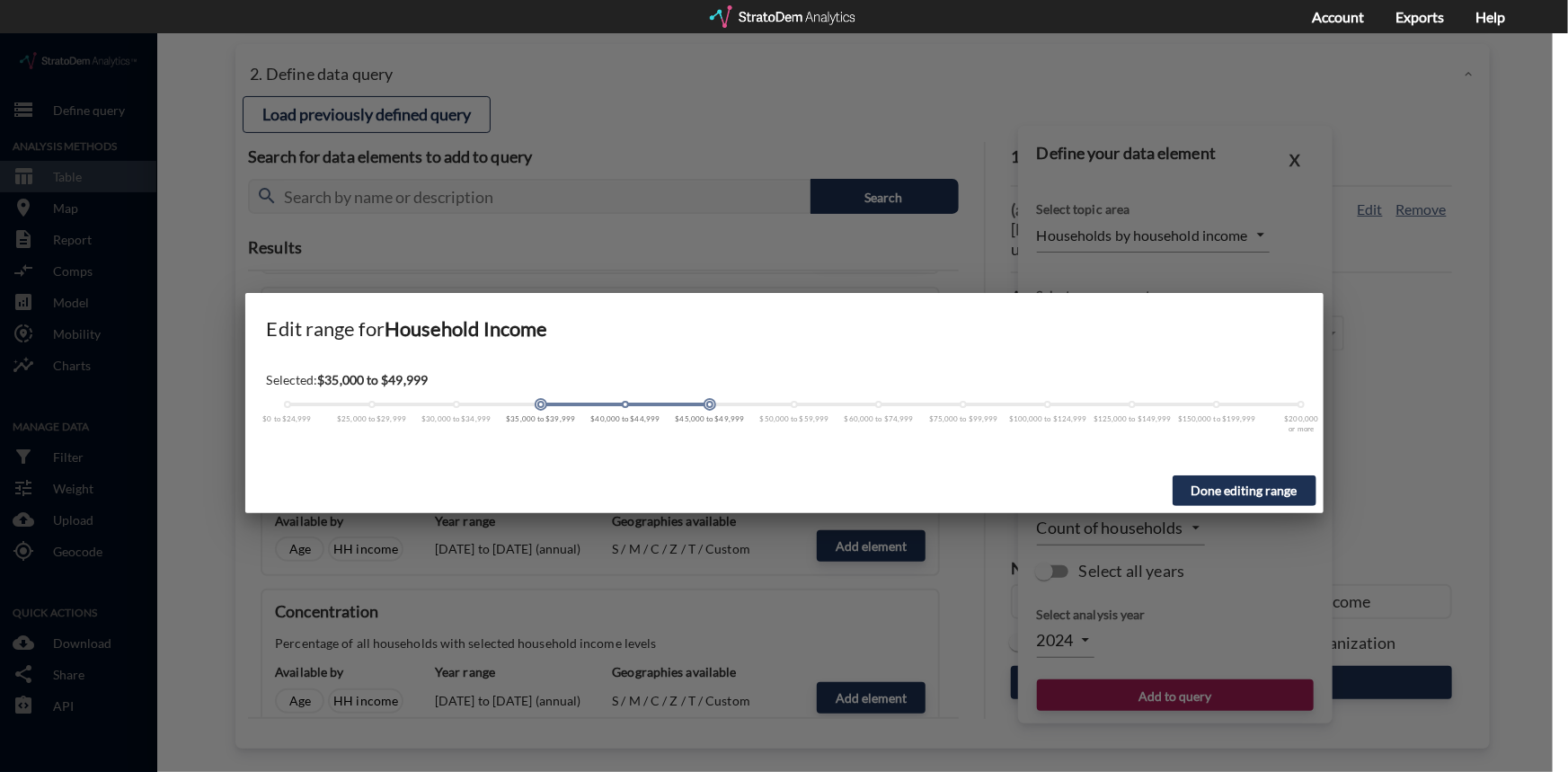
click div "$0 to $24,999 $25,000 to $29,999 $30,000 to $34,999 $35,000 to $39,999 $40,000 …"
click button "Done editing range"
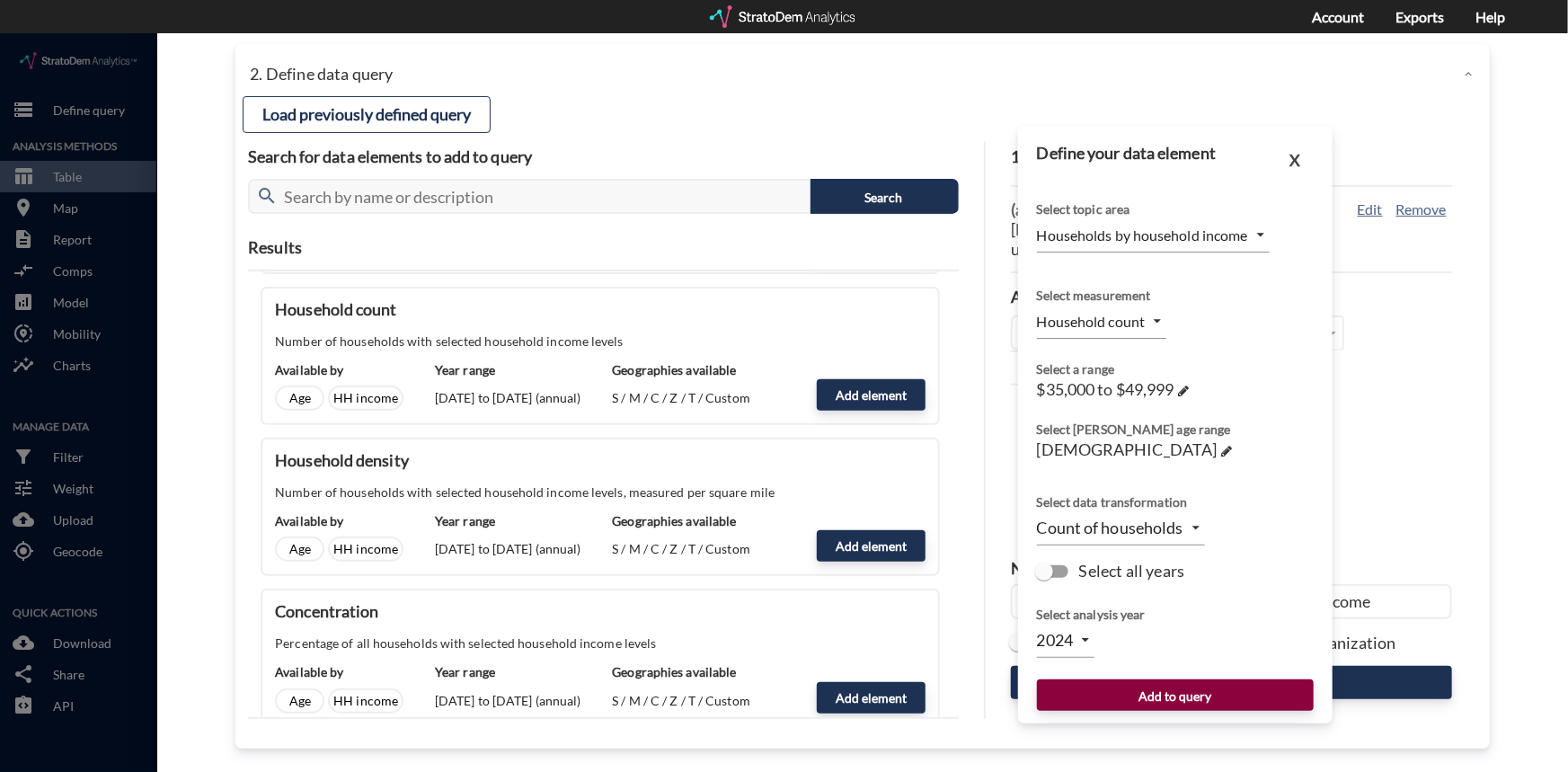
click button "Add to query"
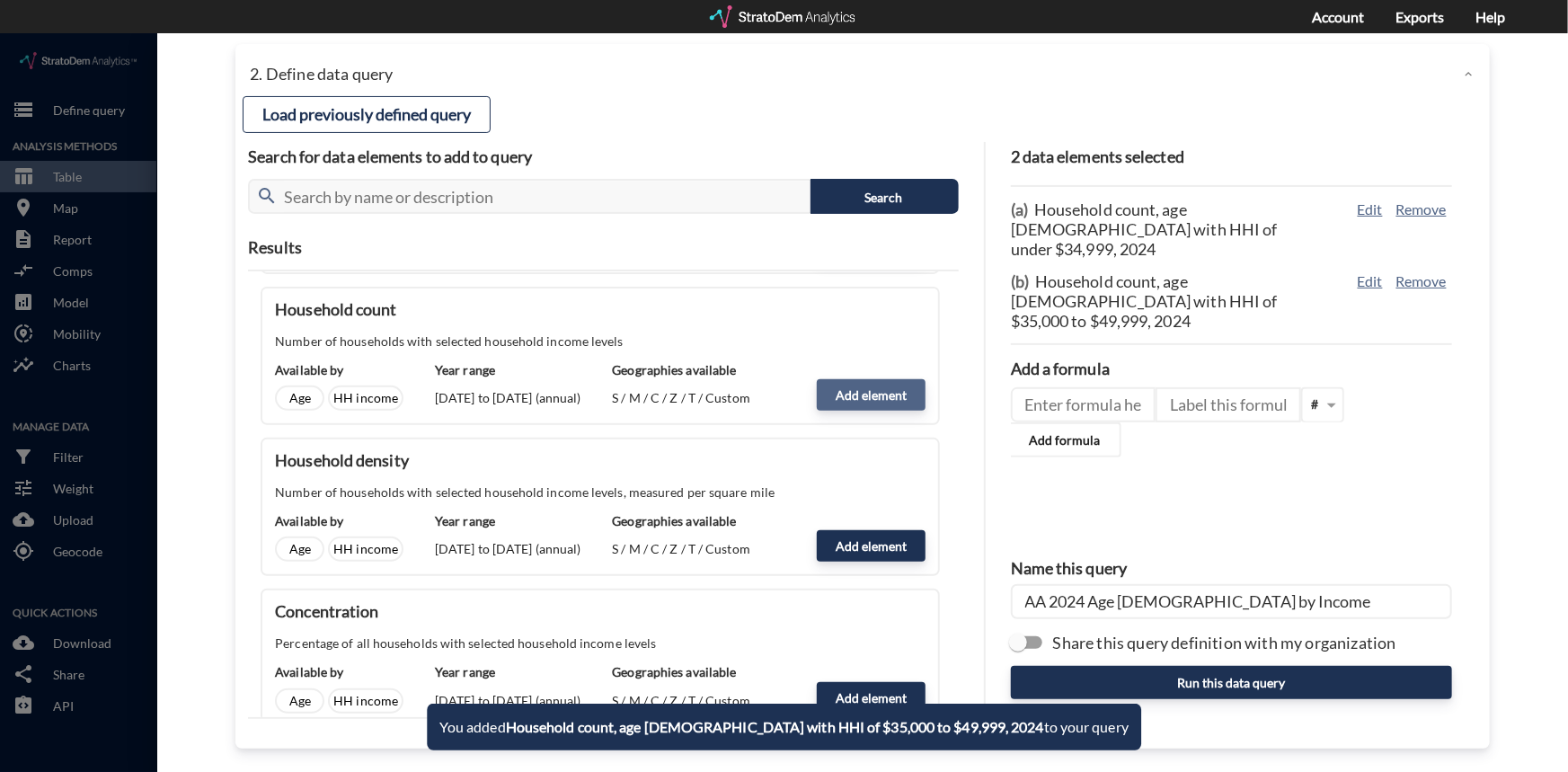
click button "Add element"
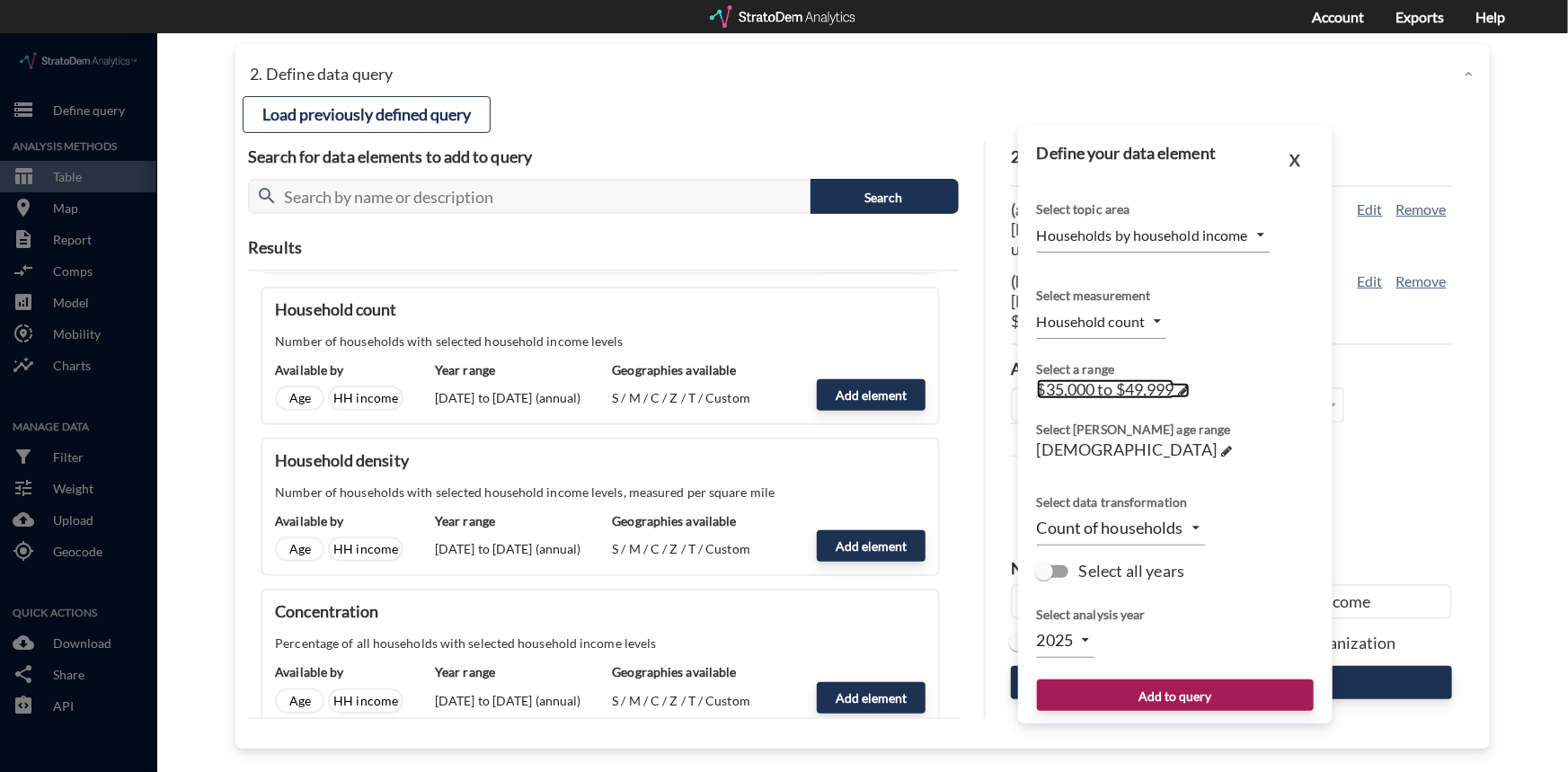
click span
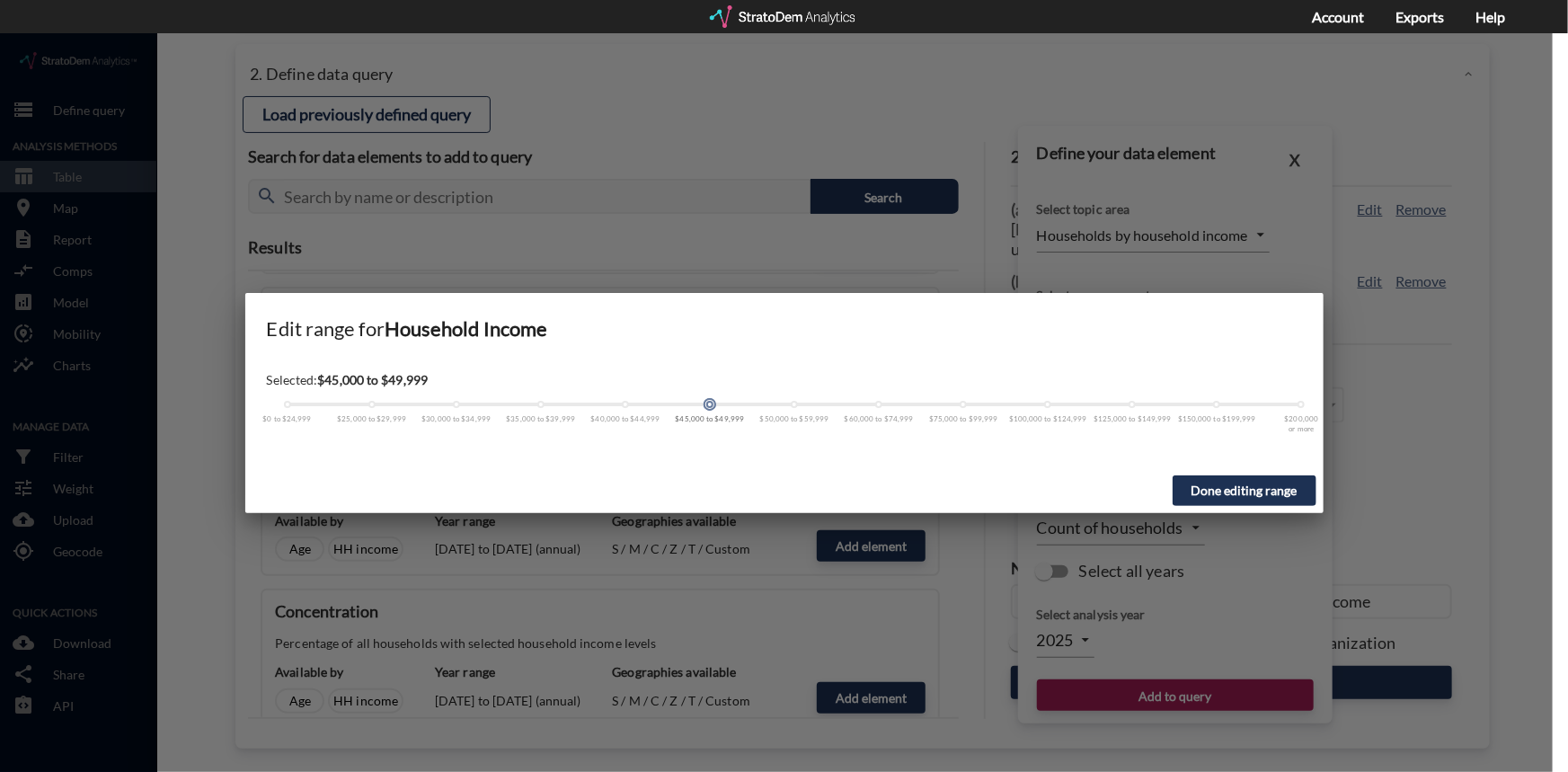
drag, startPoint x: 540, startPoint y: 373, endPoint x: 725, endPoint y: 371, distance: 185.0
click div
click span
click div "$0 to $24,999 $25,000 to $29,999 $30,000 to $34,999 $35,000 to $39,999 $40,000 …"
click button "Done editing range"
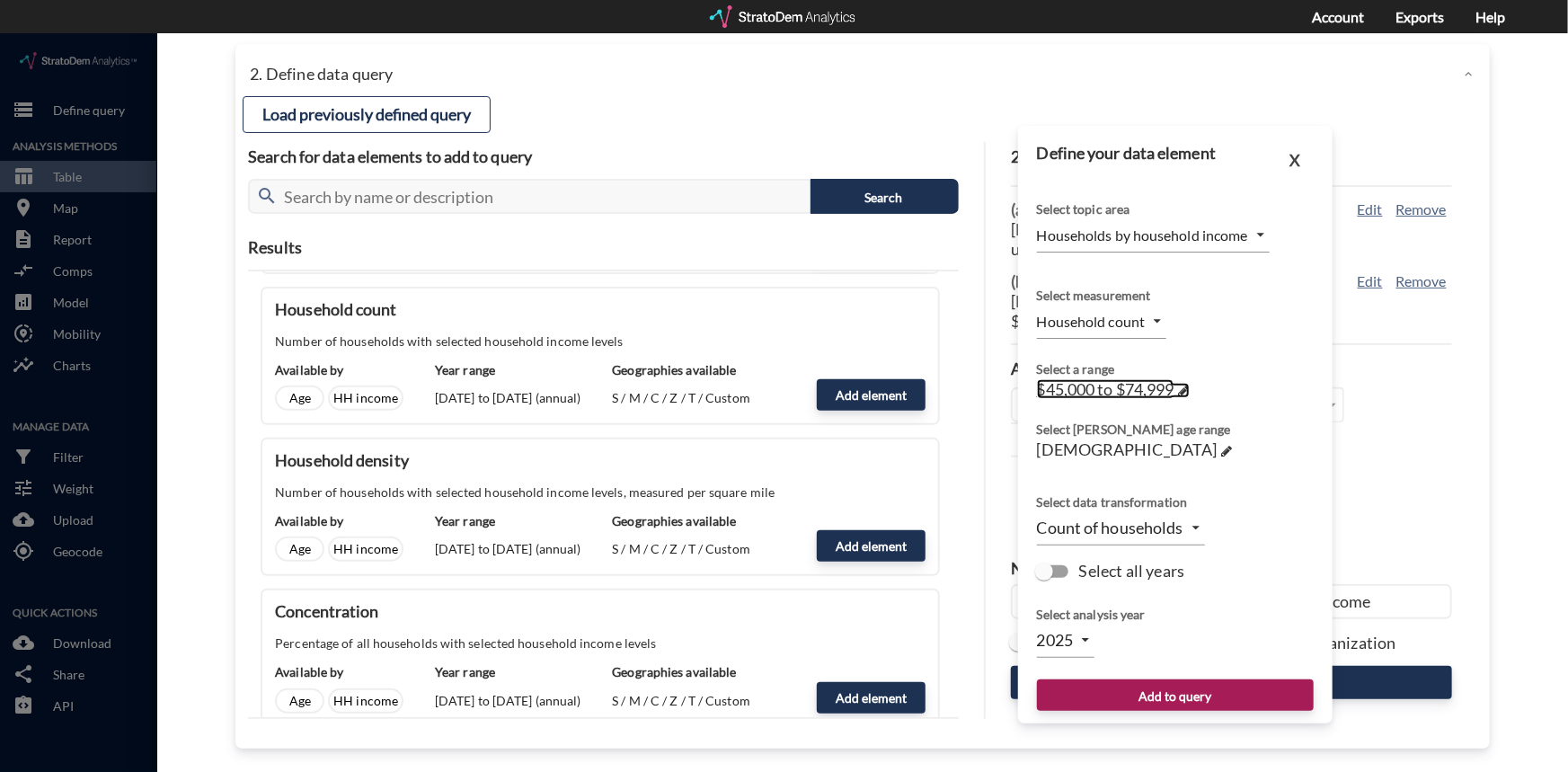
click span
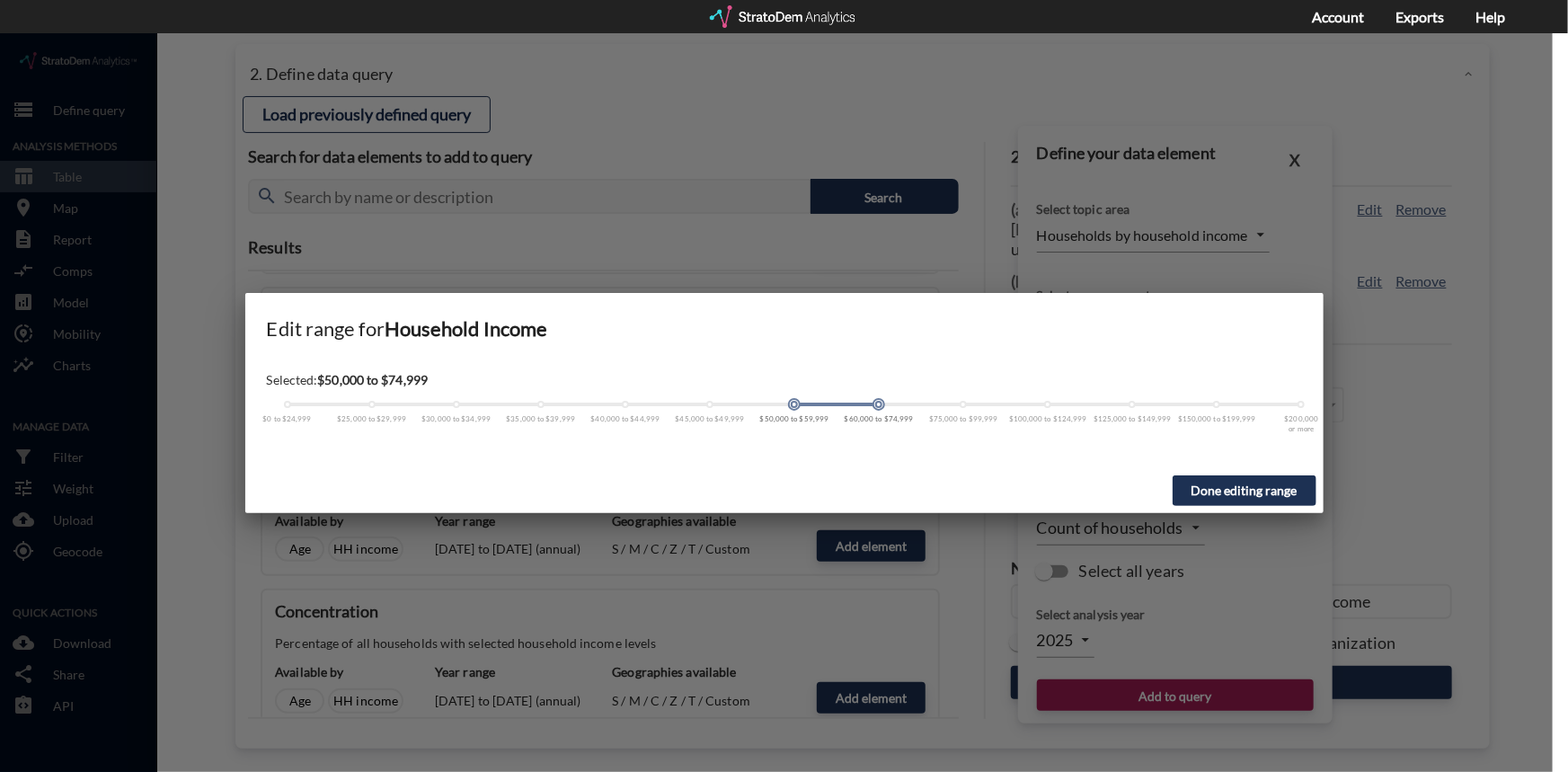
drag, startPoint x: 712, startPoint y: 371, endPoint x: 791, endPoint y: 374, distance: 79.1
click div "$0 to $24,999 $25,000 to $29,999 $30,000 to $34,999 $35,000 to $39,999 $40,000 …"
click button "Done editing range"
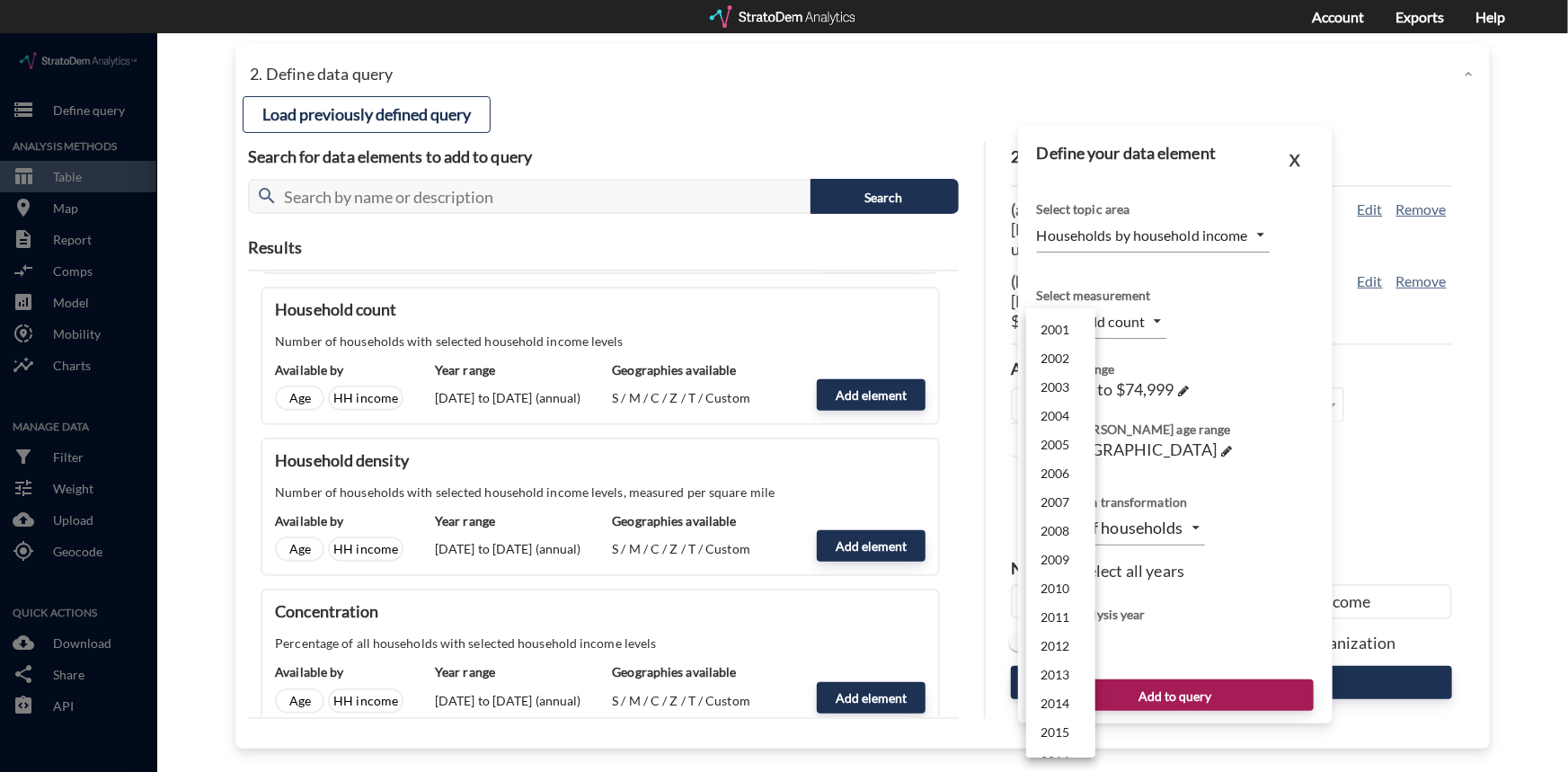
click body "/vantagepoint/us/-1 storage Define query Analysis Methods table_chart Table roo…"
click li "2024"
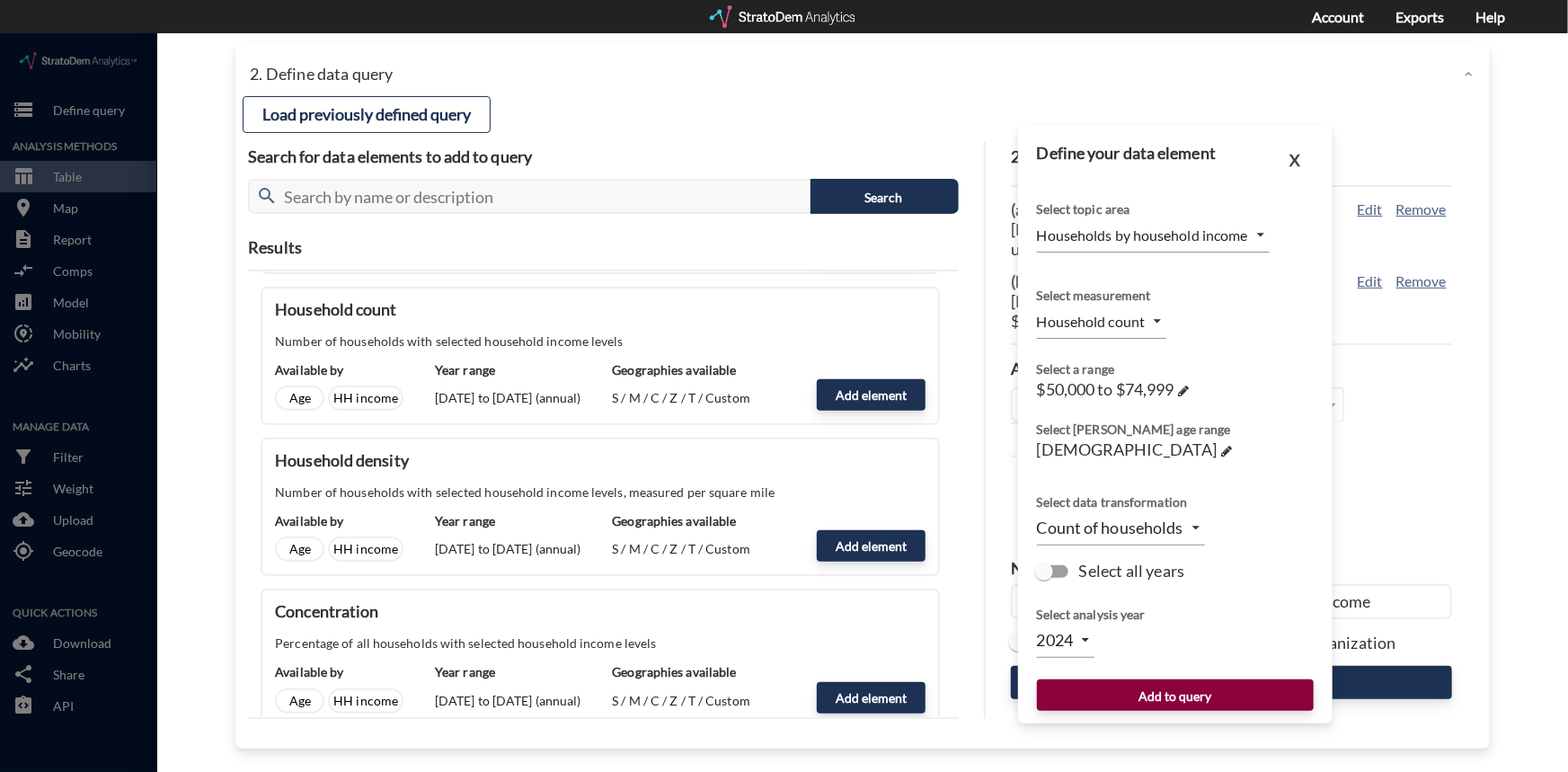
click button "Add to query"
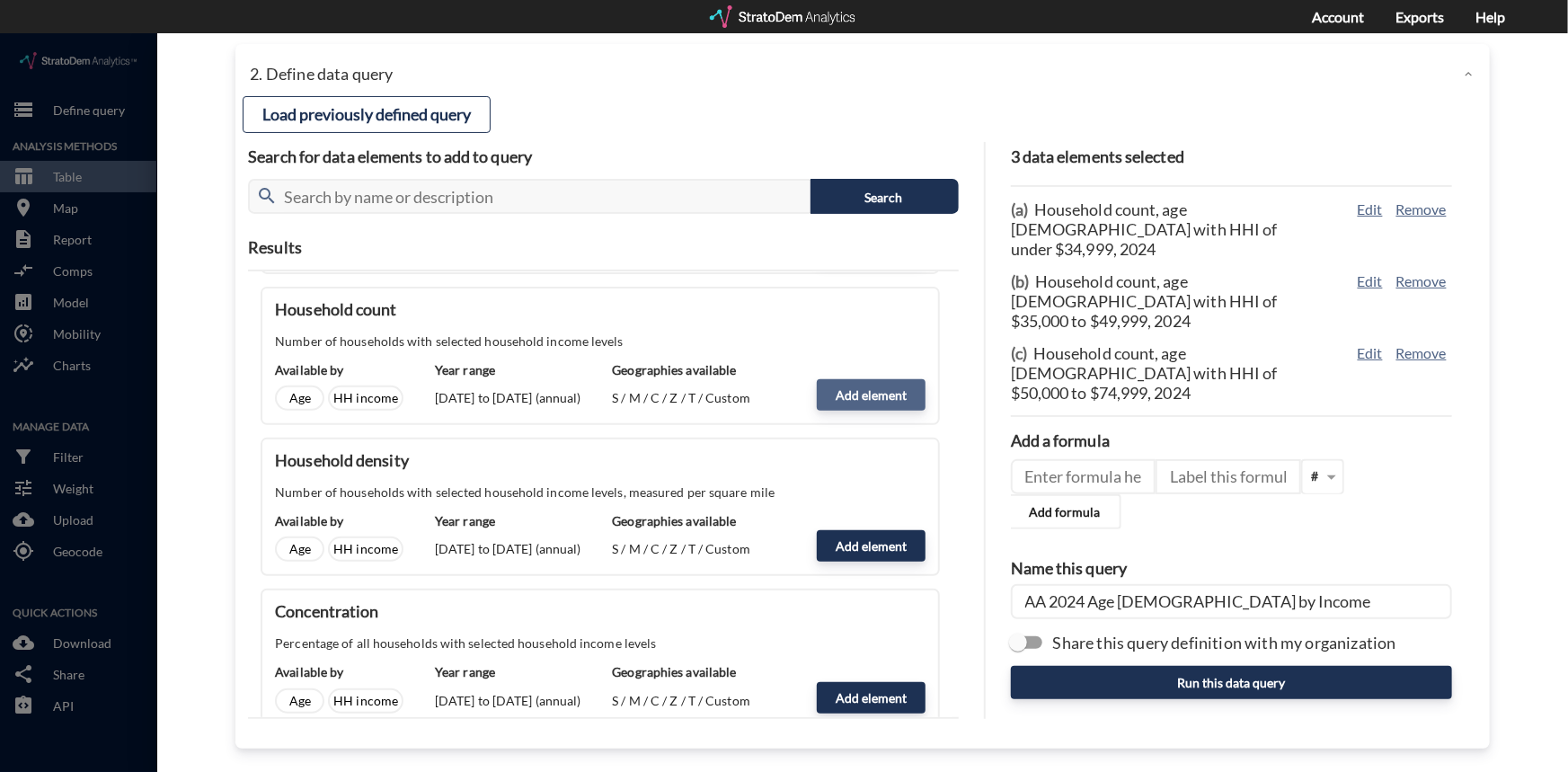
click button "Add element"
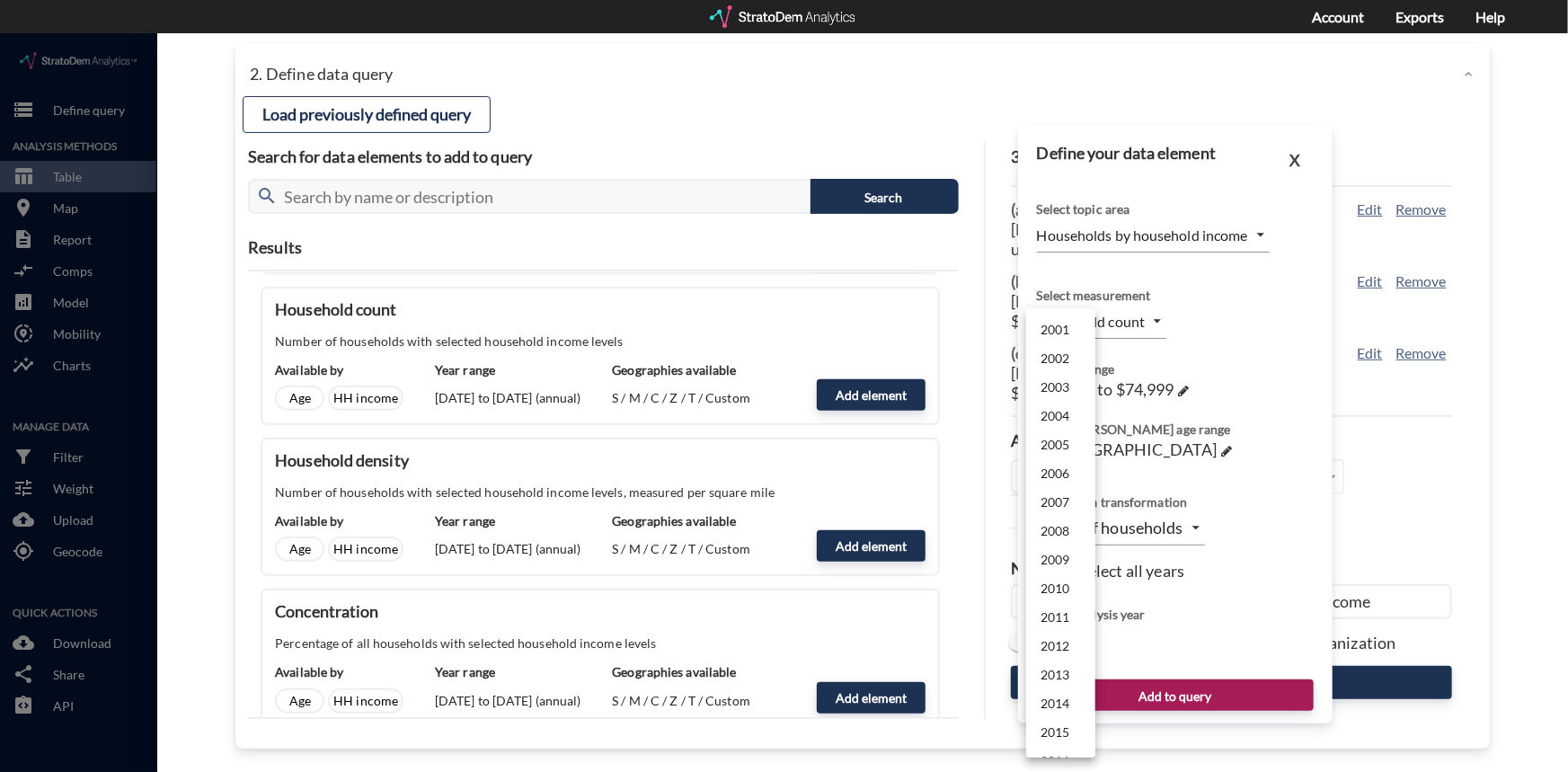
click body "/vantagepoint/us/-1 storage Define query Analysis Methods table_chart Table roo…"
click li "2024"
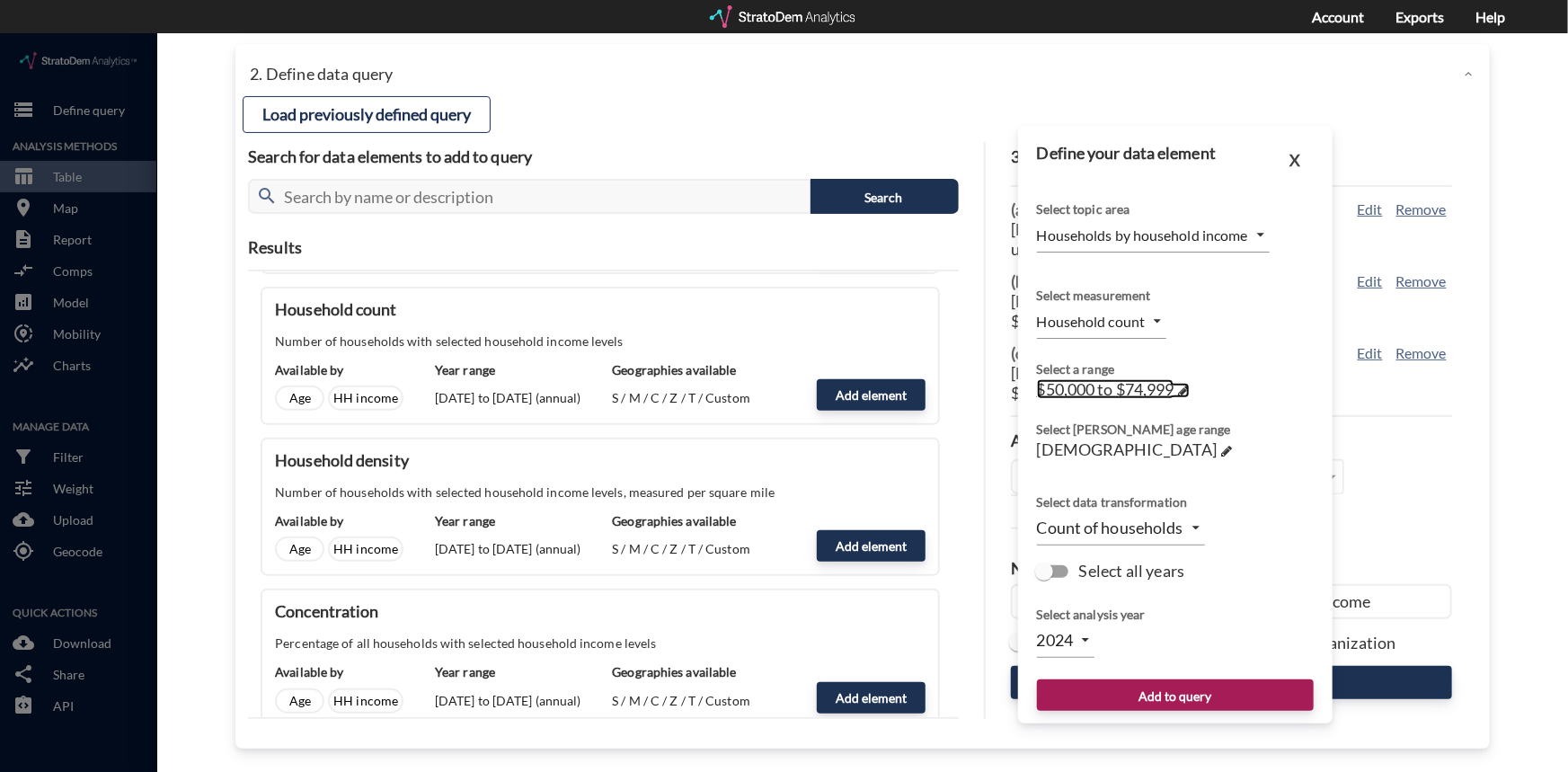
click span
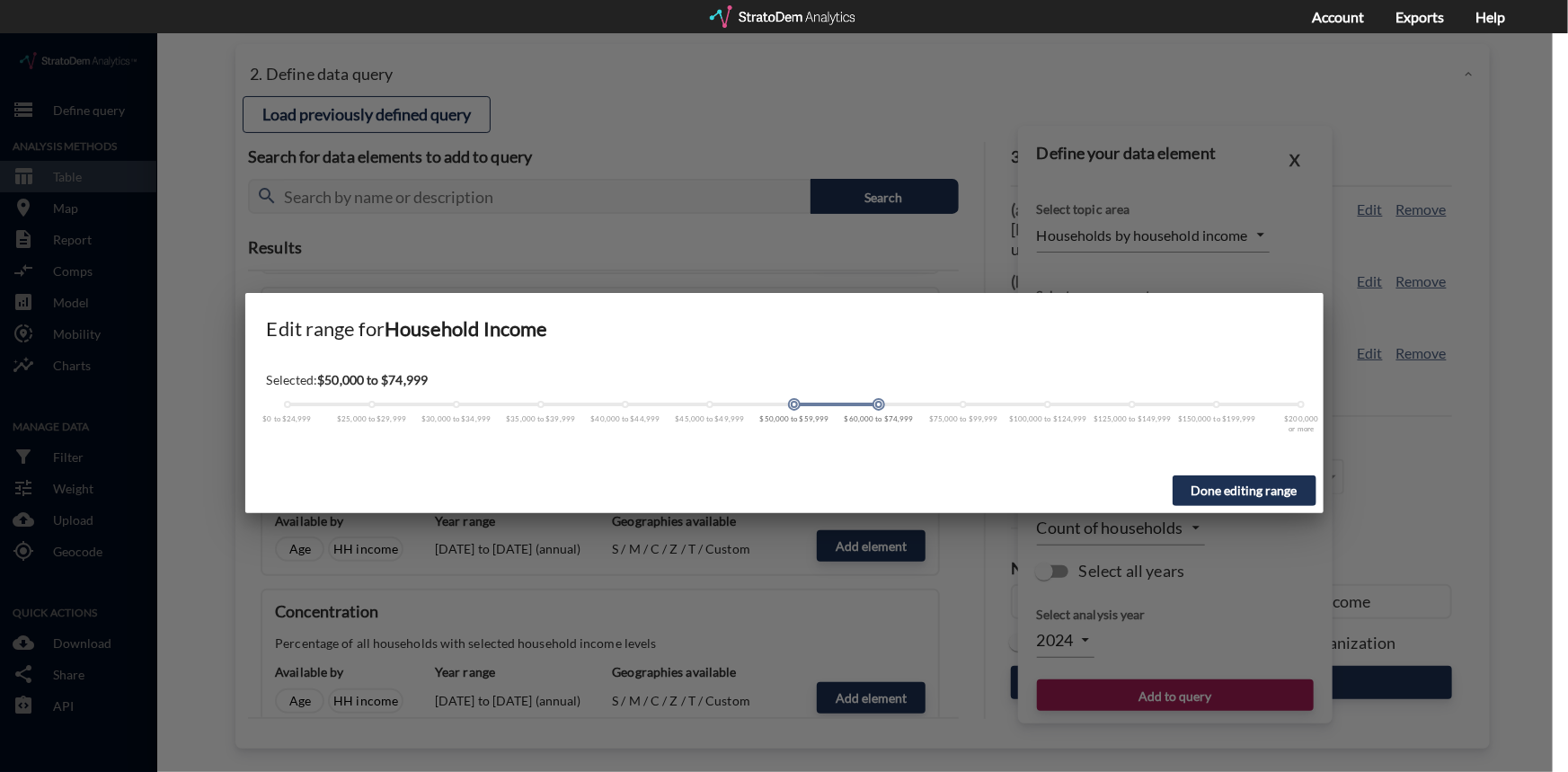
click span
drag, startPoint x: 794, startPoint y: 371, endPoint x: 944, endPoint y: 365, distance: 150.1
click div "$0 to $24,999 $25,000 to $29,999 $30,000 to $34,999 $35,000 to $39,999 $40,000 …"
click button "Done editing range"
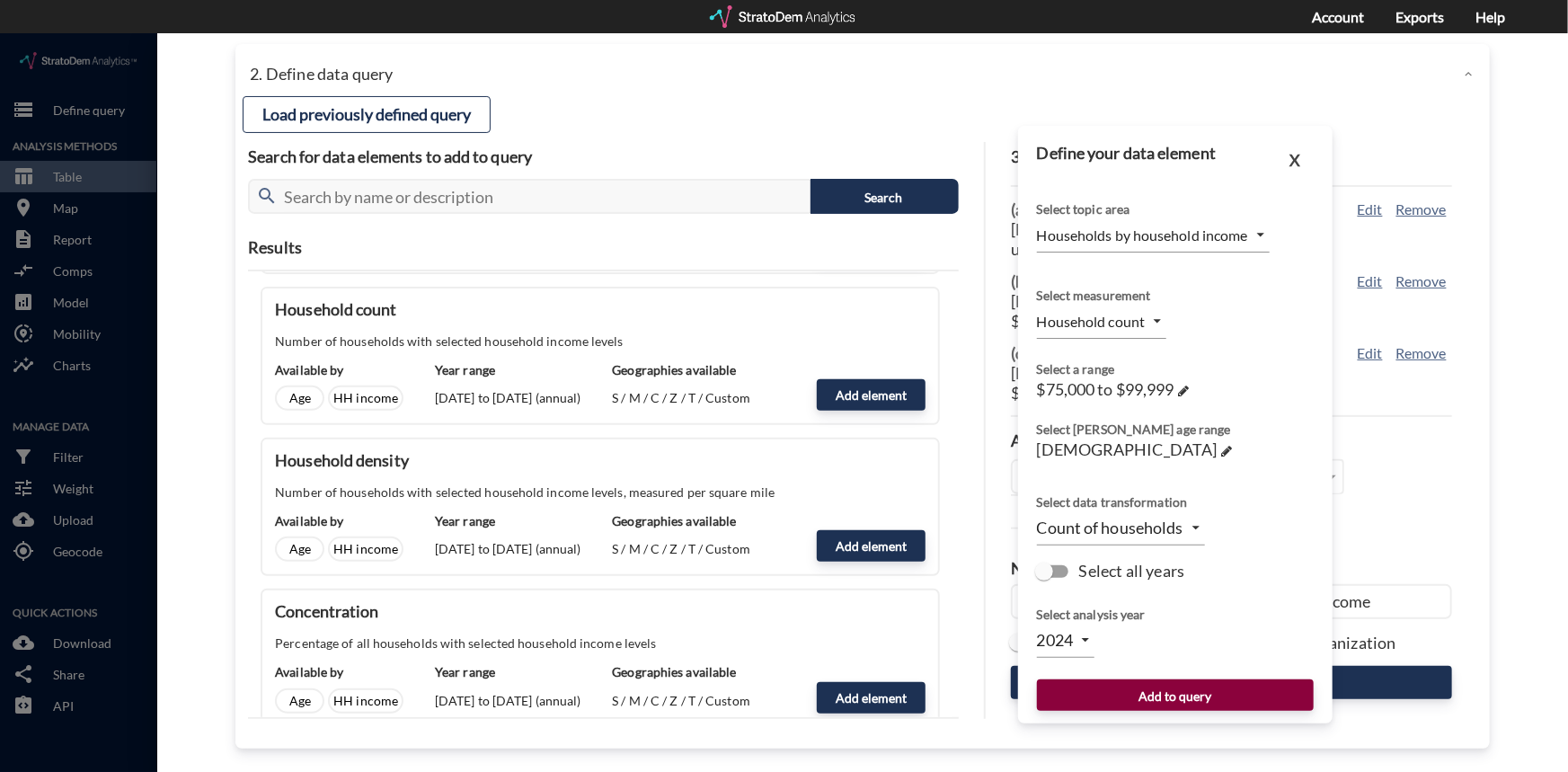
click button "Add to query"
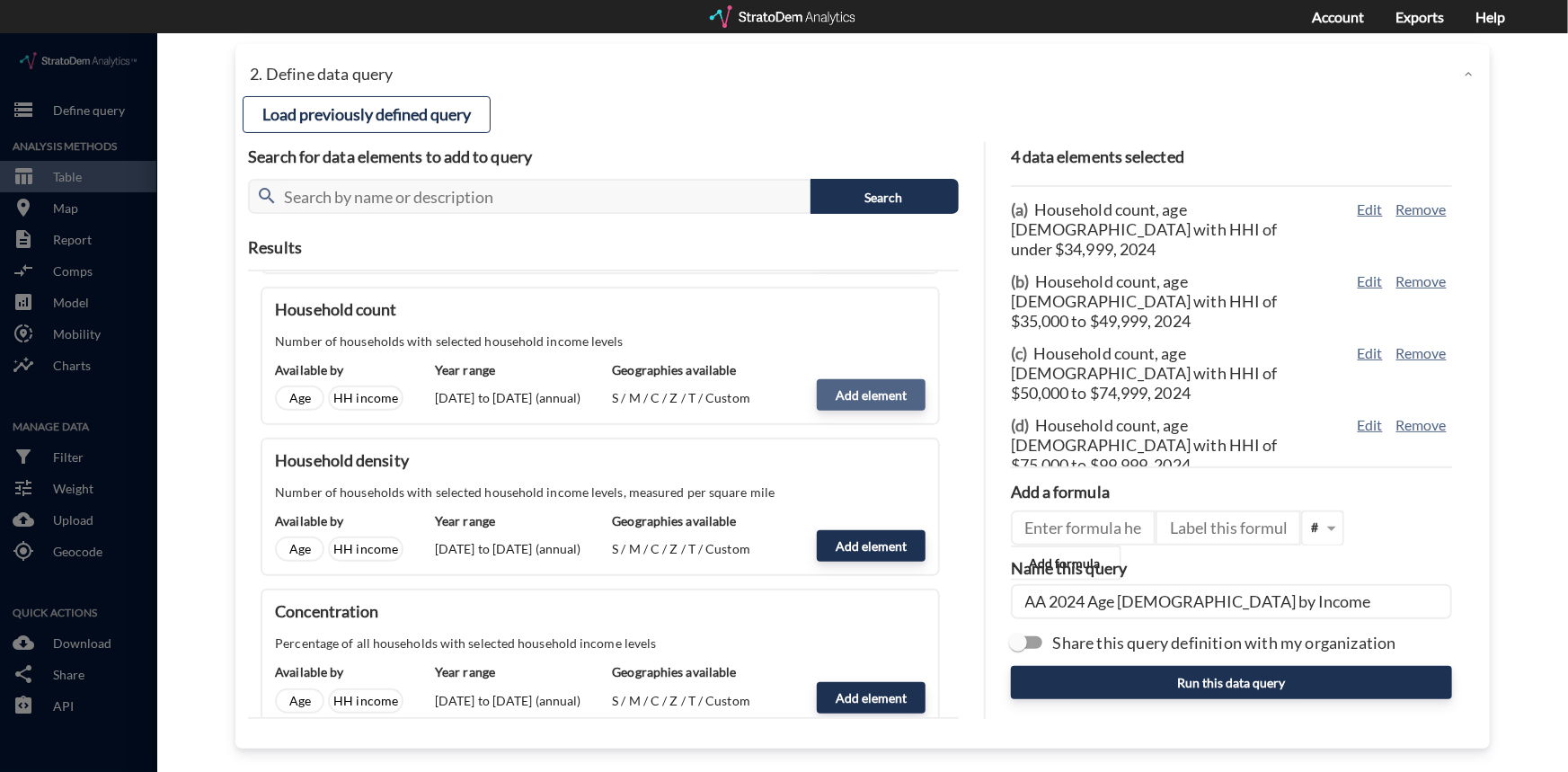
click button "Add element"
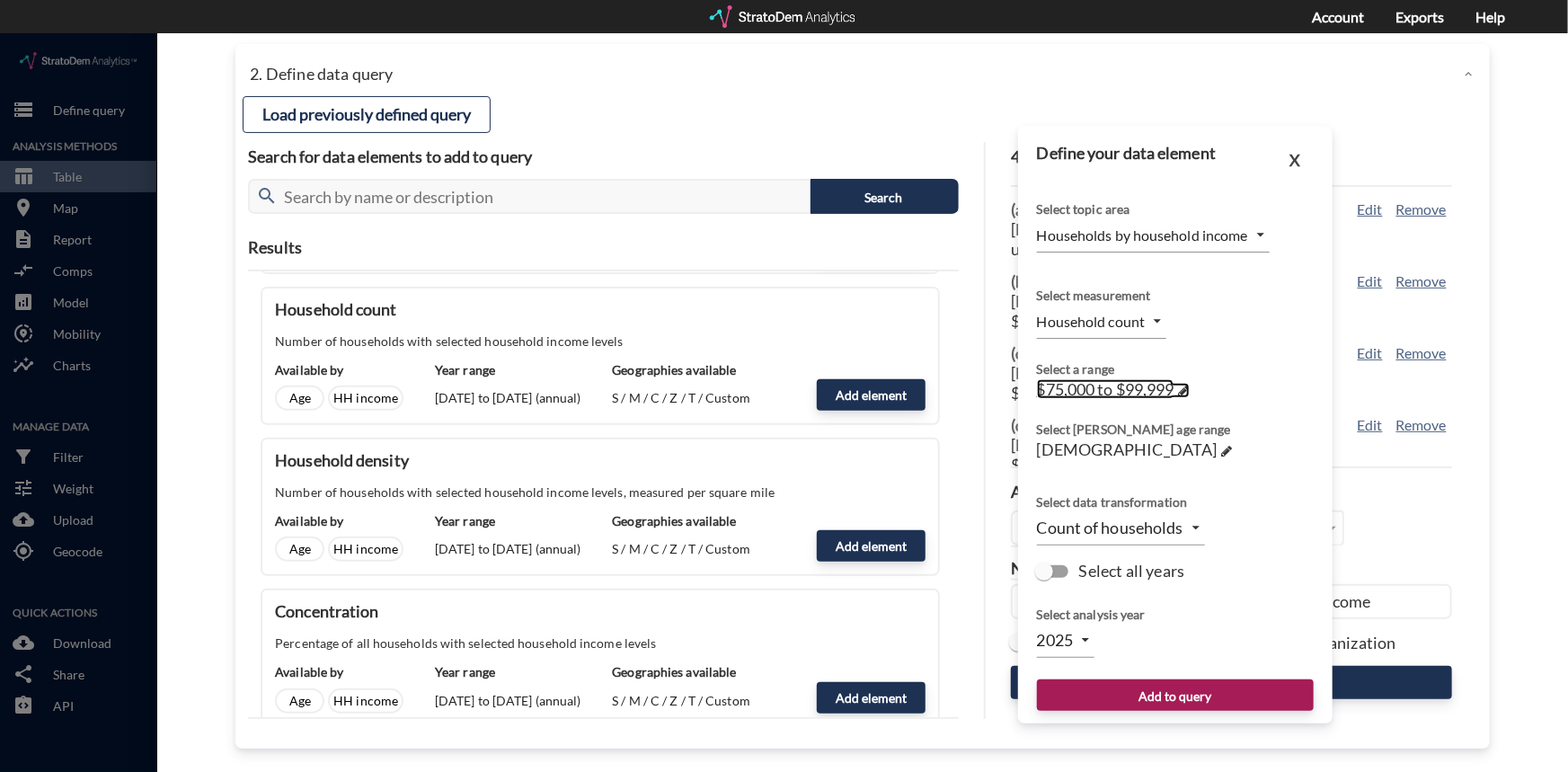
click link "$75,000 to $99,999 →"
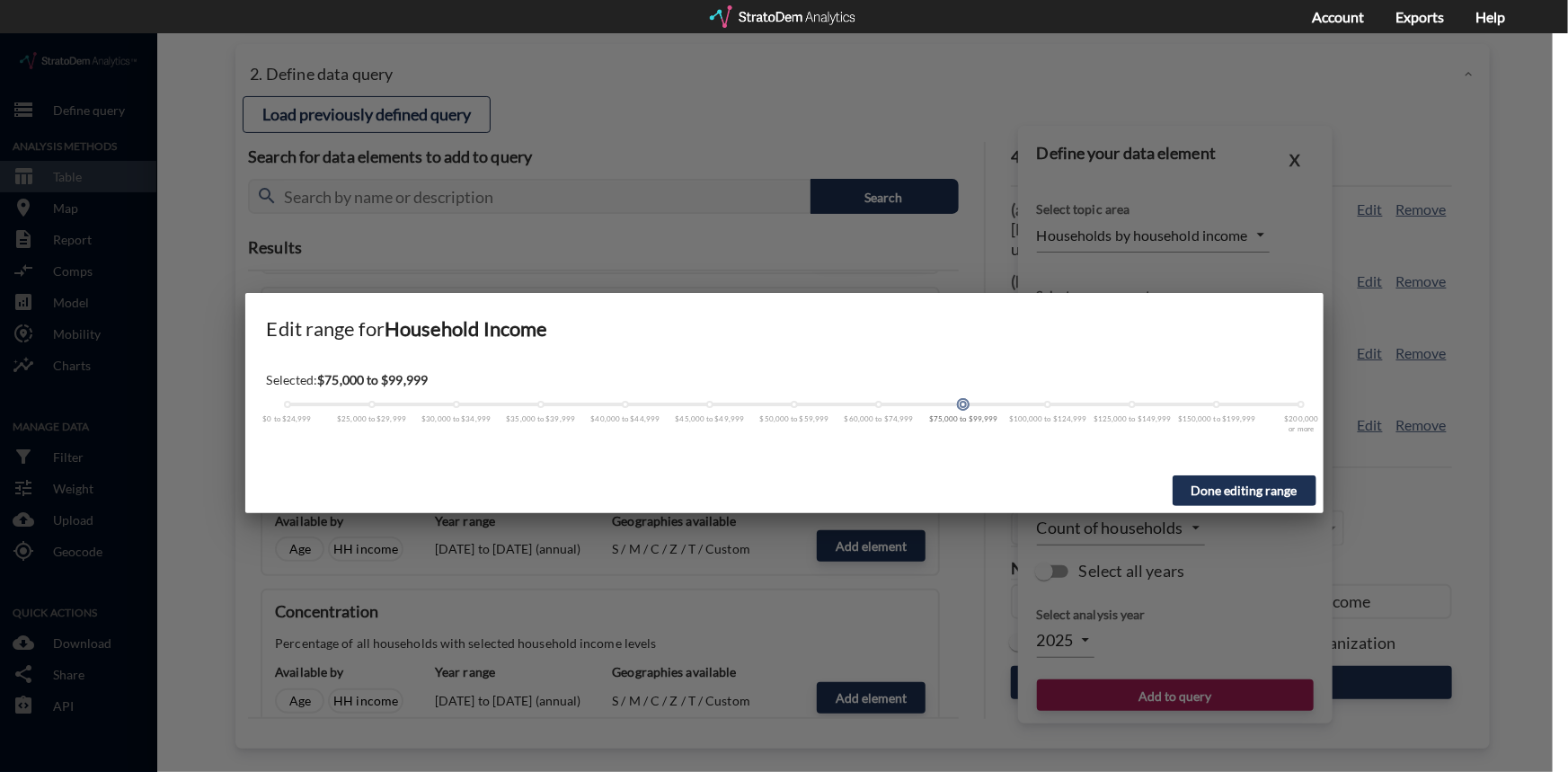
click span
drag, startPoint x: 965, startPoint y: 370, endPoint x: 1057, endPoint y: 361, distance: 92.4
click div "Selected: $100,000 to $124,999 $0 to $24,999 $25,000 to $29,999 $30,000 to $34,…"
click button "Done editing range"
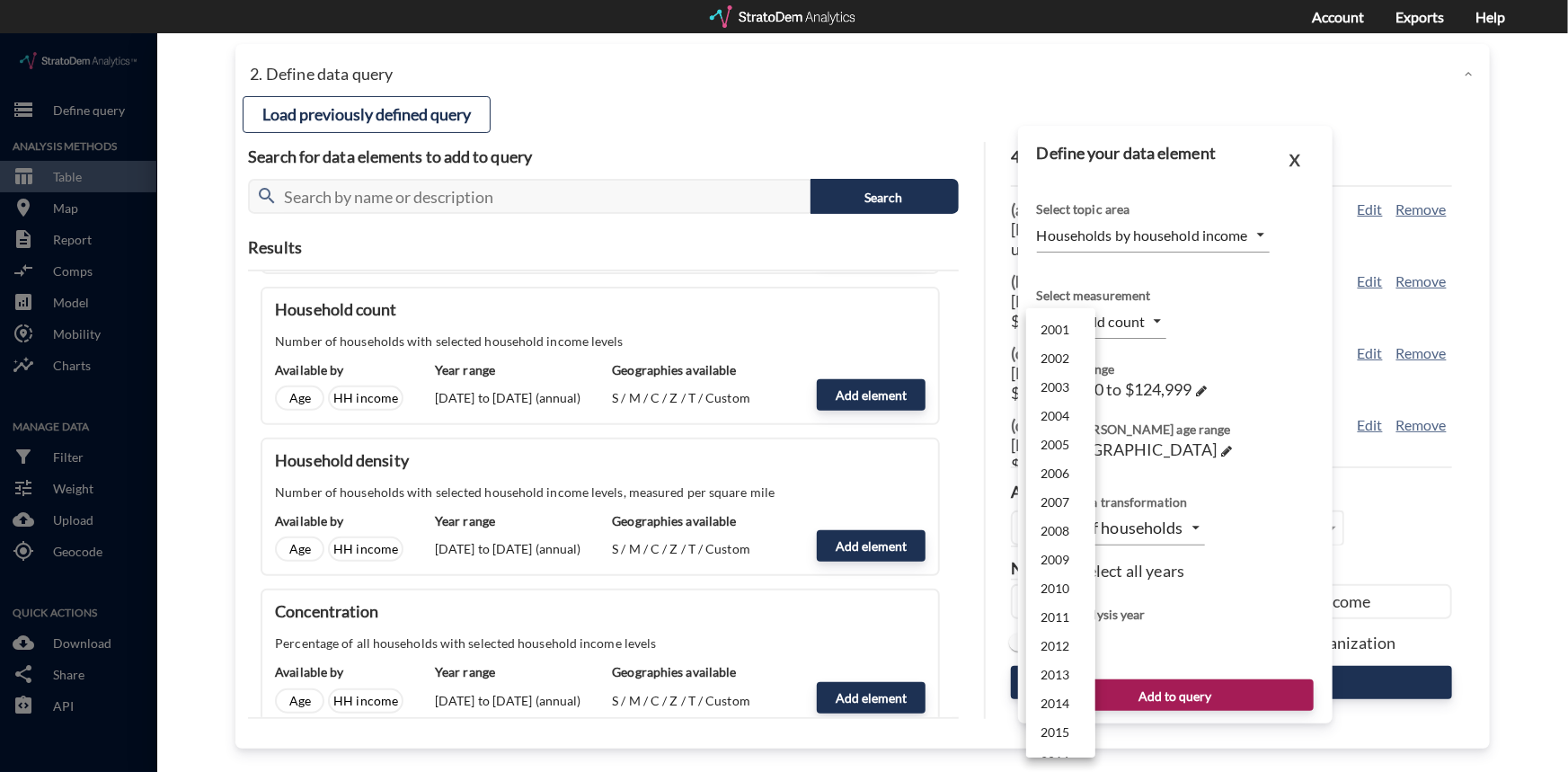
click body "/vantagepoint/us/-1 storage Define query Analysis Methods table_chart Table roo…"
click li "2024"
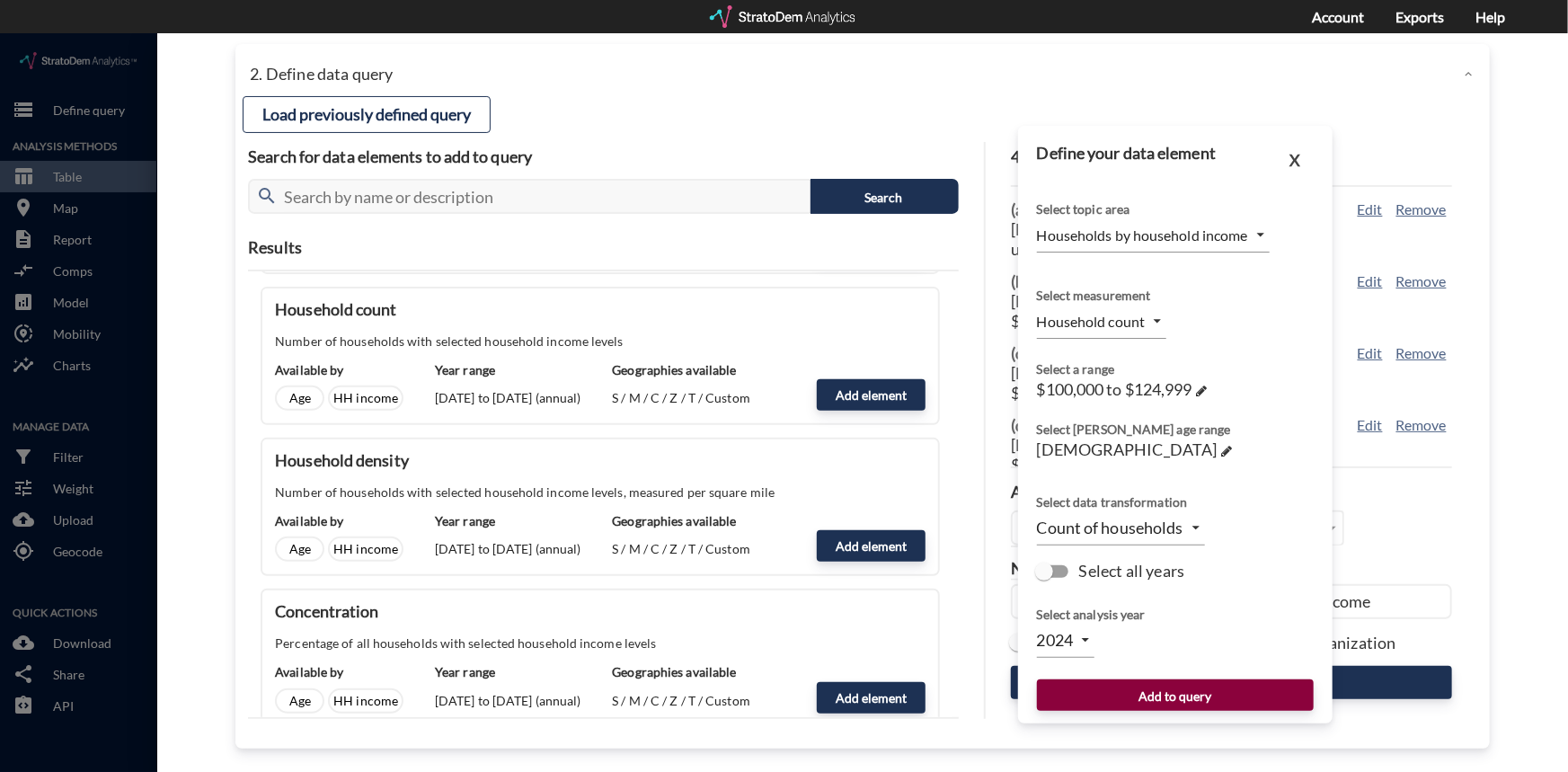
click button "Add to query"
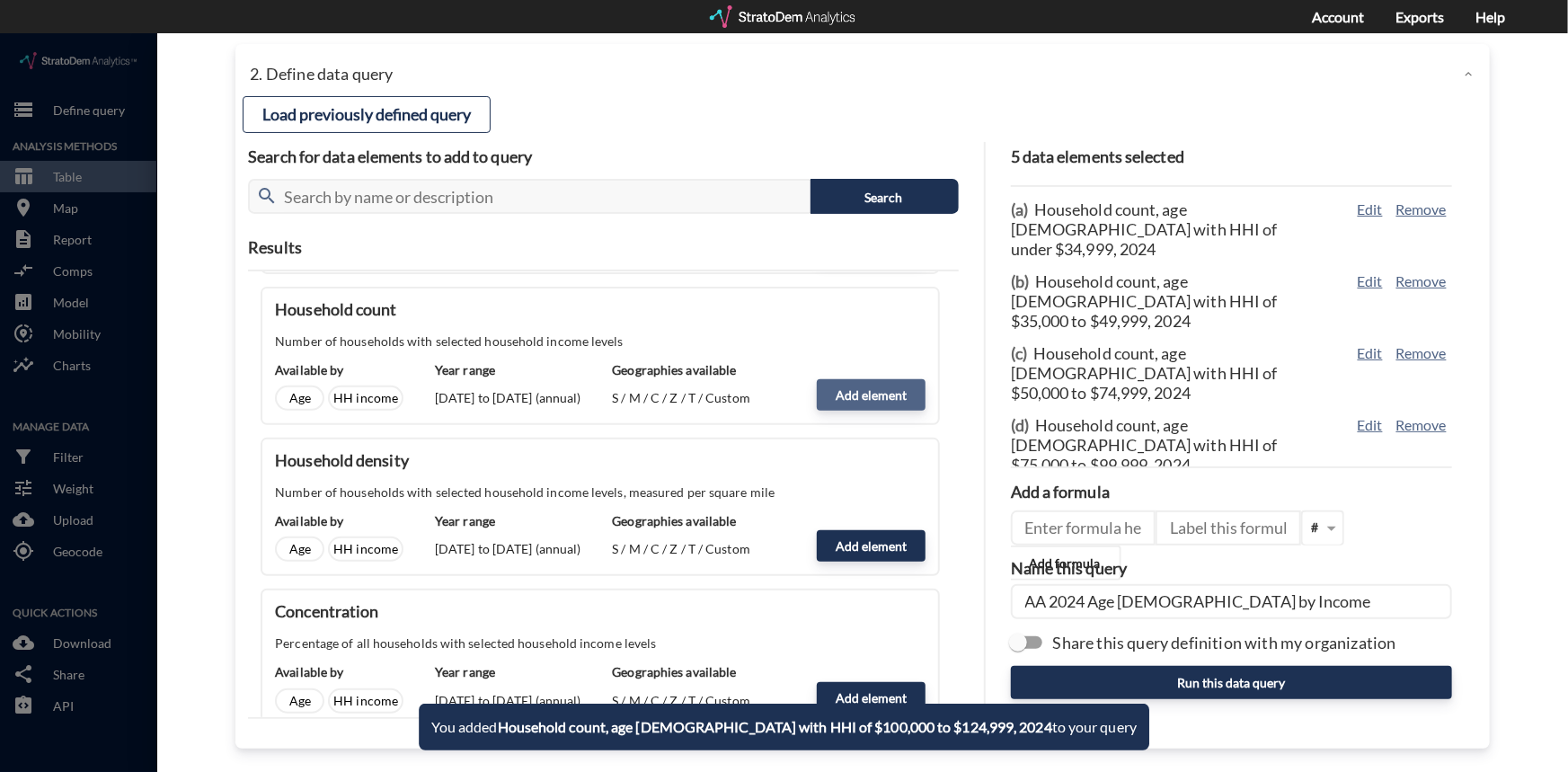
click button "Add element"
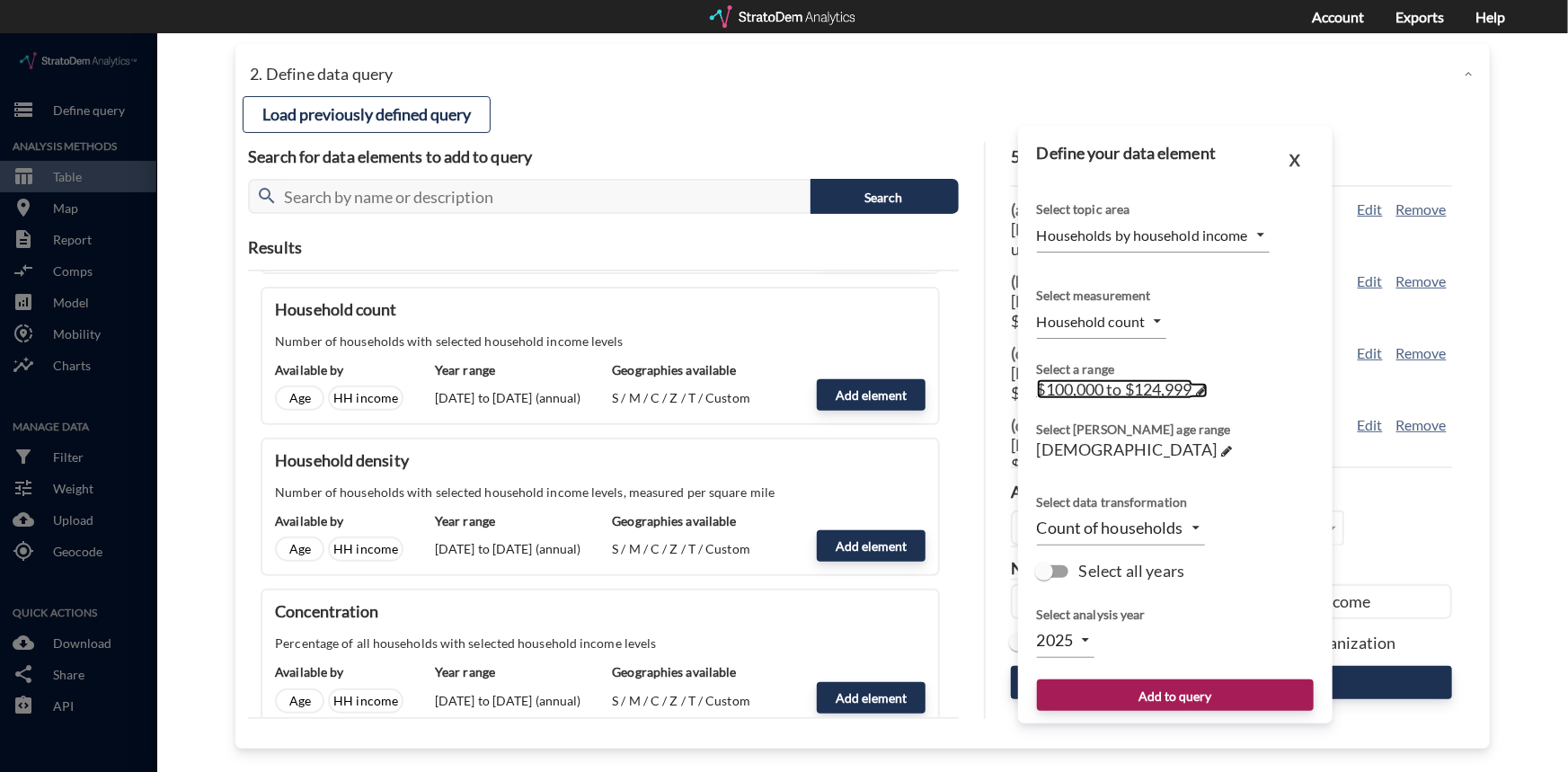
click span
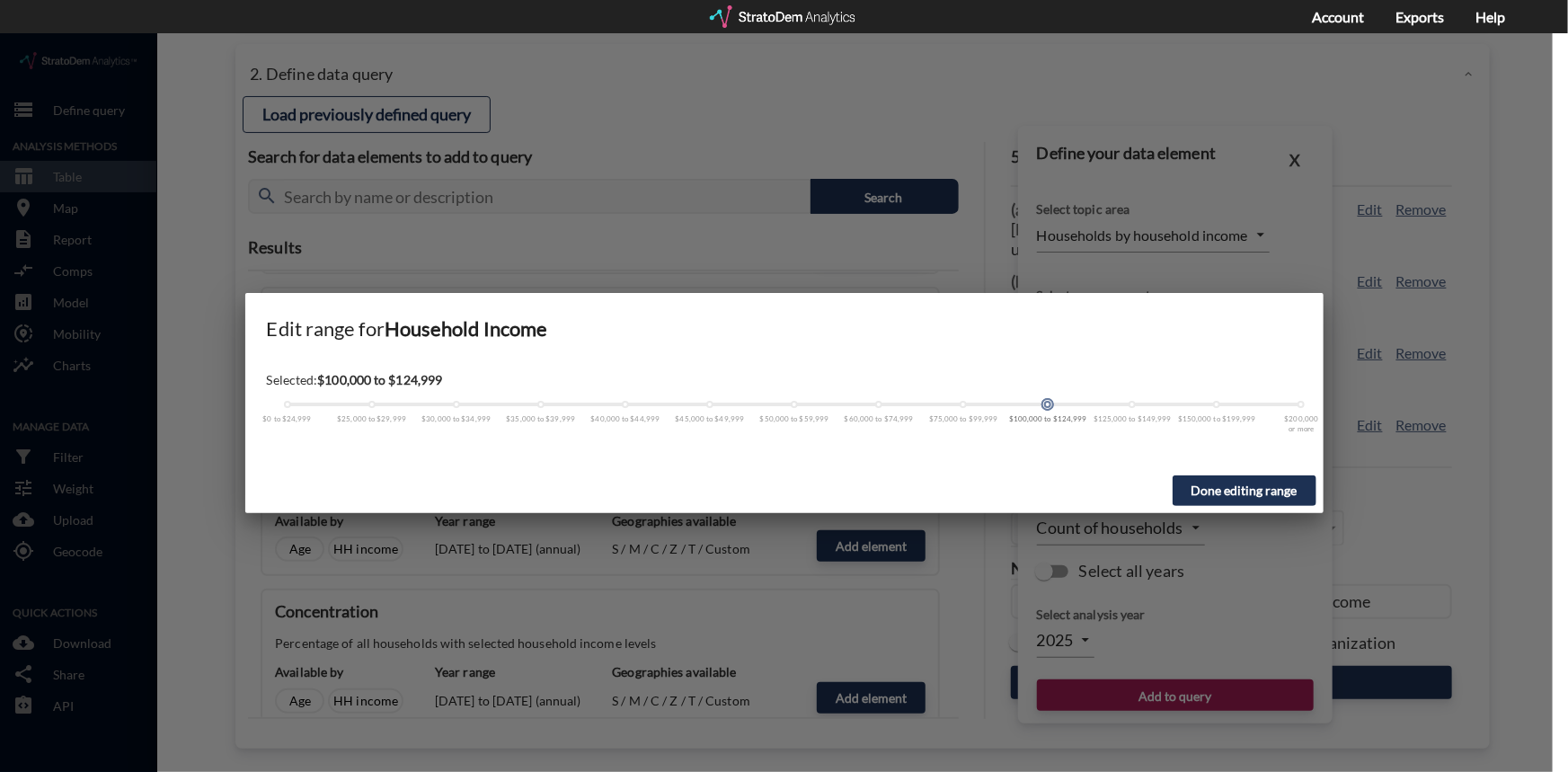
click span
drag, startPoint x: 1051, startPoint y: 373, endPoint x: 1116, endPoint y: 374, distance: 65.0
click div "$0 to $24,999 $25,000 to $29,999 $30,000 to $34,999 $35,000 to $39,999 $40,000 …"
click button "Done editing range"
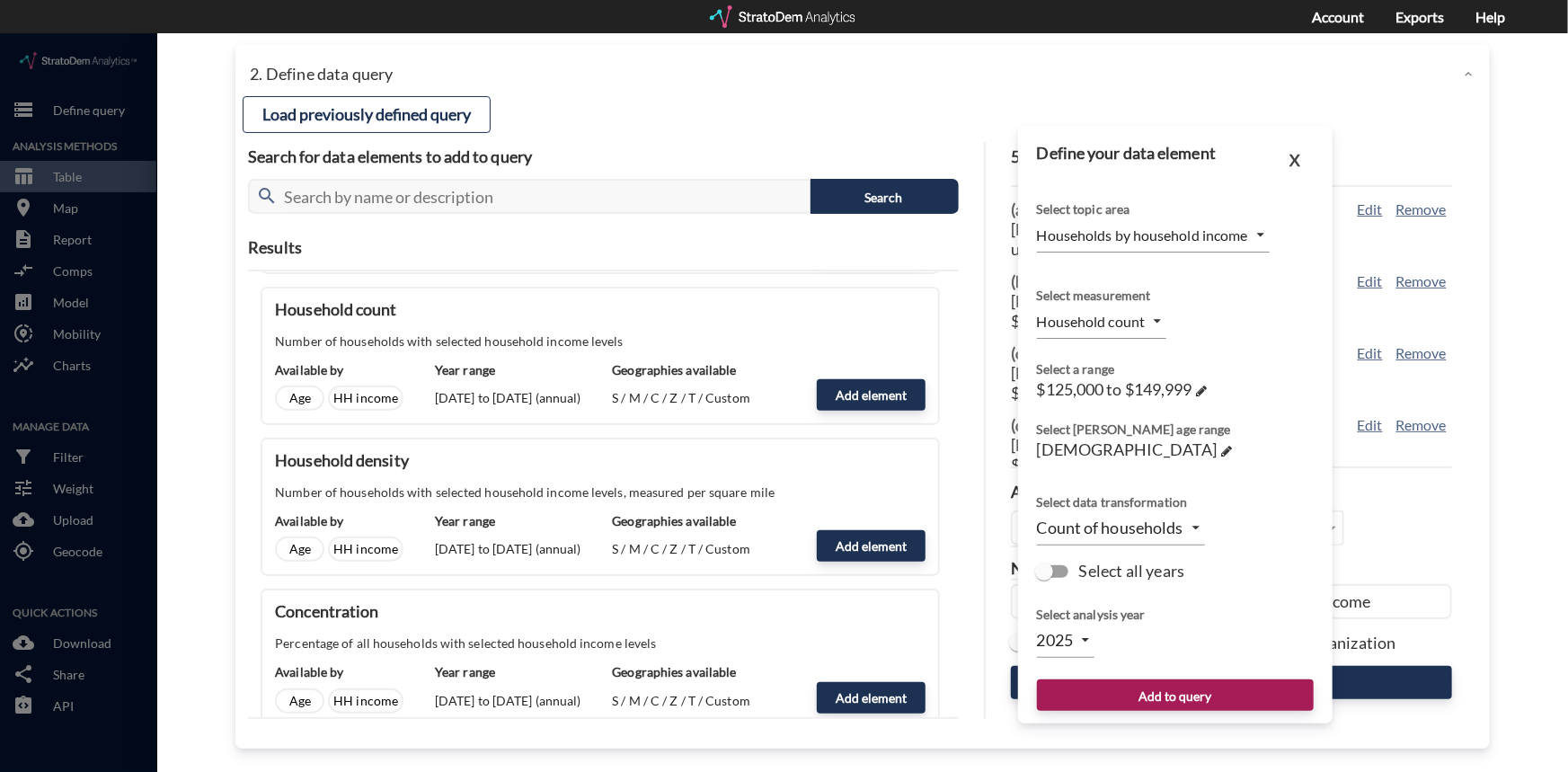
click body "/vantagepoint/us/-1 storage Define query Analysis Methods table_chart Table roo…"
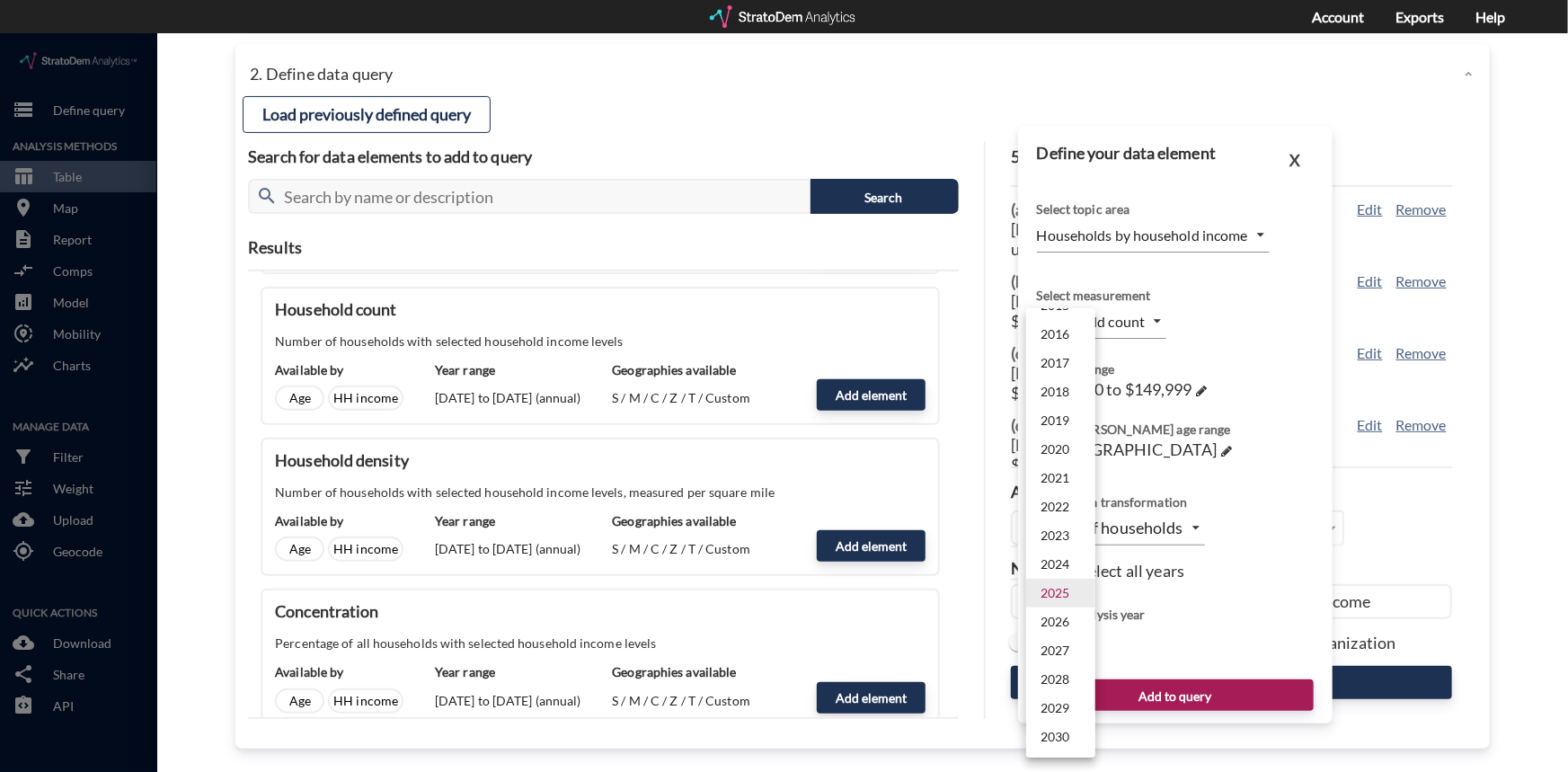
click li "2024"
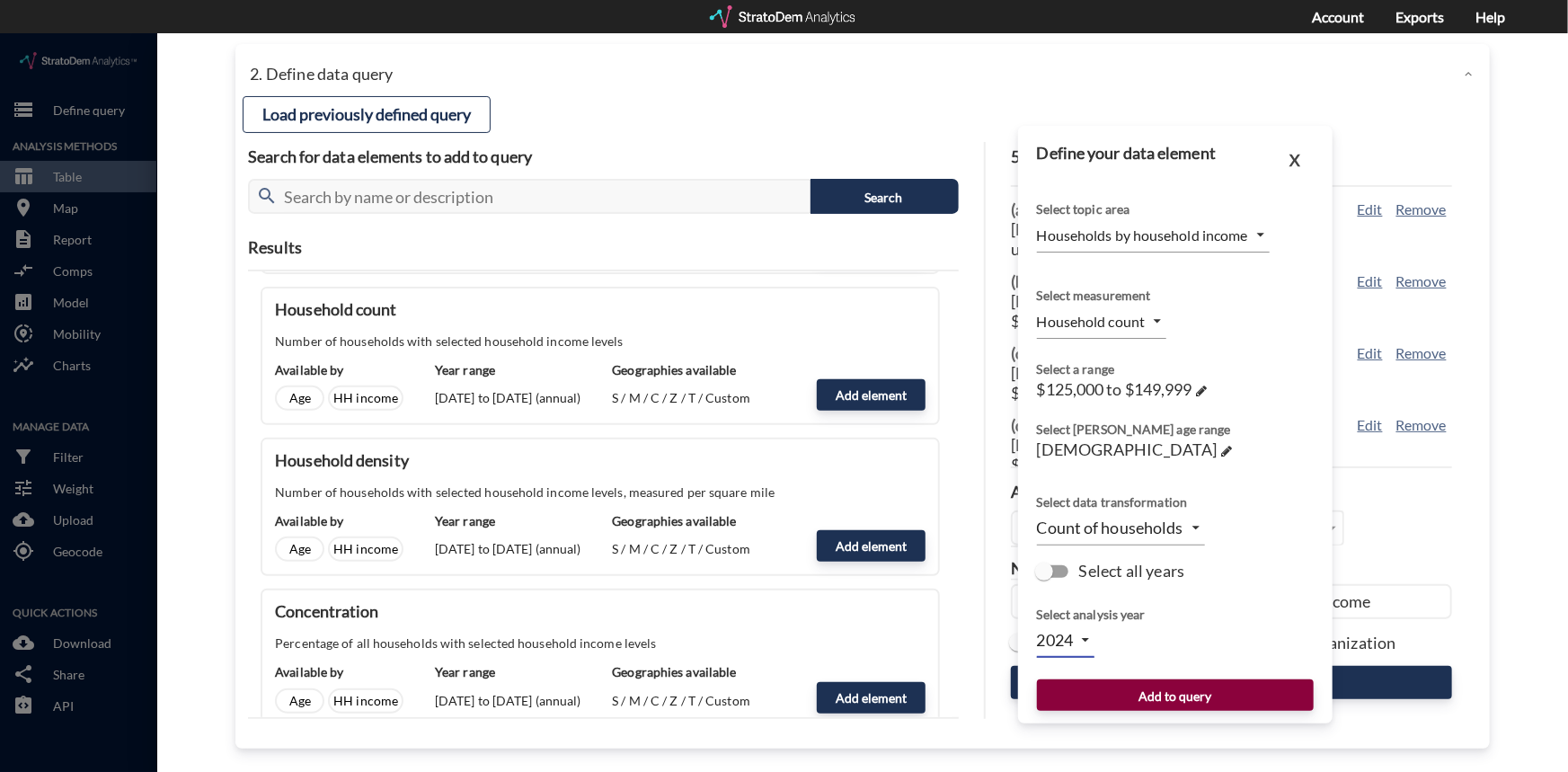
click button "Add to query"
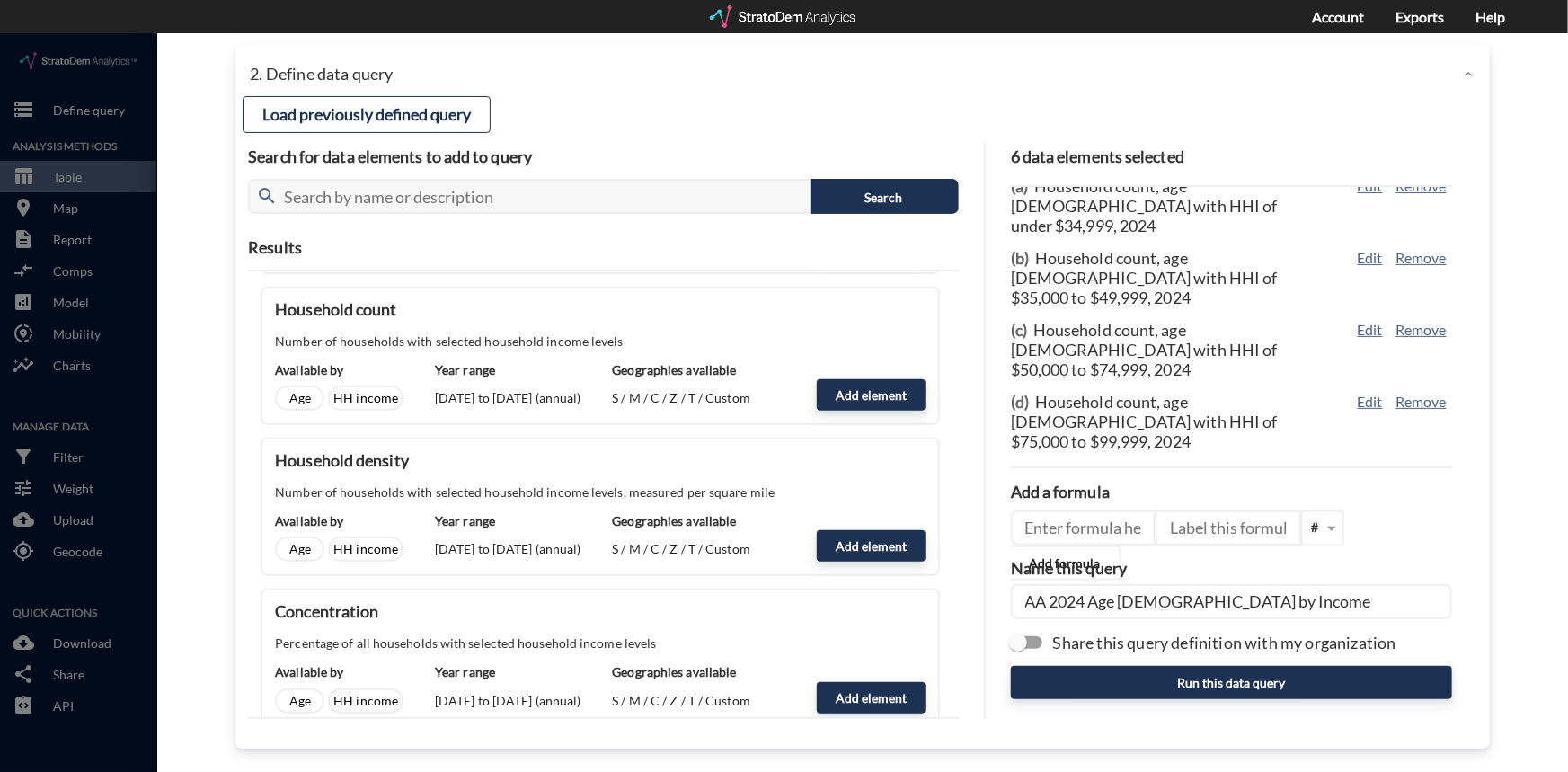
scroll to position [45, 0]
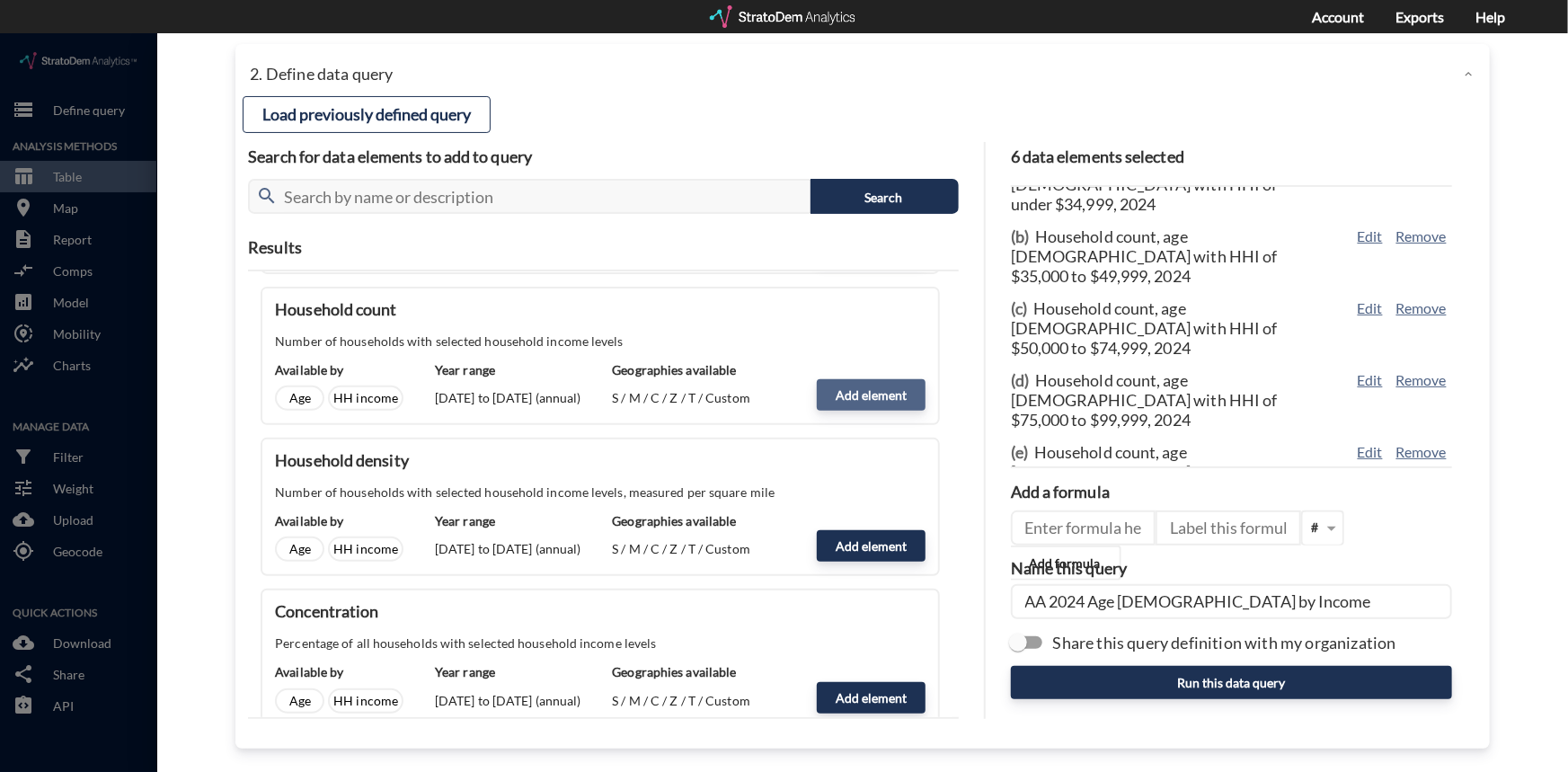
click button "Add element"
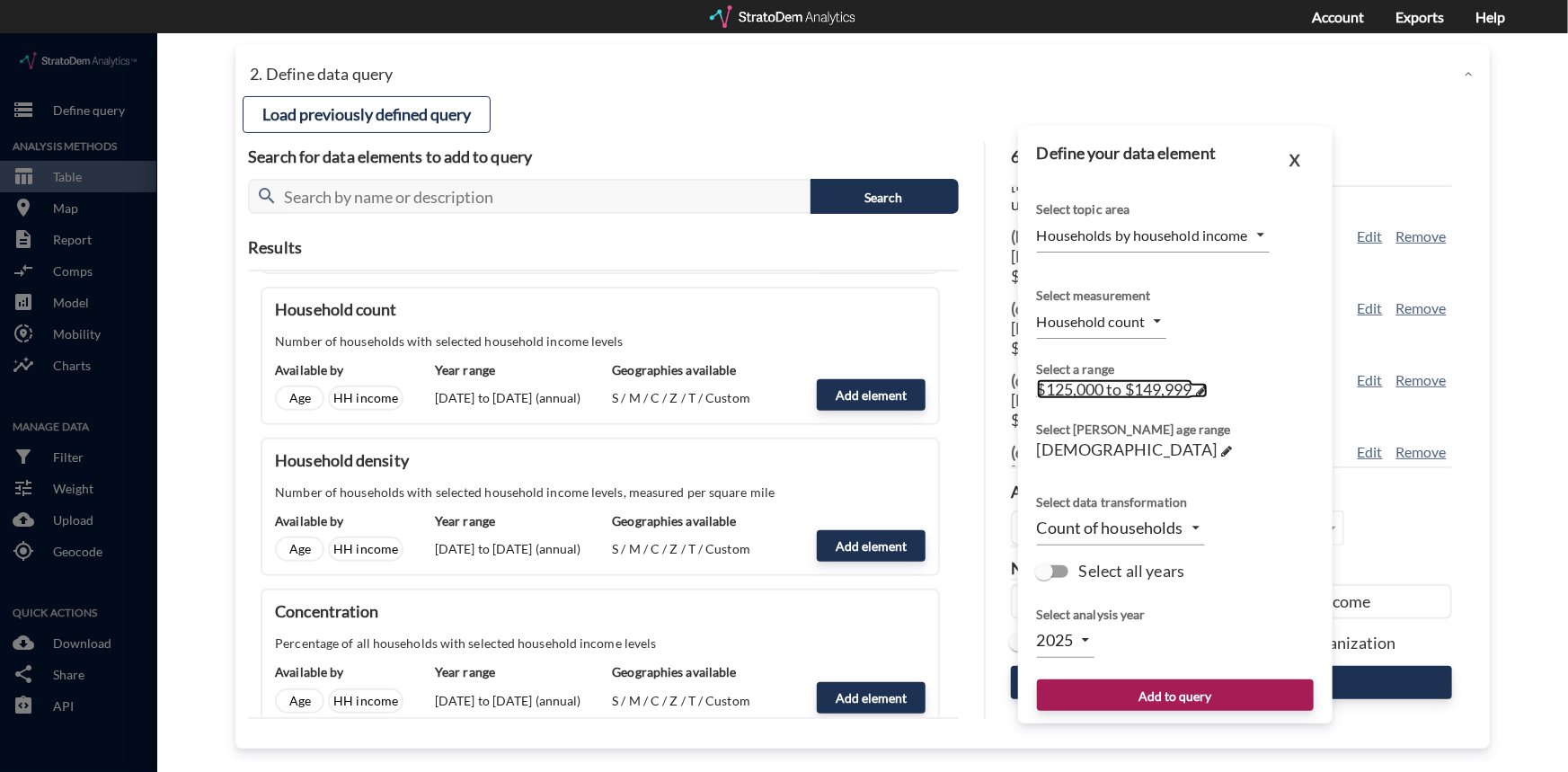
click span
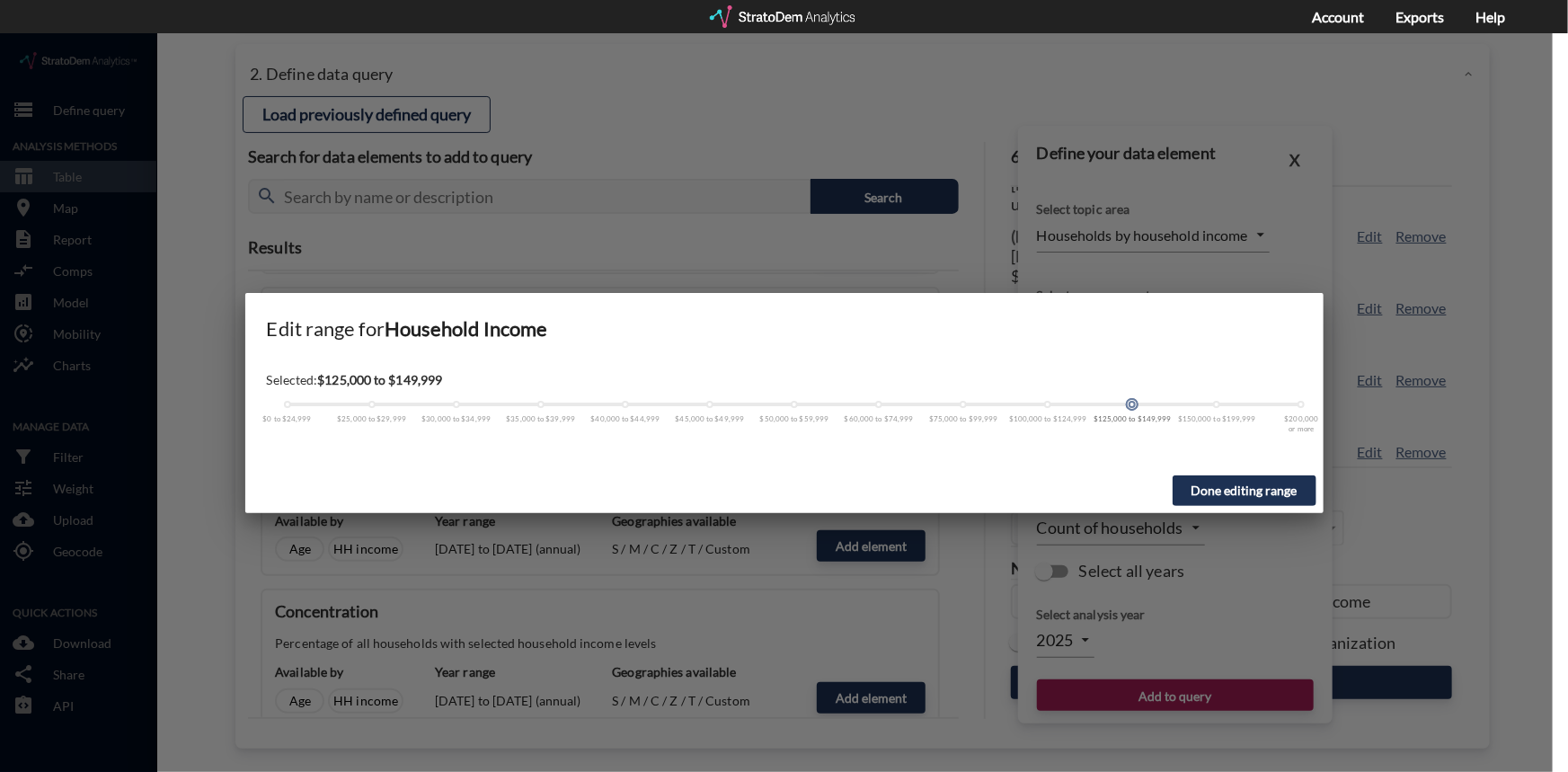
click span
drag, startPoint x: 1134, startPoint y: 371, endPoint x: 1202, endPoint y: 372, distance: 68.0
click div "$0 to $24,999 $25,000 to $29,999 $30,000 to $34,999 $35,000 to $39,999 $40,000 …"
click button "Done editing range"
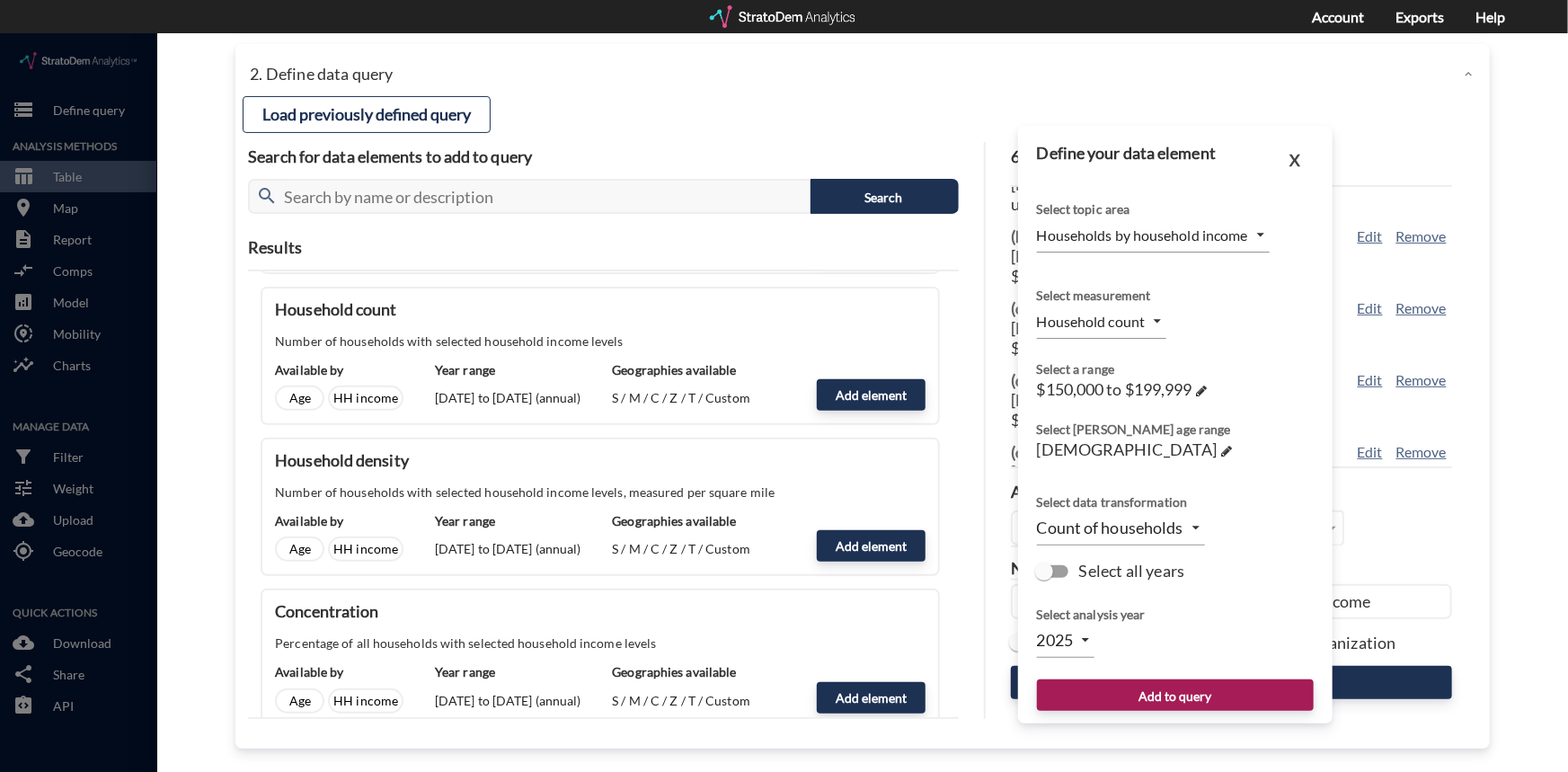
click body "/vantagepoint/us/-1 storage Define query Analysis Methods table_chart Table roo…"
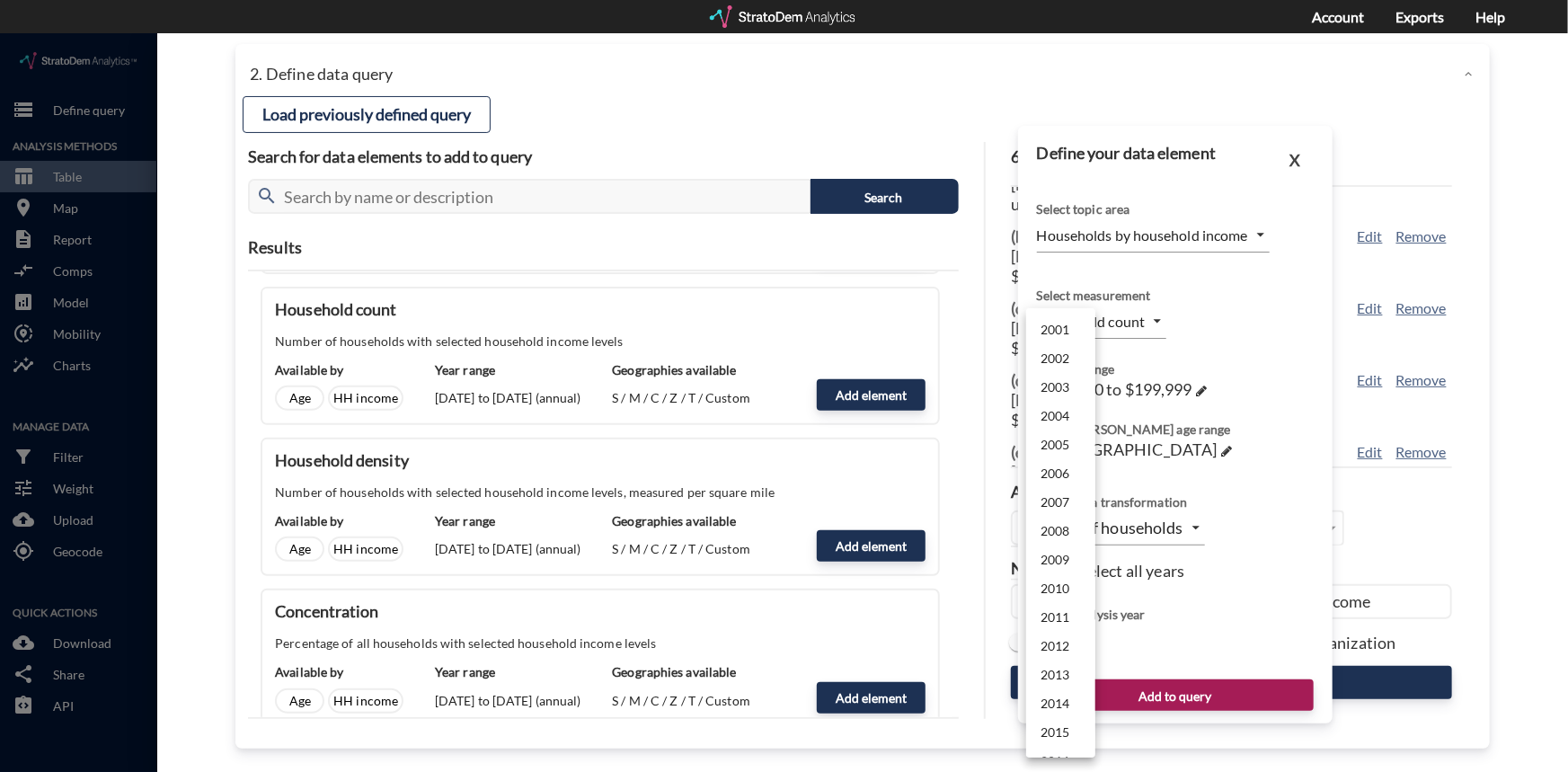
scroll to position [427, 0]
click li "2024"
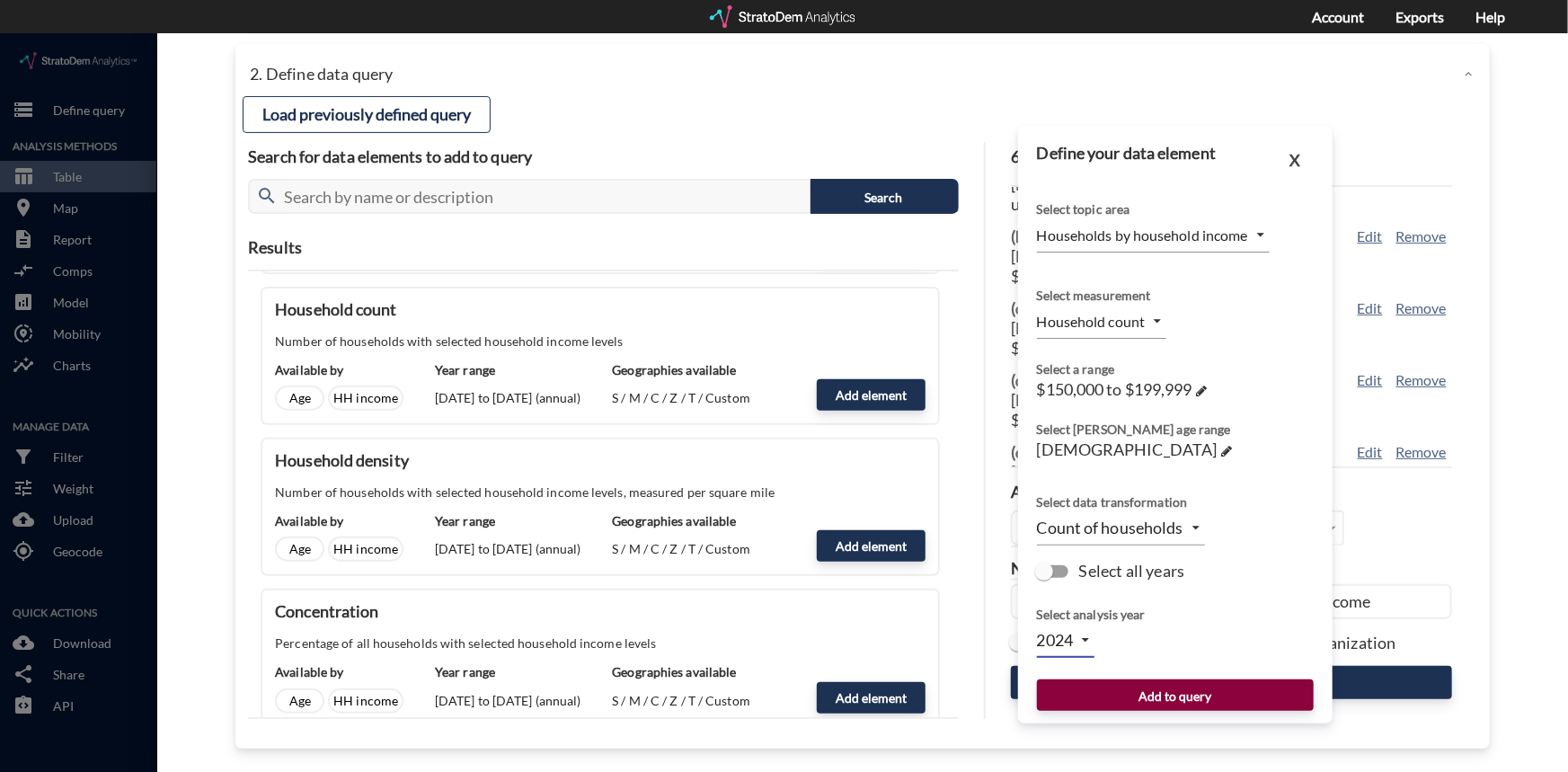
click button "Add to query"
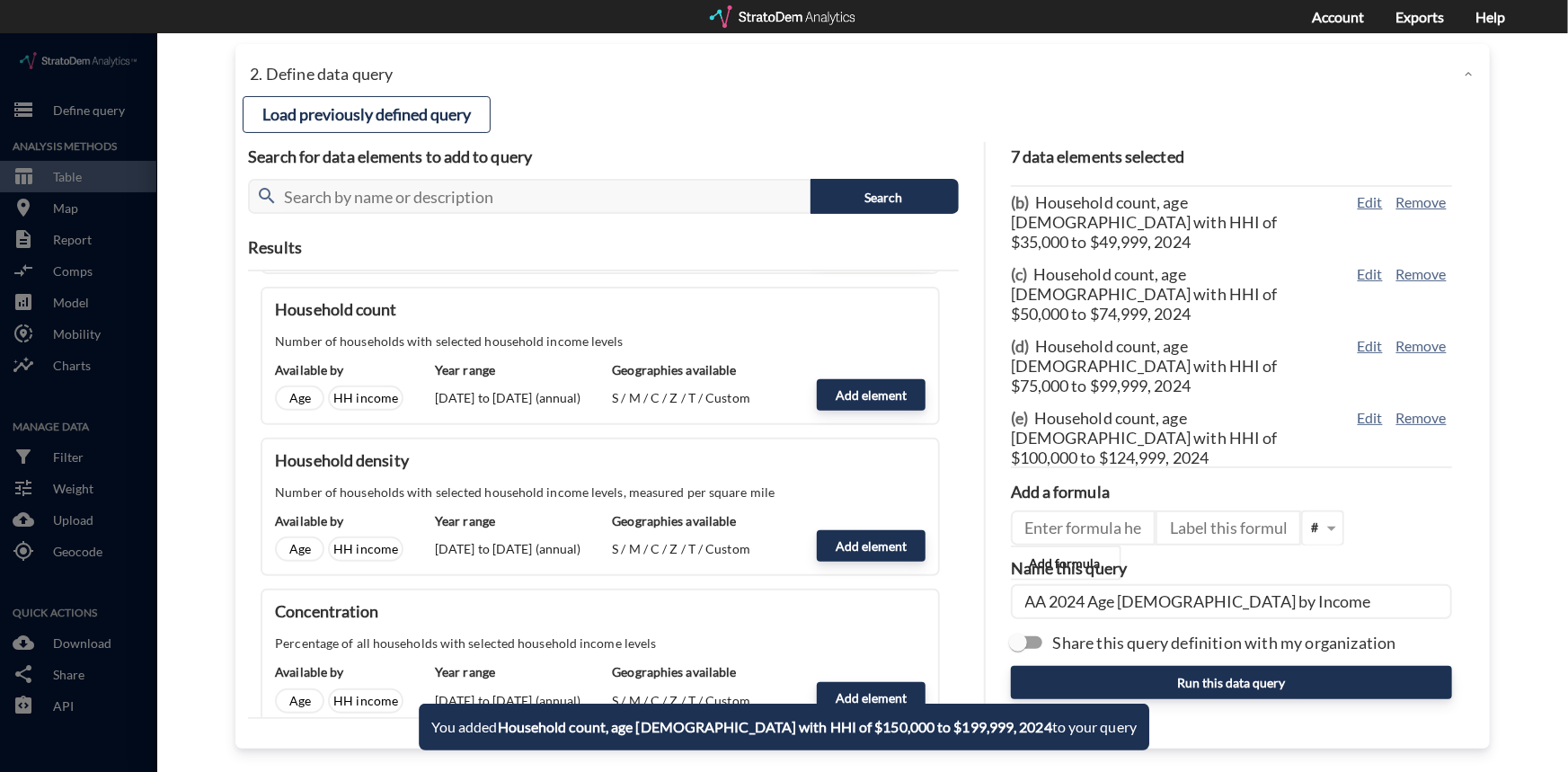
scroll to position [97, 0]
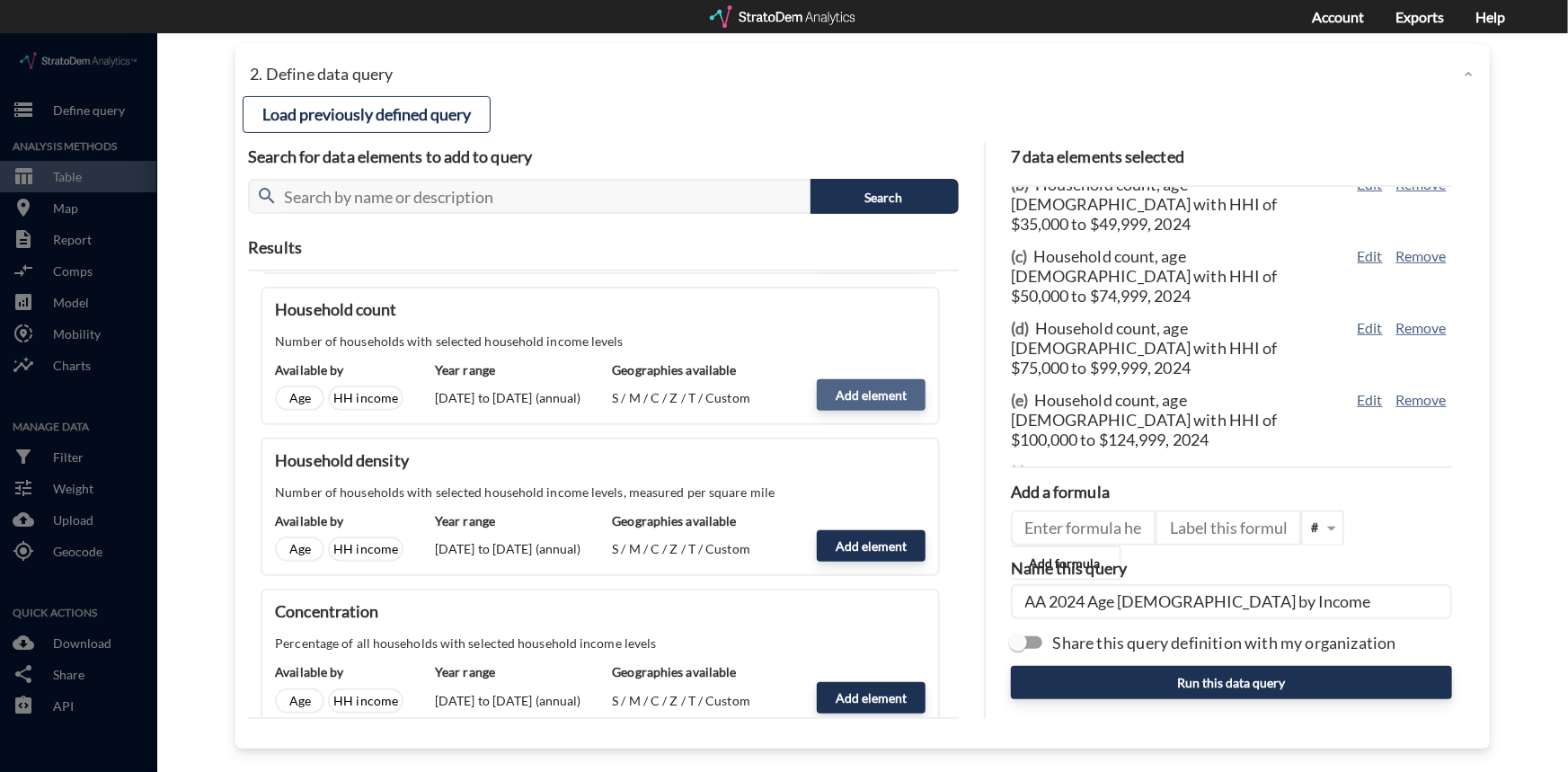
click button "Add element"
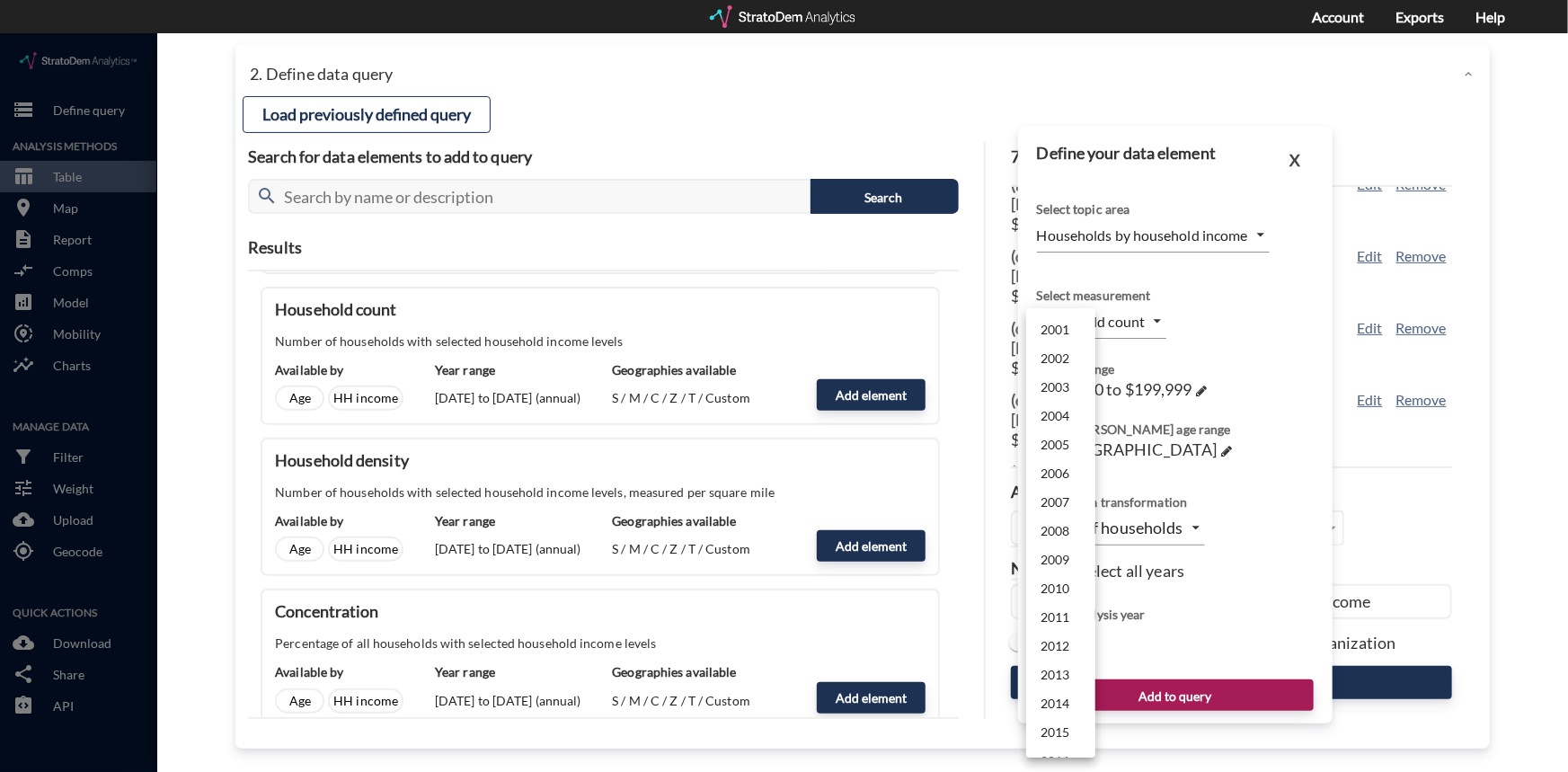
click body "/vantagepoint/us/-1 storage Define query Analysis Methods table_chart Table roo…"
click li "2024"
type input "2024"
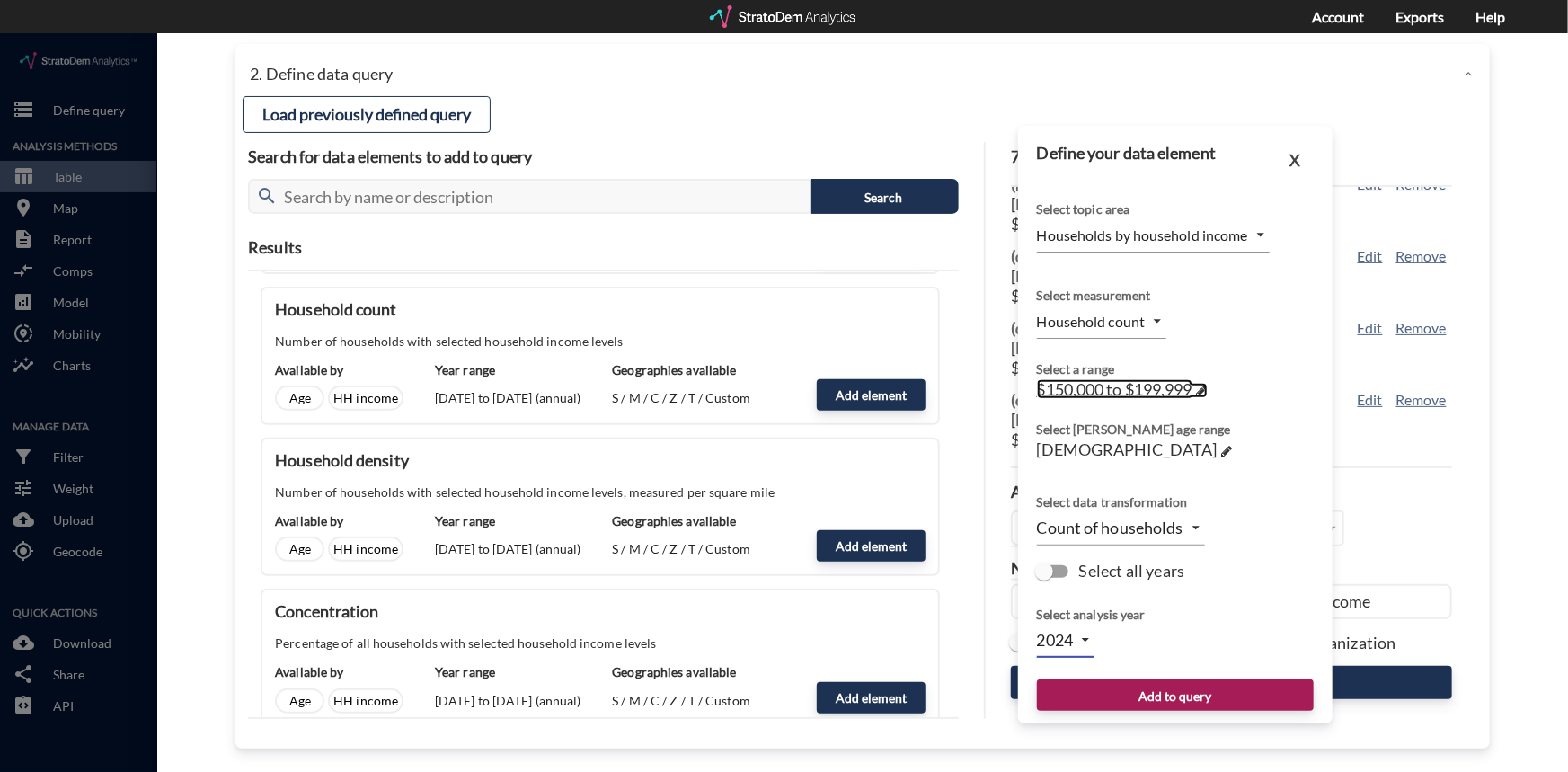
click span
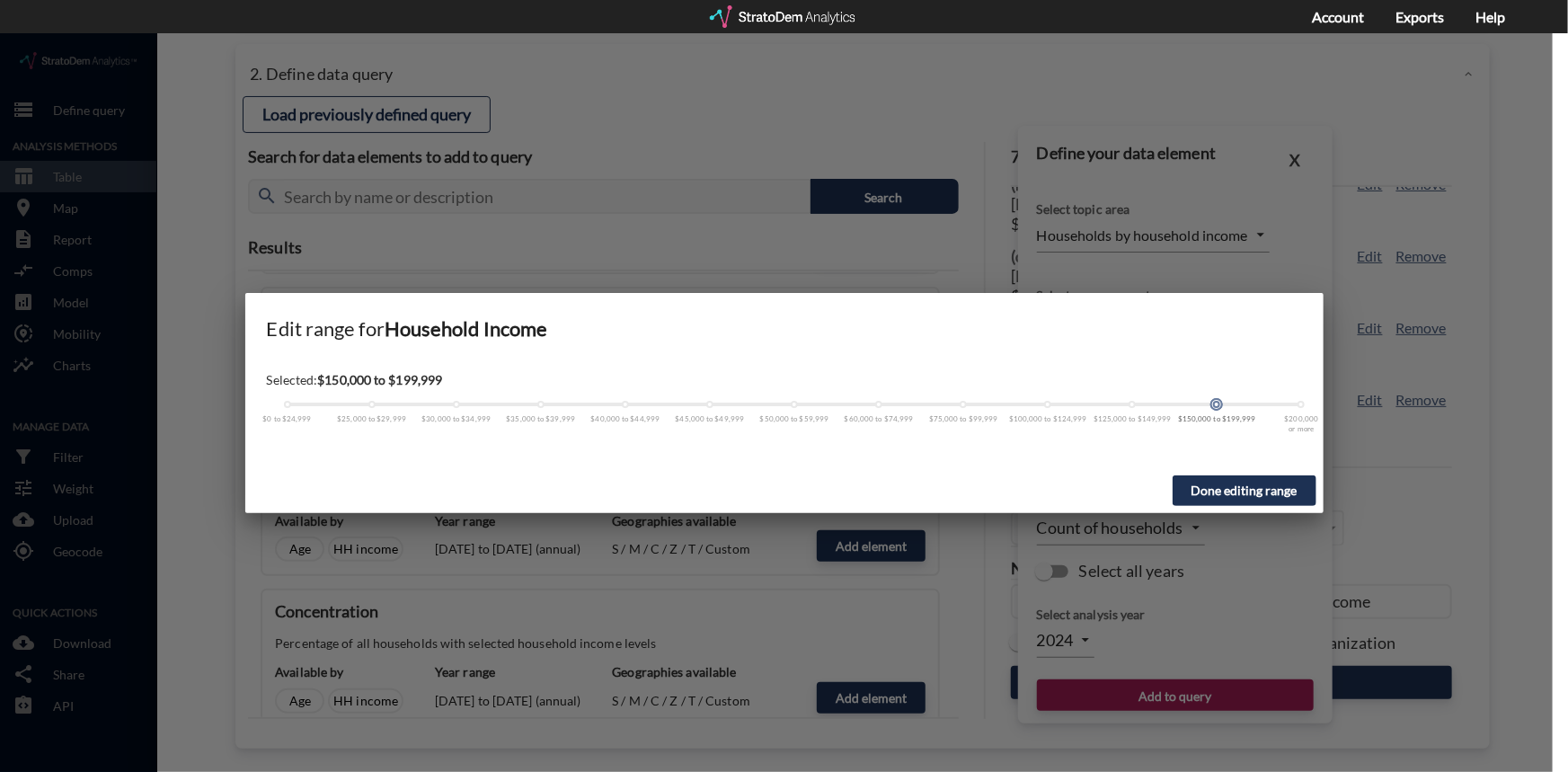
click div "Selected: $150,000 to $199,999 $0 to $24,999 $25,000 to $29,999 $30,000 to $34,…"
click div "$0 to $24,999 $25,000 to $29,999 $30,000 to $34,999 $35,000 to $39,999 $40,000 …"
drag, startPoint x: 1215, startPoint y: 368, endPoint x: 1280, endPoint y: 373, distance: 65.2
click div "$0 to $24,999 $25,000 to $29,999 $30,000 to $34,999 $35,000 to $39,999 $40,000 …"
click button "Done editing range"
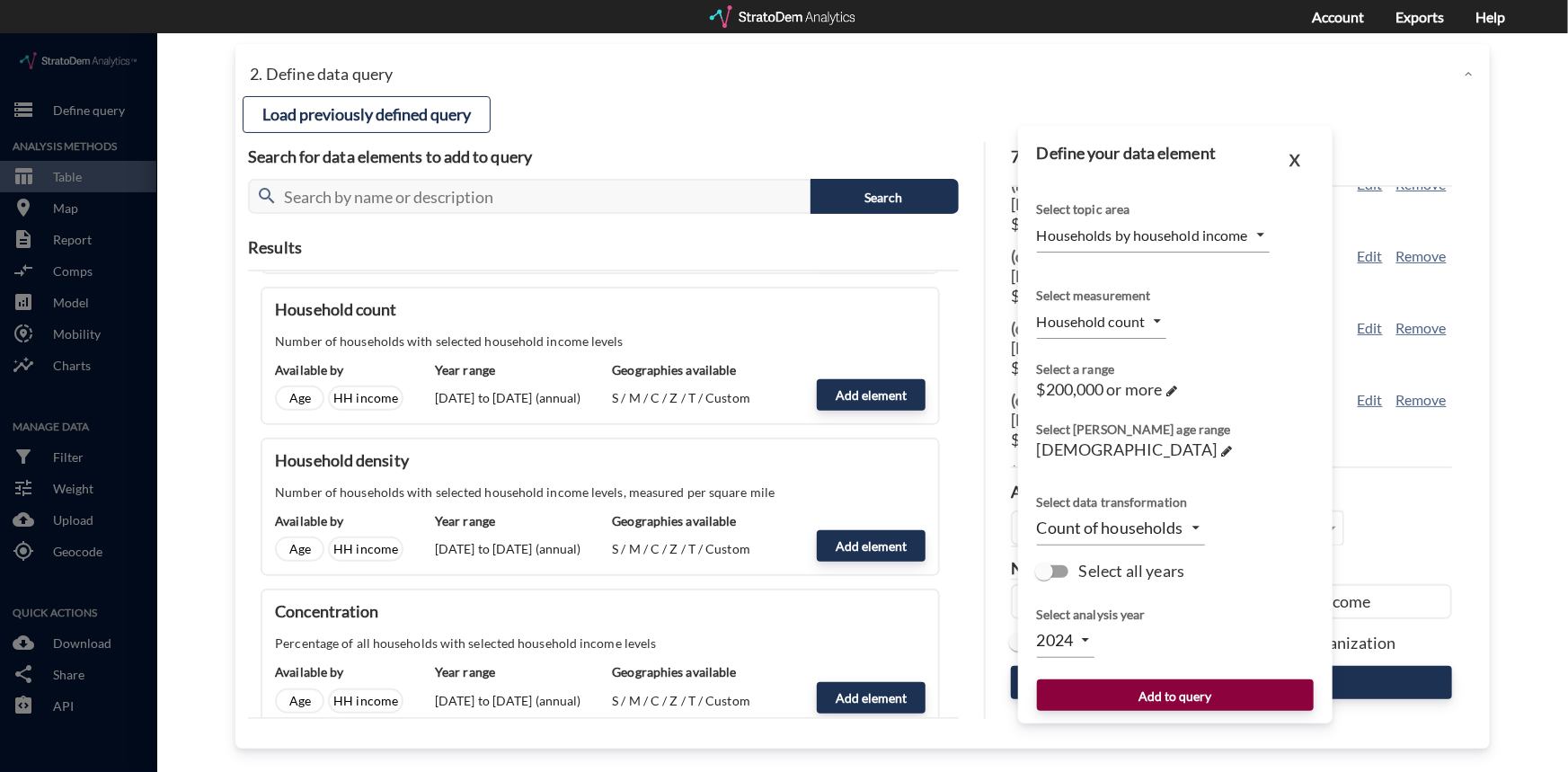
click button "Add to query"
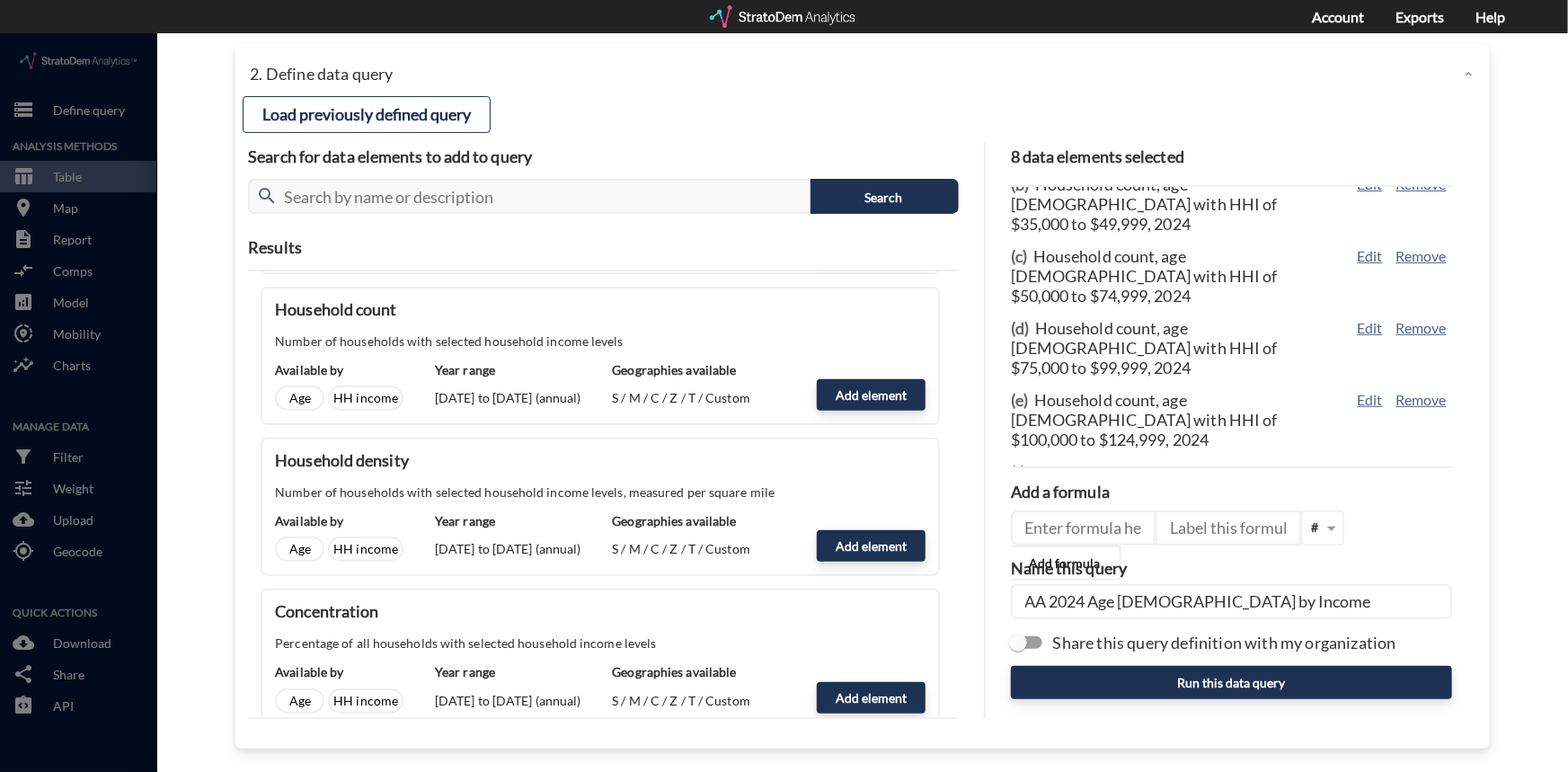
click input "AA 2024 Age 55 to 59 by Income"
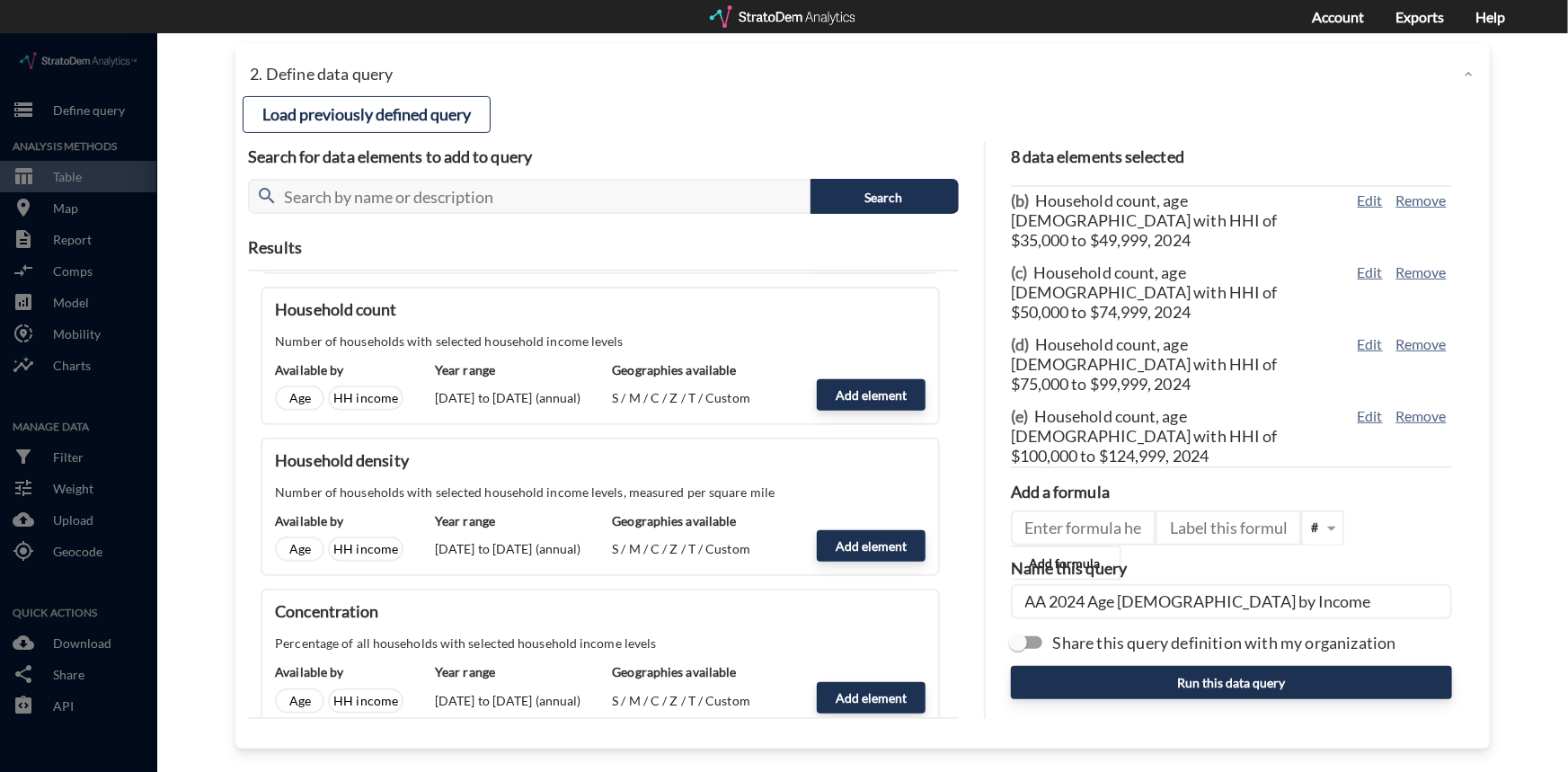
scroll to position [149, 0]
type input "AA 2024 Age 60 to 64 by Income"
drag, startPoint x: 1017, startPoint y: 606, endPoint x: 1040, endPoint y: 606, distance: 23.0
click input "Share this query definition with my organization"
checkbox input "true"
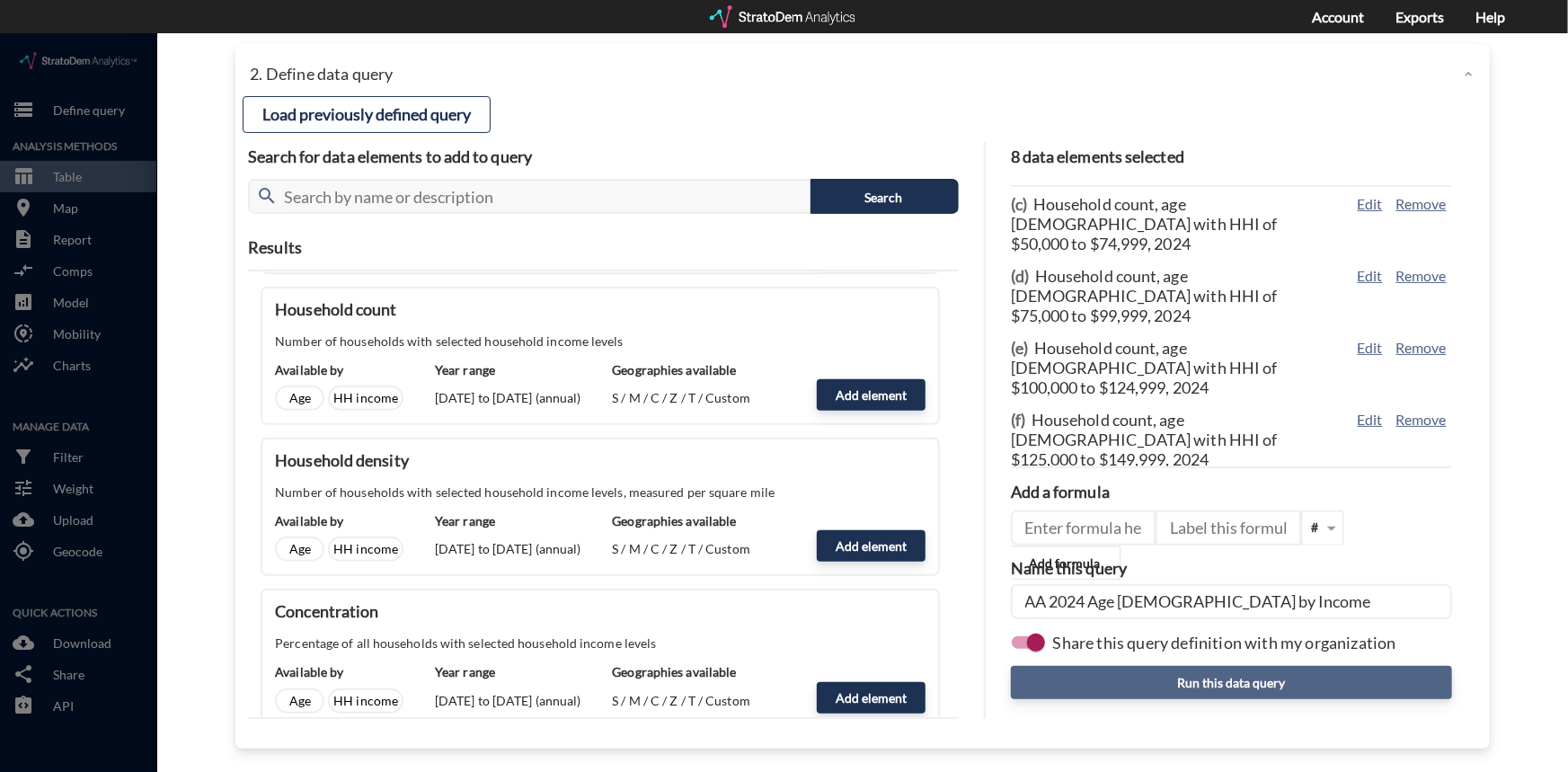
click button "Run this data query"
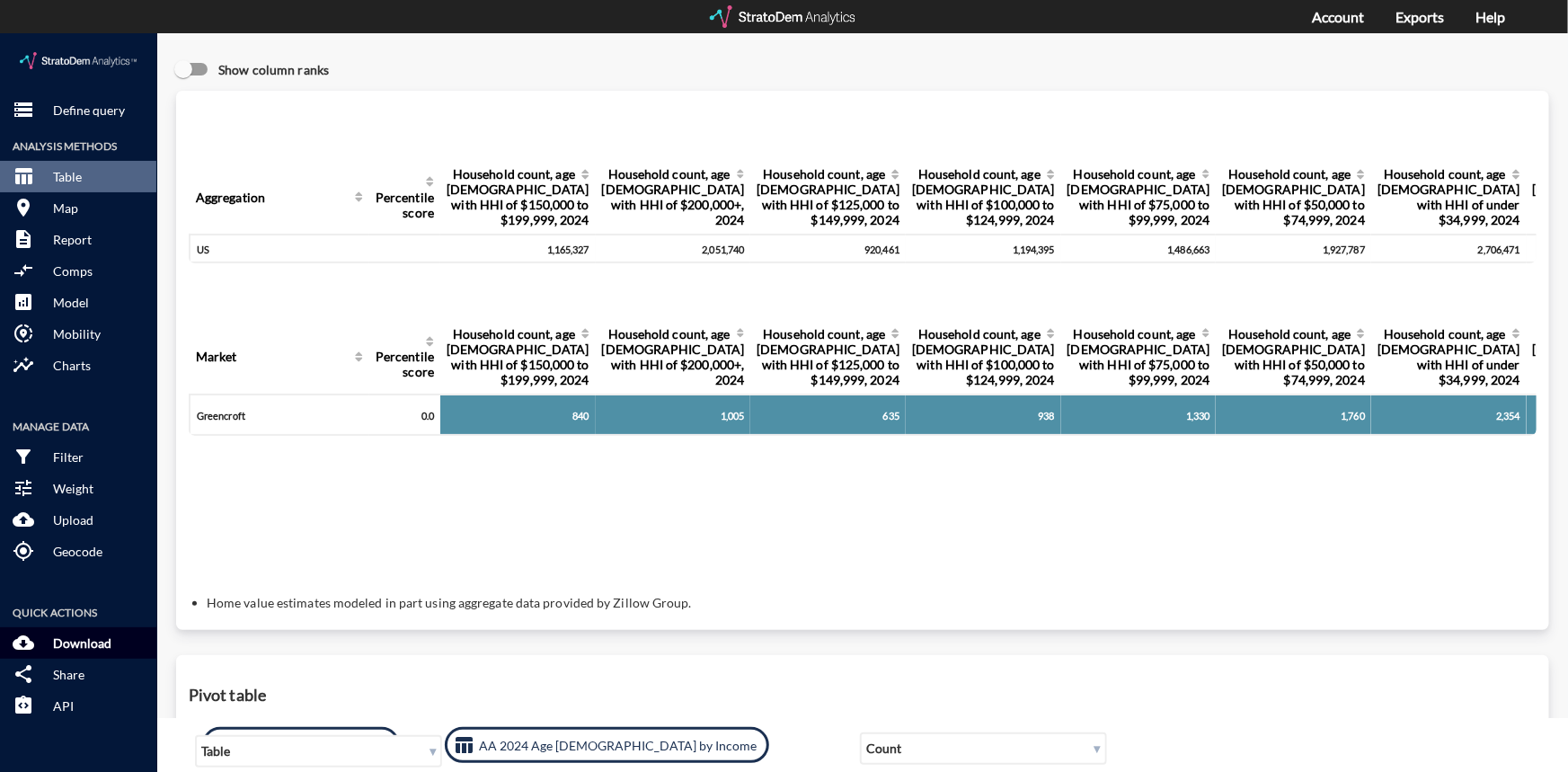
click p "Download"
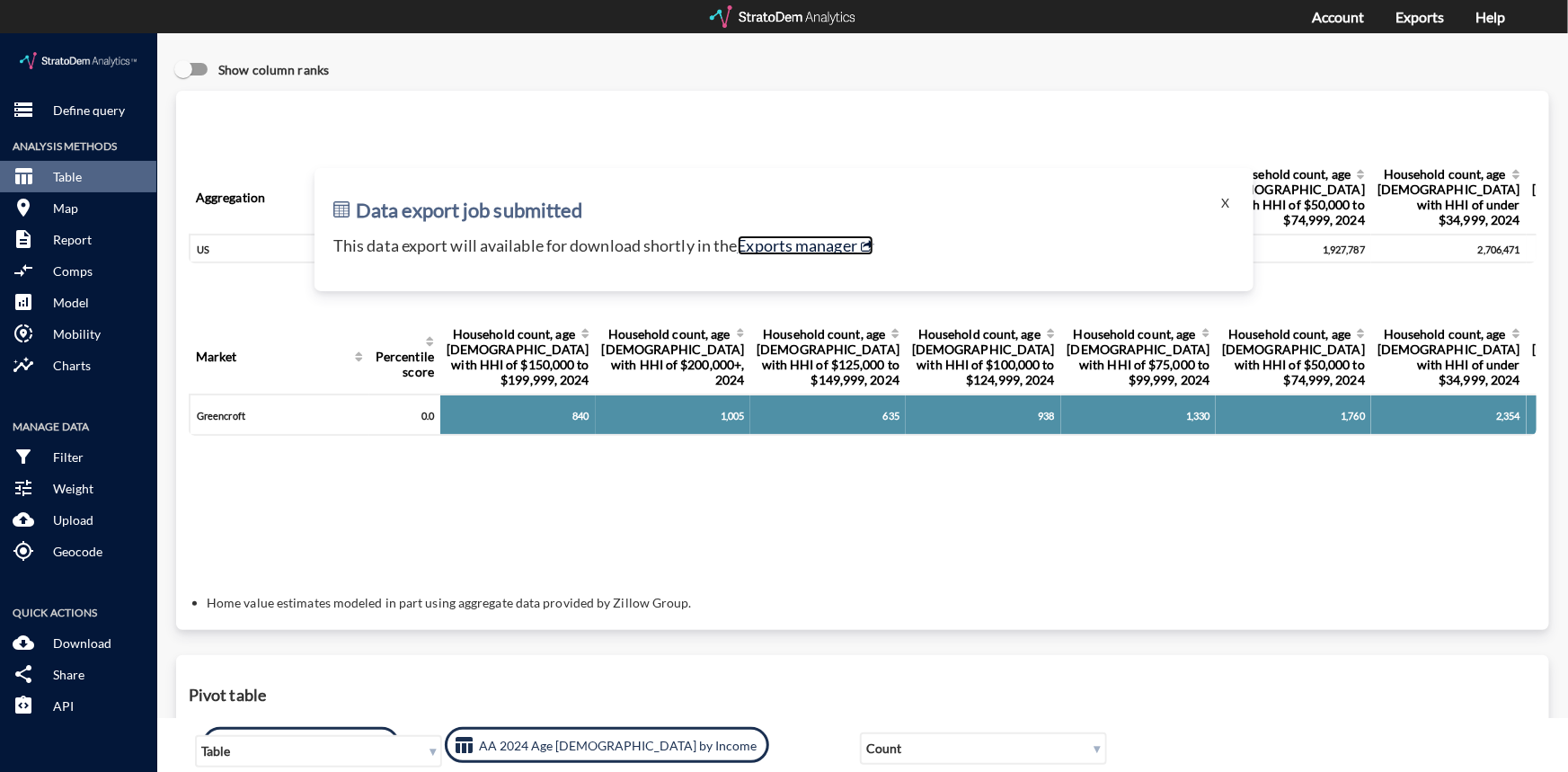
click link "Exports manager"
click p "Define query"
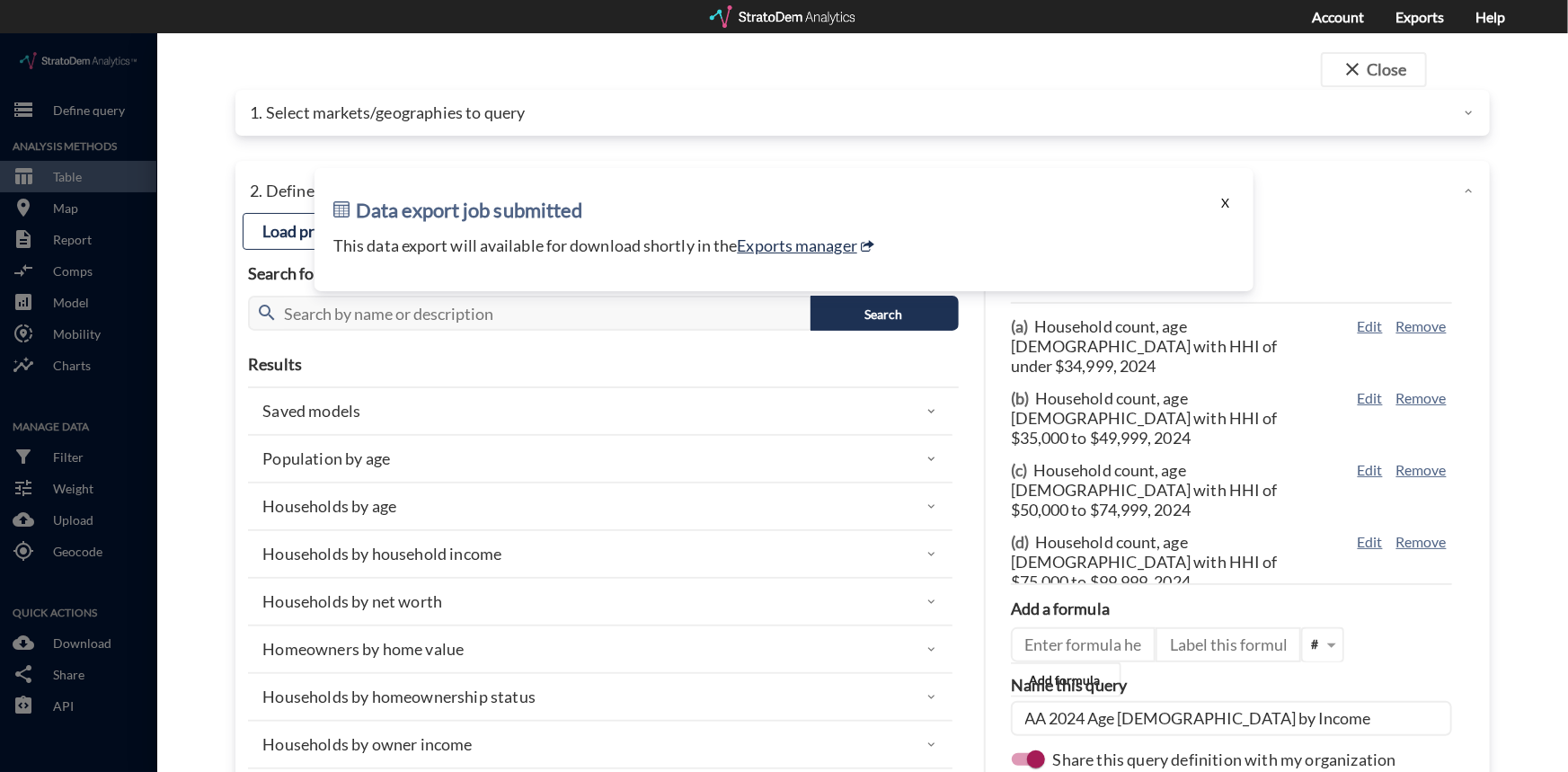
click button "X"
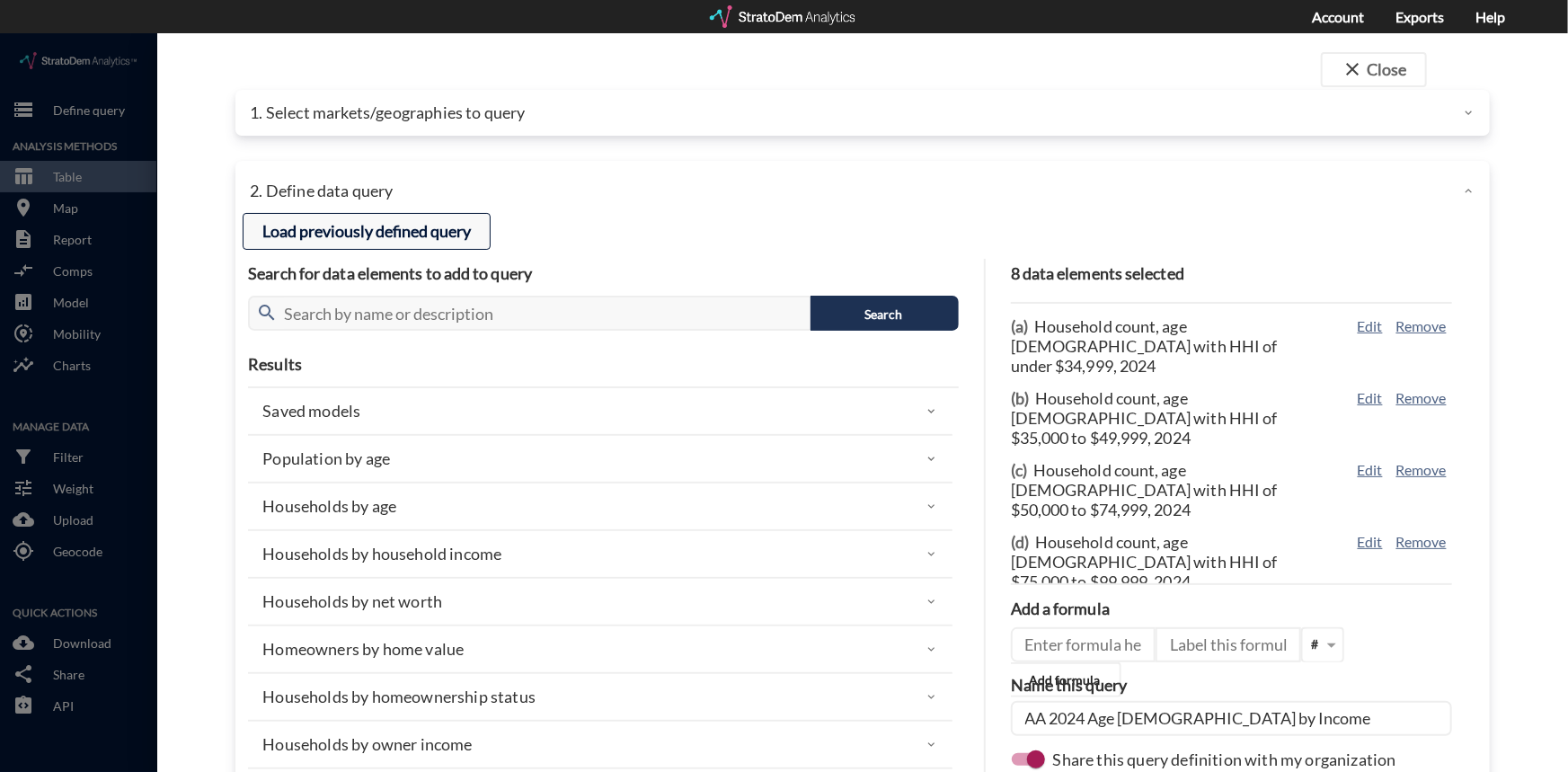
click button "Load previously defined query"
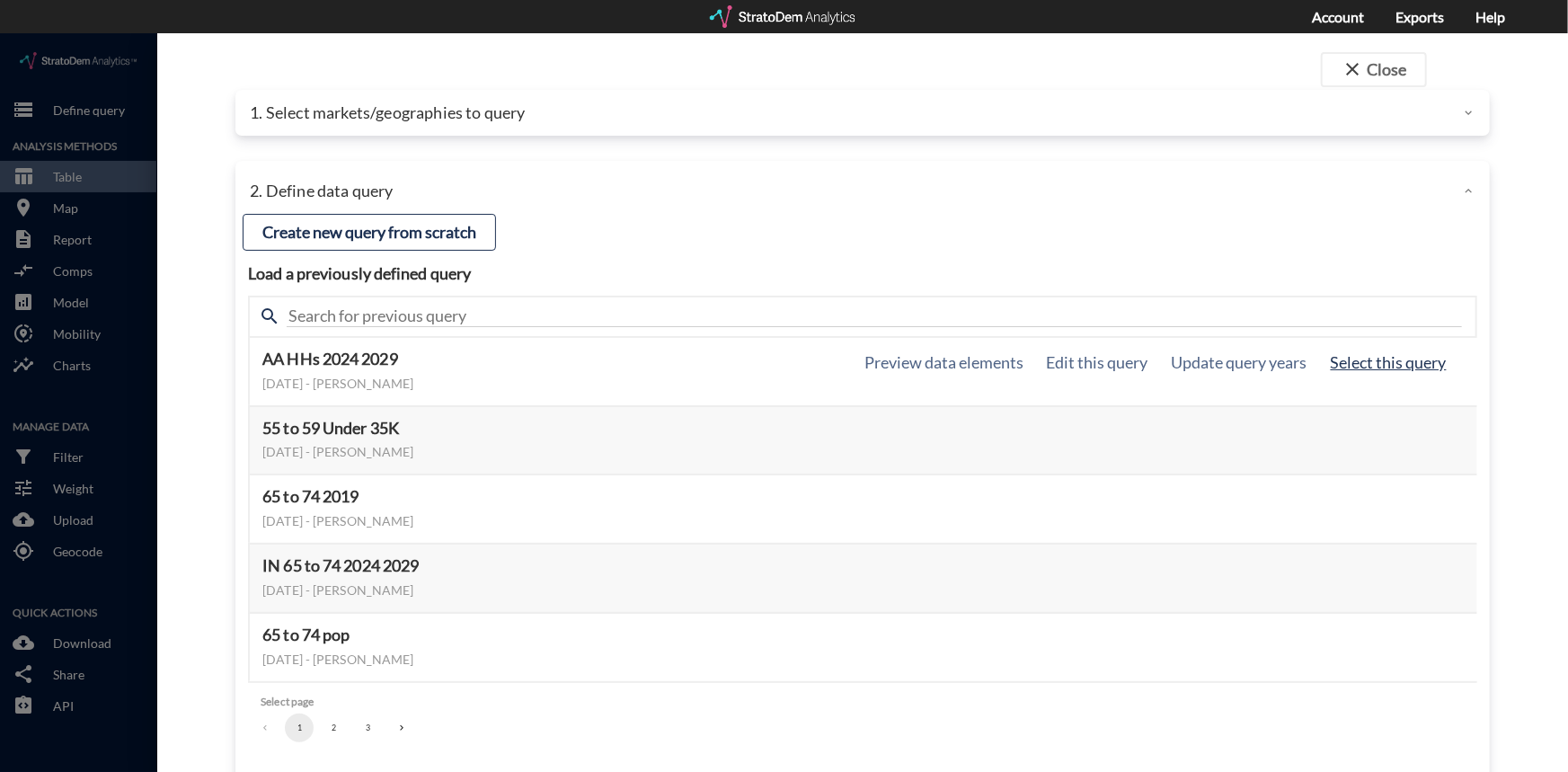
click button "Select this query"
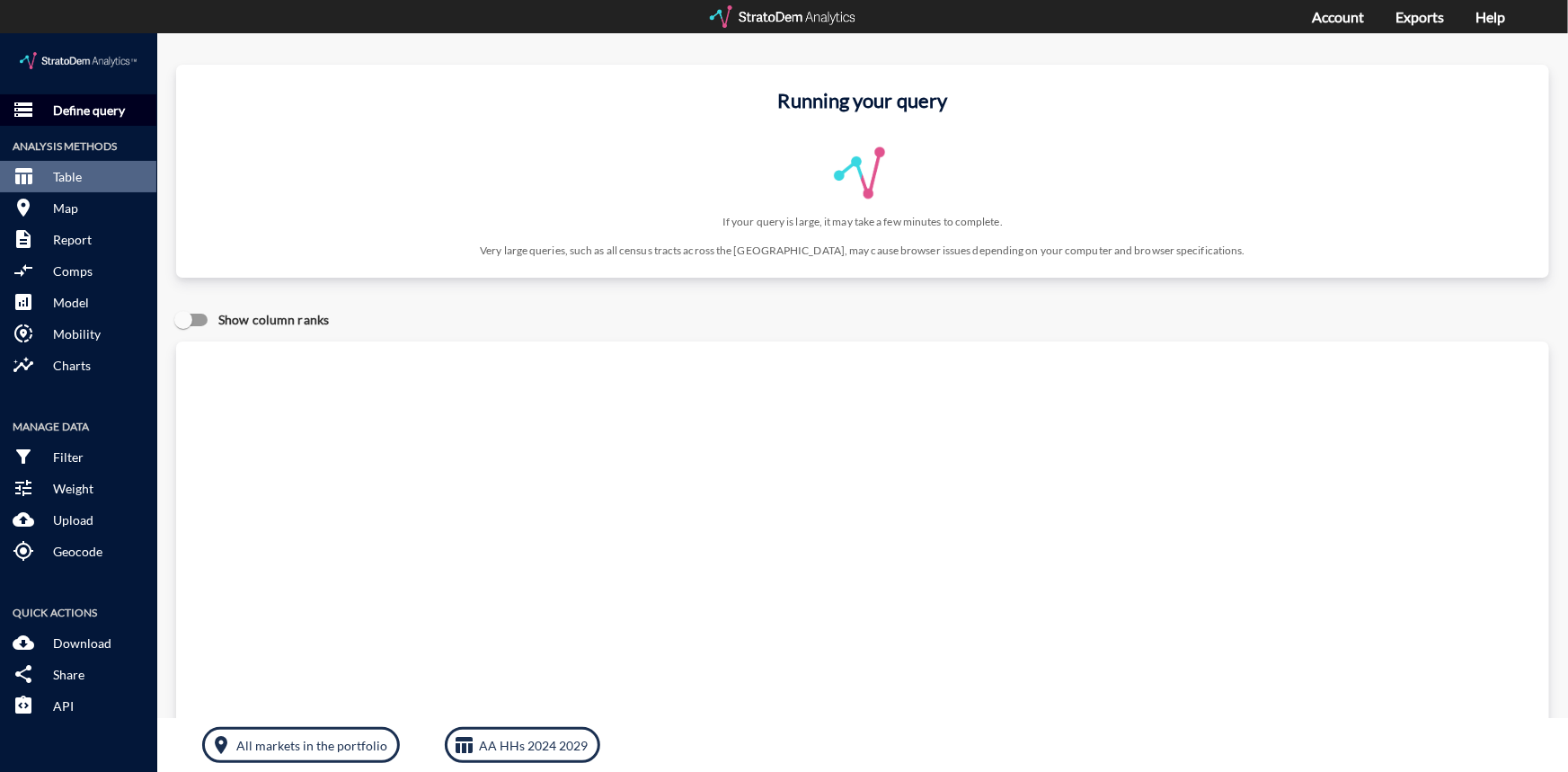
click p "Define query"
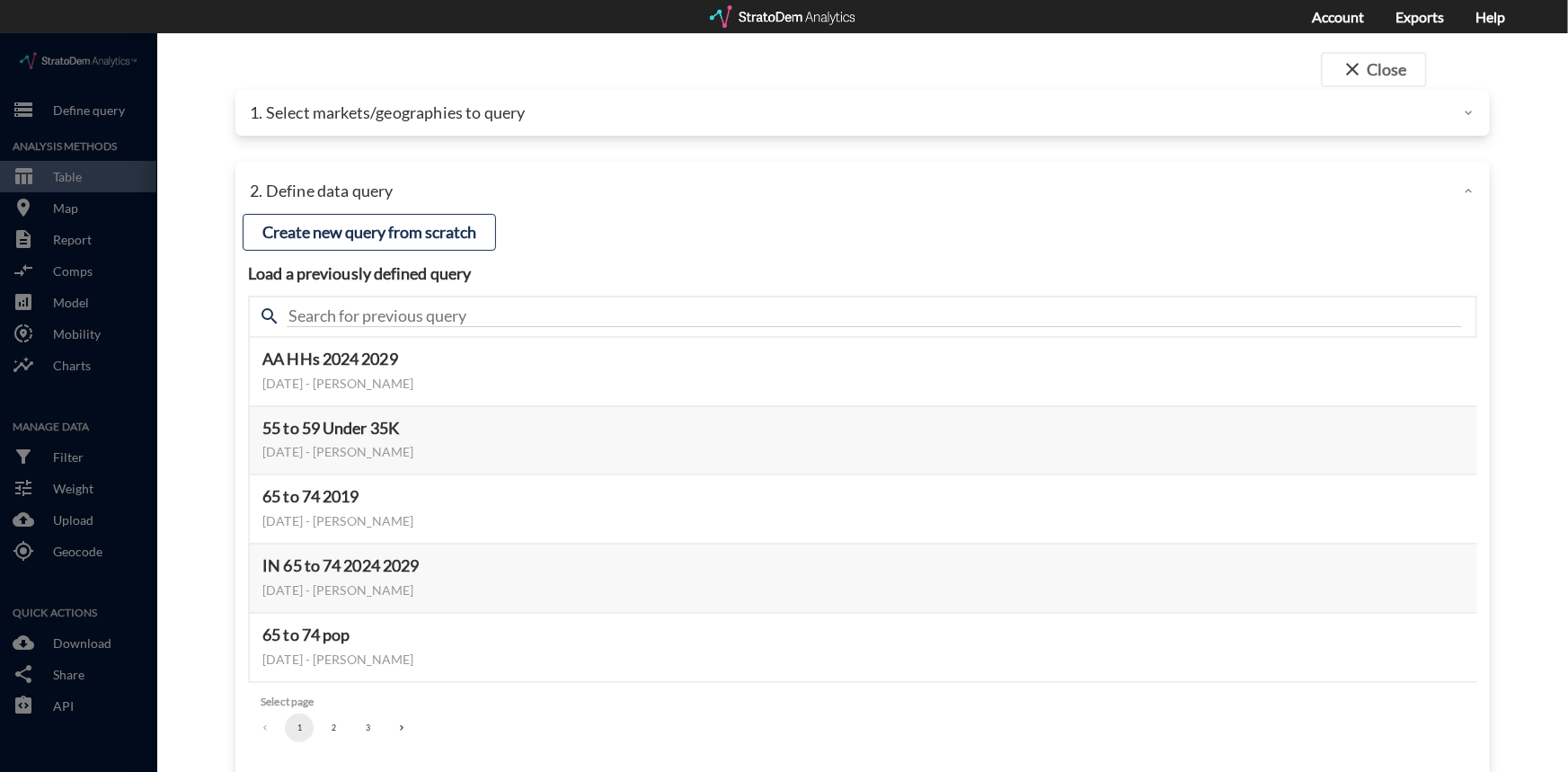
click p "1. Select markets/geographies to query"
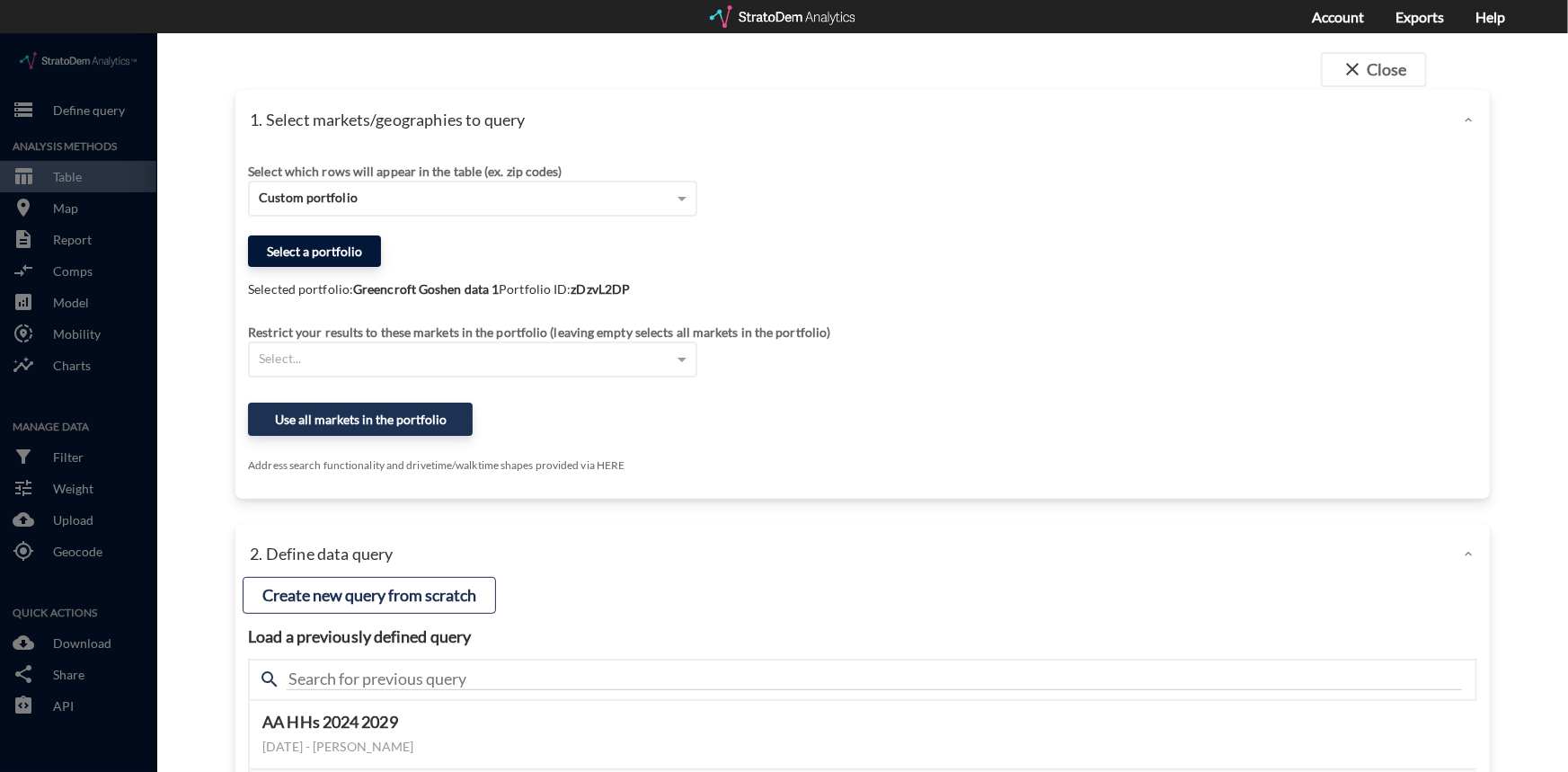
click button "Select a portfolio"
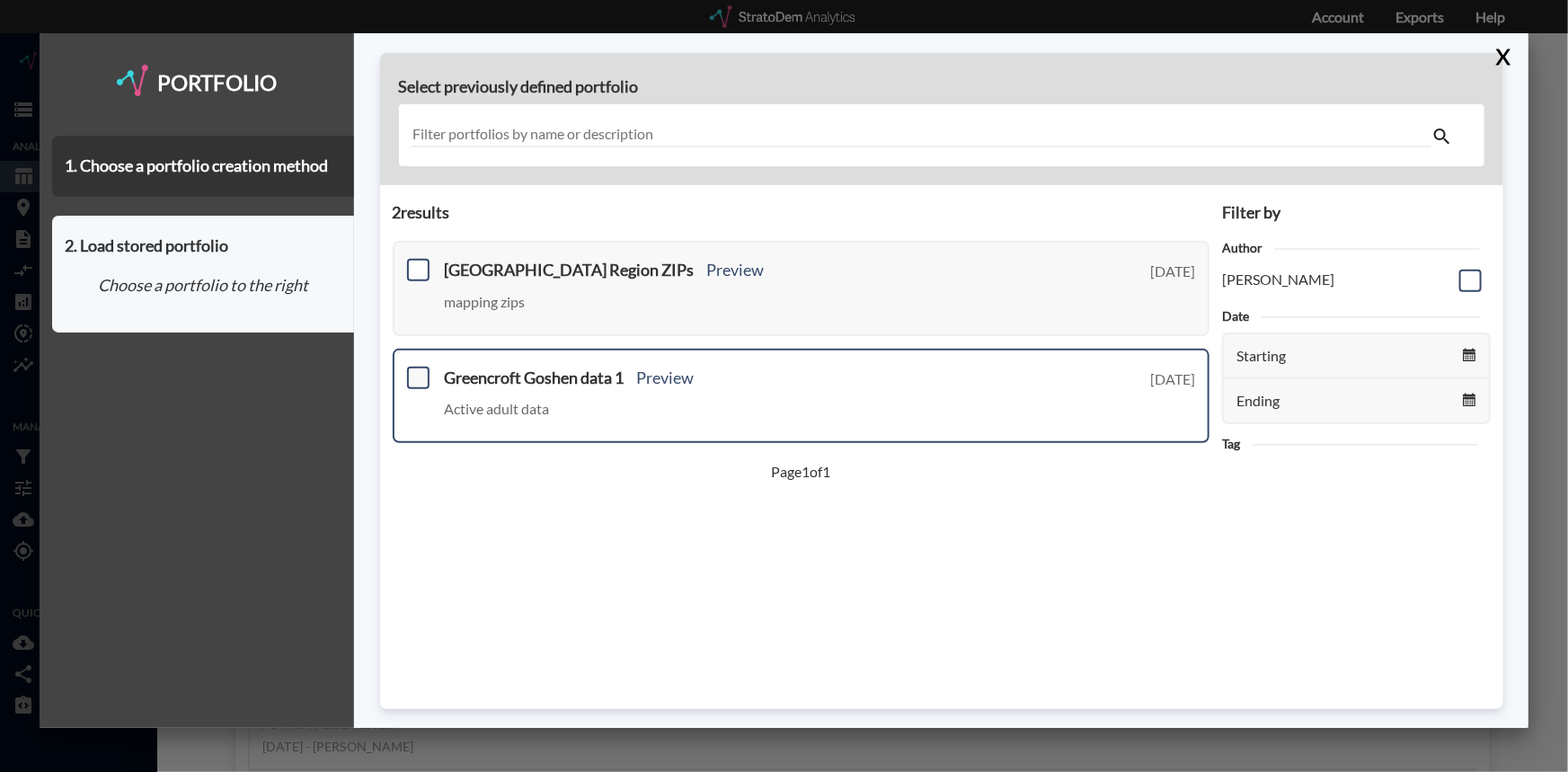
click at [419, 373] on span at bounding box center [418, 378] width 23 height 23
click at [416, 370] on input "checkbox" at bounding box center [416, 370] width 0 height 0
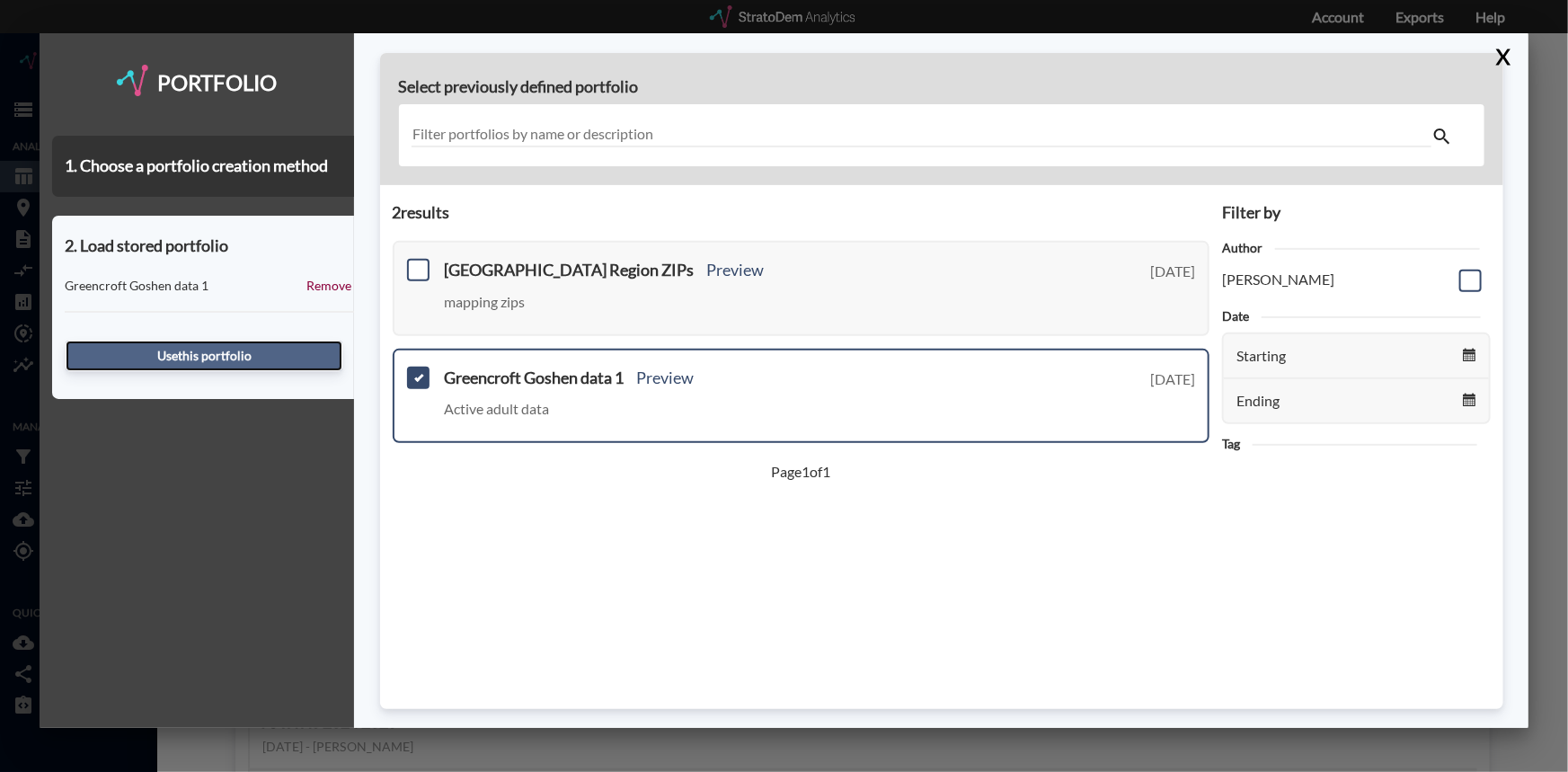
click at [249, 350] on button "Use this portfolio" at bounding box center [204, 356] width 277 height 30
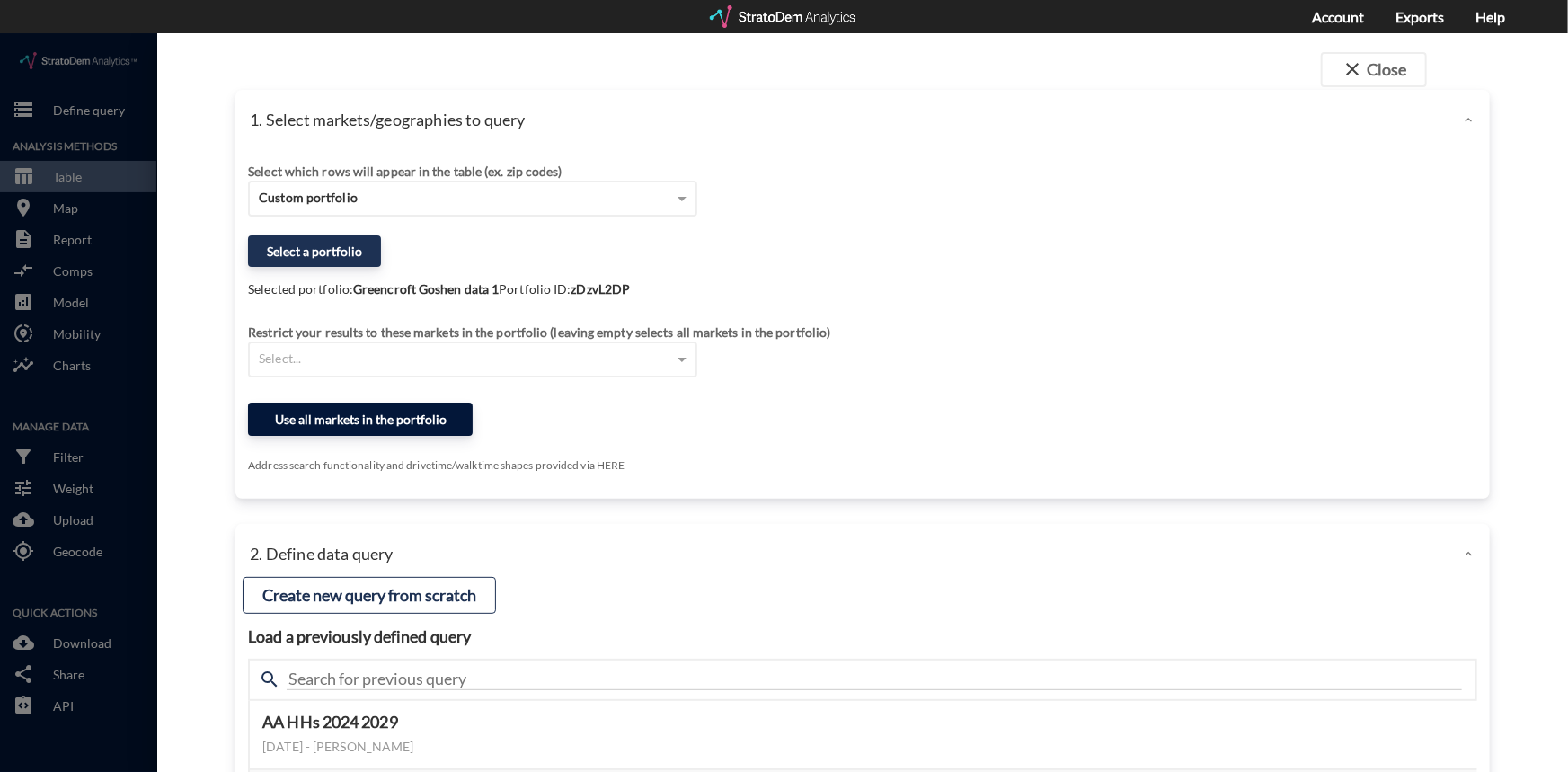
click button "Use all markets in the portfolio"
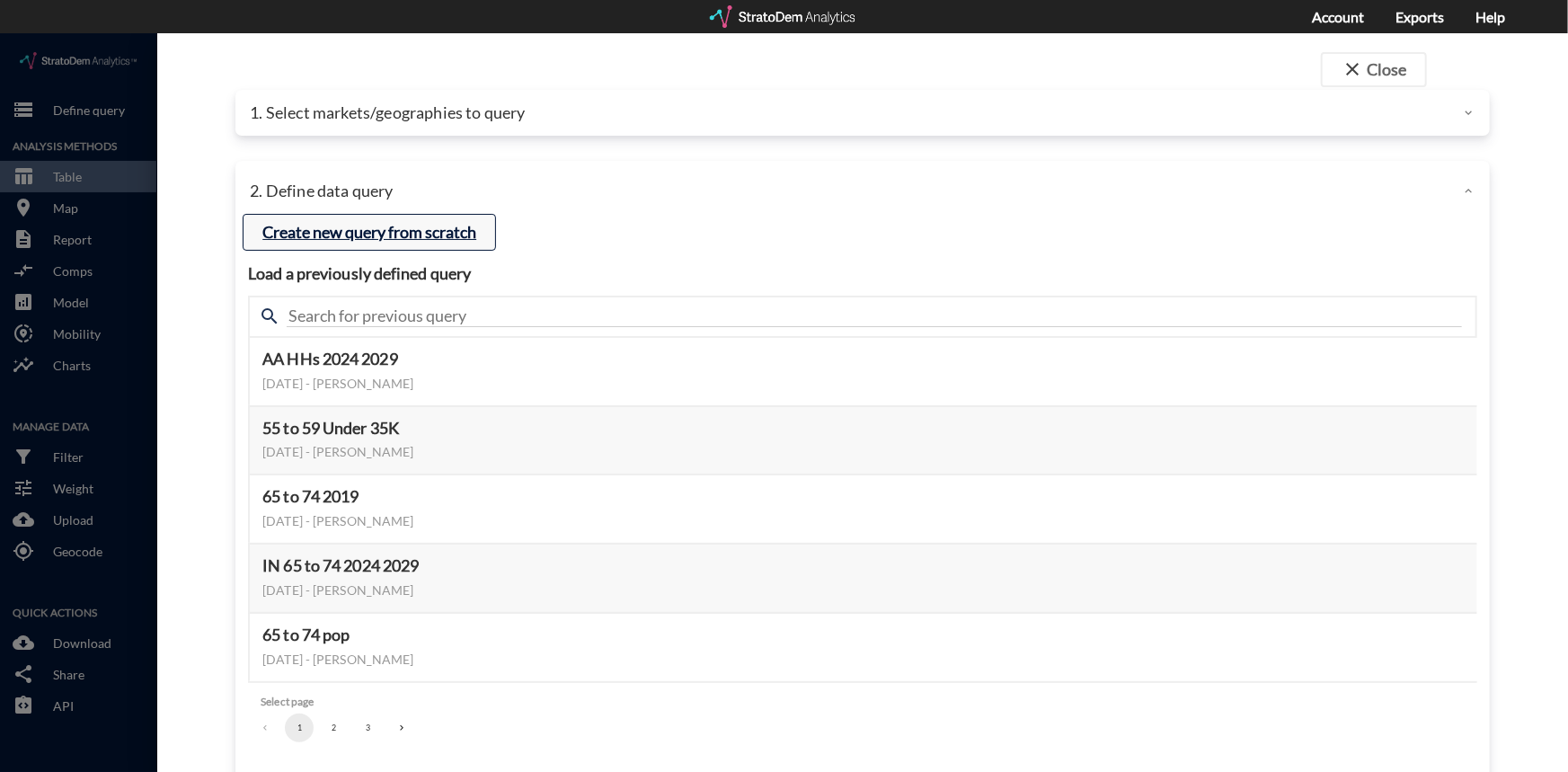
click button "Create new query from scratch"
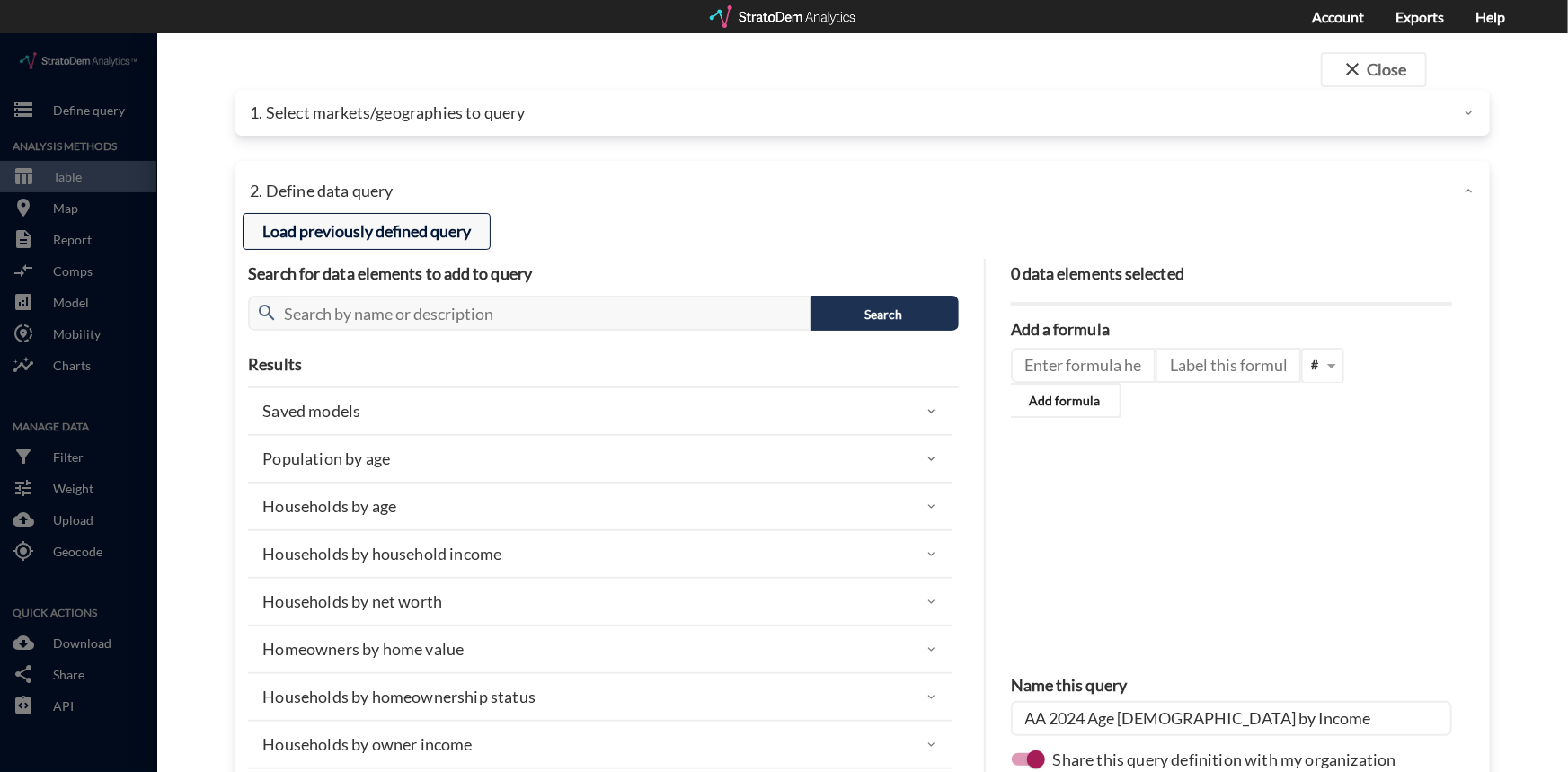
click button "Load previously defined query"
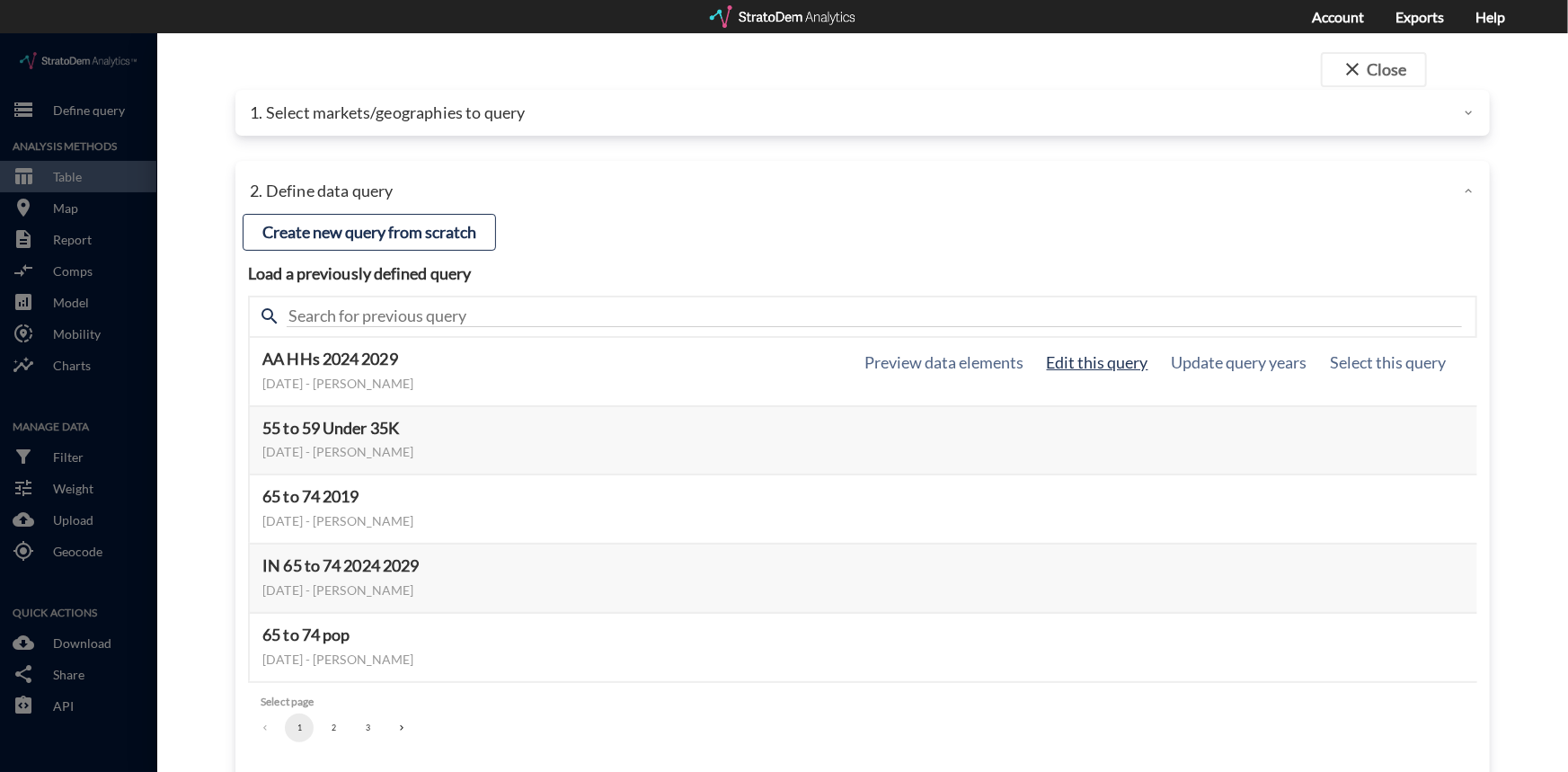
click button "Edit this query"
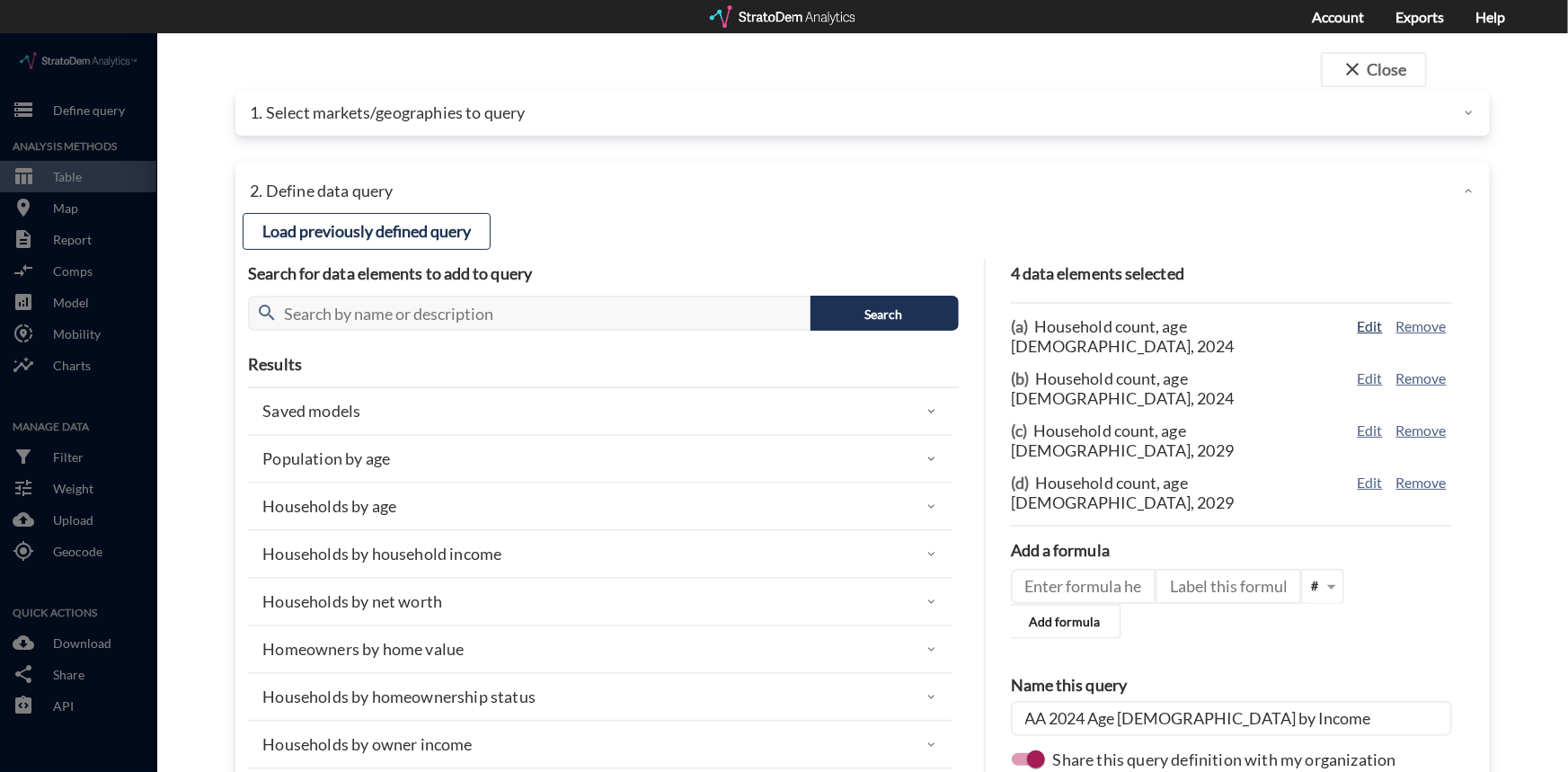
click button "Edit"
type input "HOUSEHOLDS"
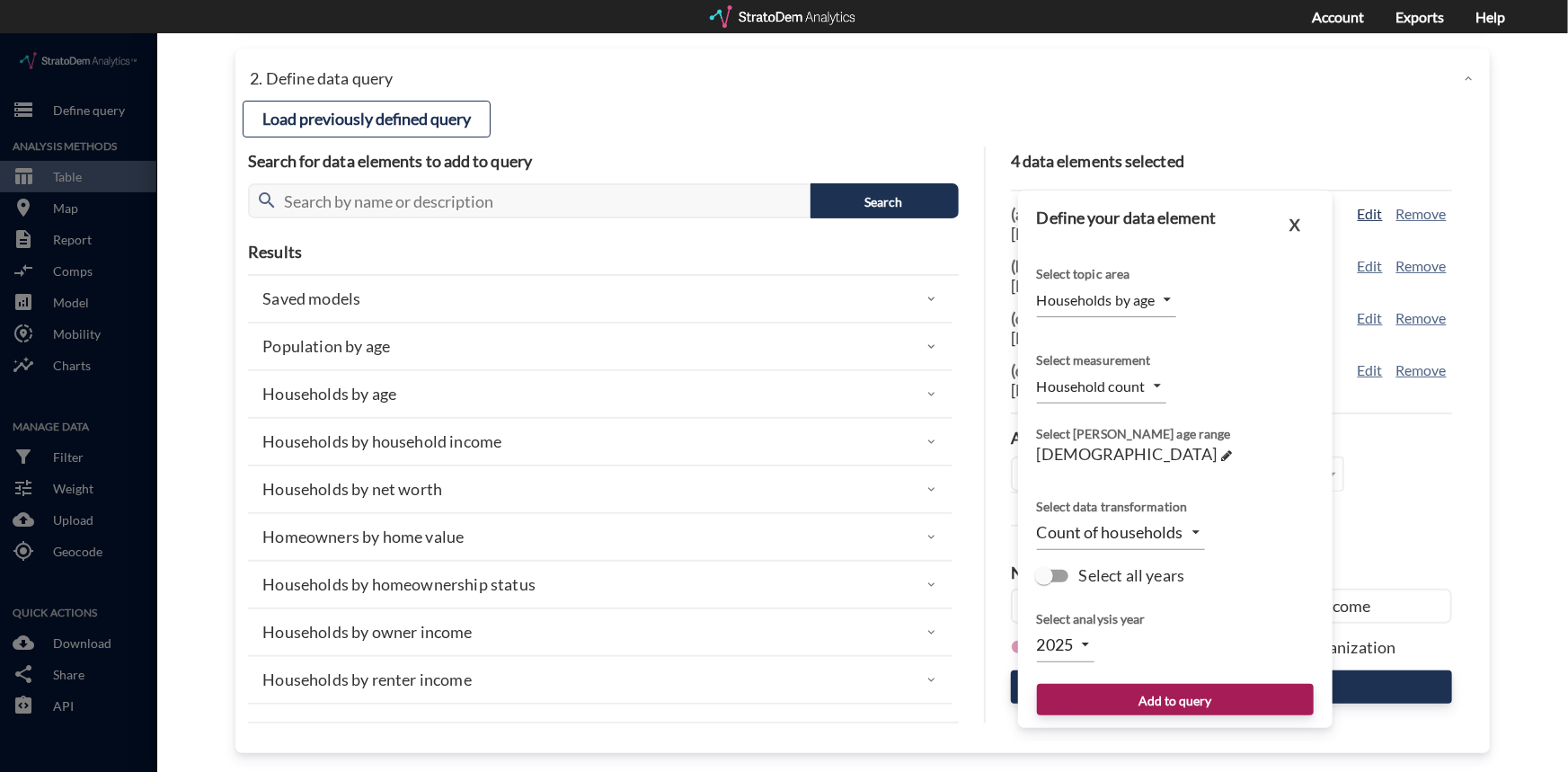
scroll to position [117, 0]
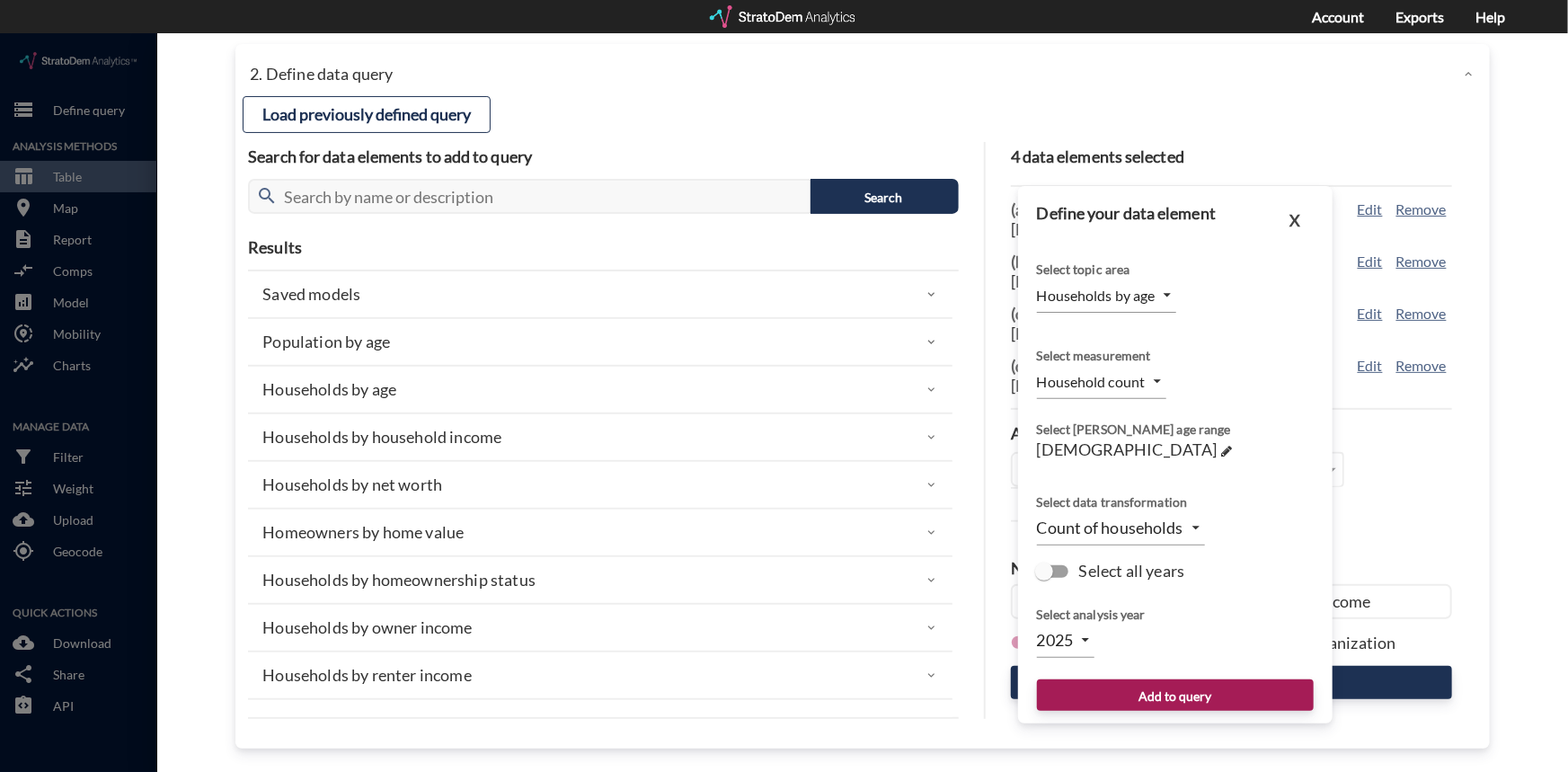
click body "/vantagepoint/us/-1 storage Define query Analysis Methods table_chart Table roo…"
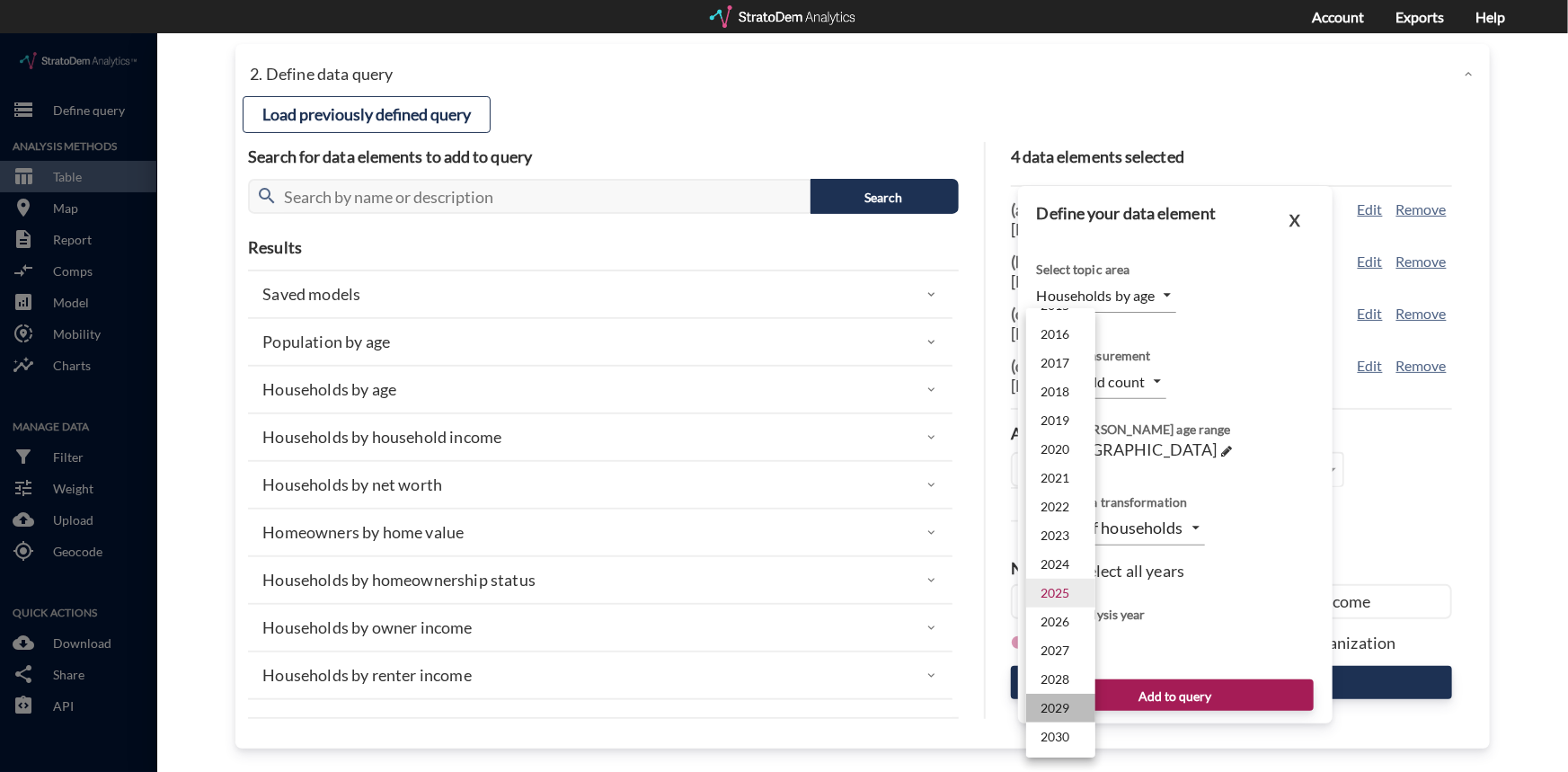
click li "2029"
type input "2029"
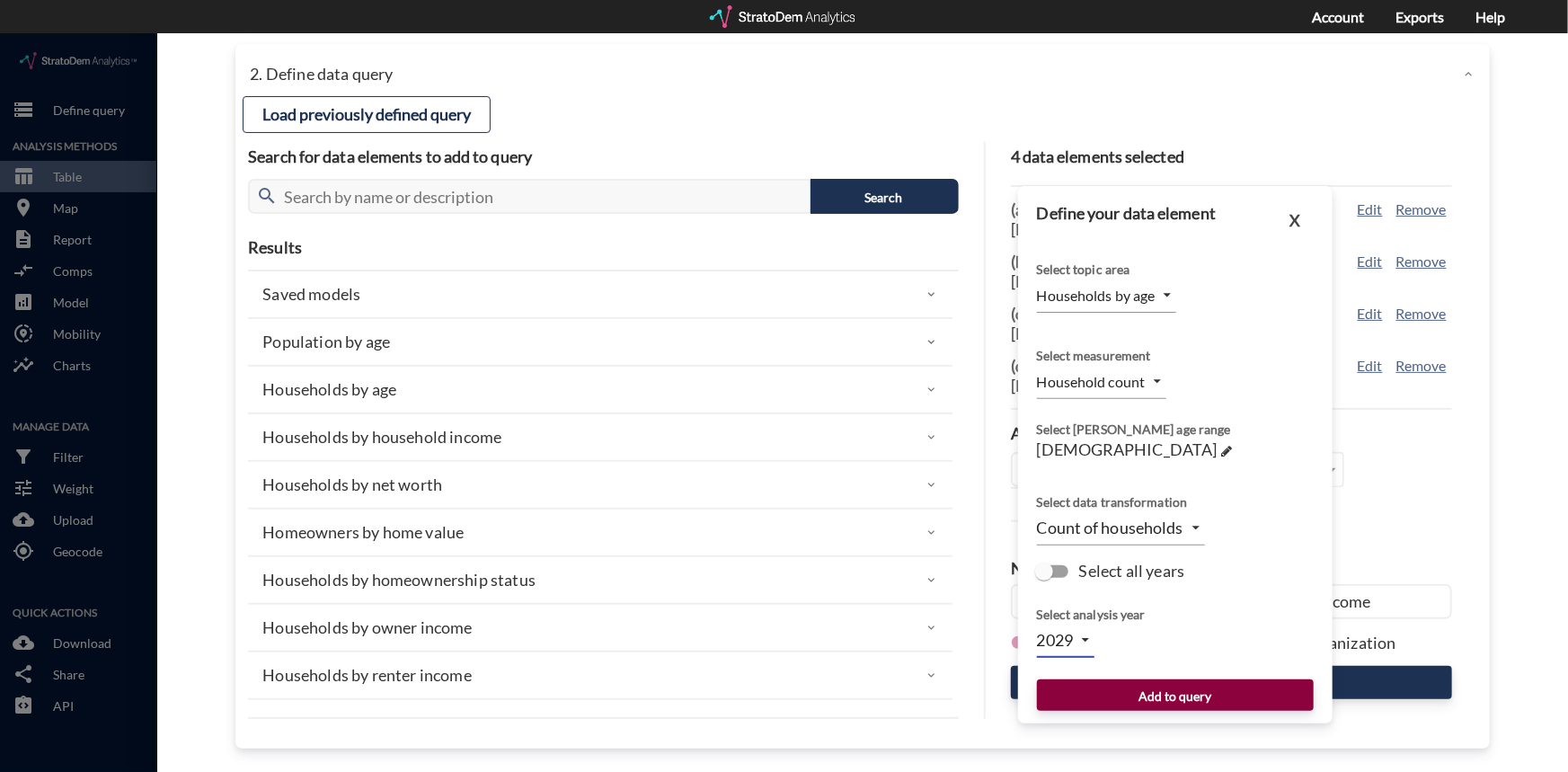
click button "Add to query"
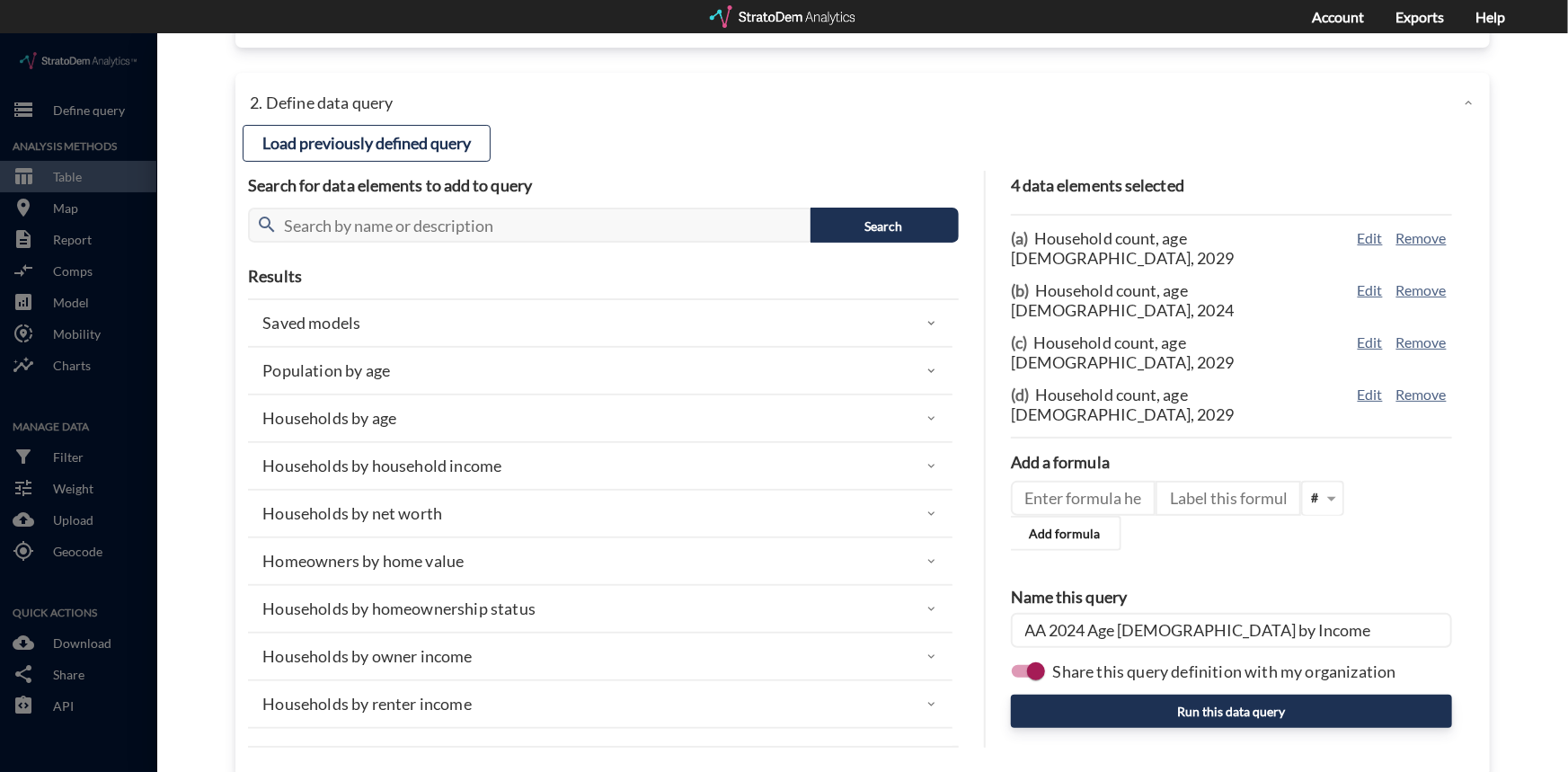
scroll to position [117, 0]
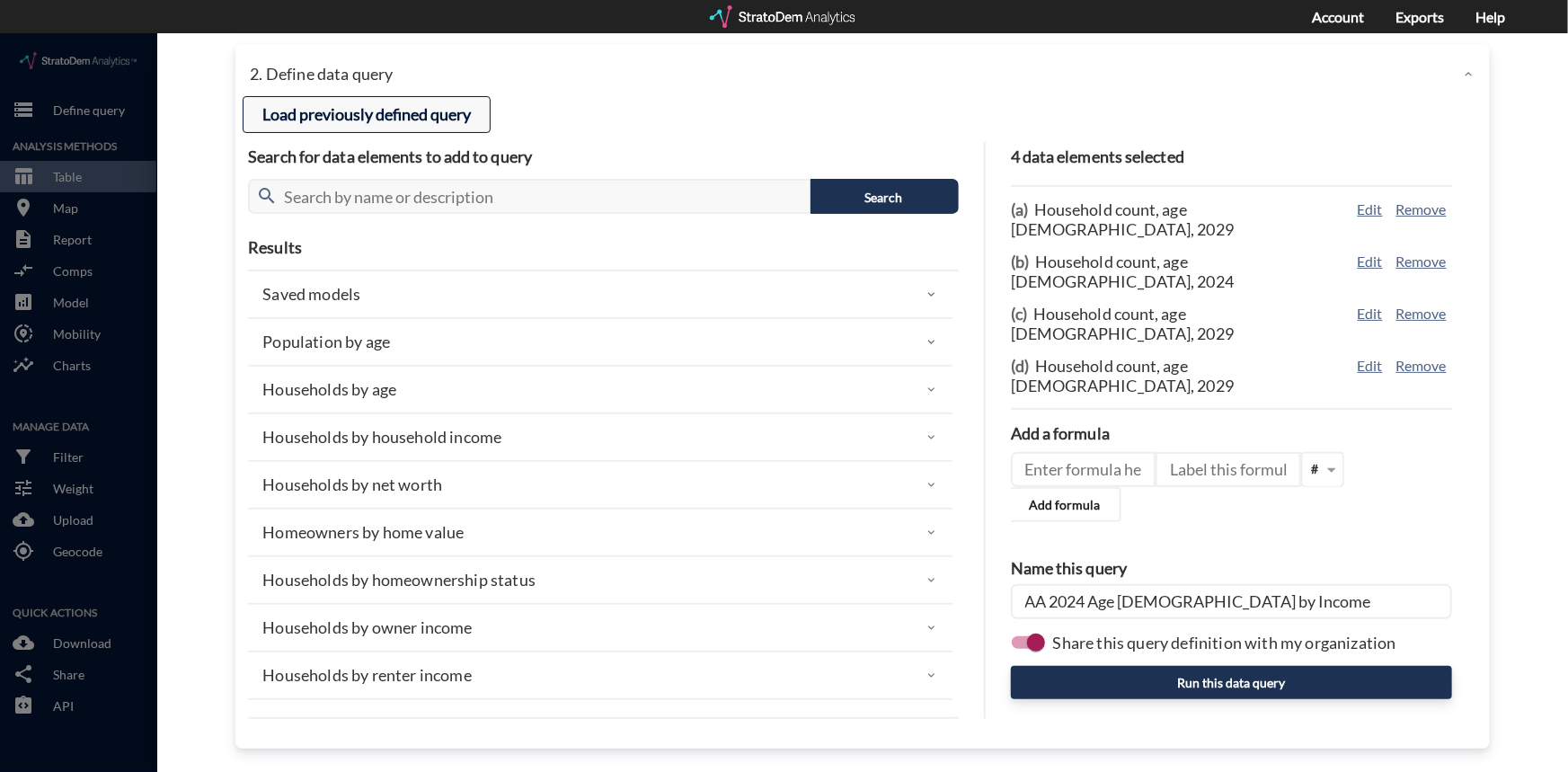
click button "Load previously defined query"
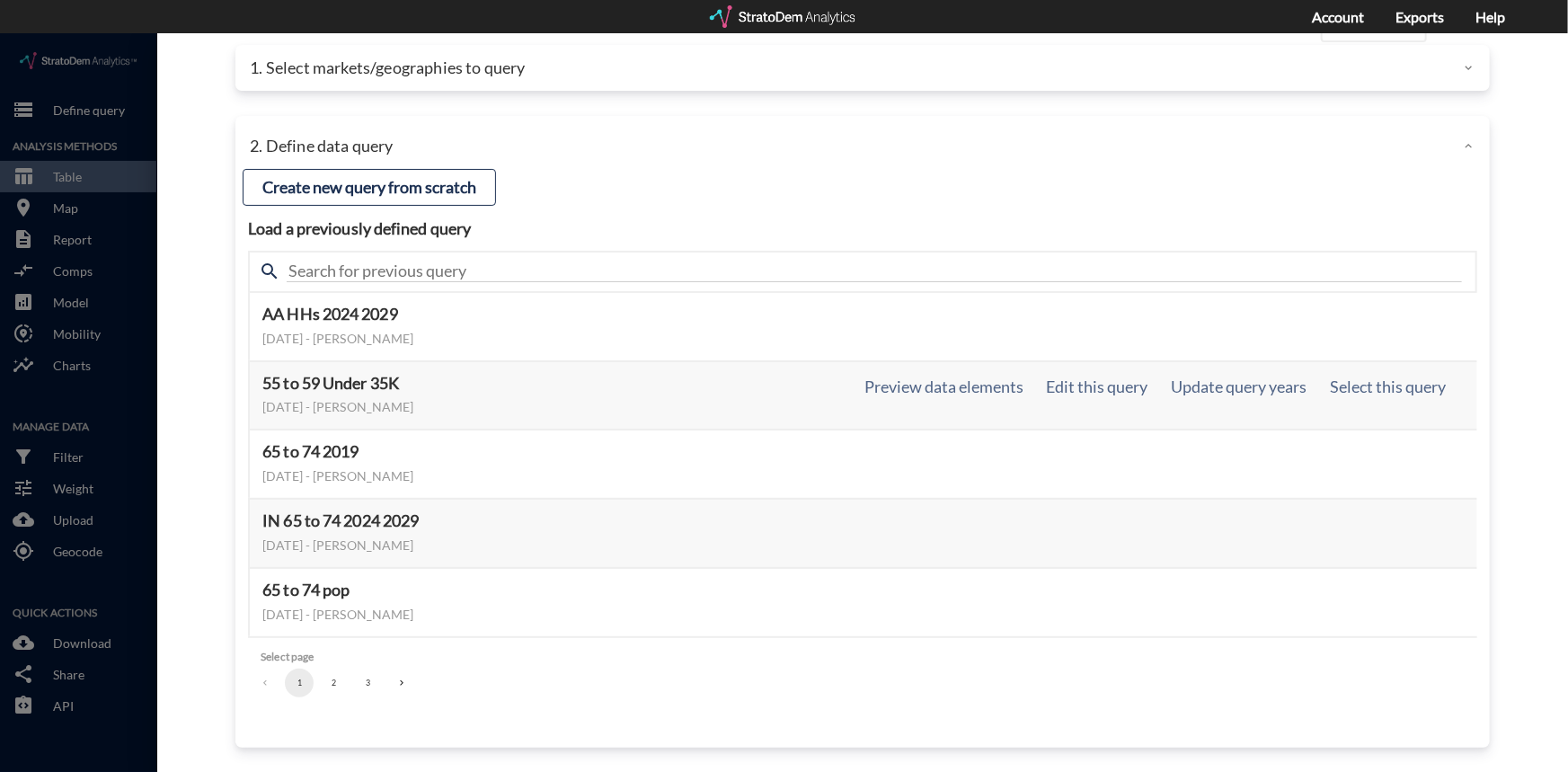
scroll to position [0, 0]
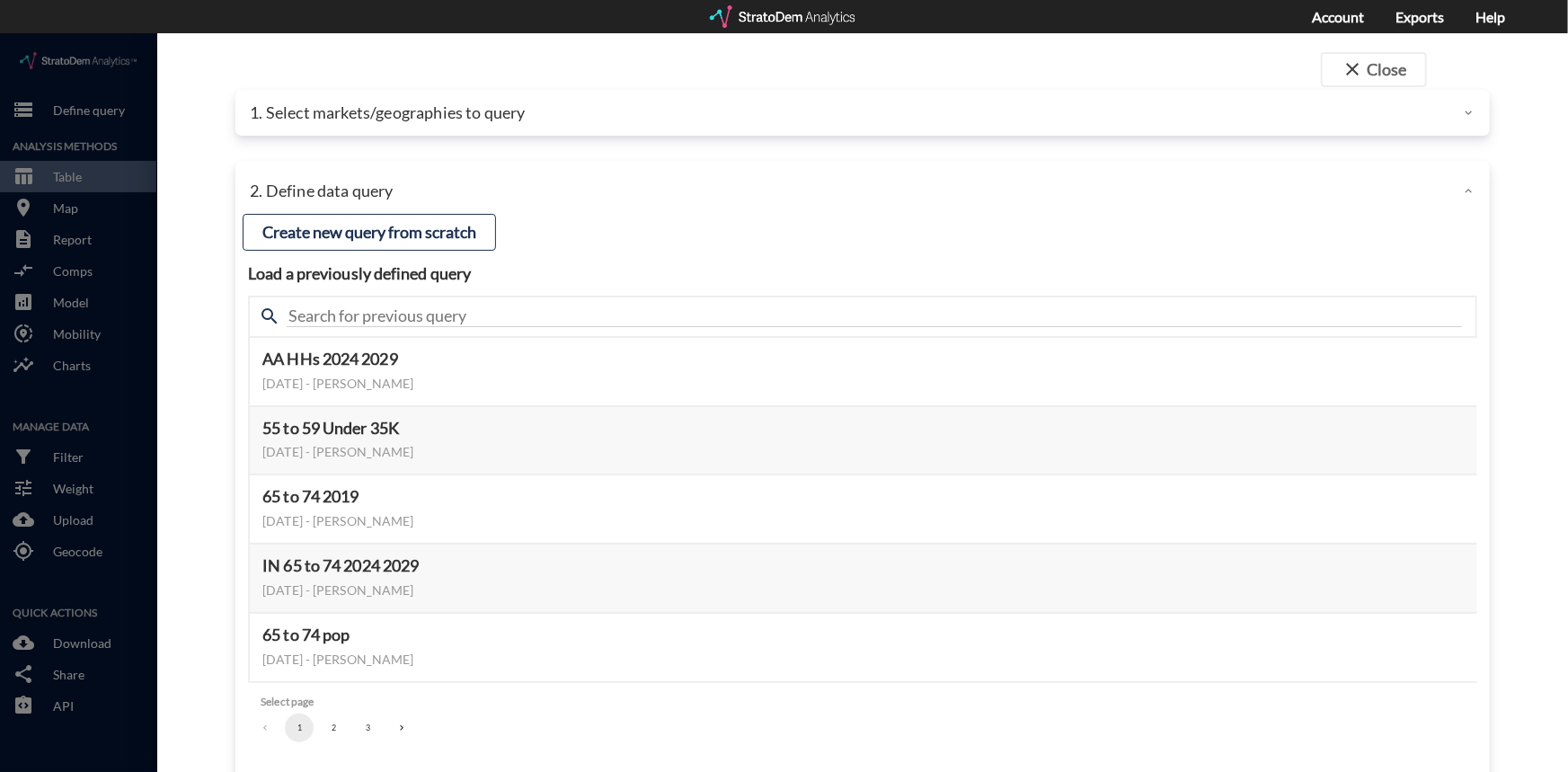
click span "search"
click button "Preview data elements"
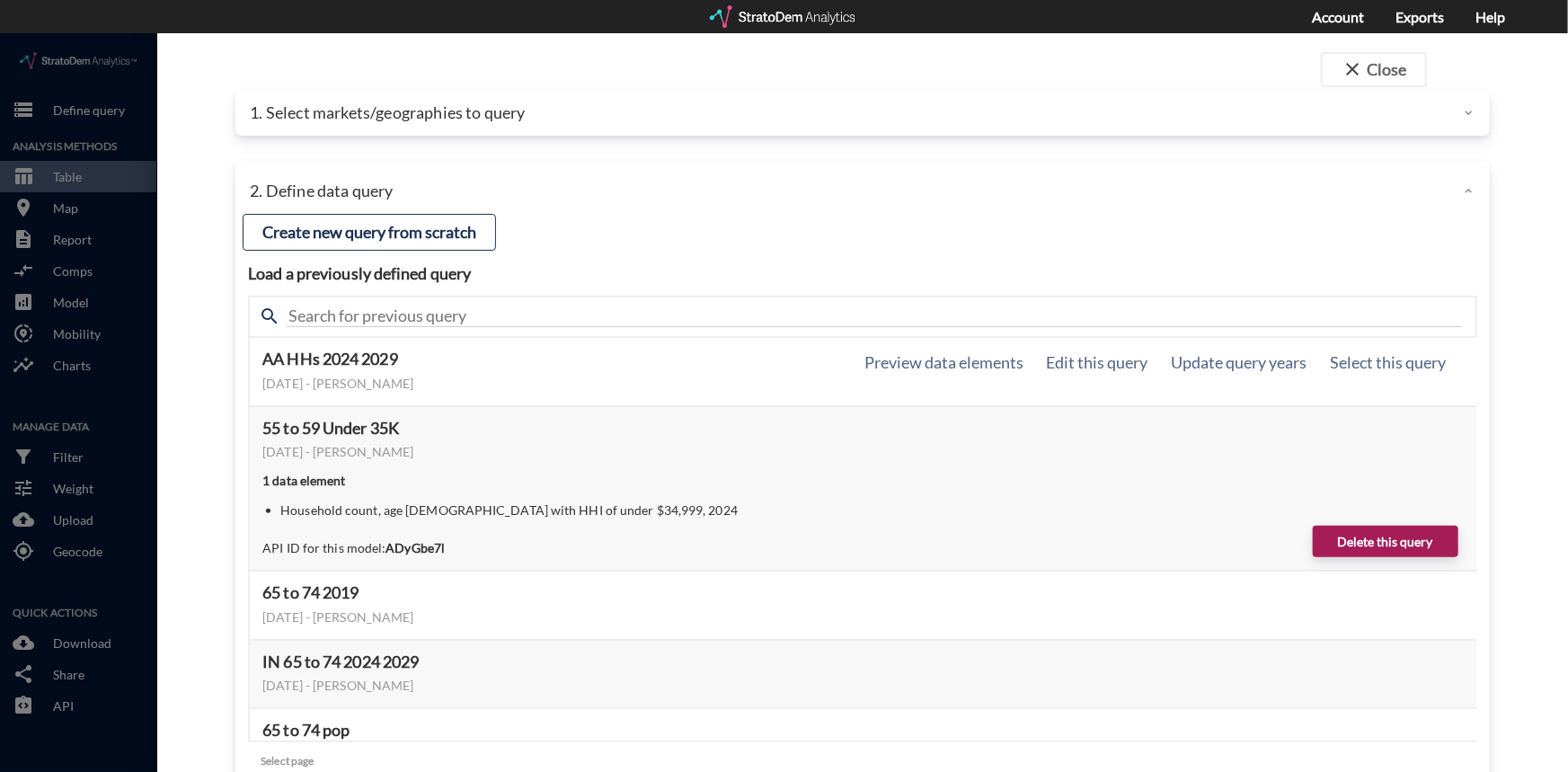
click h5 "AA HHs 2024 2029"
click button "Preview data elements"
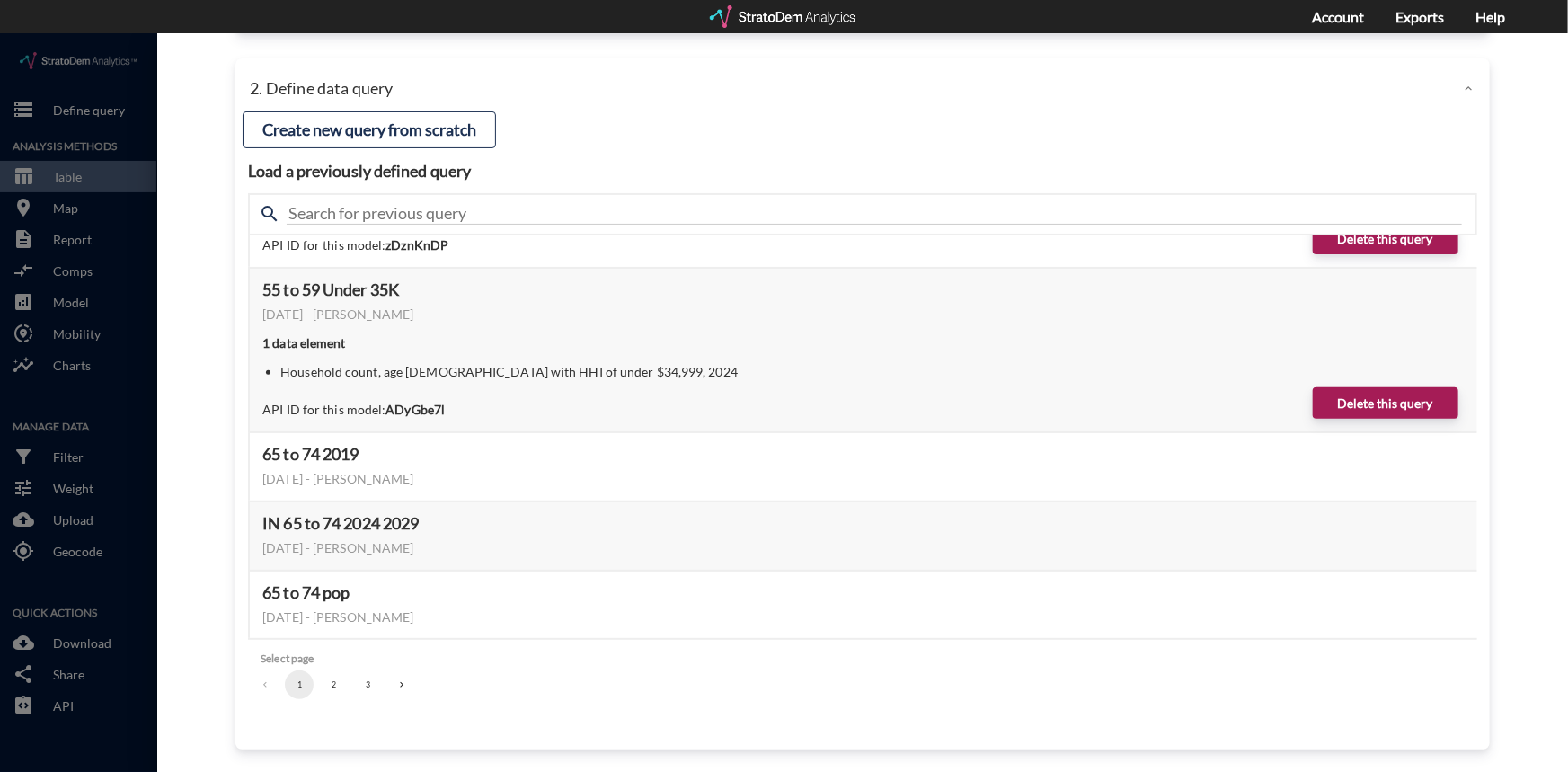
scroll to position [104, 0]
click button "2"
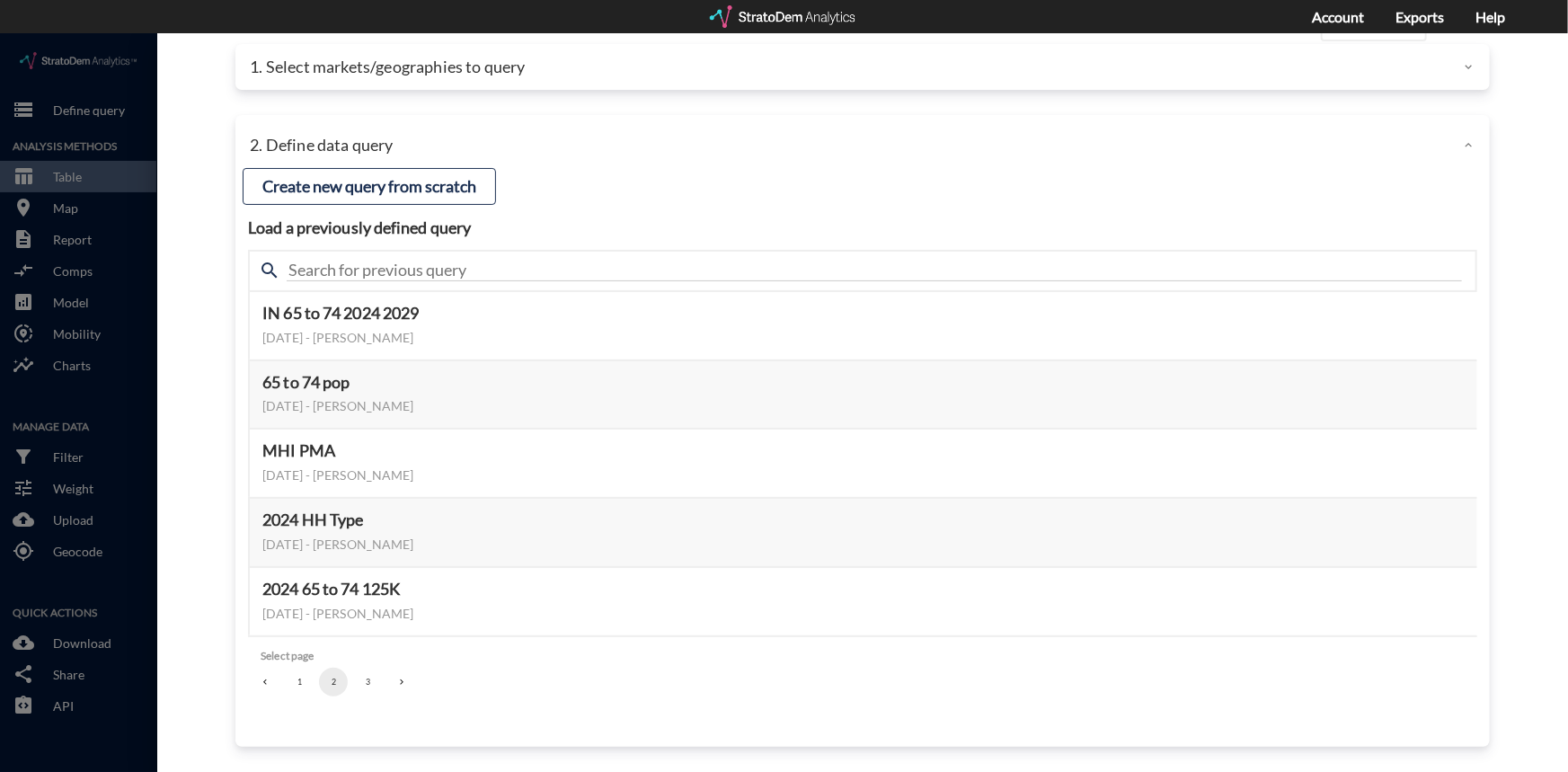
scroll to position [45, 0]
click button "3"
click li "pagination navigation"
click icon "Go to previous page"
click button "1"
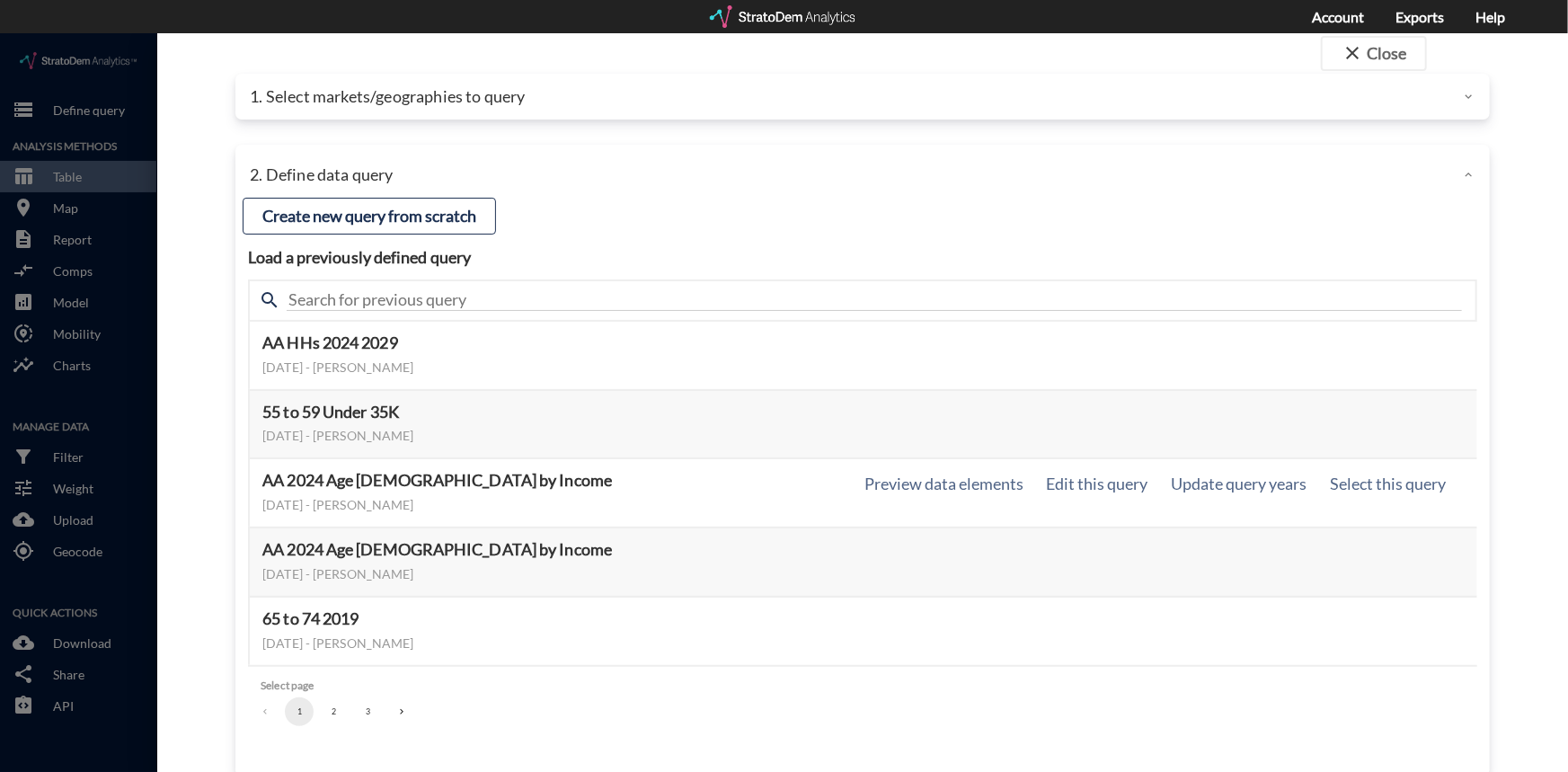
scroll to position [0, 0]
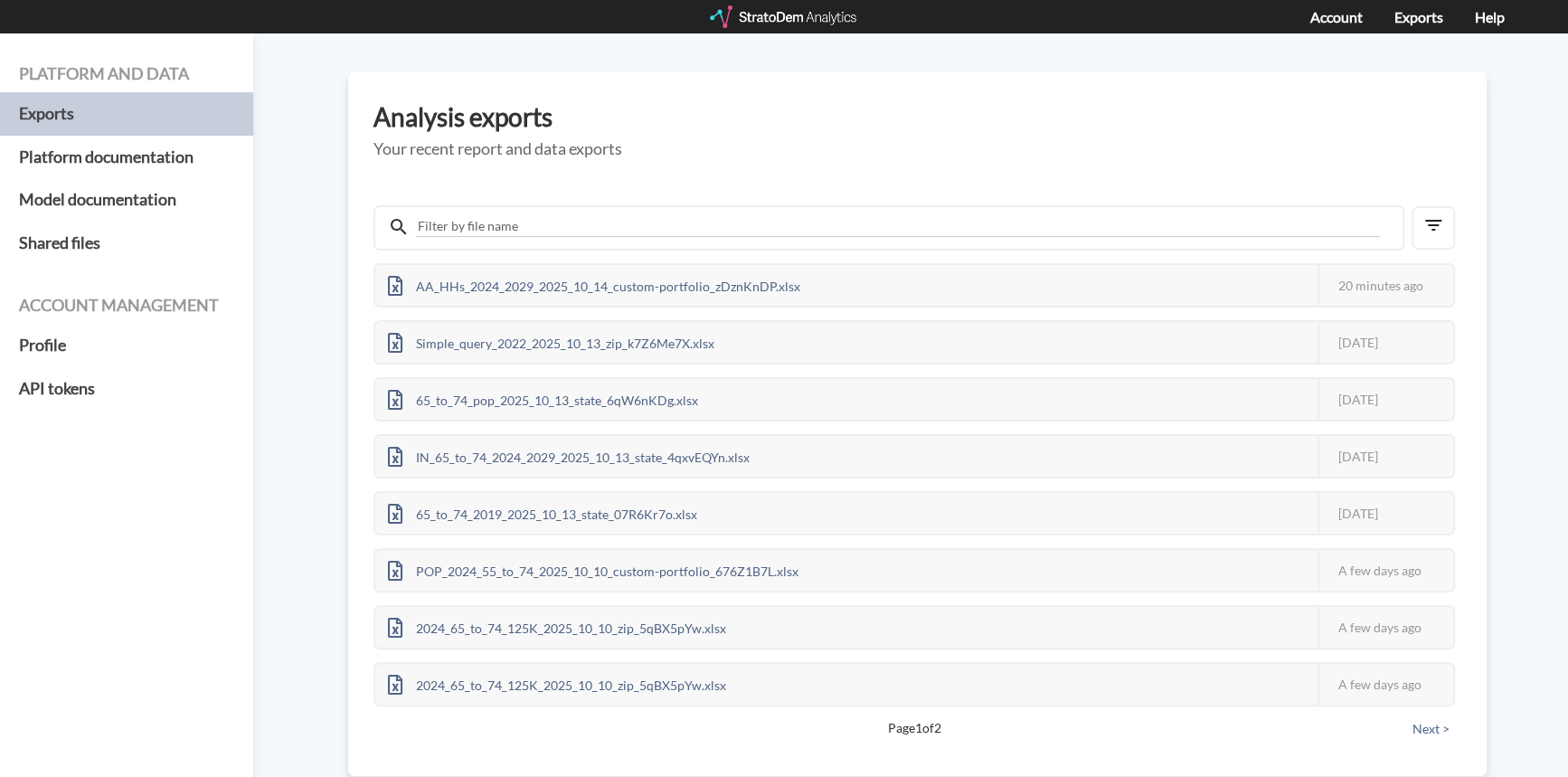
click at [812, 15] on div at bounding box center [785, 17] width 149 height 23
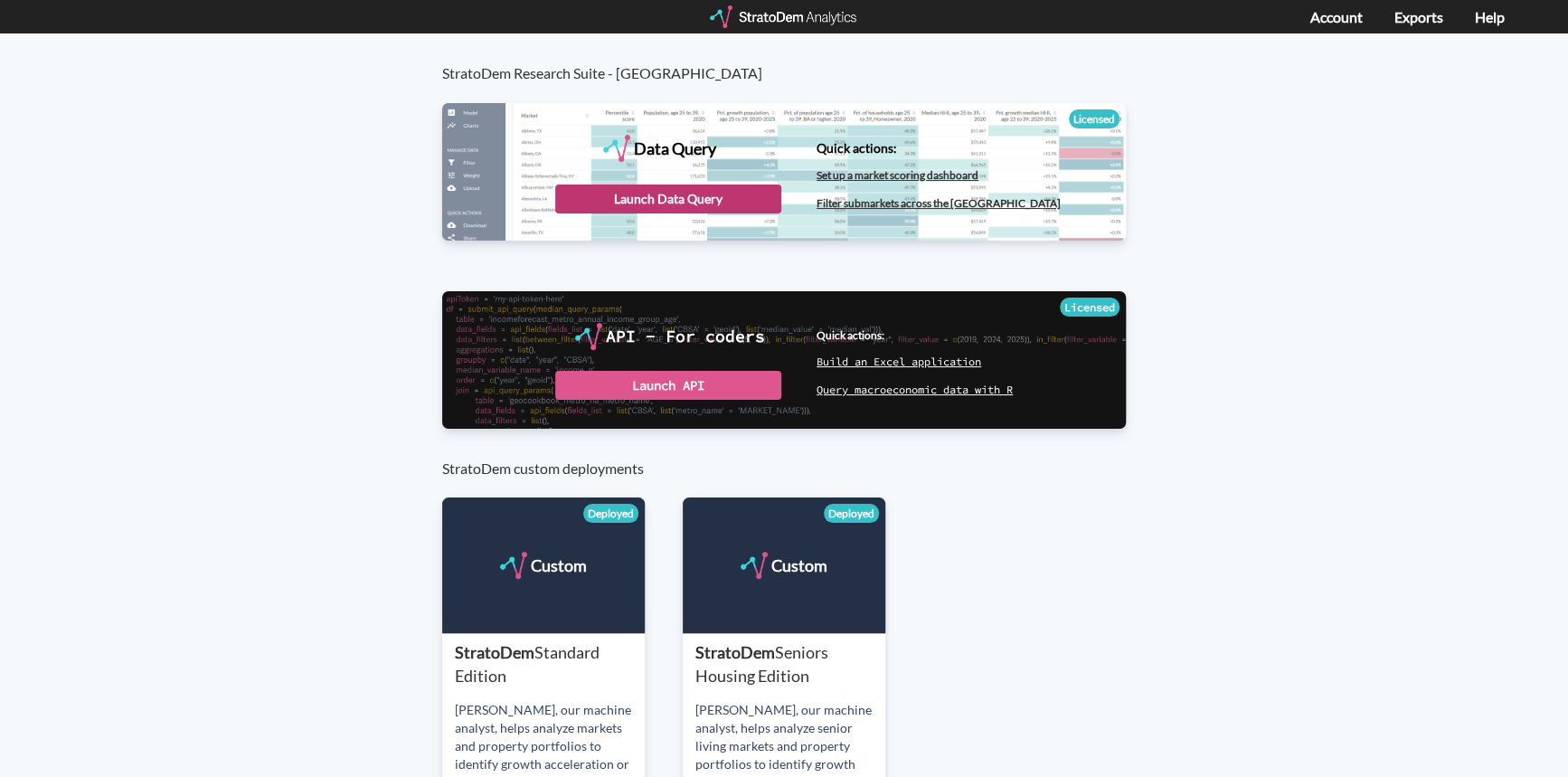
click at [646, 198] on div "Launch Data Query" at bounding box center [669, 199] width 226 height 29
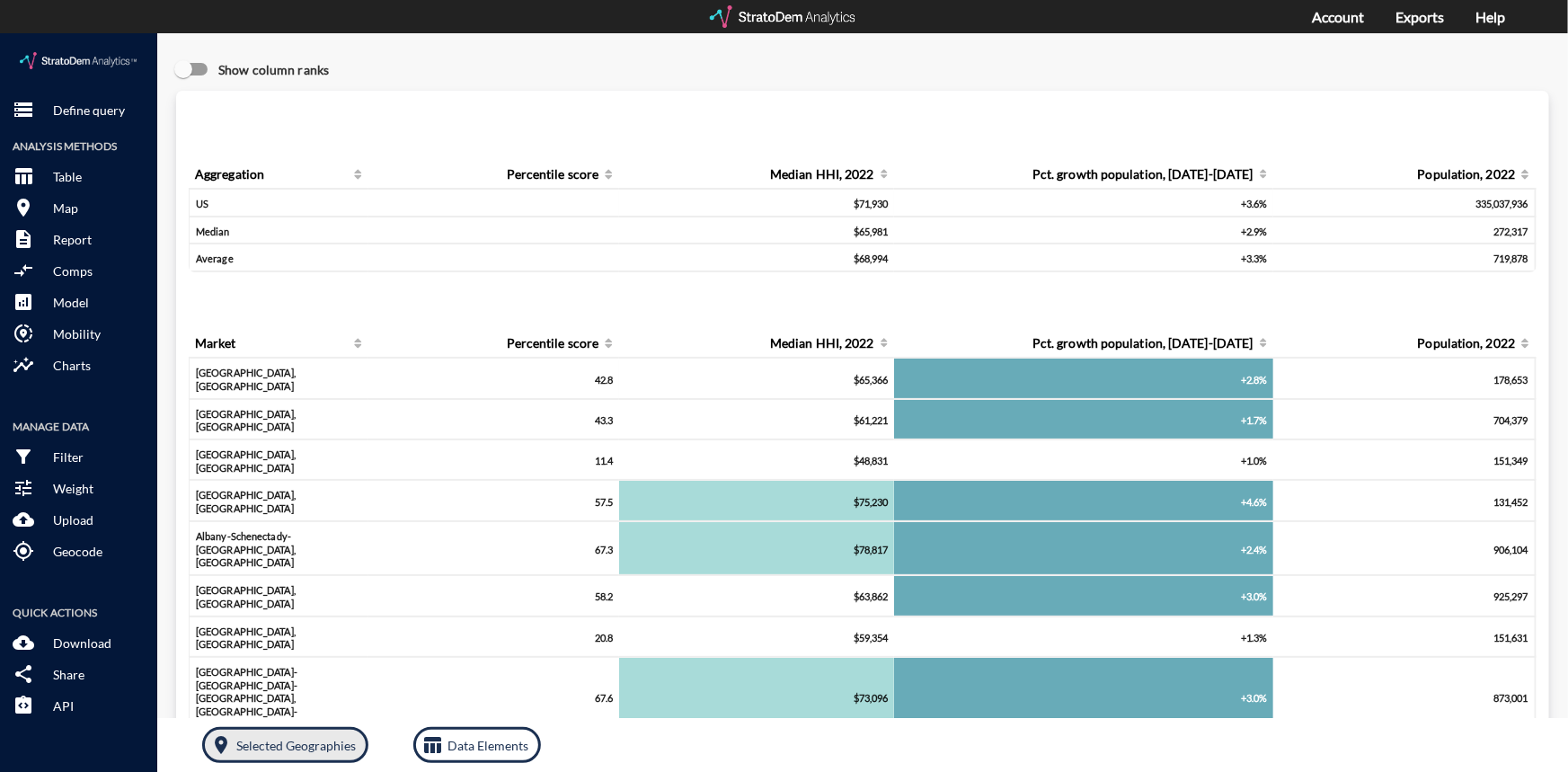
click button "room Selected Geographies"
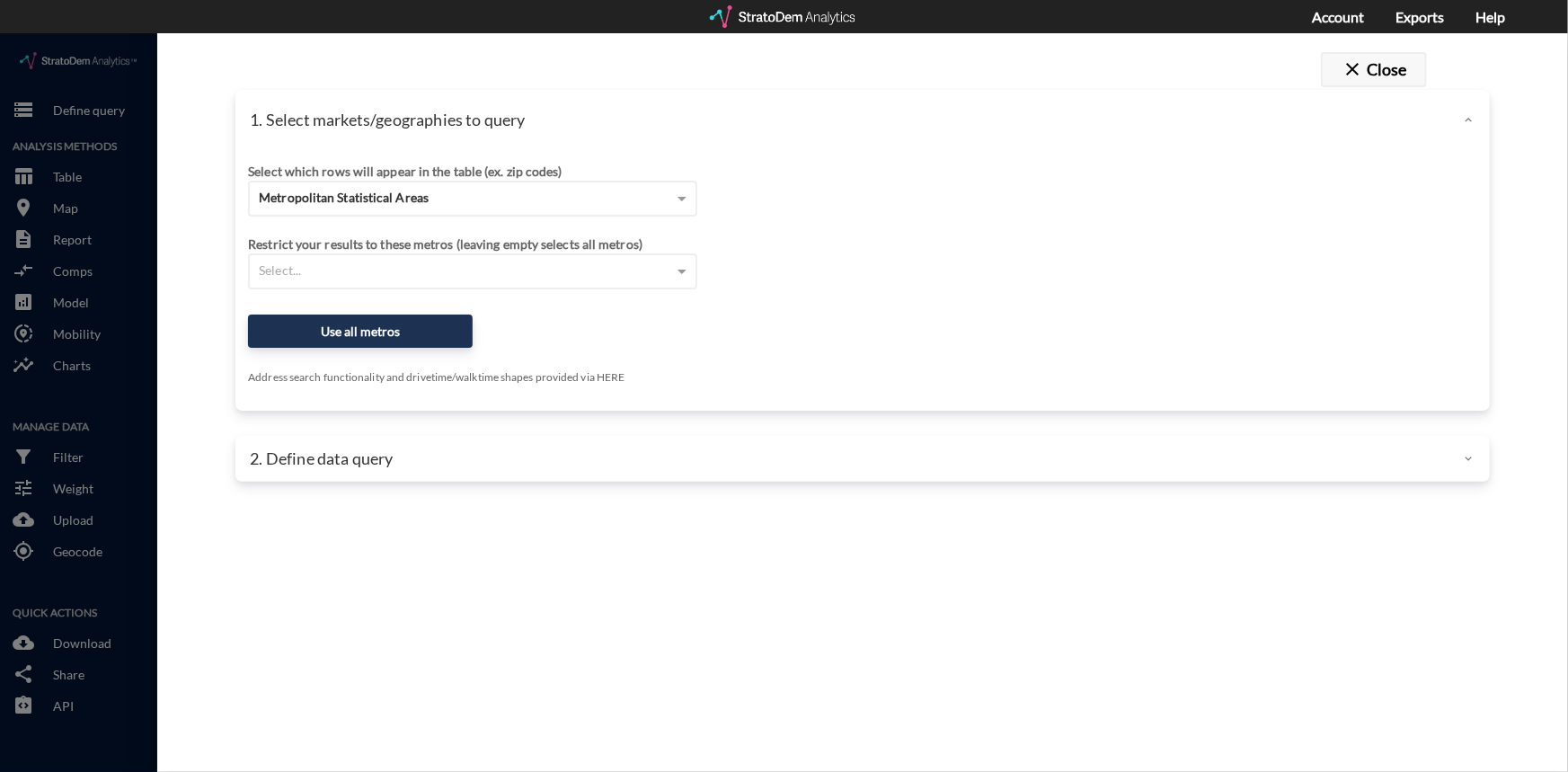
click button "close Close"
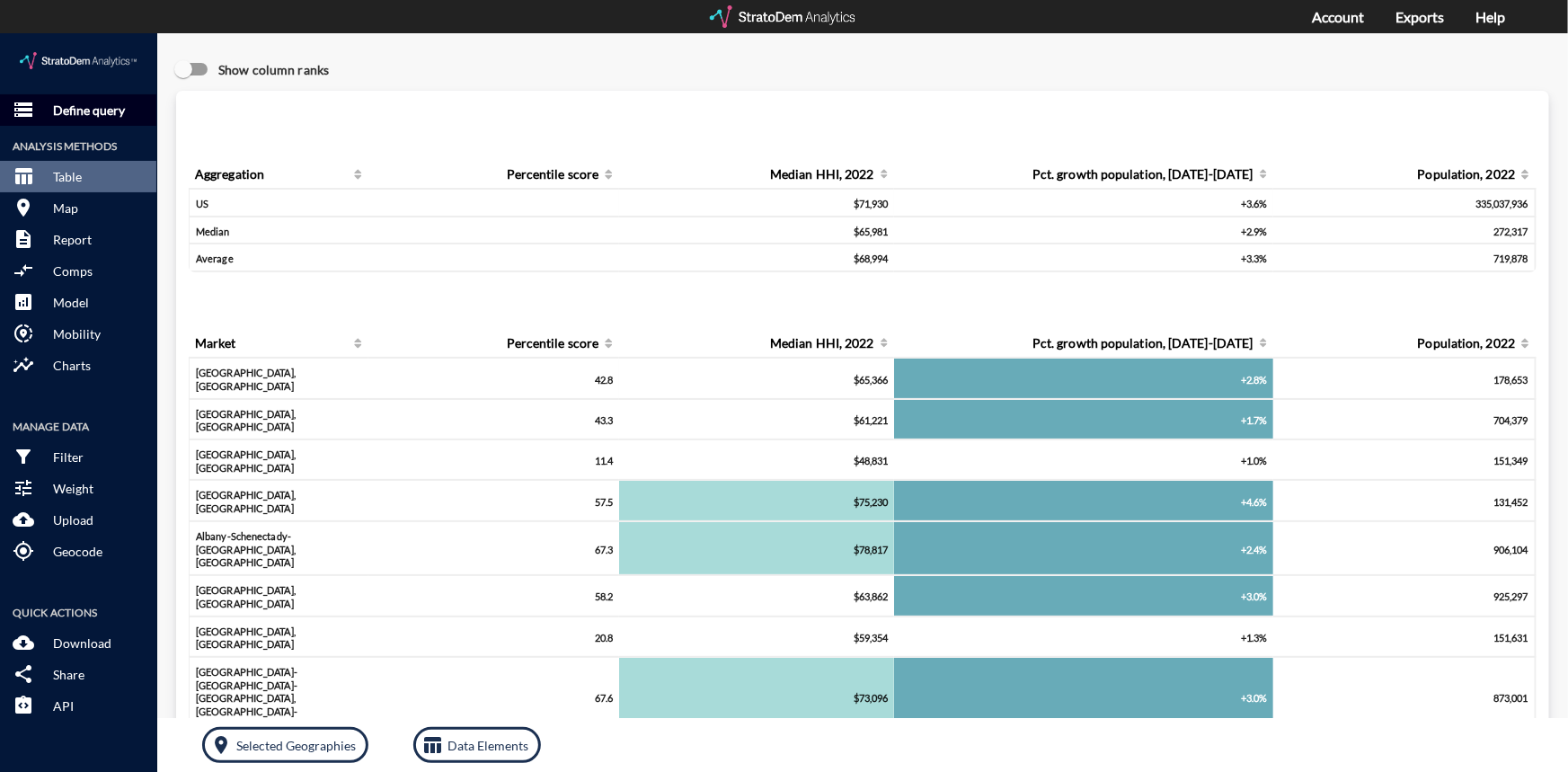
click p "Define query"
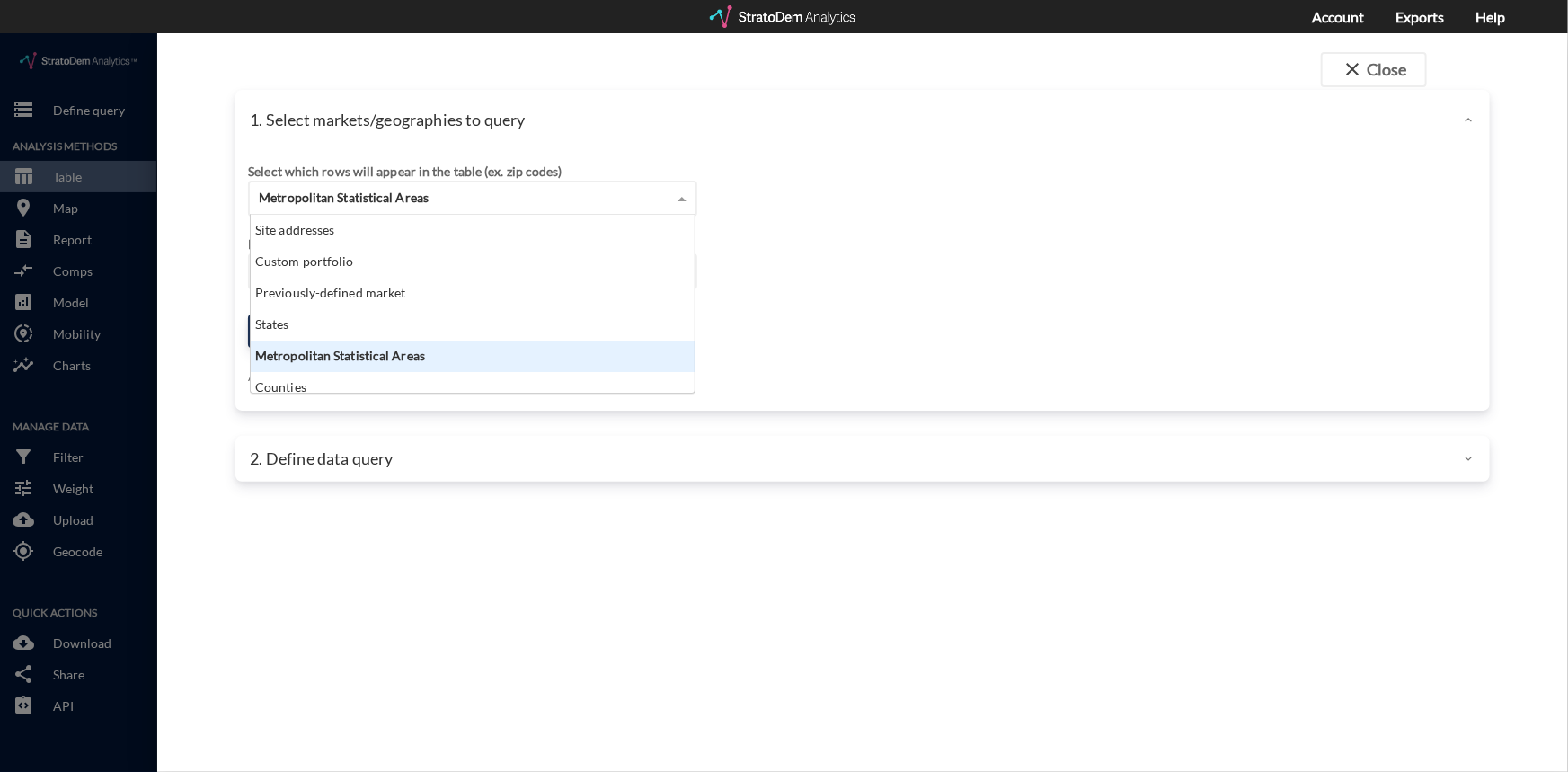
click span
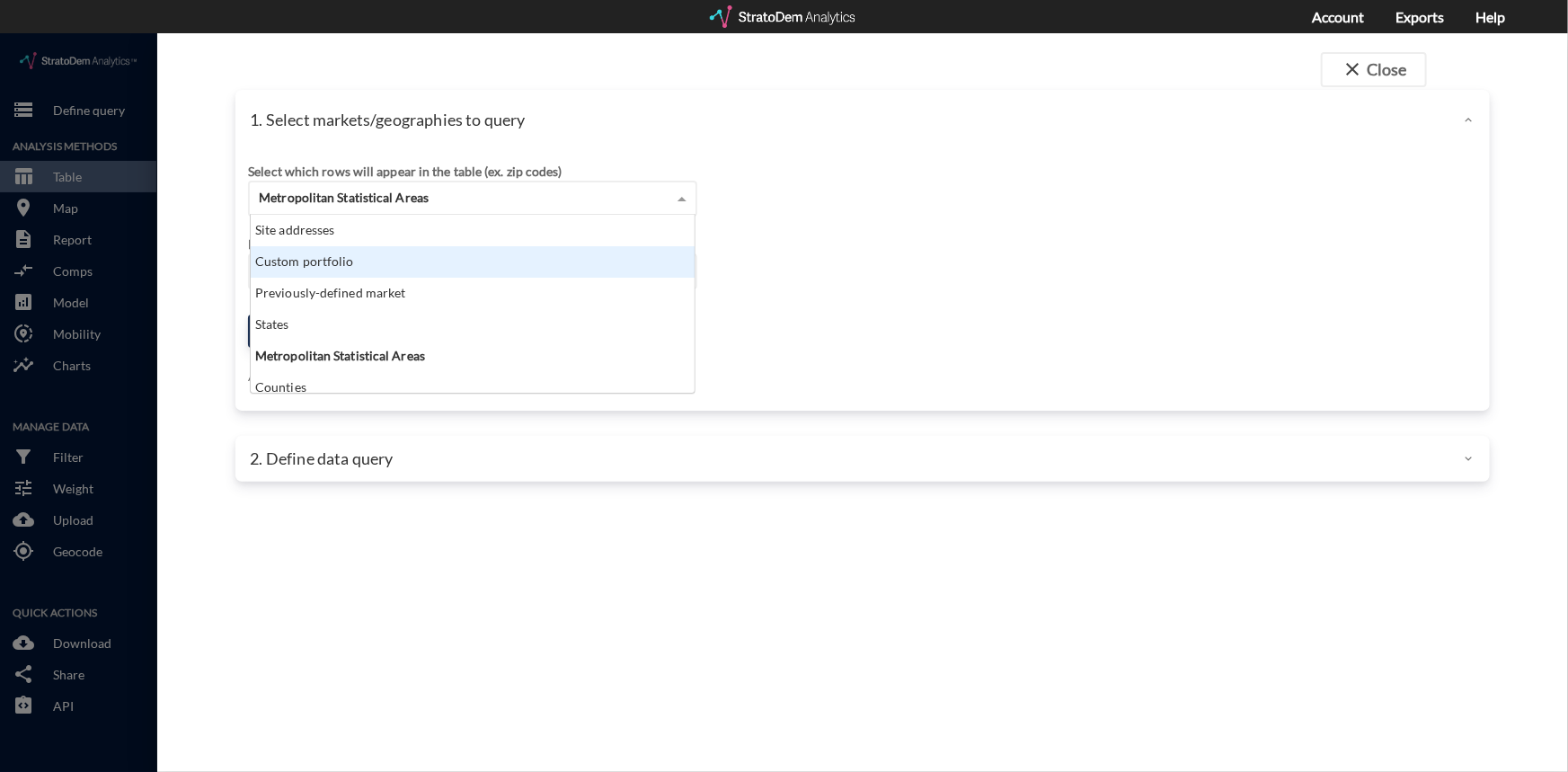
click div "Custom portfolio"
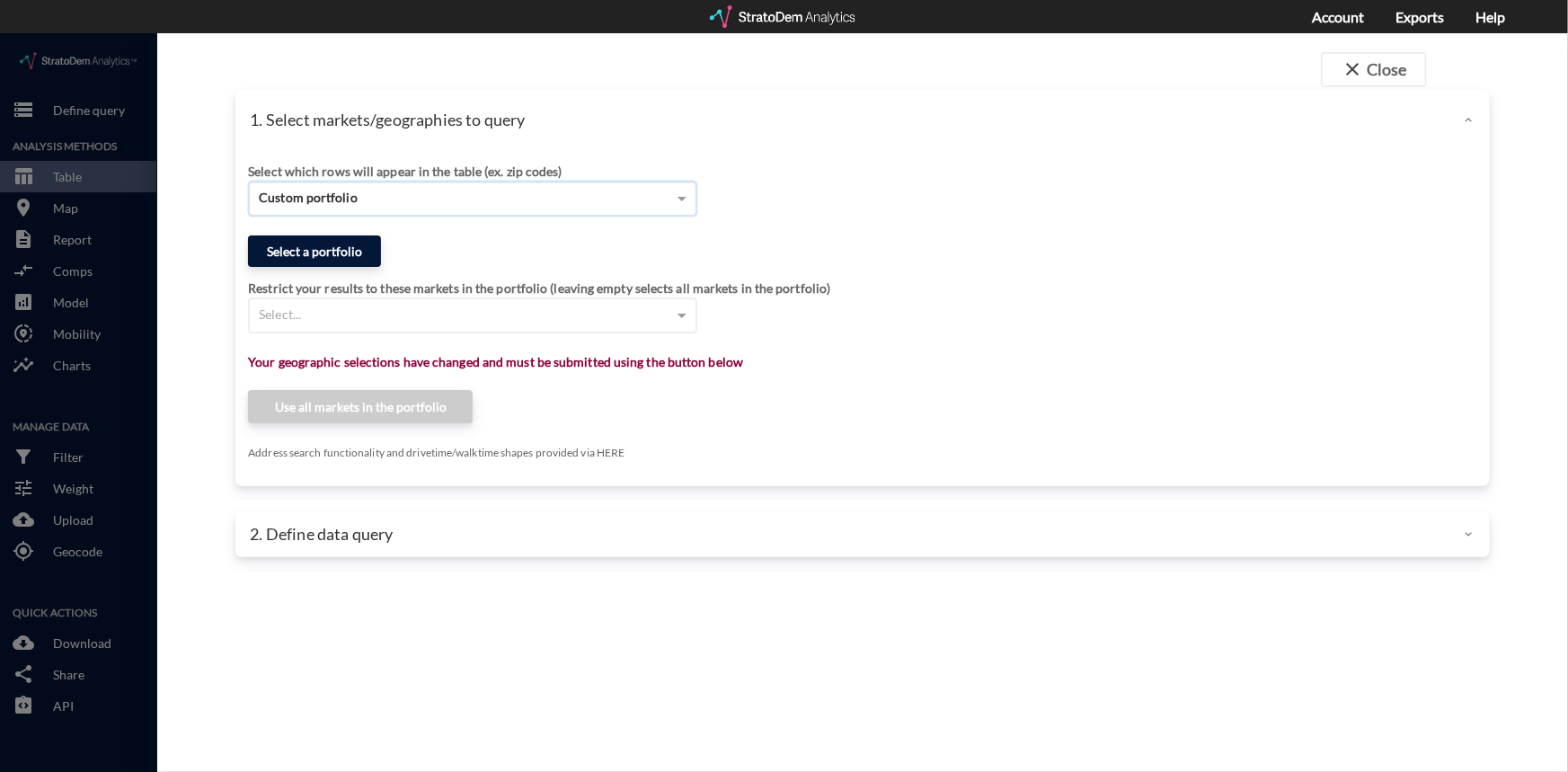
click button "Select a portfolio"
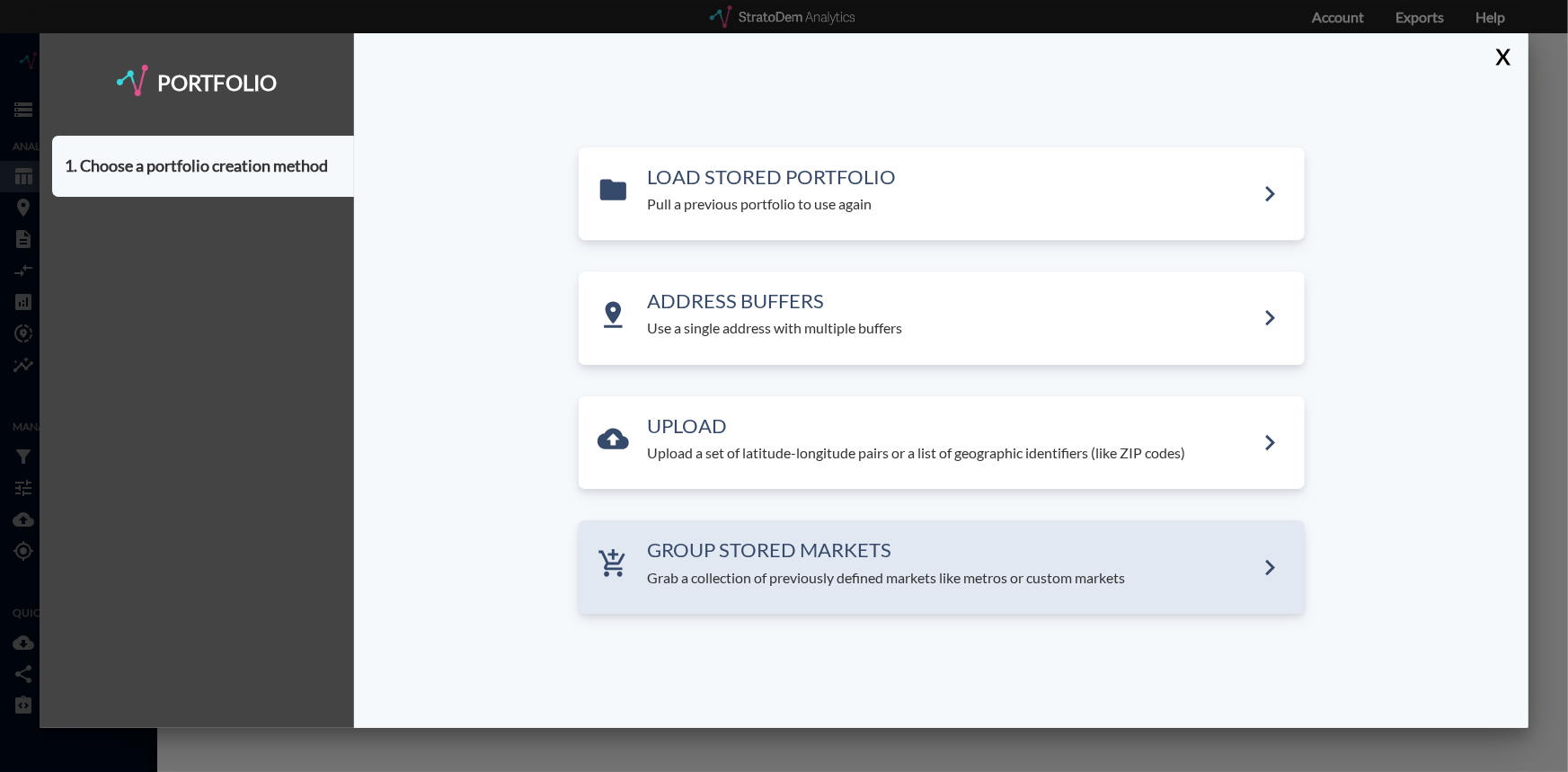
click at [859, 552] on h3 "GROUP STORED MARKETS" at bounding box center [952, 552] width 607 height 22
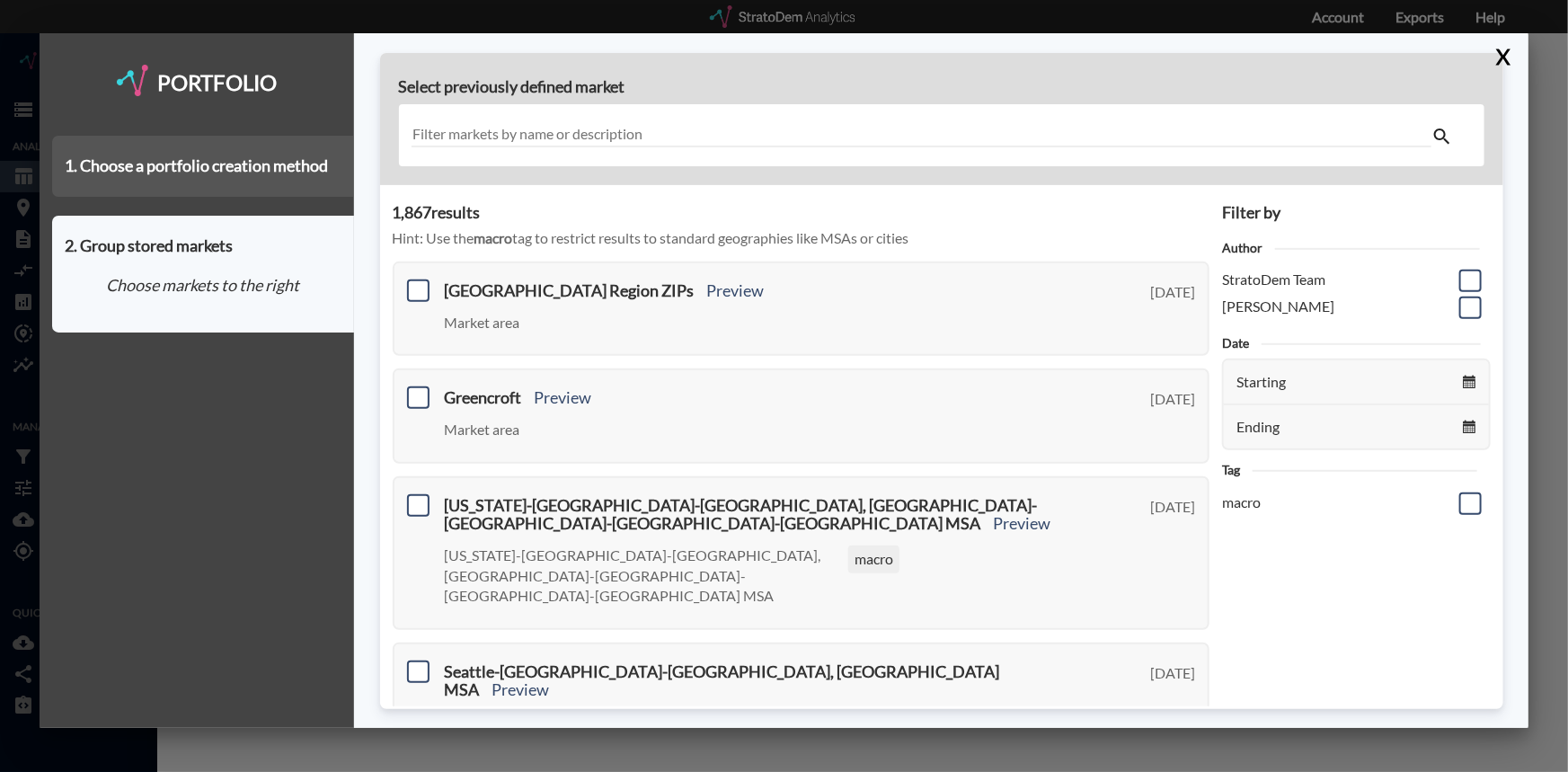
click at [203, 164] on div "1. Choose a portfolio creation method" at bounding box center [203, 166] width 302 height 61
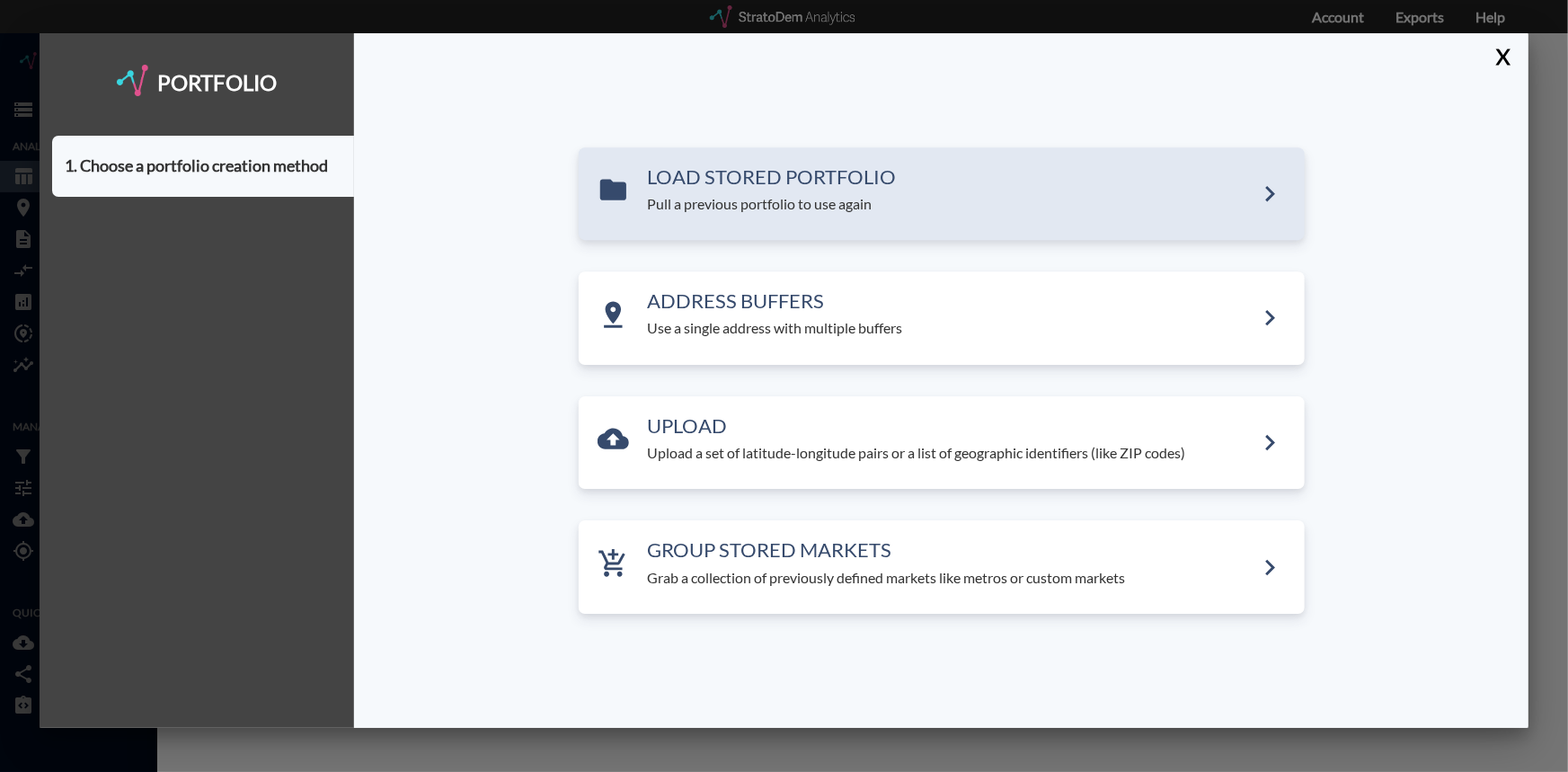
click at [751, 176] on h3 "LOAD STORED PORTFOLIO" at bounding box center [952, 177] width 607 height 22
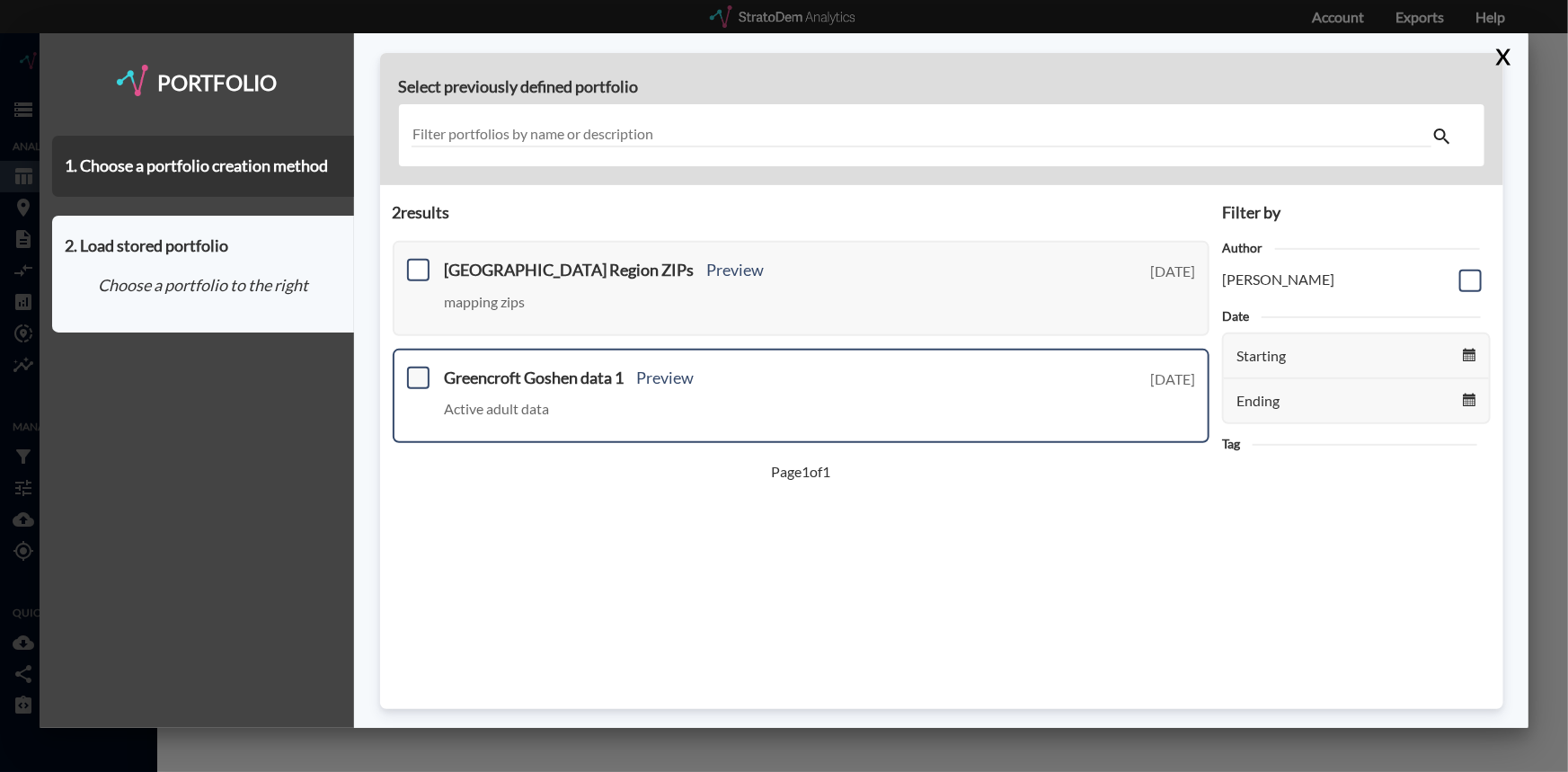
click at [421, 378] on span at bounding box center [418, 378] width 23 height 23
click at [416, 370] on input "checkbox" at bounding box center [416, 370] width 0 height 0
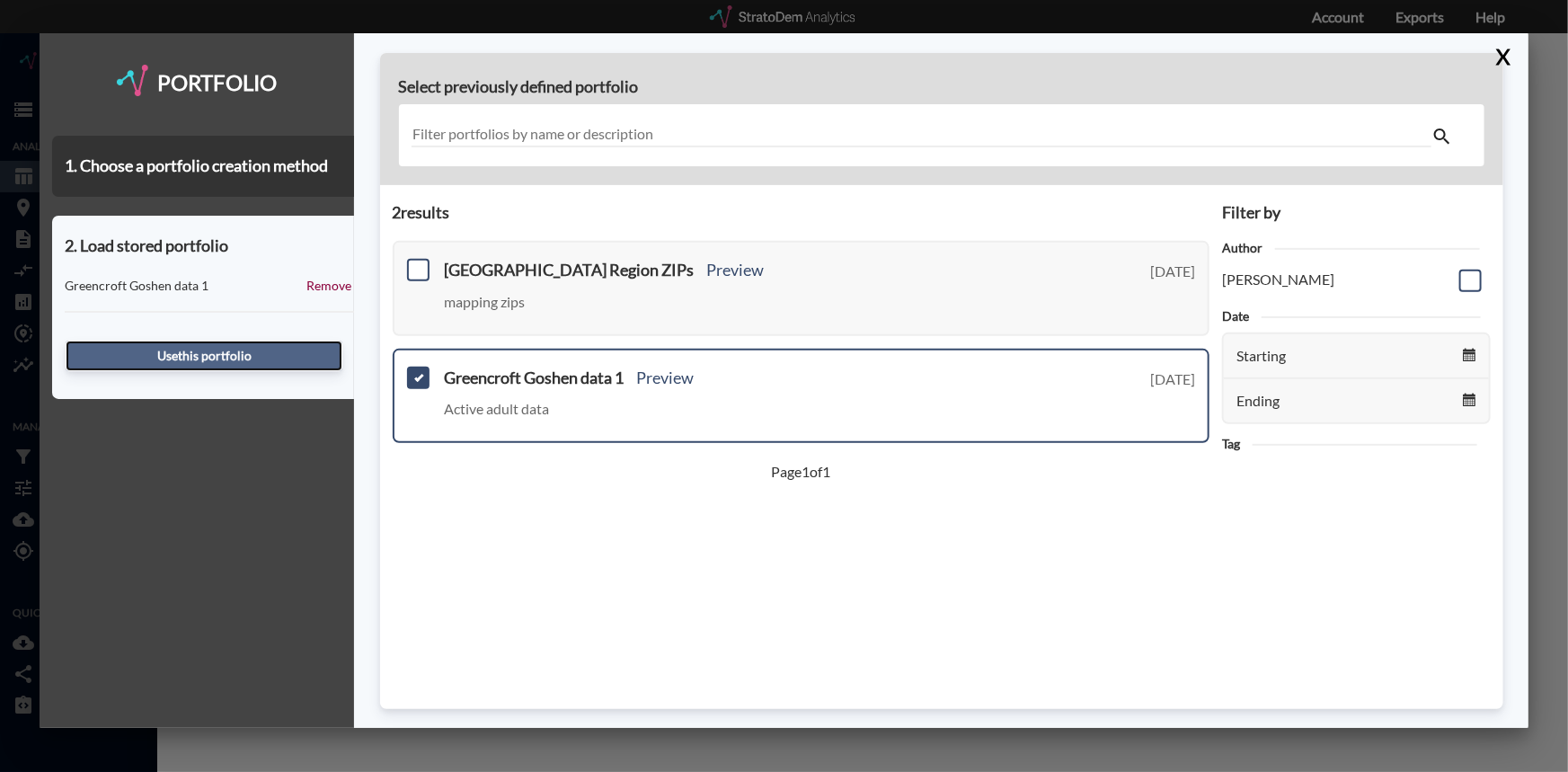
click at [224, 351] on button "Use this portfolio" at bounding box center [204, 356] width 277 height 30
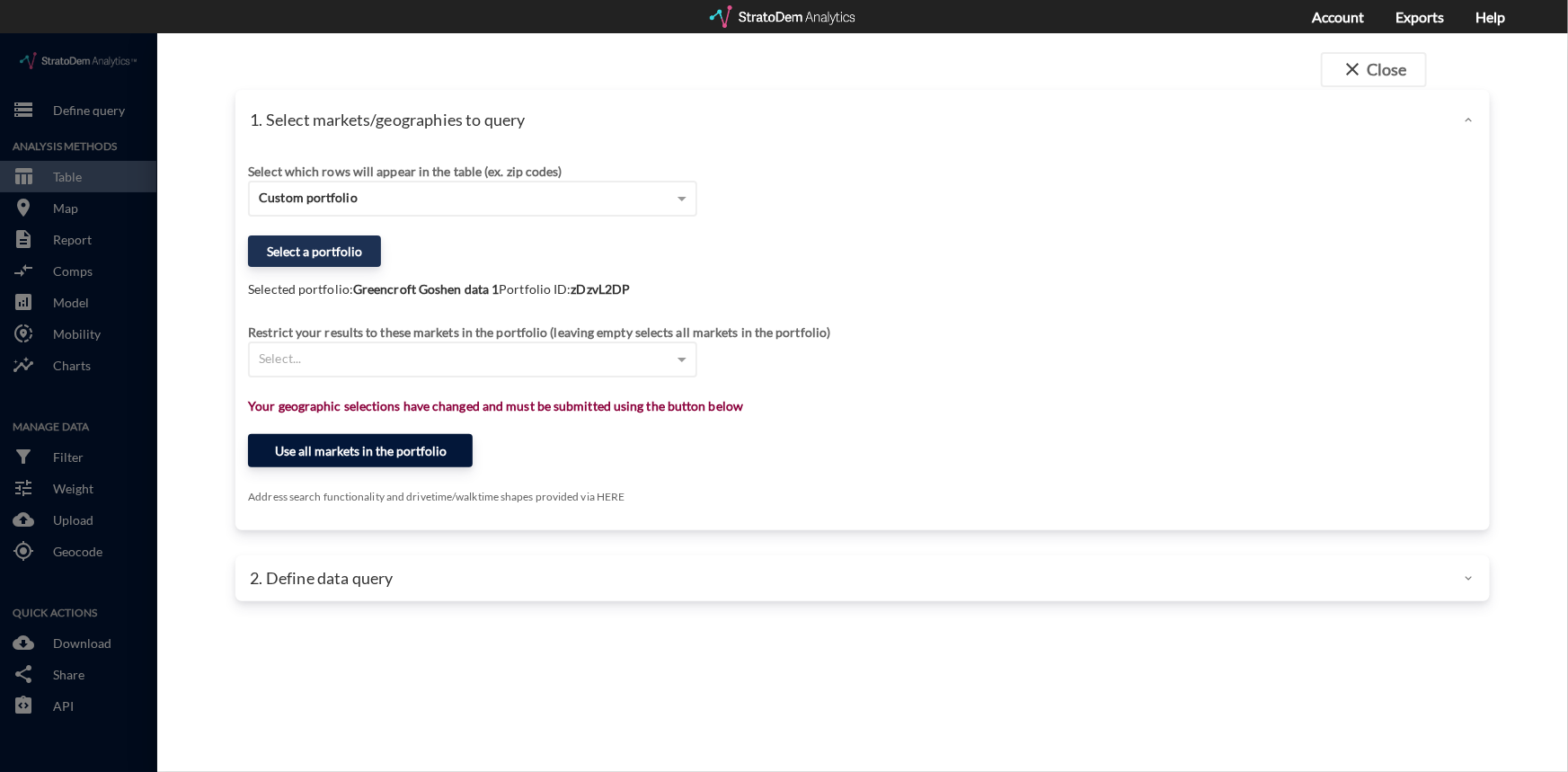
click button "Use all markets in the portfolio"
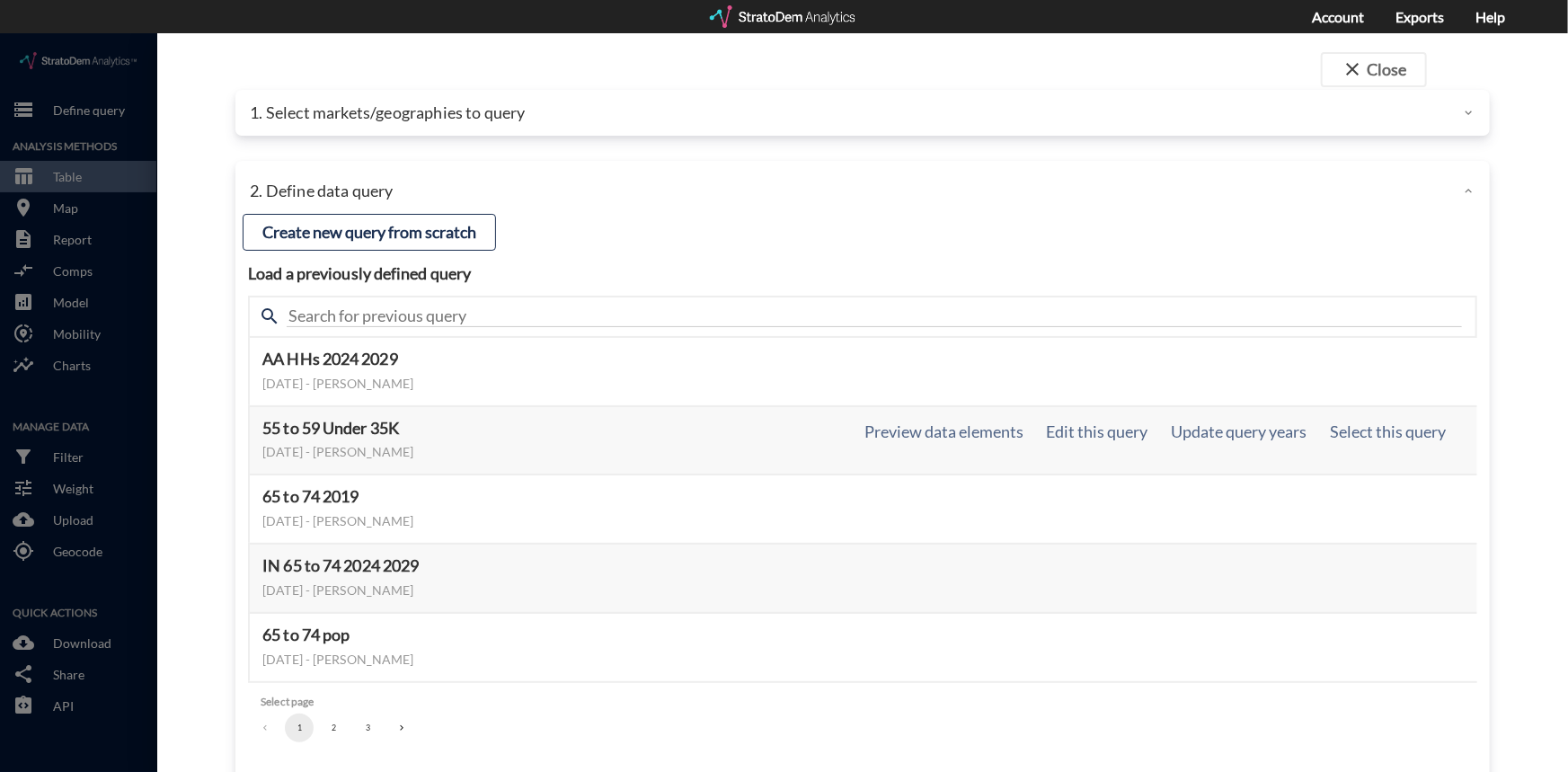
click div "55 to 59 Under 35K October 14, 2025 - Monica Morgal Preview data elements Edit …"
click button "Select this query"
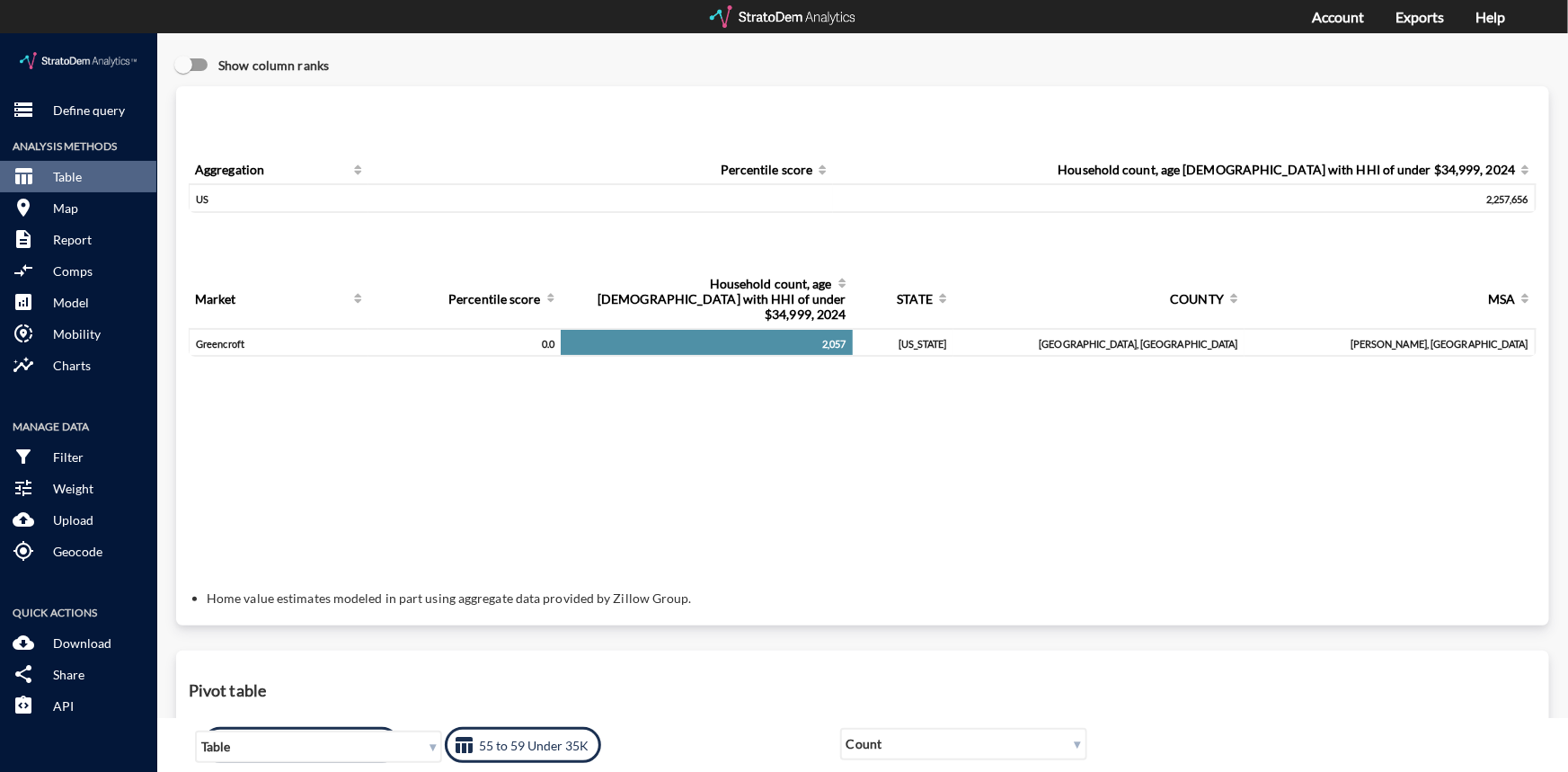
scroll to position [0, 0]
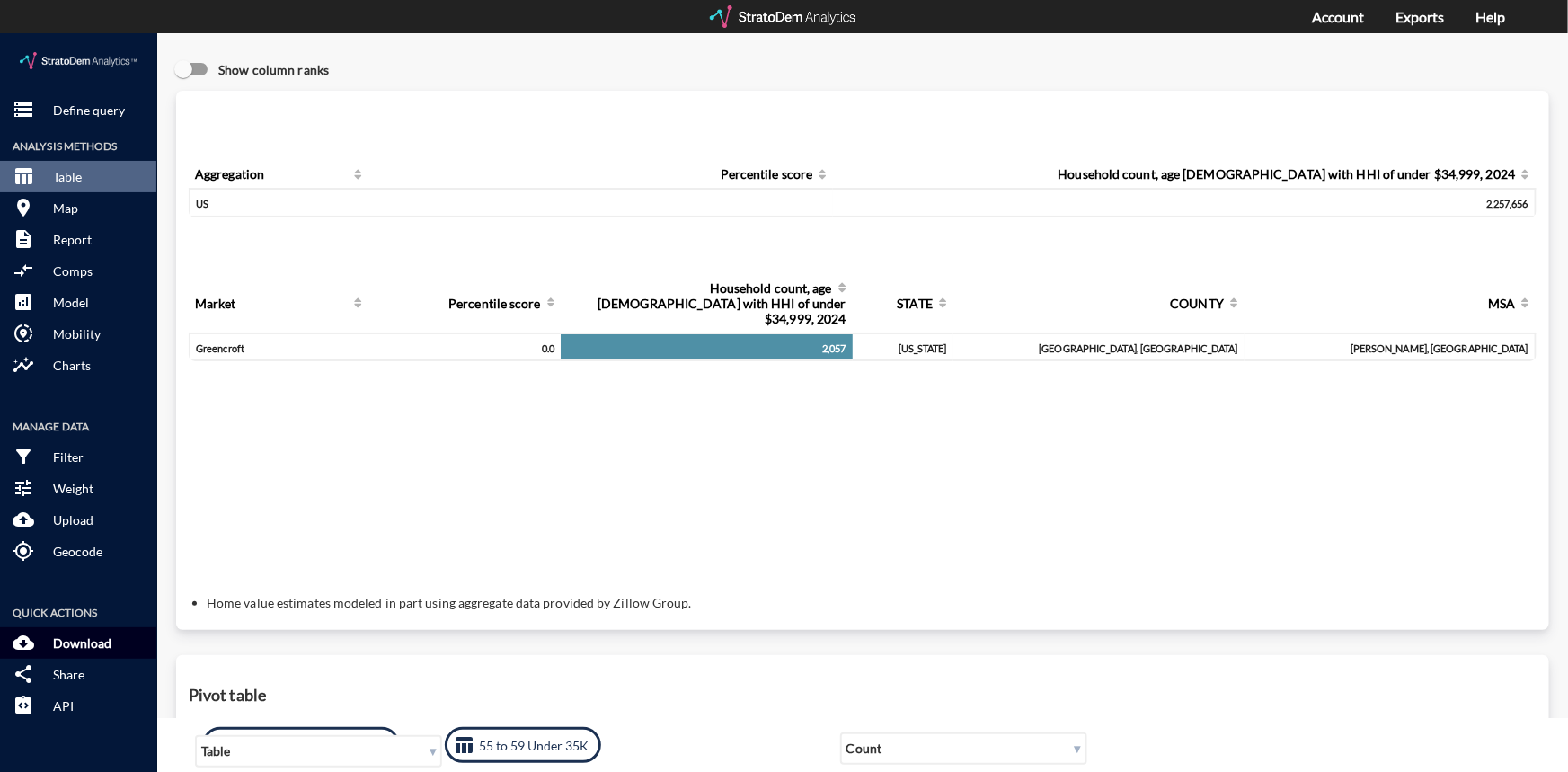
click p "Download"
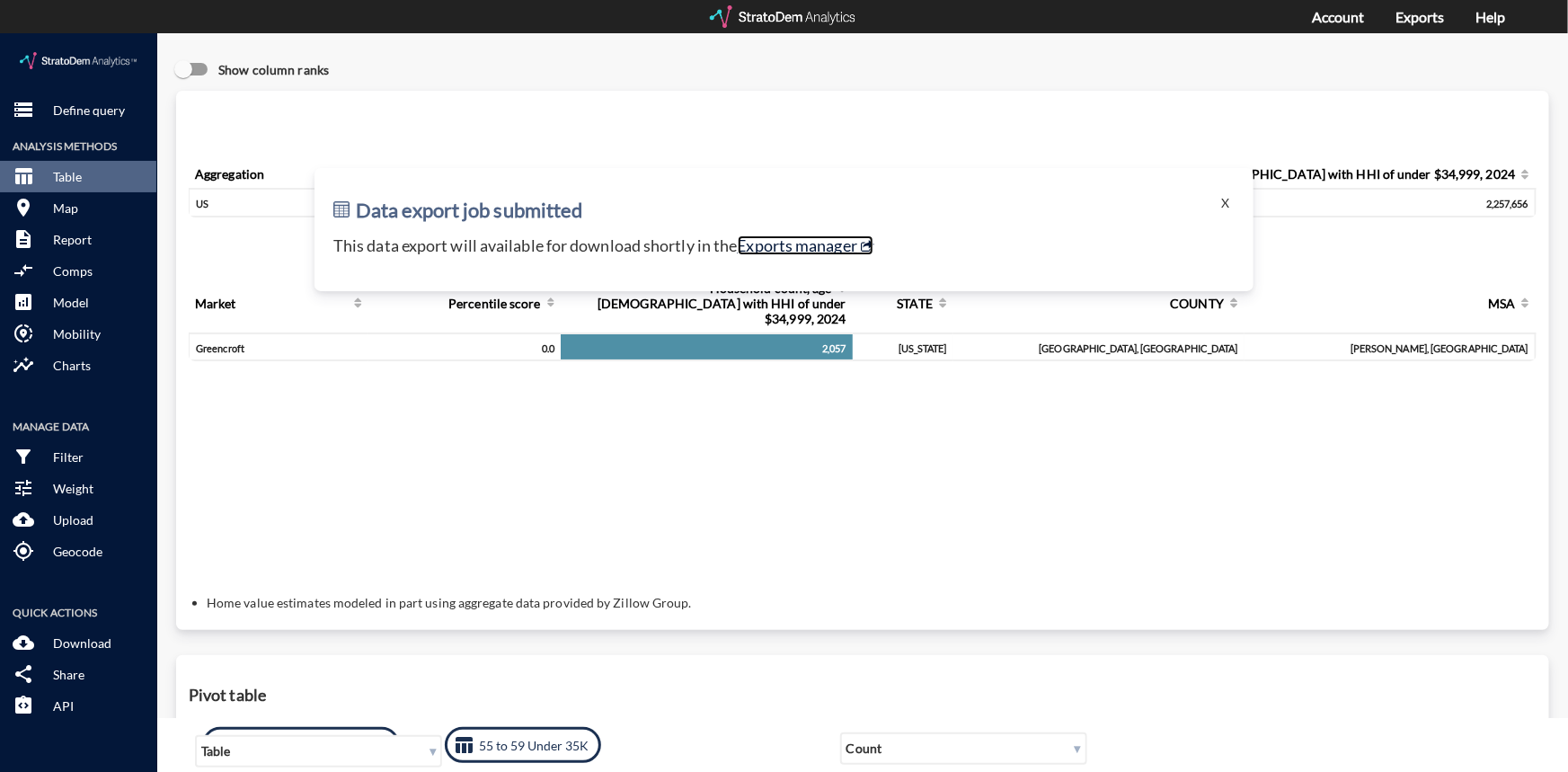
click link "Exports manager"
click button "X"
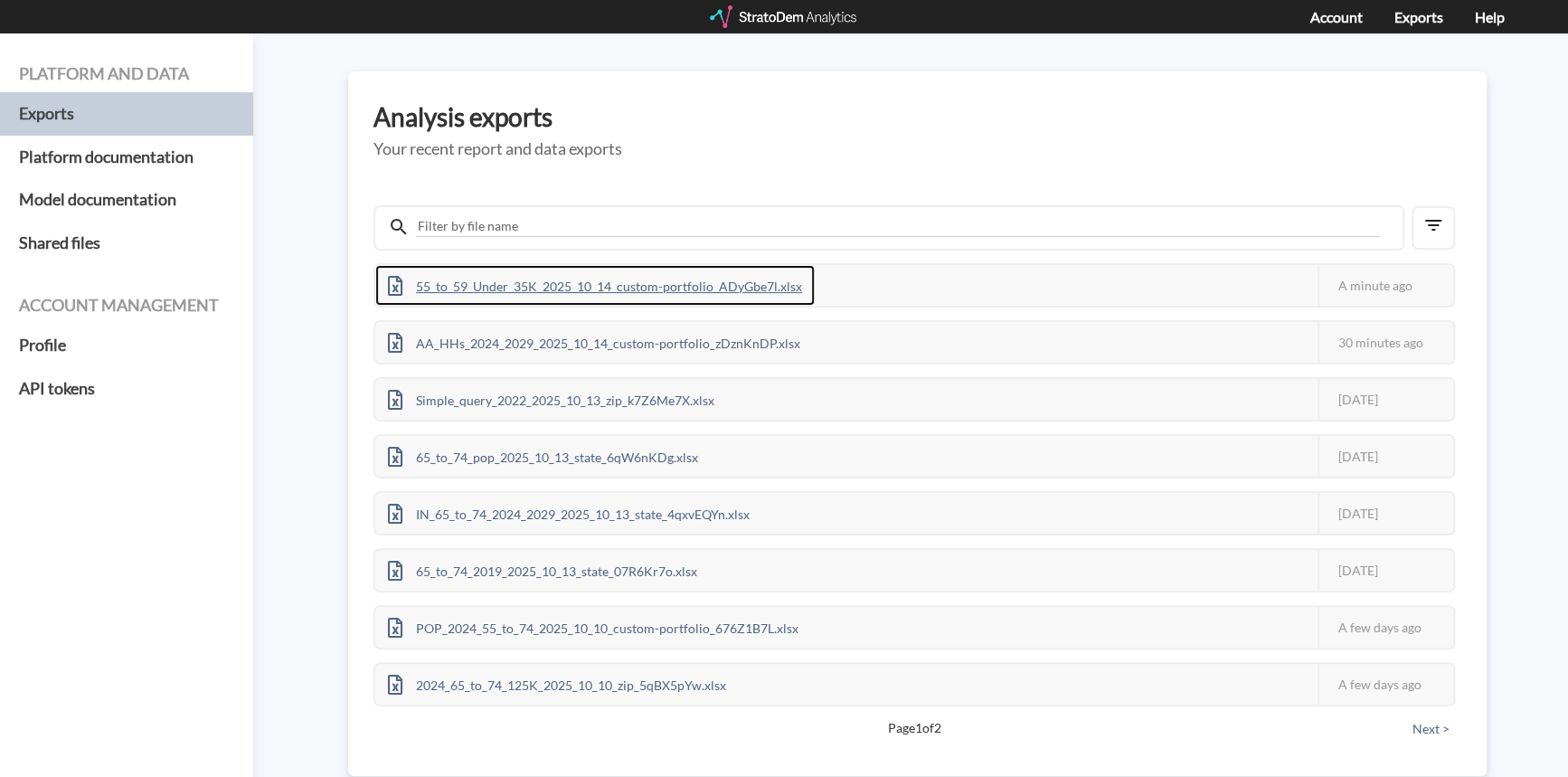
click at [674, 289] on div "55_to_59_Under_35K_2025_10_14_custom-portfolio_ADyGbe7l.xlsx" at bounding box center [595, 285] width 440 height 41
click at [686, 284] on div "55_to_59_Under_35K_2025_10_14_custom-portfolio_ADyGbe7l.xlsx" at bounding box center [595, 285] width 440 height 41
click at [809, 17] on div at bounding box center [785, 17] width 149 height 23
click at [674, 286] on div "AA_2024_Age_55_to_59_by_Income_2025_10_14_custom-portfolio_V7wyEmDo.xlsx" at bounding box center [640, 285] width 530 height 41
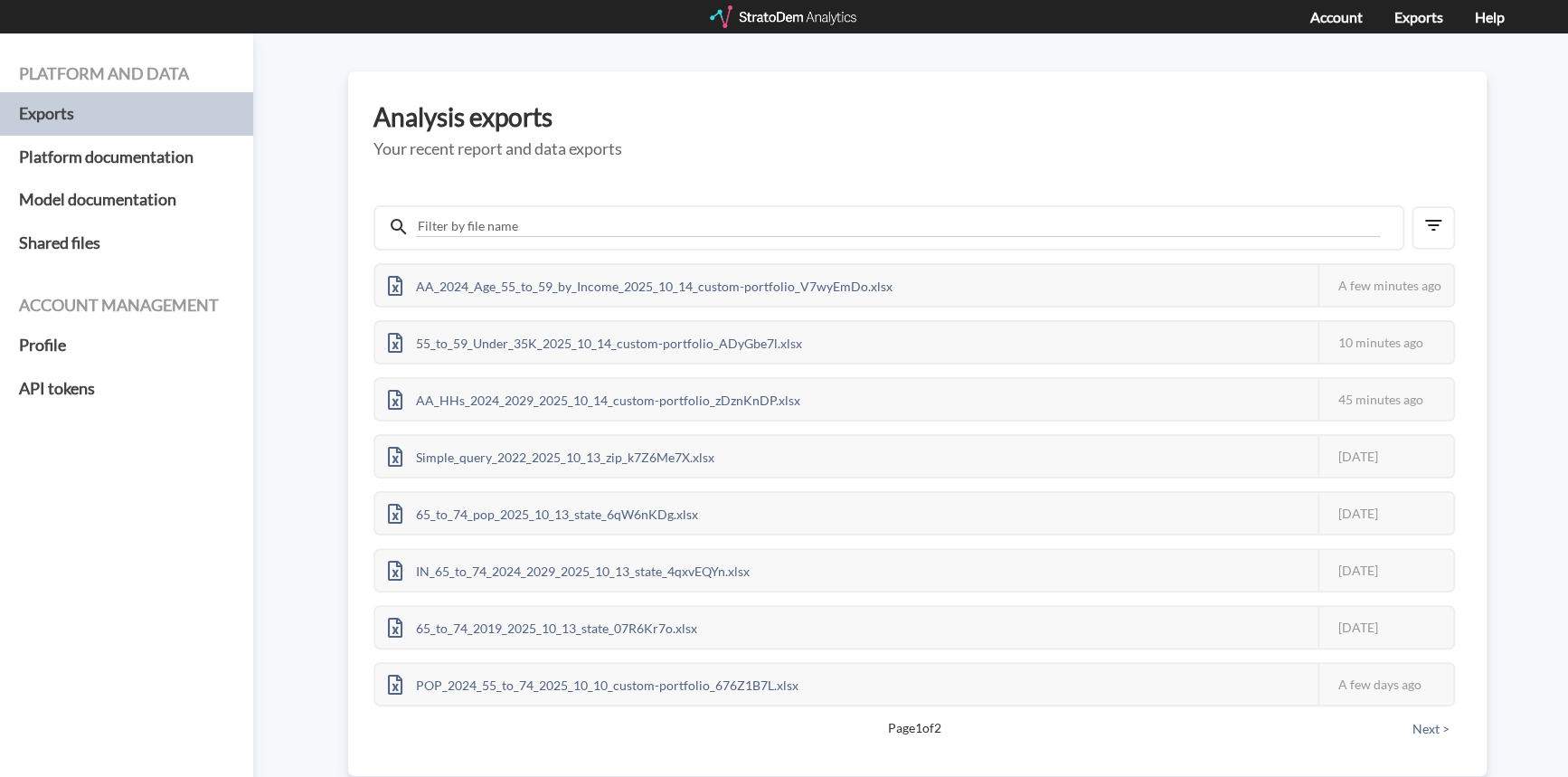
click at [782, 18] on div at bounding box center [785, 17] width 149 height 23
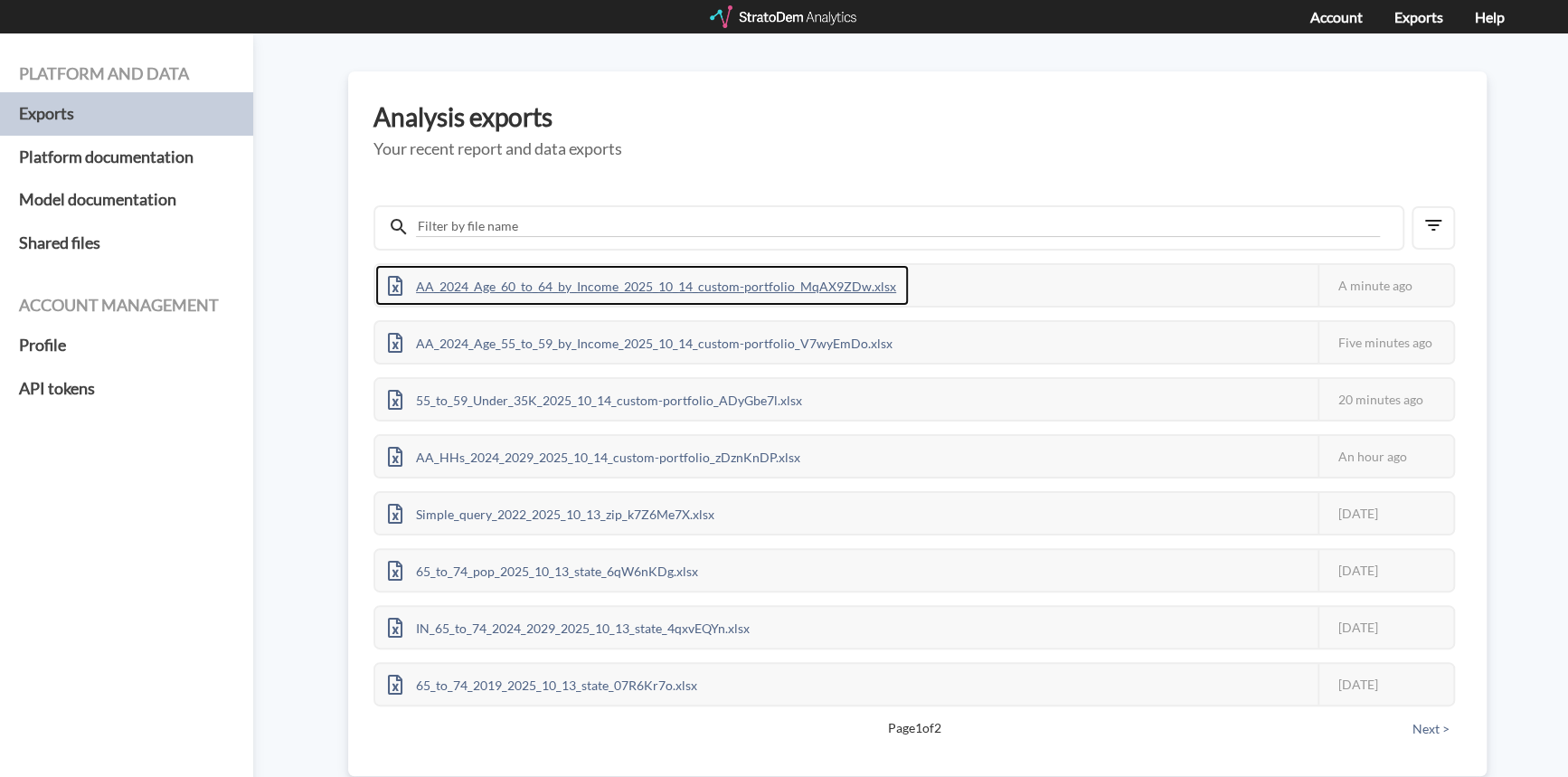
click at [779, 281] on div "AA_2024_Age_60_to_64_by_Income_2025_10_14_custom-portfolio_MqAX9ZDw.xlsx" at bounding box center [642, 285] width 534 height 41
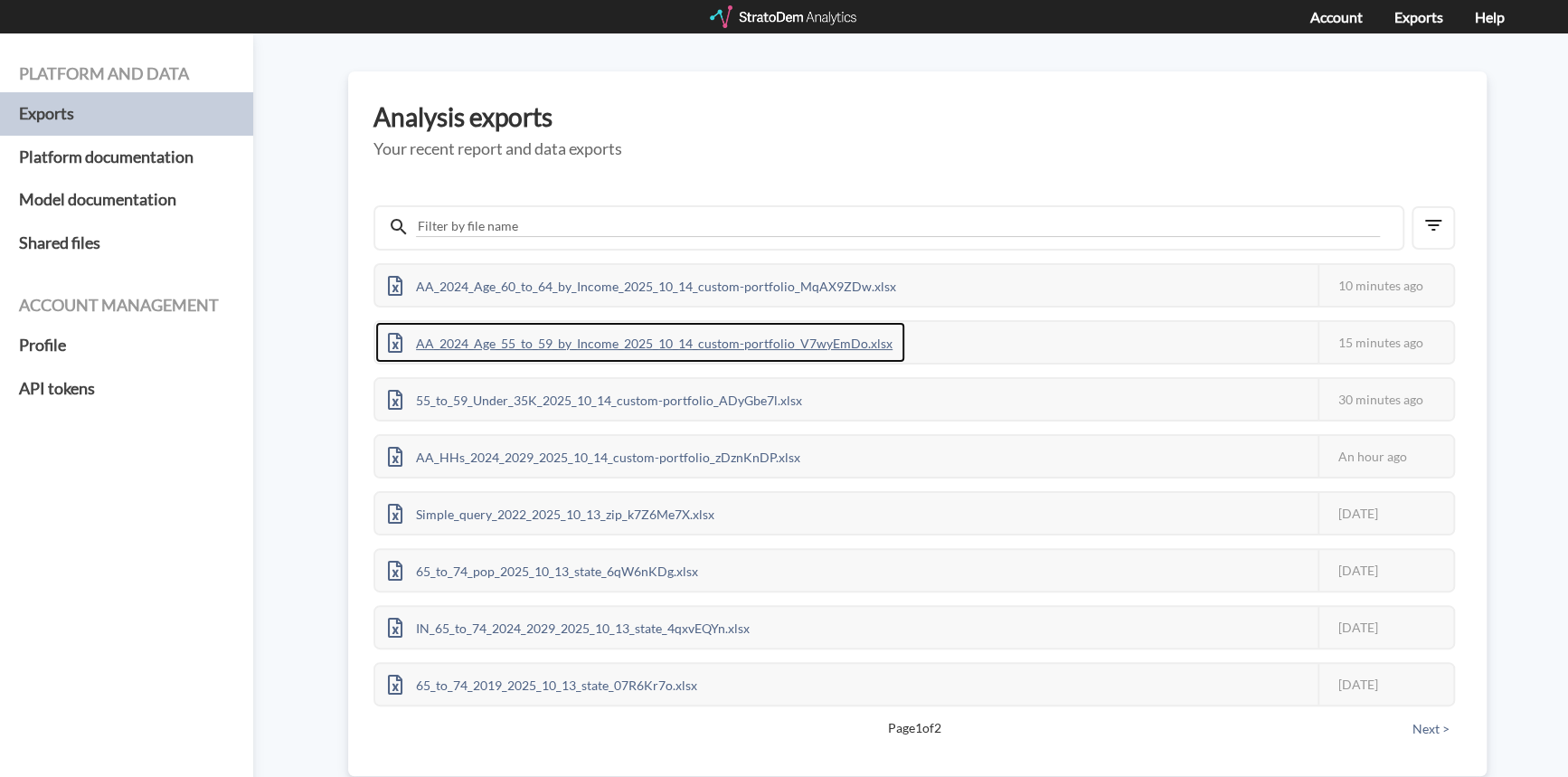
click at [760, 342] on div "AA_2024_Age_55_to_59_by_Income_2025_10_14_custom-portfolio_V7wyEmDo.xlsx" at bounding box center [640, 342] width 530 height 41
